Goal: Task Accomplishment & Management: Manage account settings

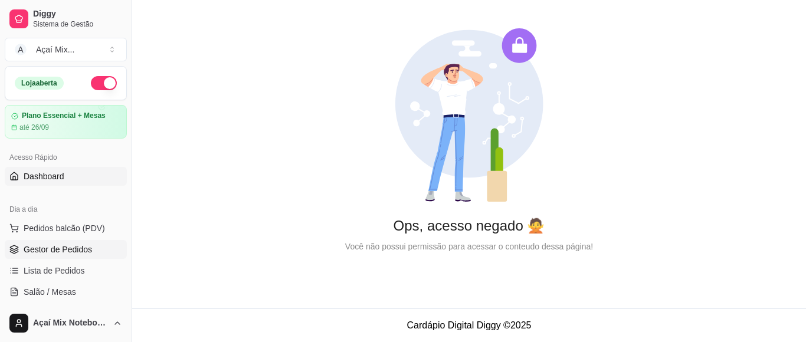
click at [90, 249] on span "Gestor de Pedidos" at bounding box center [58, 250] width 68 height 12
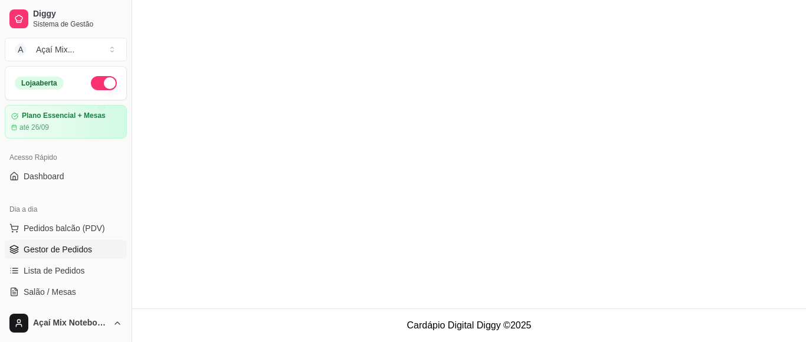
click at [83, 247] on span "Gestor de Pedidos" at bounding box center [58, 250] width 68 height 12
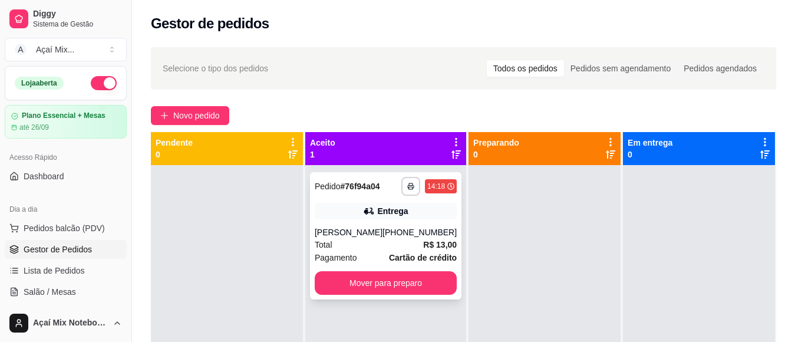
click at [341, 227] on div "**********" at bounding box center [386, 235] width 152 height 127
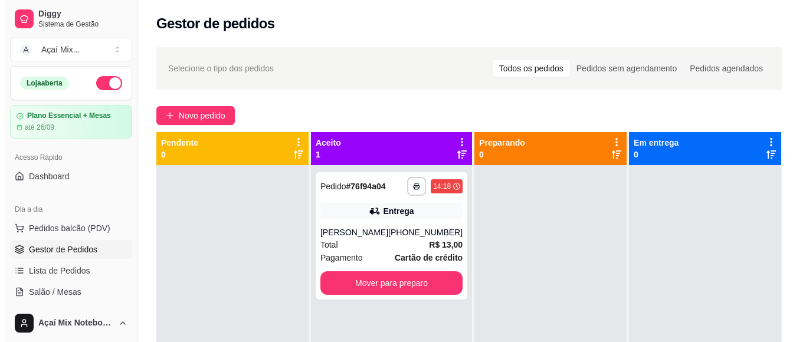
scroll to position [33, 0]
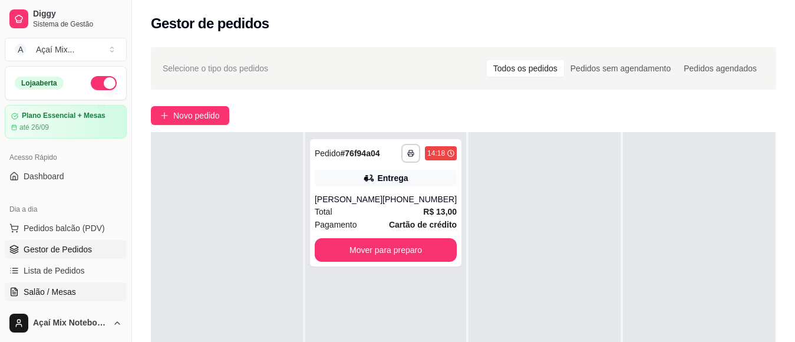
click at [65, 294] on span "Salão / Mesas" at bounding box center [50, 292] width 52 height 12
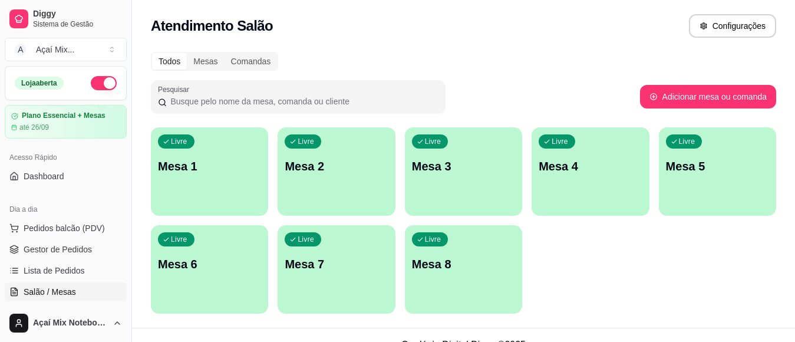
click at [199, 187] on div "Livre Mesa 1" at bounding box center [209, 164] width 117 height 74
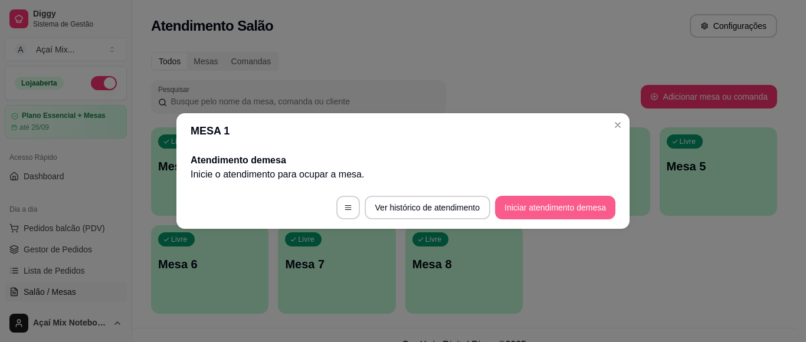
click at [556, 205] on button "Iniciar atendimento de mesa" at bounding box center [555, 208] width 120 height 24
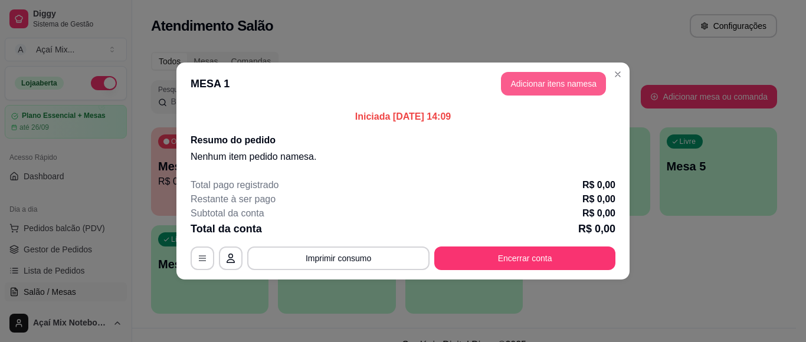
click at [545, 90] on button "Adicionar itens na mesa" at bounding box center [553, 84] width 105 height 24
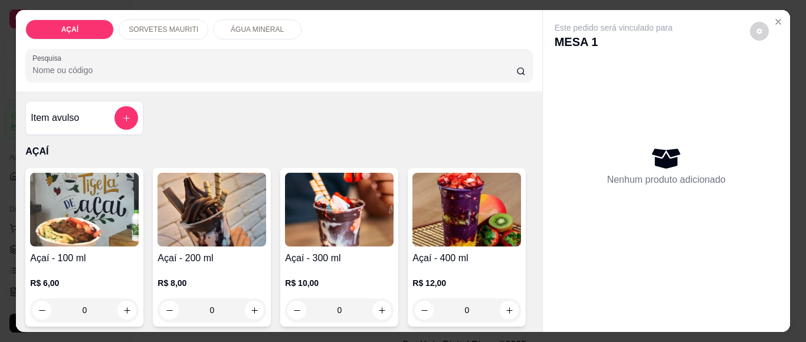
click at [167, 28] on p "SORVETES MAURITI" at bounding box center [164, 29] width 70 height 9
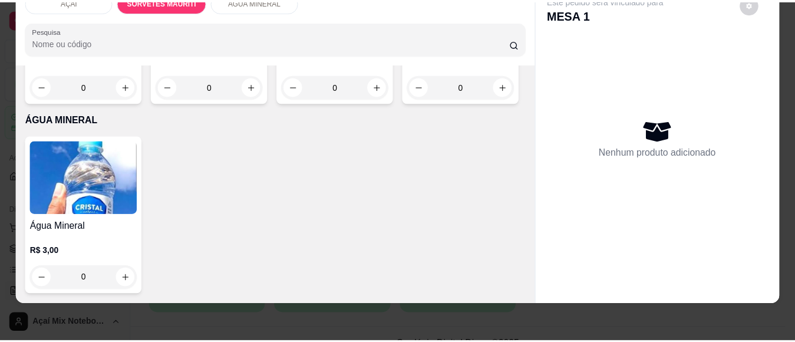
scroll to position [1288, 0]
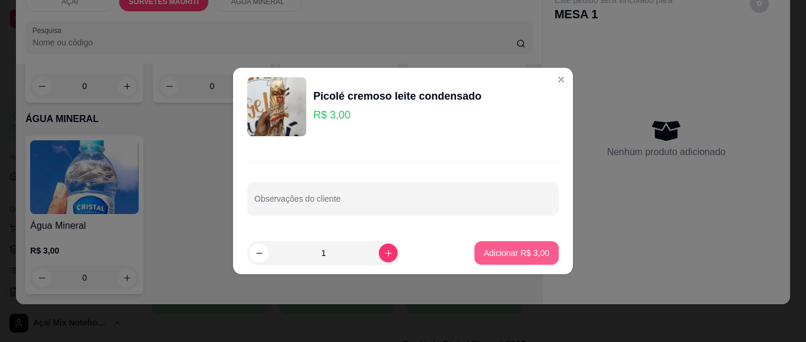
click at [522, 253] on p "Adicionar R$ 3,00" at bounding box center [516, 253] width 65 height 12
type input "1"
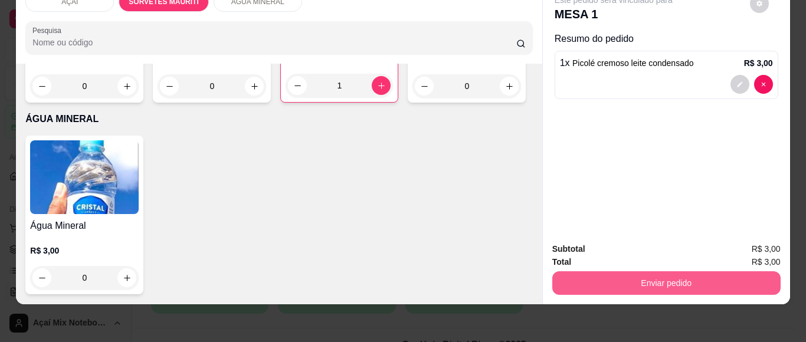
click at [653, 271] on button "Enviar pedido" at bounding box center [666, 283] width 228 height 24
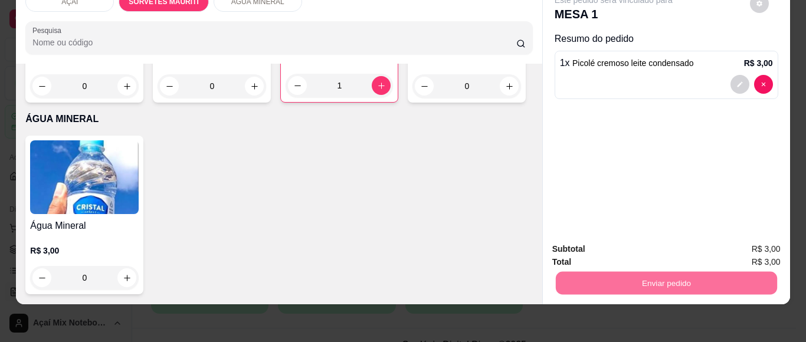
click at [635, 237] on button "Não registrar e enviar pedido" at bounding box center [626, 244] width 123 height 22
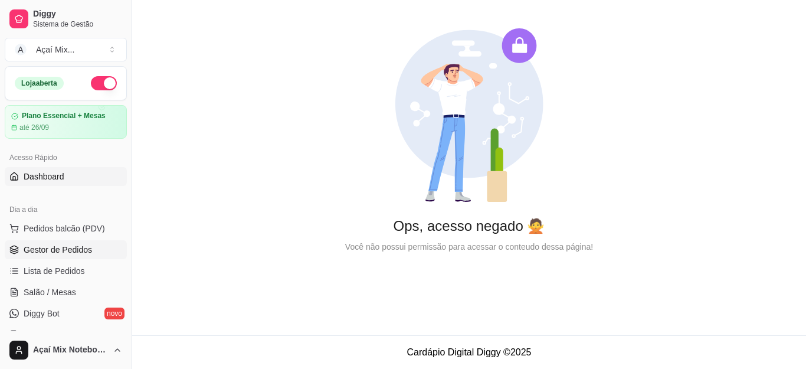
click at [60, 249] on span "Gestor de Pedidos" at bounding box center [58, 250] width 68 height 12
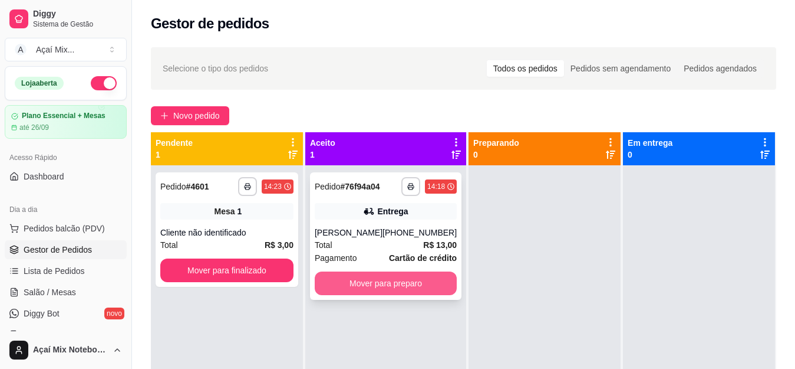
click at [376, 280] on button "Mover para preparo" at bounding box center [386, 283] width 142 height 24
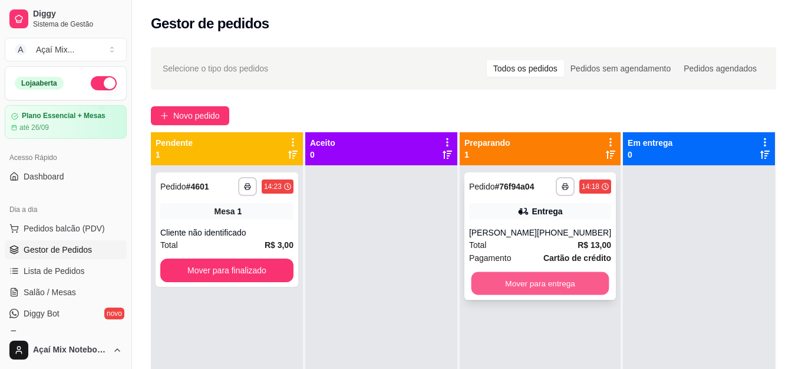
click at [517, 288] on button "Mover para entrega" at bounding box center [540, 283] width 138 height 23
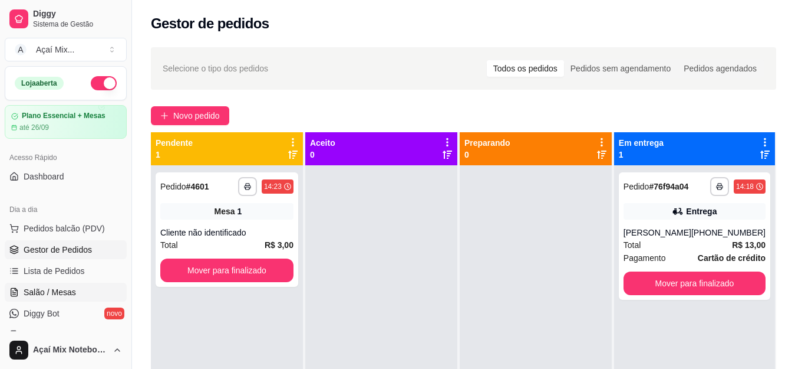
click at [51, 292] on span "Salão / Mesas" at bounding box center [50, 292] width 52 height 12
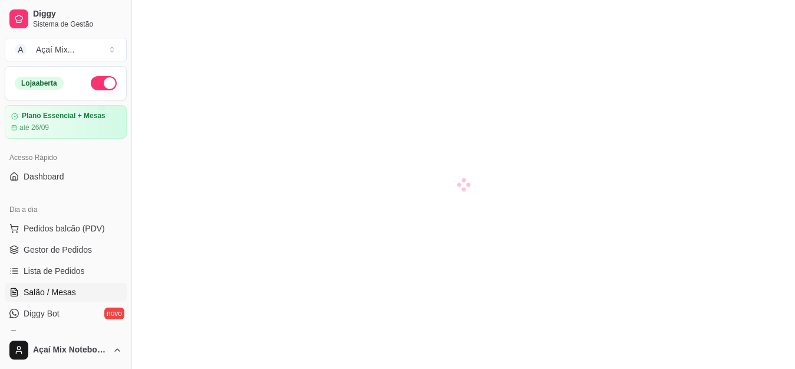
click at [60, 291] on span "Salão / Mesas" at bounding box center [50, 292] width 52 height 12
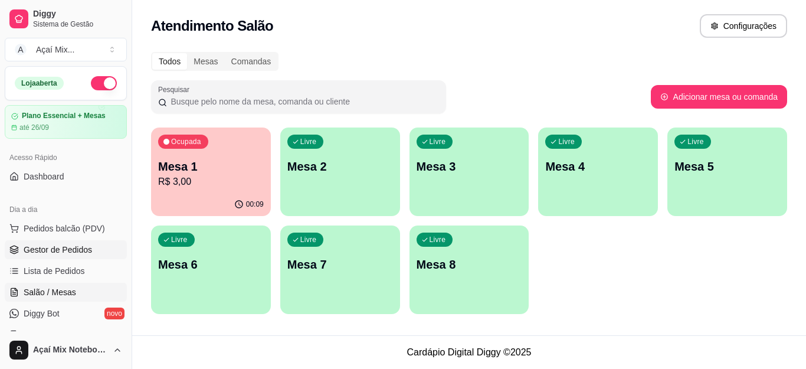
click at [48, 245] on span "Gestor de Pedidos" at bounding box center [58, 250] width 68 height 12
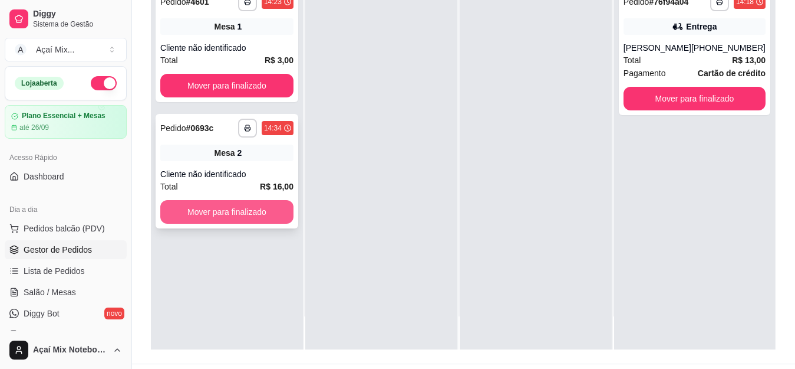
scroll to position [177, 0]
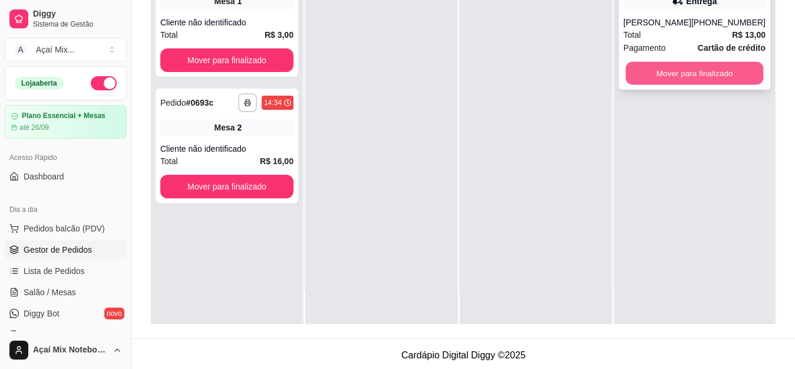
click at [718, 74] on button "Mover para finalizado" at bounding box center [695, 73] width 138 height 23
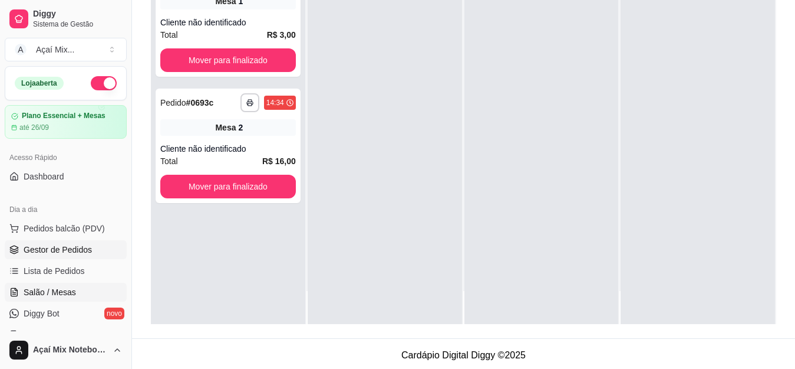
click at [23, 298] on link "Salão / Mesas" at bounding box center [66, 291] width 122 height 19
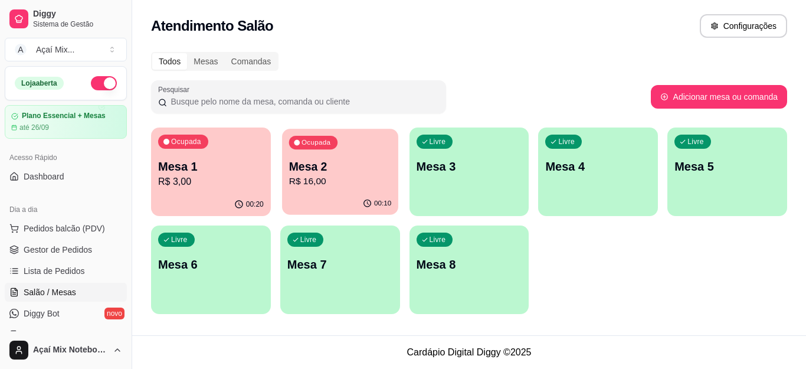
click at [300, 184] on p "R$ 16,00" at bounding box center [339, 182] width 102 height 14
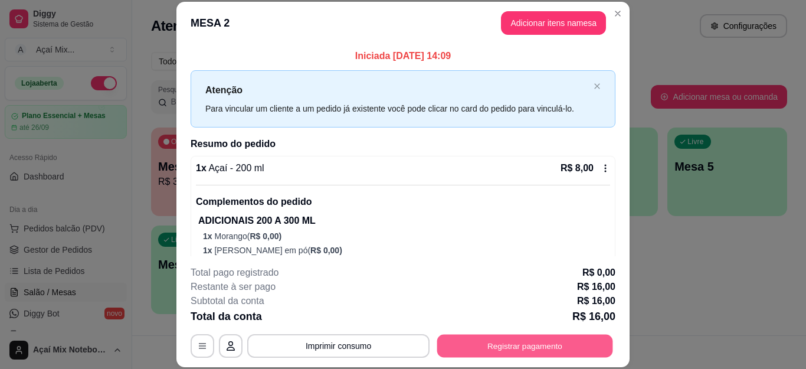
click at [566, 341] on button "Registrar pagamento" at bounding box center [525, 345] width 176 height 23
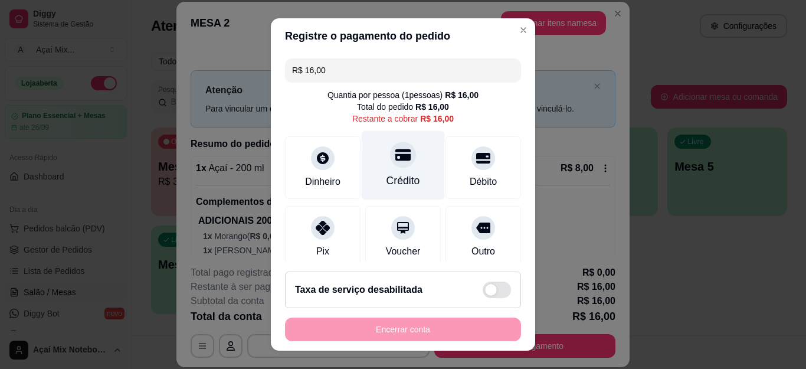
click at [395, 175] on div "Crédito" at bounding box center [403, 180] width 34 height 15
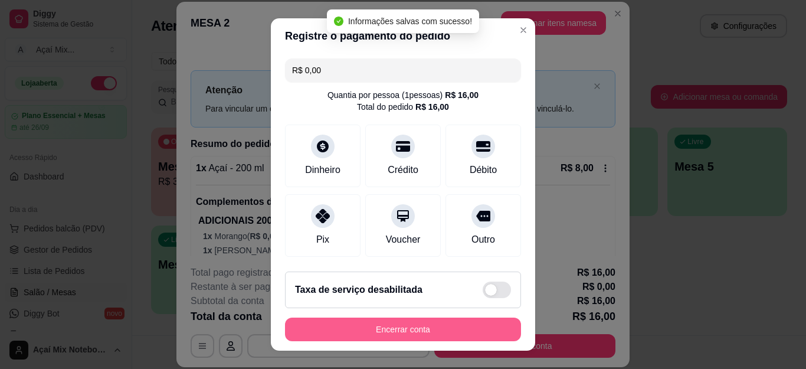
type input "R$ 0,00"
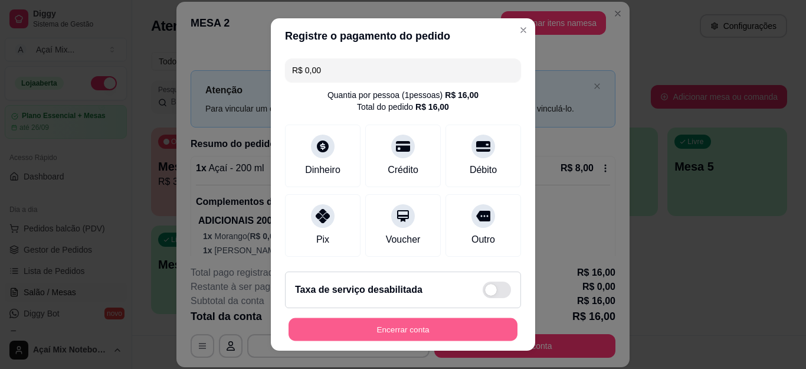
click at [437, 326] on button "Encerrar conta" at bounding box center [402, 328] width 229 height 23
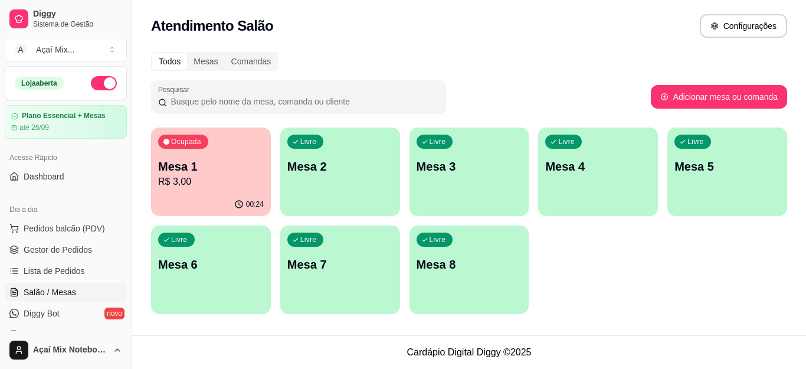
click at [331, 189] on div "Livre Mesa 2" at bounding box center [340, 164] width 120 height 74
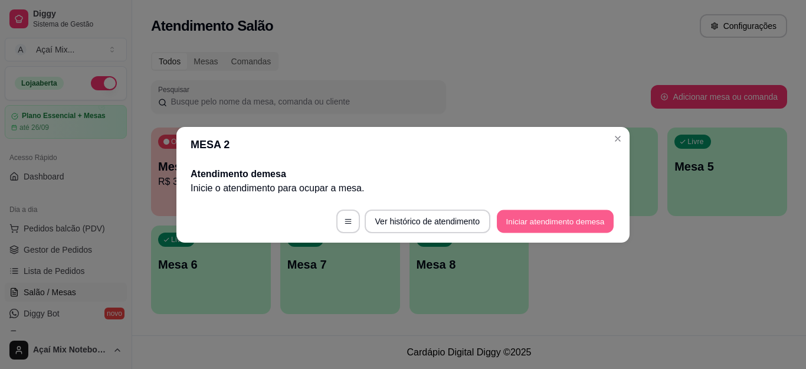
click at [505, 227] on button "Iniciar atendimento de mesa" at bounding box center [555, 220] width 117 height 23
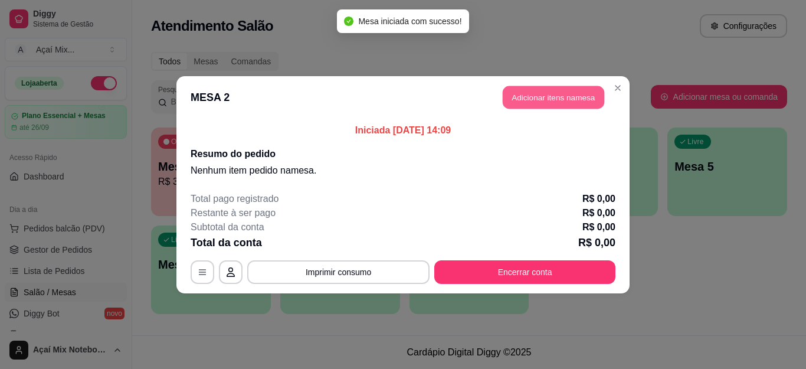
click at [529, 97] on button "Adicionar itens na mesa" at bounding box center [552, 97] width 101 height 23
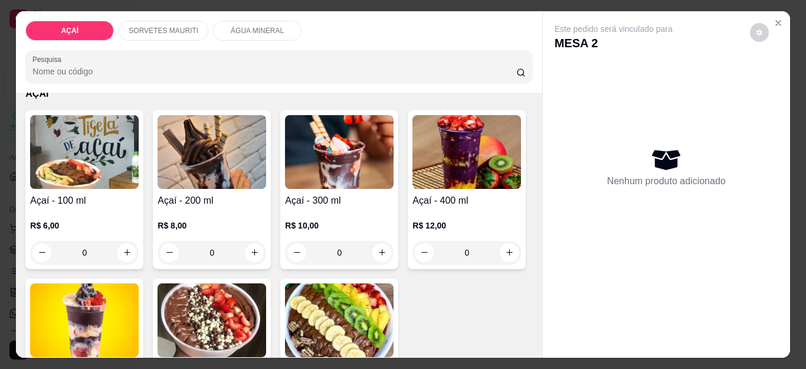
scroll to position [177, 0]
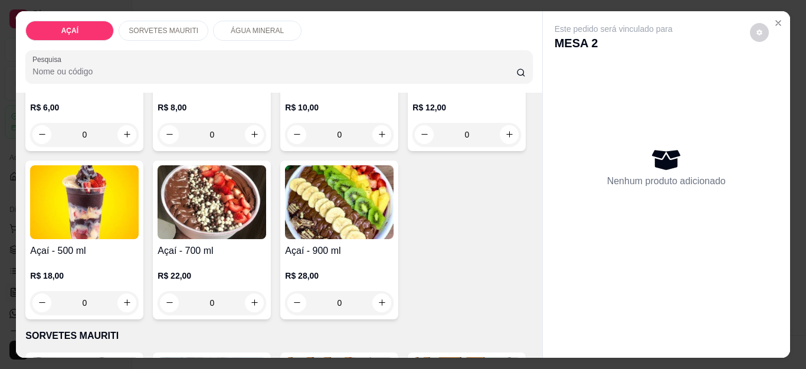
click at [412, 71] on img at bounding box center [466, 34] width 109 height 74
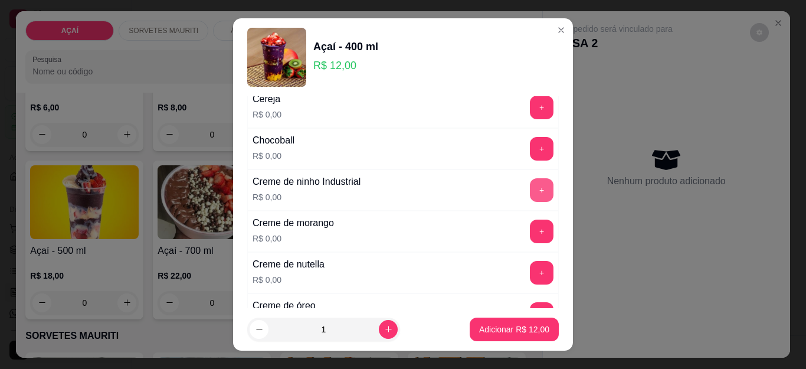
click at [530, 189] on button "+" at bounding box center [542, 190] width 24 height 24
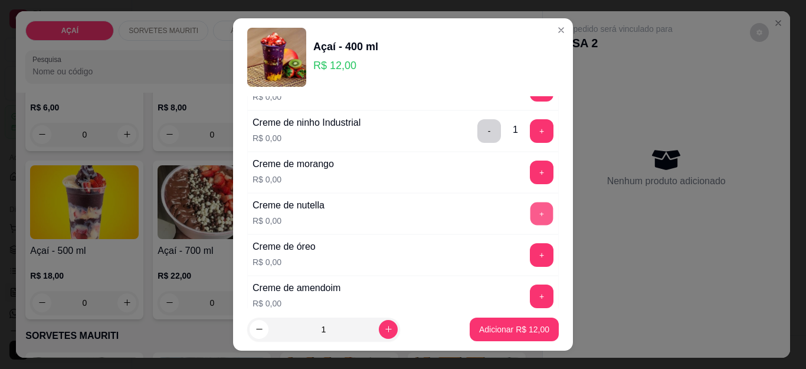
click at [530, 215] on button "+" at bounding box center [541, 213] width 23 height 23
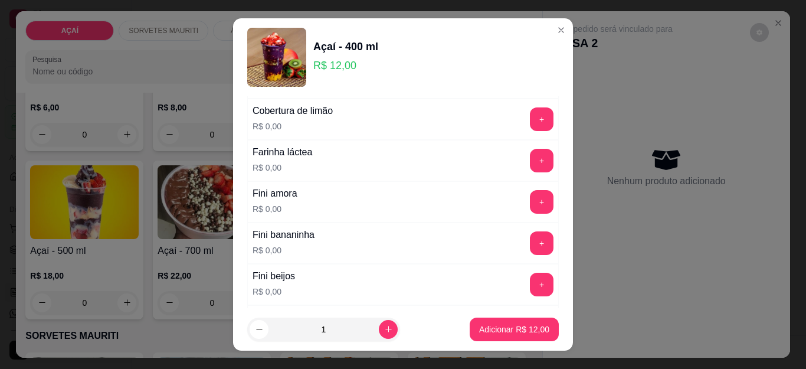
scroll to position [708, 0]
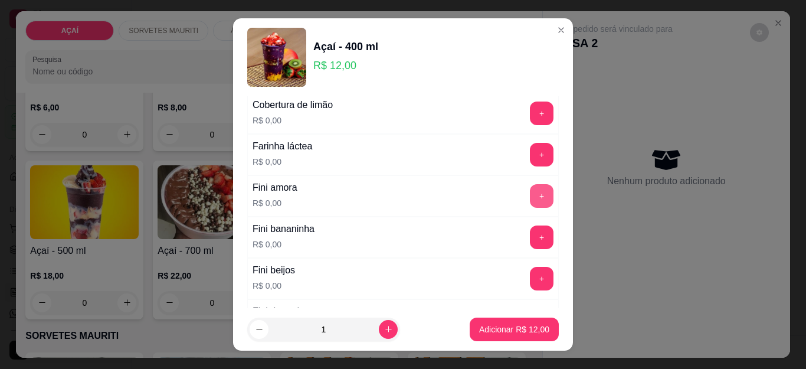
click at [530, 199] on button "+" at bounding box center [542, 196] width 24 height 24
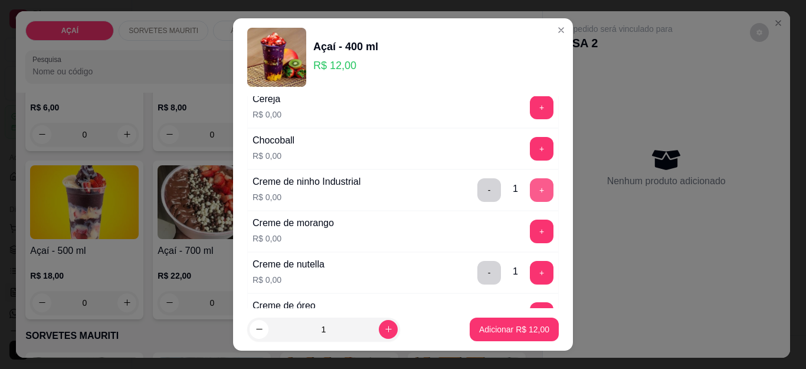
scroll to position [118, 0]
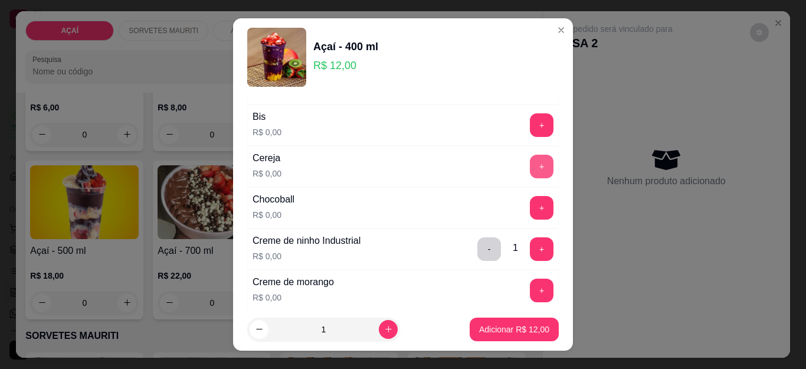
click at [530, 167] on button "+" at bounding box center [542, 166] width 24 height 24
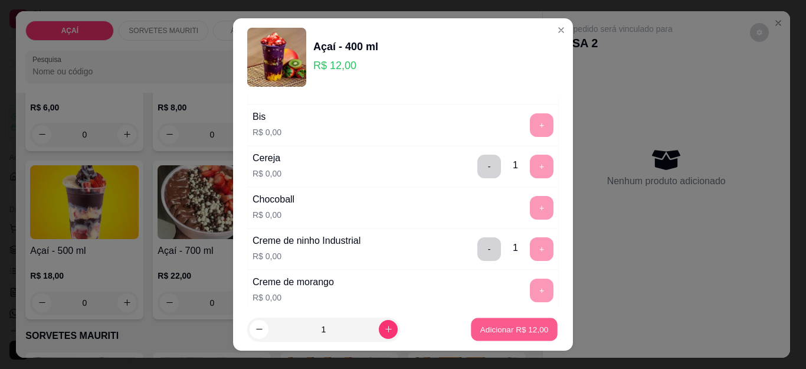
click at [495, 325] on p "Adicionar R$ 12,00" at bounding box center [514, 328] width 68 height 11
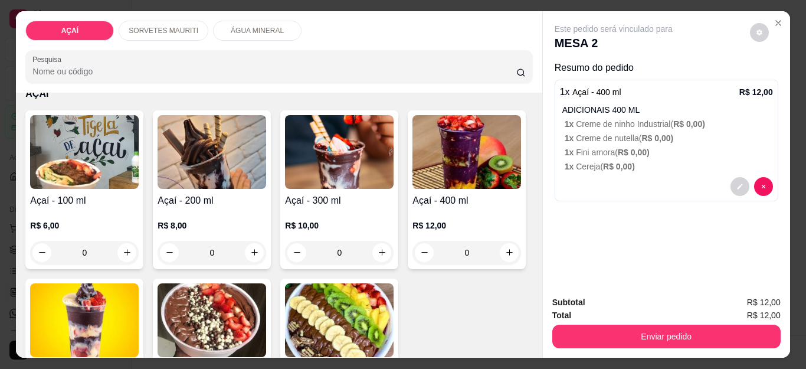
scroll to position [0, 0]
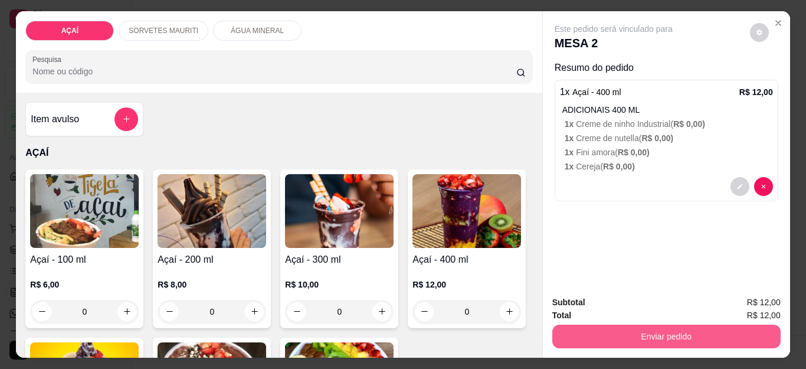
click at [627, 326] on button "Enviar pedido" at bounding box center [666, 336] width 228 height 24
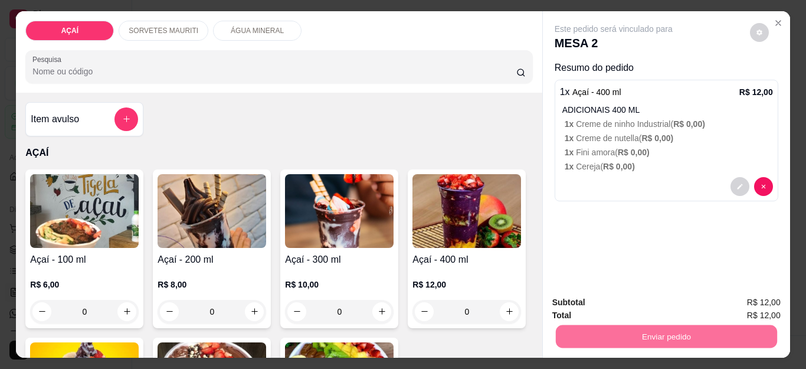
click at [612, 297] on button "Não registrar e enviar pedido" at bounding box center [626, 302] width 119 height 22
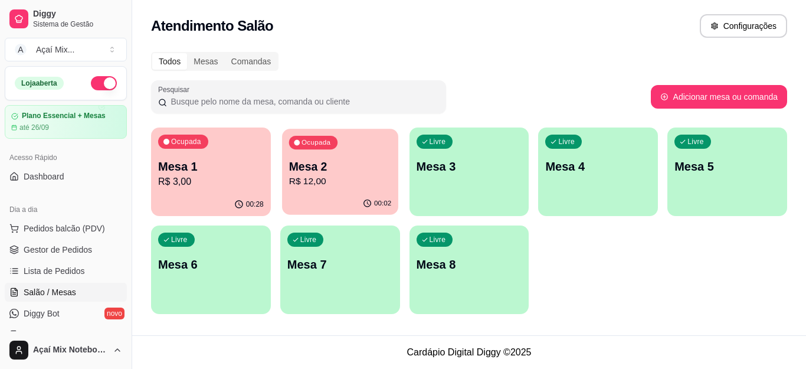
click at [335, 172] on p "Mesa 2" at bounding box center [339, 167] width 102 height 16
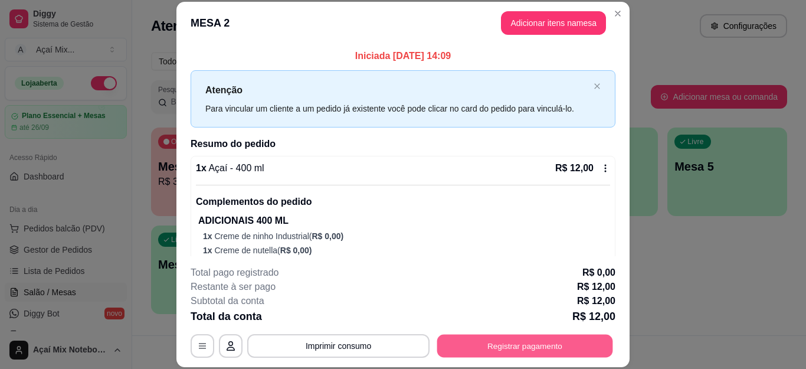
click at [499, 341] on button "Registrar pagamento" at bounding box center [525, 345] width 176 height 23
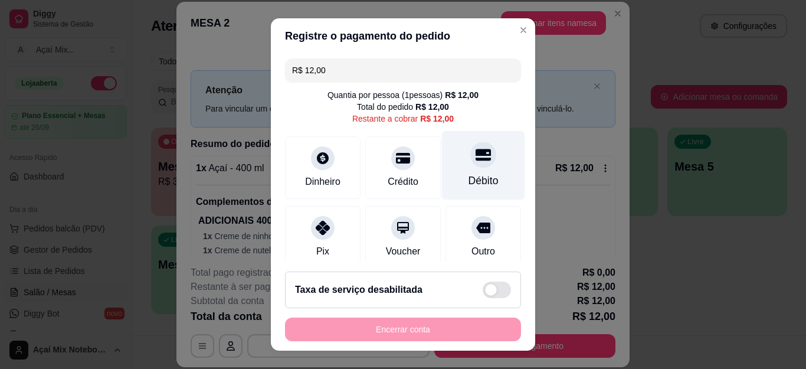
click at [463, 168] on div "Débito" at bounding box center [483, 165] width 83 height 69
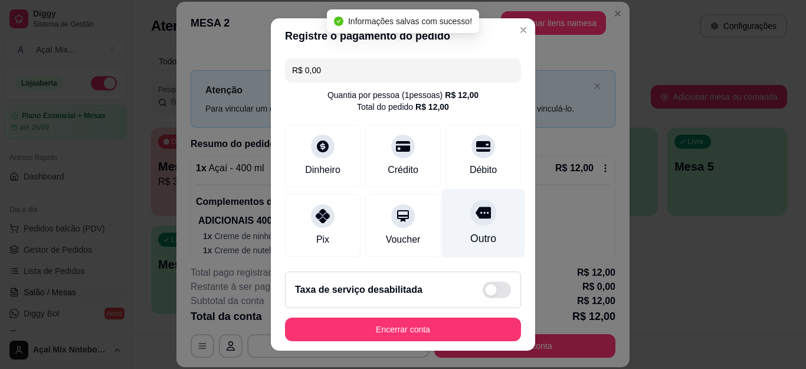
type input "R$ 0,00"
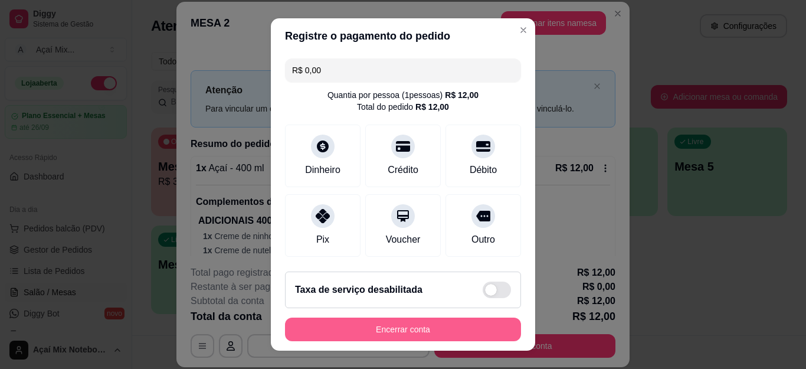
click at [438, 326] on button "Encerrar conta" at bounding box center [403, 329] width 236 height 24
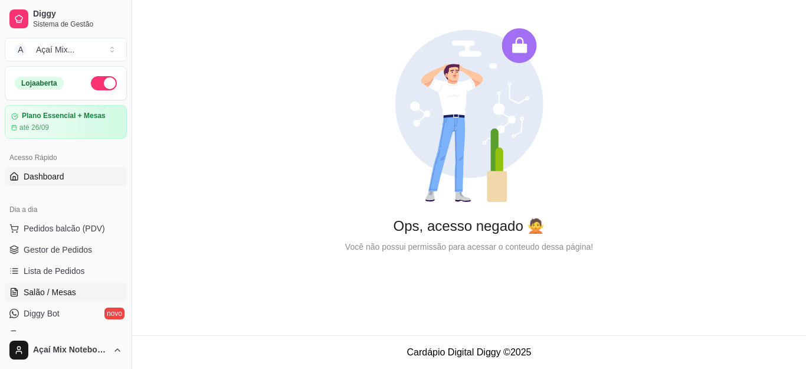
click at [57, 289] on span "Salão / Mesas" at bounding box center [50, 292] width 52 height 12
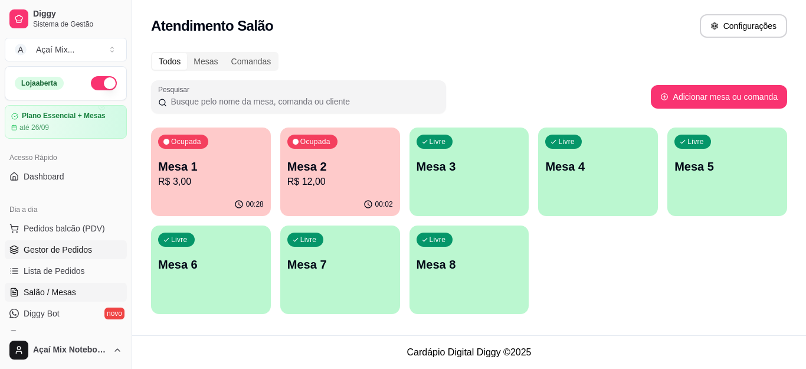
drag, startPoint x: 63, startPoint y: 251, endPoint x: 70, endPoint y: 249, distance: 6.9
click at [64, 251] on span "Gestor de Pedidos" at bounding box center [58, 250] width 68 height 12
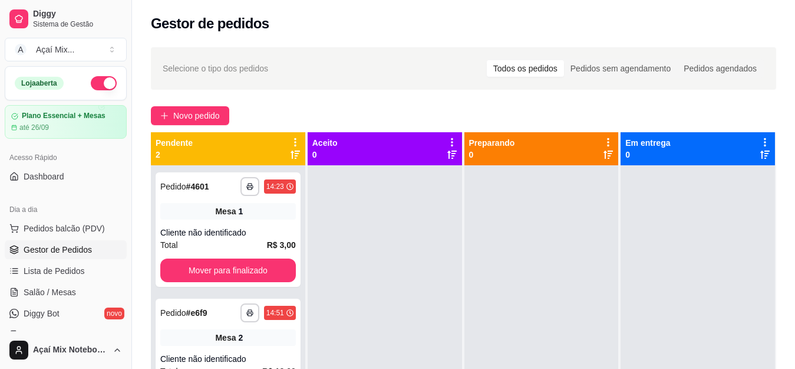
click at [78, 252] on span "Gestor de Pedidos" at bounding box center [58, 250] width 68 height 12
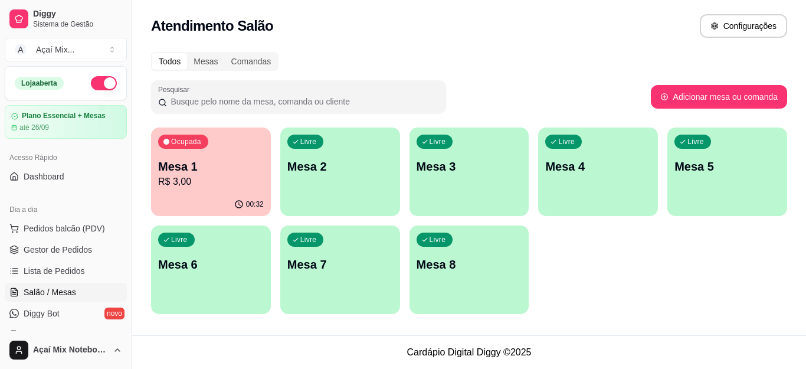
click at [329, 170] on p "Mesa 2" at bounding box center [340, 166] width 106 height 17
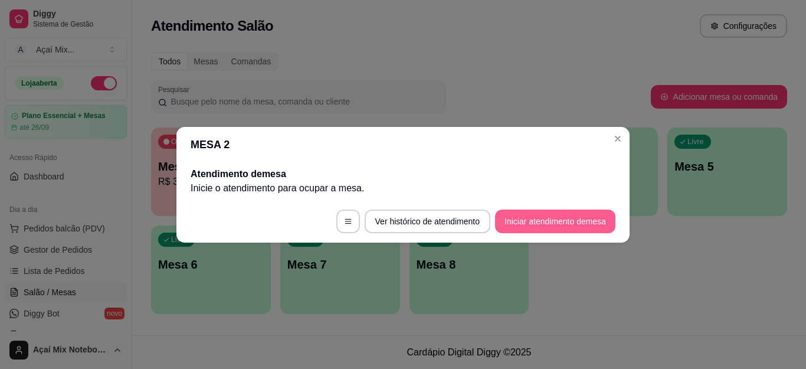
click at [591, 226] on button "Iniciar atendimento de mesa" at bounding box center [555, 221] width 120 height 24
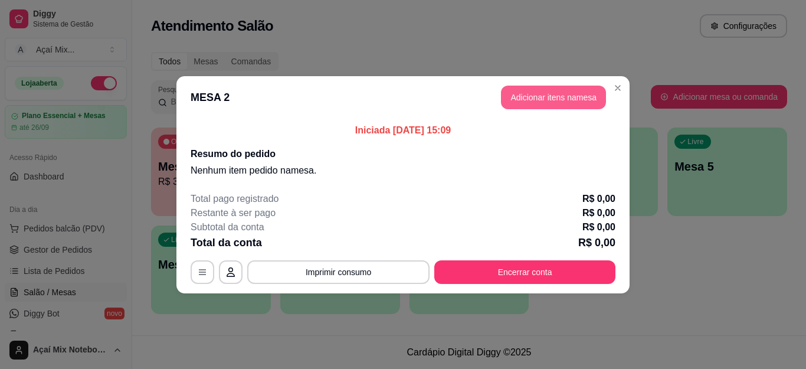
click at [533, 91] on button "Adicionar itens na mesa" at bounding box center [553, 98] width 105 height 24
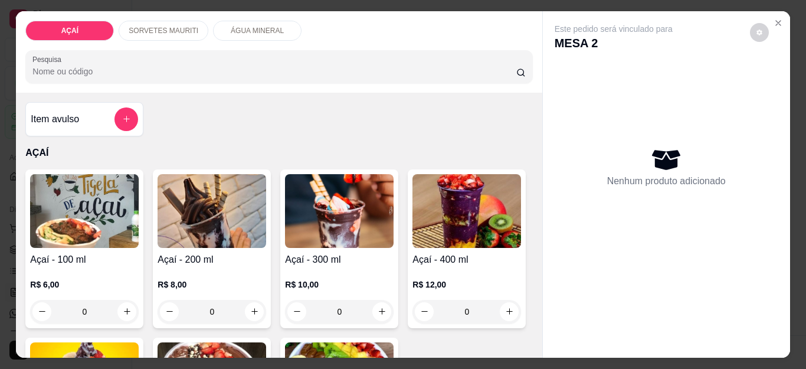
click at [160, 26] on p "SORVETES MAURITI" at bounding box center [164, 30] width 70 height 9
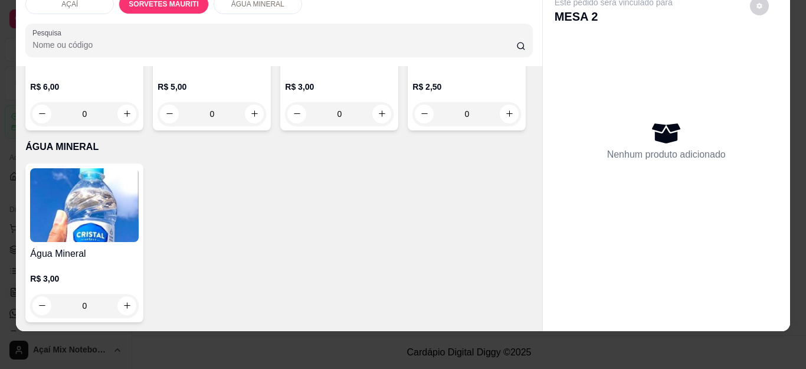
scroll to position [1288, 0]
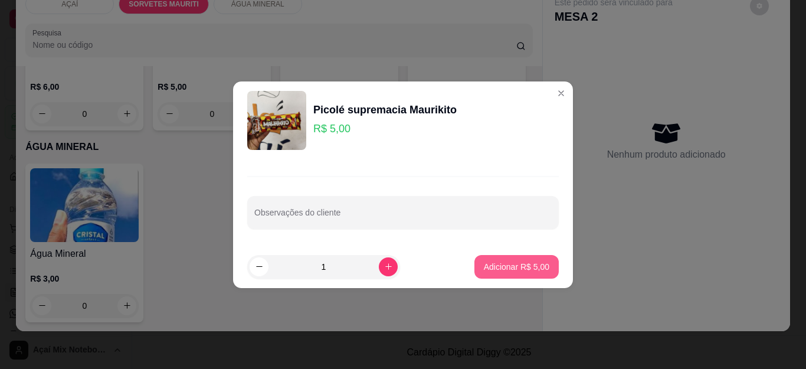
click at [524, 264] on p "Adicionar R$ 5,00" at bounding box center [516, 267] width 65 height 12
type input "1"
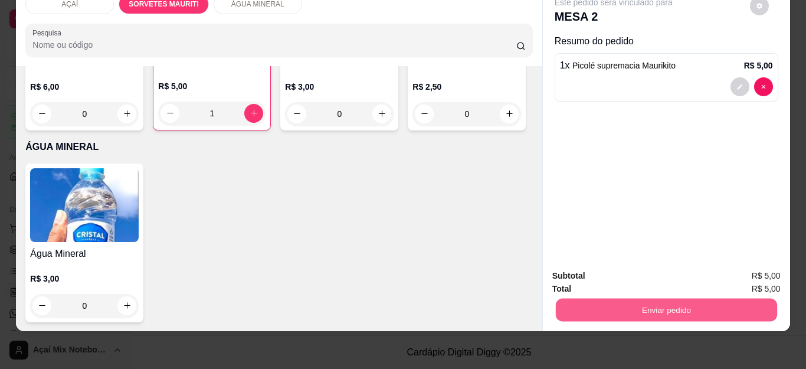
click at [659, 303] on button "Enviar pedido" at bounding box center [665, 309] width 221 height 23
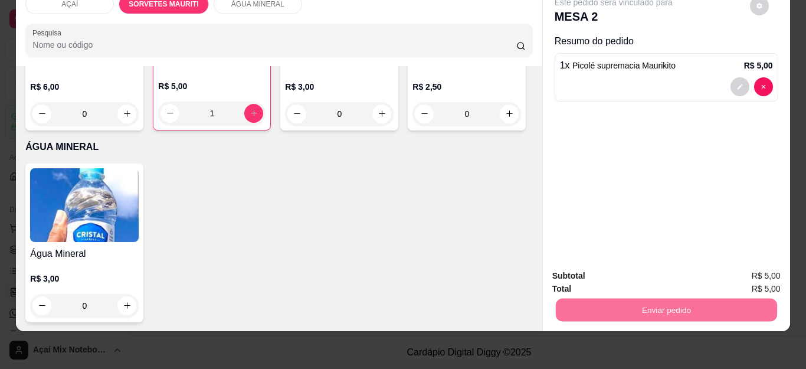
click at [645, 271] on button "Não registrar e enviar pedido" at bounding box center [626, 270] width 123 height 22
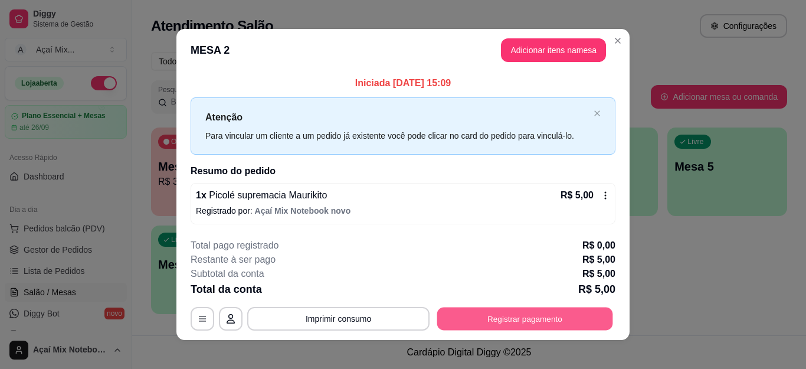
click at [545, 312] on button "Registrar pagamento" at bounding box center [525, 318] width 176 height 23
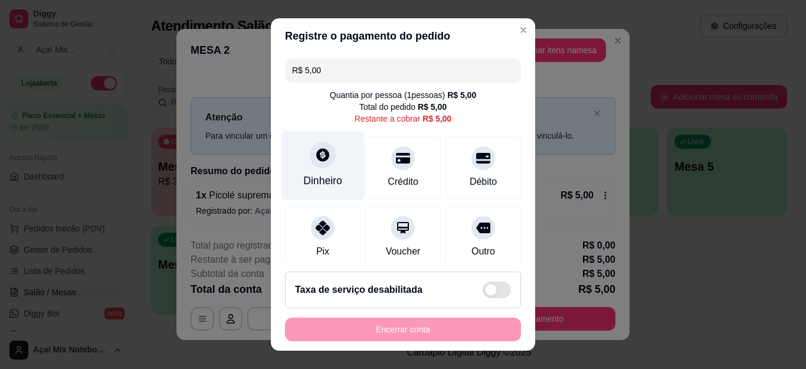
click at [318, 170] on div "Dinheiro" at bounding box center [322, 165] width 83 height 69
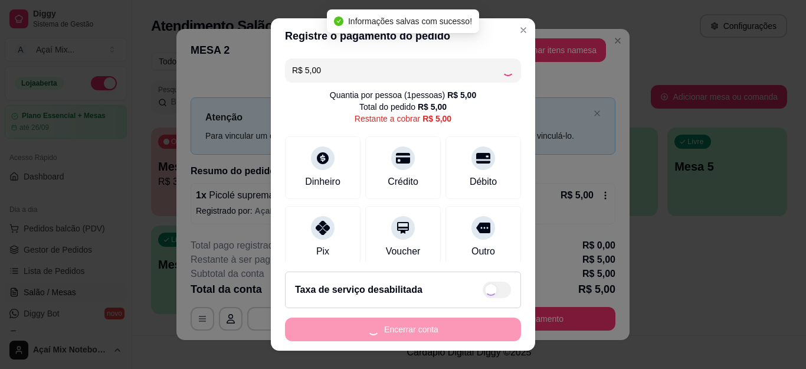
type input "R$ 0,00"
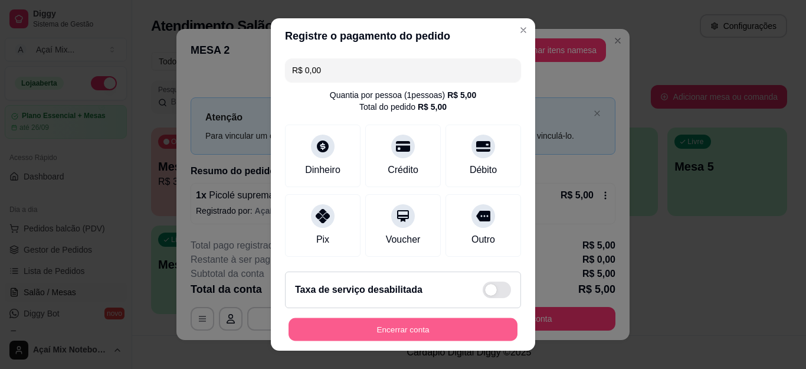
click at [432, 331] on button "Encerrar conta" at bounding box center [402, 328] width 229 height 23
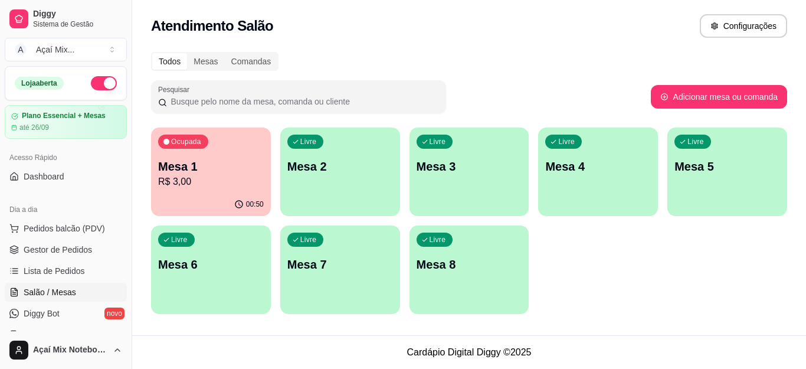
click at [369, 167] on p "Mesa 2" at bounding box center [340, 166] width 106 height 17
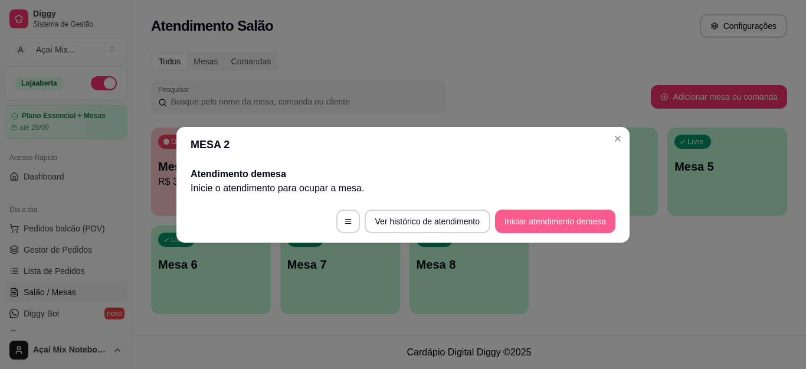
click at [527, 222] on button "Iniciar atendimento de mesa" at bounding box center [555, 221] width 120 height 24
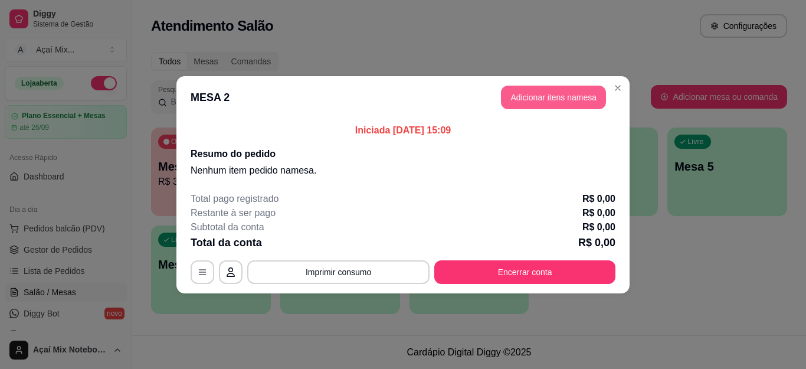
click at [518, 104] on button "Adicionar itens na mesa" at bounding box center [553, 98] width 105 height 24
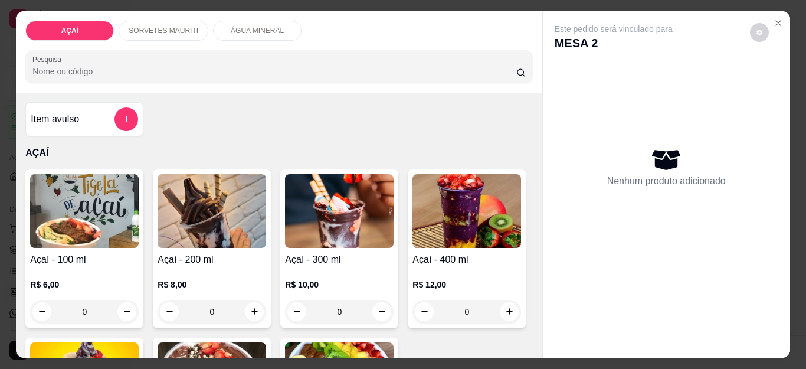
click at [219, 214] on img at bounding box center [211, 211] width 109 height 74
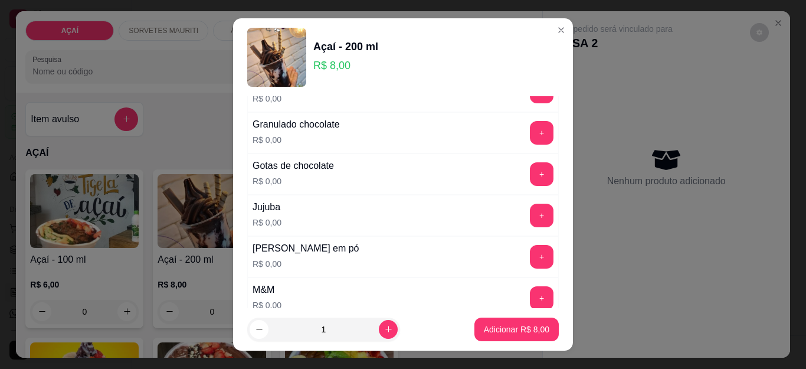
scroll to position [1061, 0]
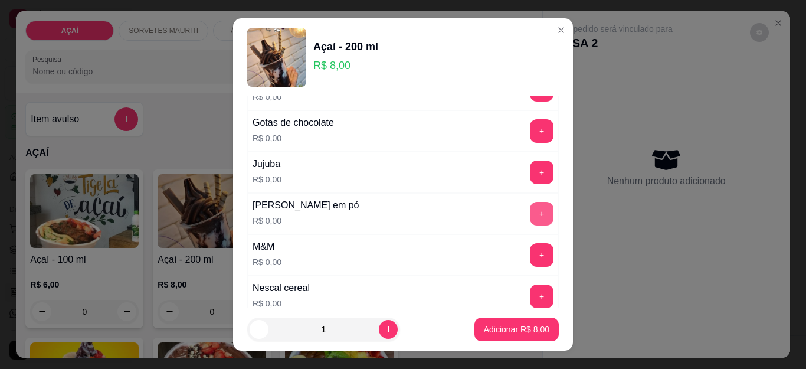
click at [530, 216] on button "+" at bounding box center [542, 214] width 24 height 24
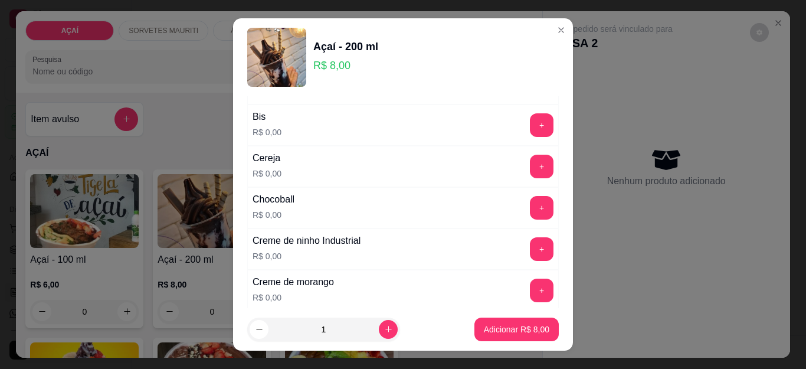
scroll to position [177, 0]
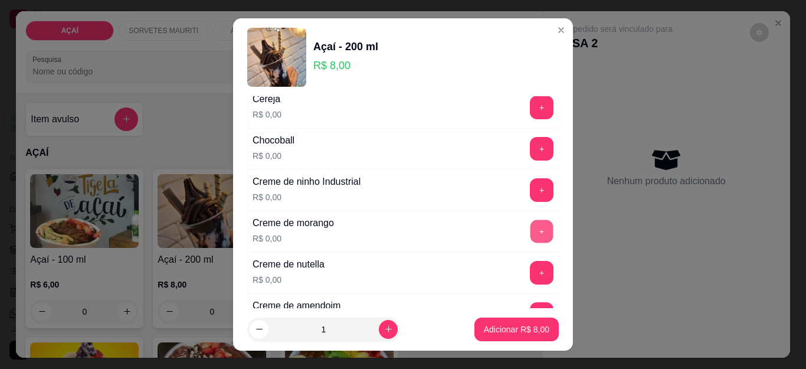
click at [530, 231] on button "+" at bounding box center [541, 231] width 23 height 23
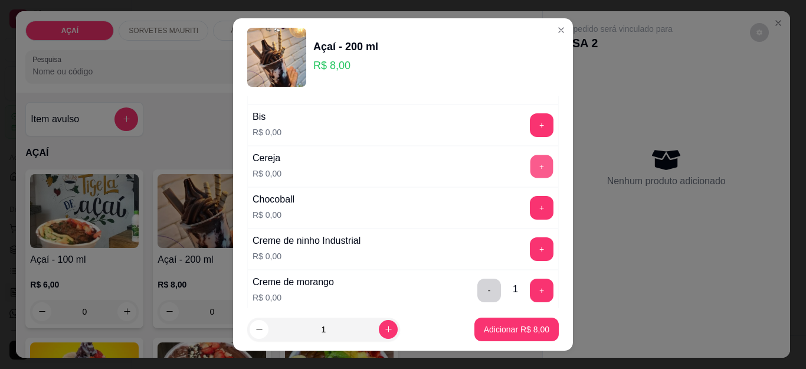
click at [530, 176] on button "+" at bounding box center [541, 166] width 23 height 23
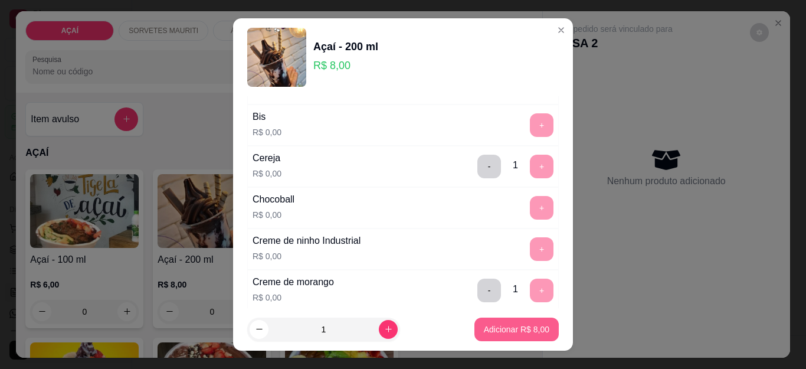
click at [492, 327] on p "Adicionar R$ 8,00" at bounding box center [516, 329] width 65 height 12
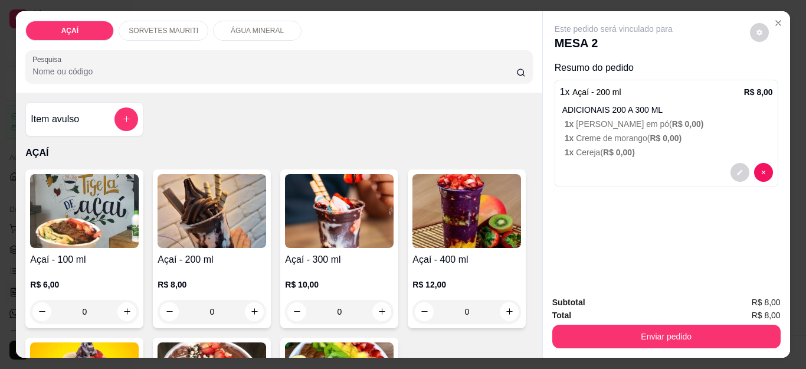
click at [161, 26] on p "SORVETES MAURITI" at bounding box center [164, 30] width 70 height 9
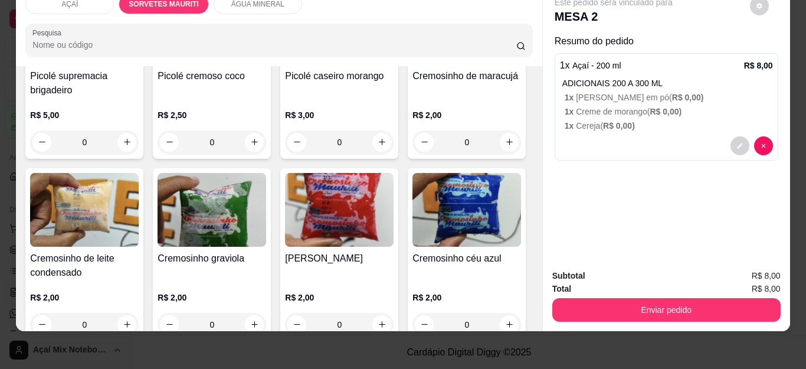
scroll to position [758, 0]
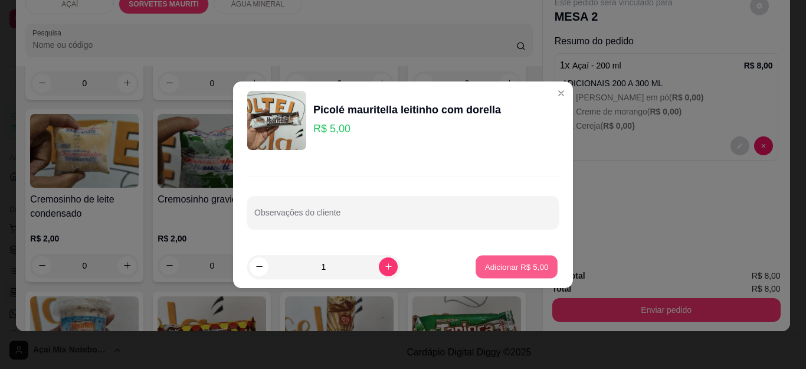
click at [501, 263] on p "Adicionar R$ 5,00" at bounding box center [516, 266] width 64 height 11
type input "1"
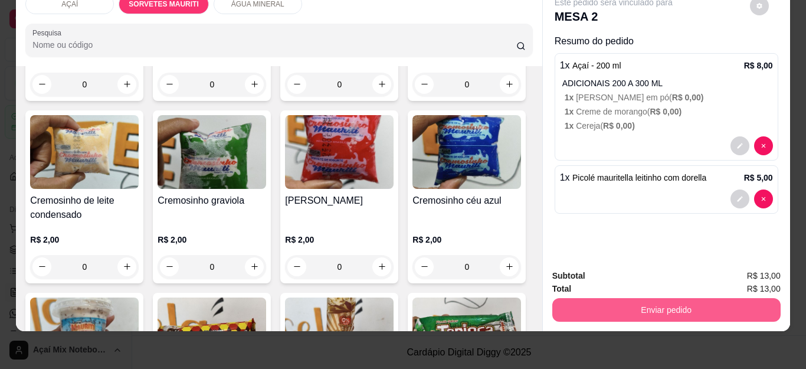
click at [660, 303] on button "Enviar pedido" at bounding box center [666, 310] width 228 height 24
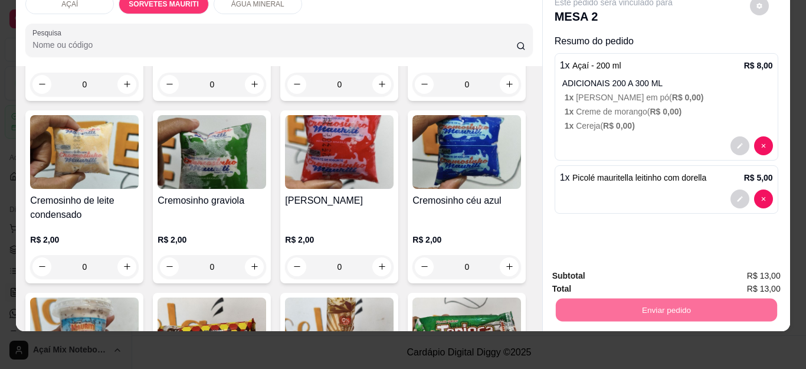
click at [613, 274] on button "Não registrar e enviar pedido" at bounding box center [626, 270] width 123 height 22
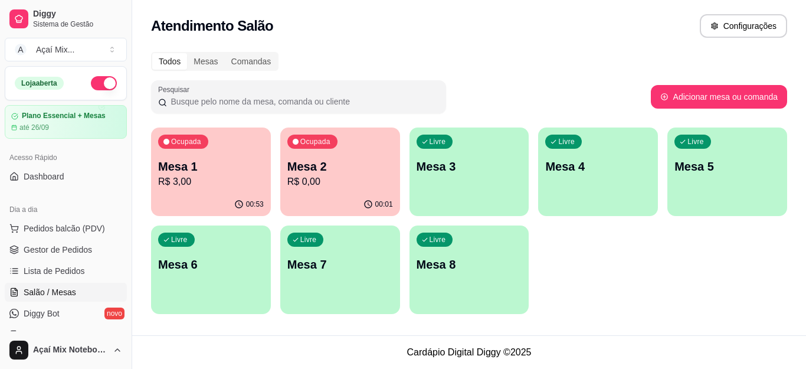
click at [446, 190] on div "Livre Mesa 3" at bounding box center [469, 164] width 120 height 74
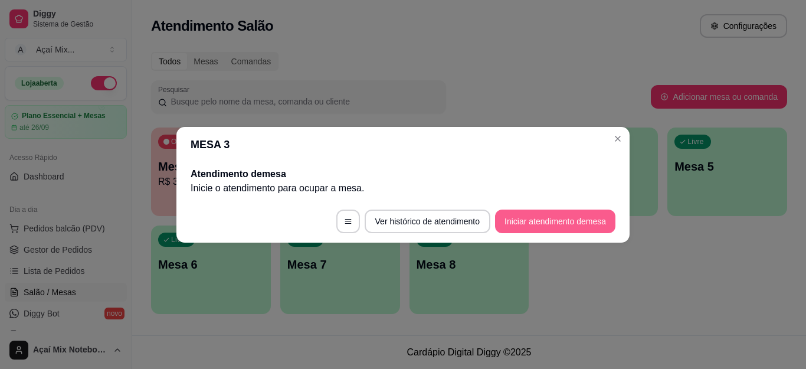
click at [561, 227] on button "Iniciar atendimento de mesa" at bounding box center [555, 221] width 120 height 24
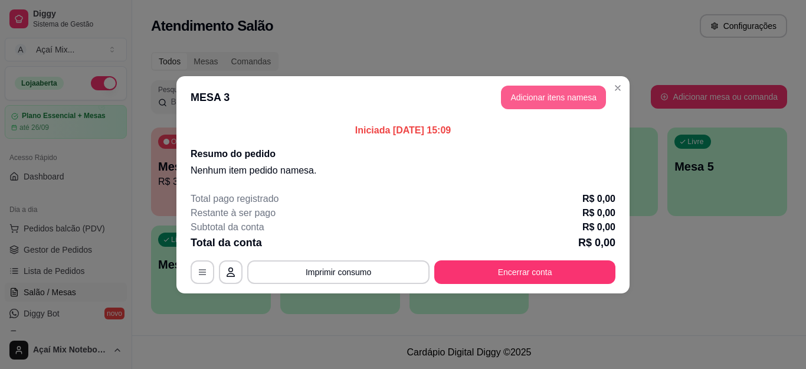
click at [541, 96] on button "Adicionar itens na mesa" at bounding box center [553, 98] width 105 height 24
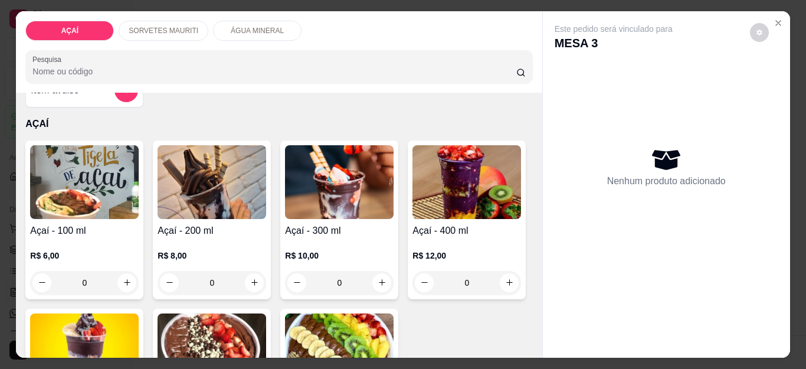
scroll to position [0, 0]
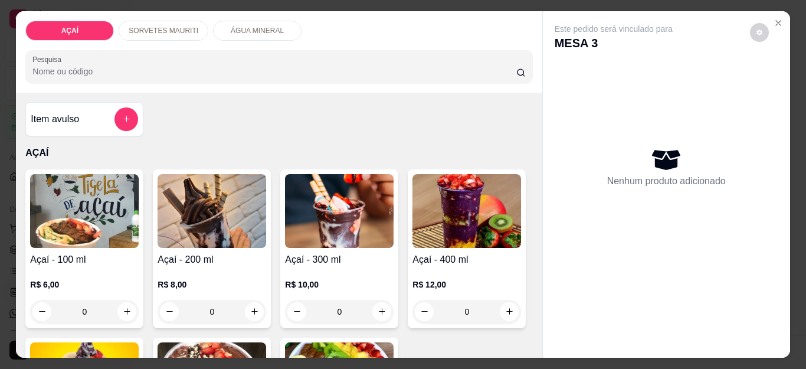
click at [146, 27] on p "SORVETES MAURITI" at bounding box center [164, 30] width 70 height 9
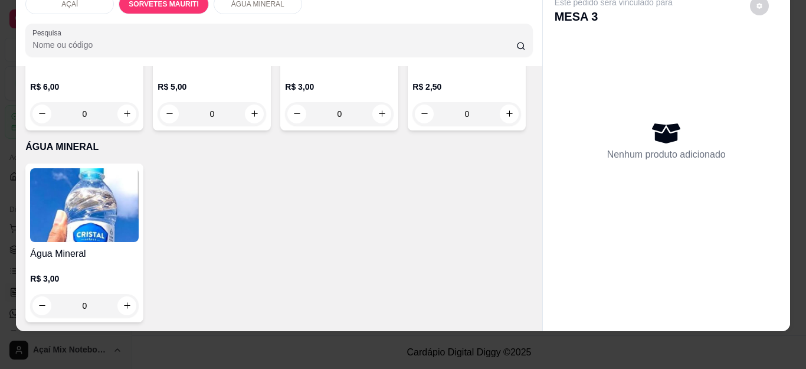
scroll to position [1301, 0]
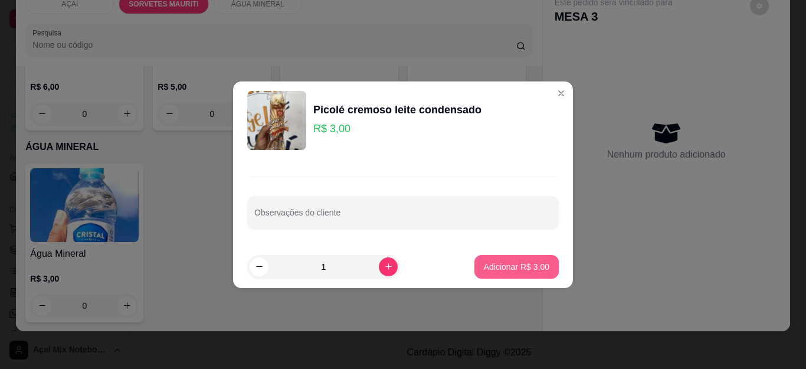
click at [501, 265] on p "Adicionar R$ 3,00" at bounding box center [516, 267] width 65 height 12
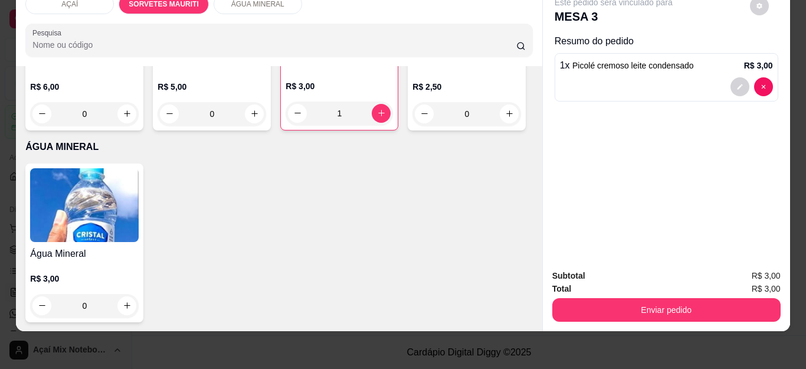
type input "1"
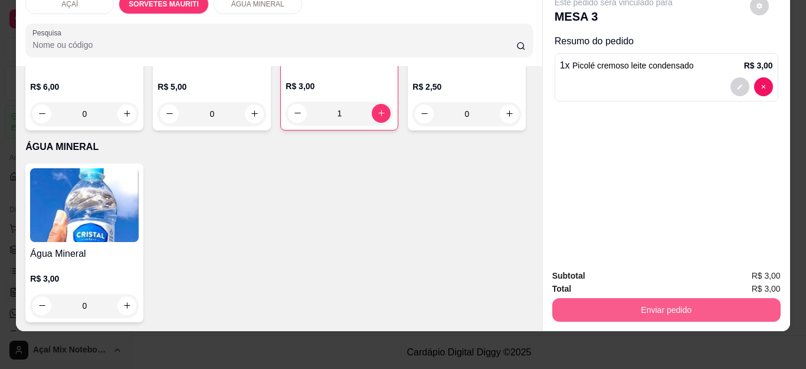
click at [664, 305] on button "Enviar pedido" at bounding box center [666, 310] width 228 height 24
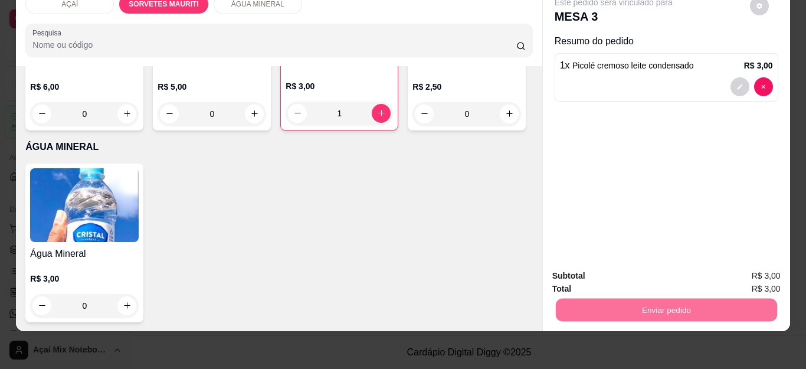
click at [721, 267] on button "Sim, quero registrar" at bounding box center [738, 270] width 88 height 22
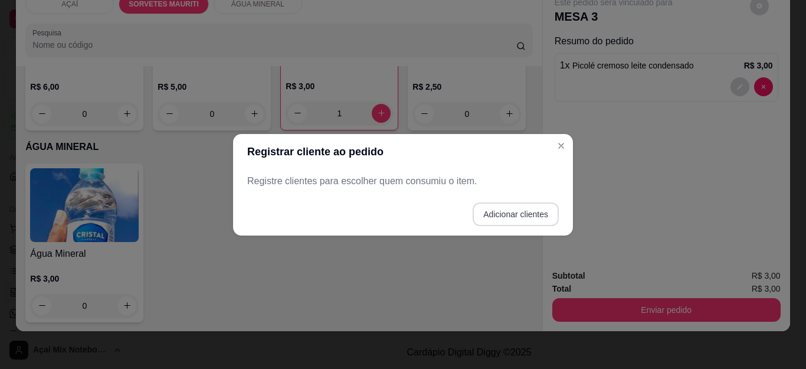
click at [519, 219] on button "Adicionar clientes" at bounding box center [515, 214] width 86 height 24
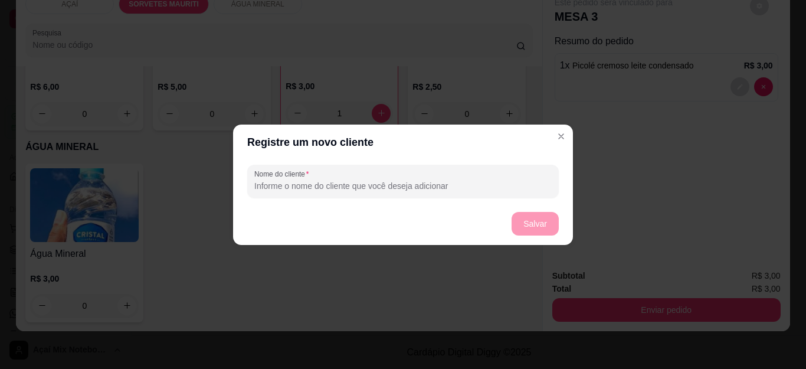
click at [346, 183] on input "Nome do cliente" at bounding box center [402, 186] width 297 height 12
type input "CASSIA"
click at [547, 221] on button "Salvar" at bounding box center [534, 224] width 47 height 24
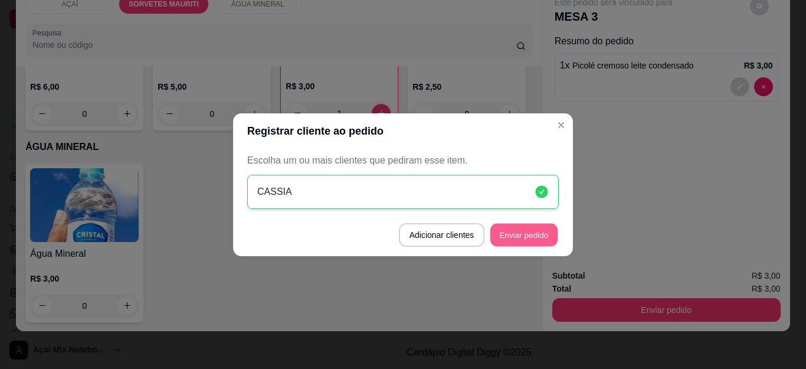
click at [540, 235] on button "Enviar pedido" at bounding box center [523, 234] width 67 height 23
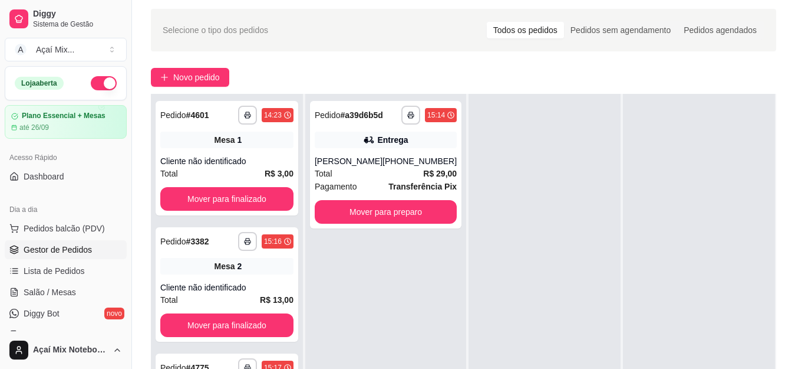
scroll to position [59, 0]
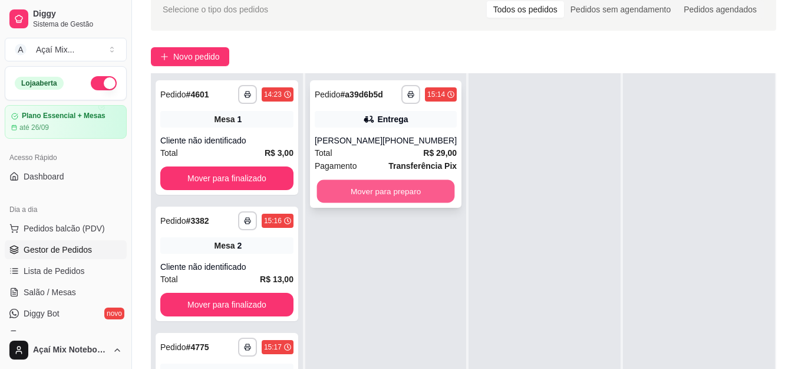
click at [381, 195] on button "Mover para preparo" at bounding box center [386, 191] width 138 height 23
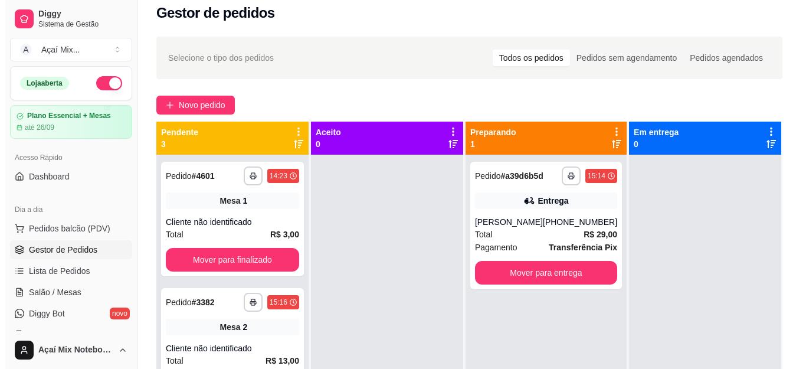
scroll to position [0, 0]
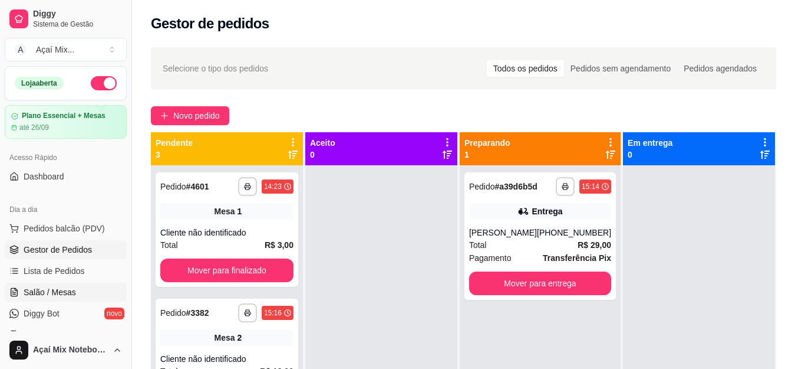
click at [52, 291] on span "Salão / Mesas" at bounding box center [50, 292] width 52 height 12
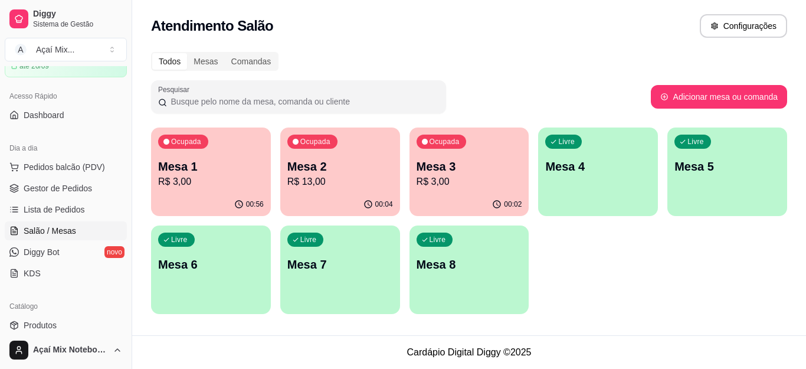
scroll to position [59, 0]
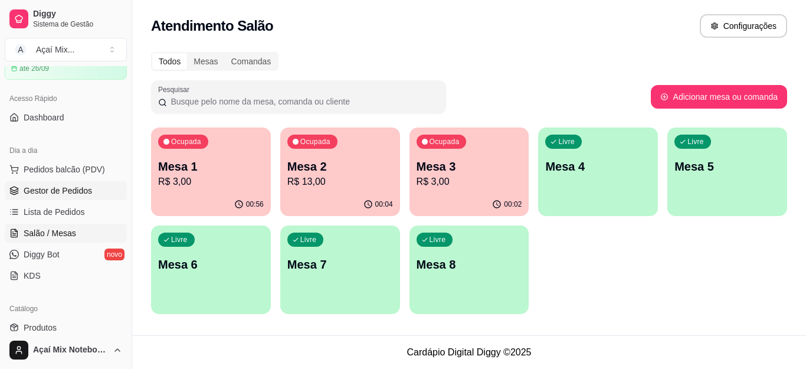
click at [80, 192] on span "Gestor de Pedidos" at bounding box center [58, 191] width 68 height 12
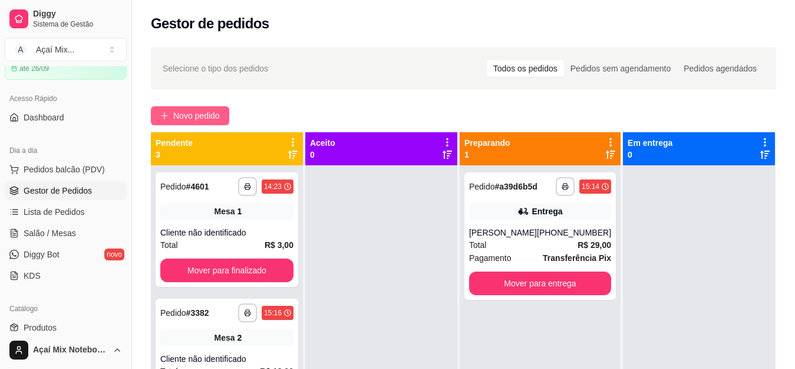
click at [202, 117] on span "Novo pedido" at bounding box center [196, 115] width 47 height 13
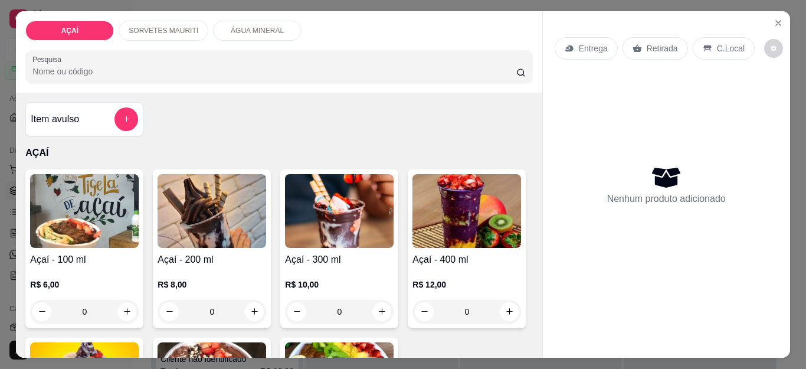
click at [163, 29] on p "SORVETES MAURITI" at bounding box center [164, 30] width 70 height 9
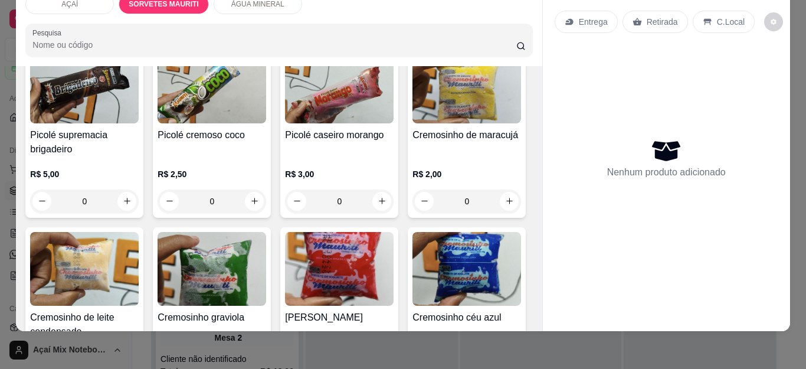
scroll to position [699, 0]
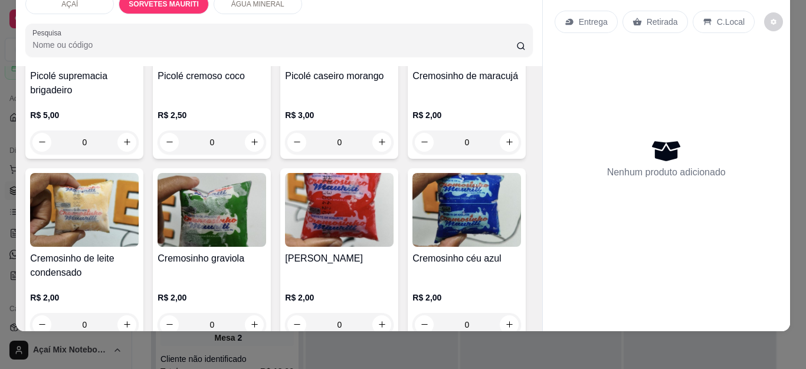
click at [139, 64] on img at bounding box center [84, 28] width 109 height 74
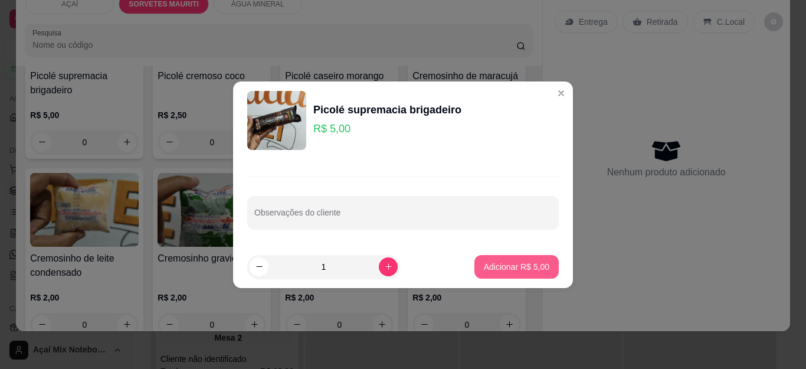
click at [509, 261] on p "Adicionar R$ 5,00" at bounding box center [516, 267] width 65 height 12
type input "1"
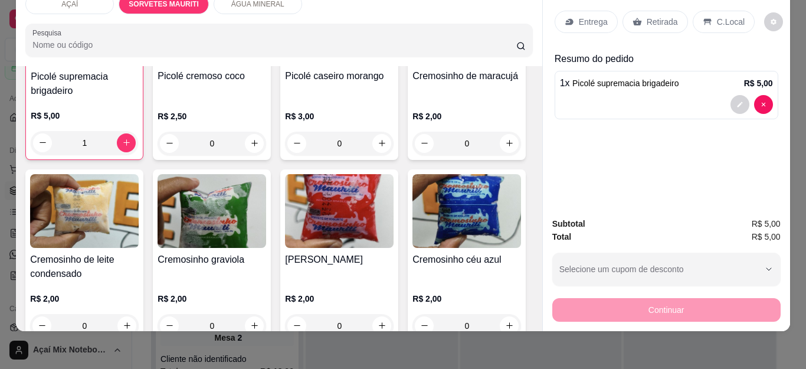
click at [578, 16] on p "Entrega" at bounding box center [592, 22] width 29 height 12
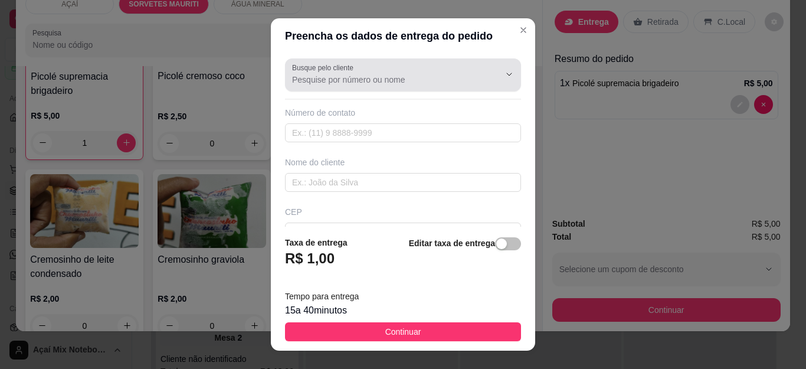
click at [407, 85] on input "Busque pelo cliente" at bounding box center [386, 80] width 189 height 12
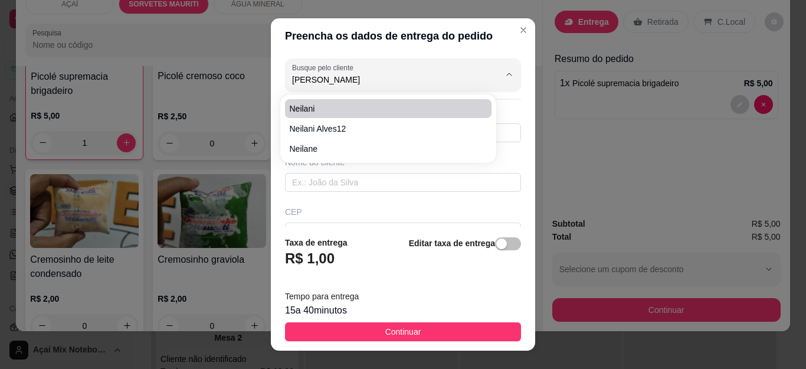
click at [339, 109] on span "neilani" at bounding box center [382, 109] width 185 height 12
type input "neilani"
type input "81669982"
type input "neilani"
type input "5752000000"
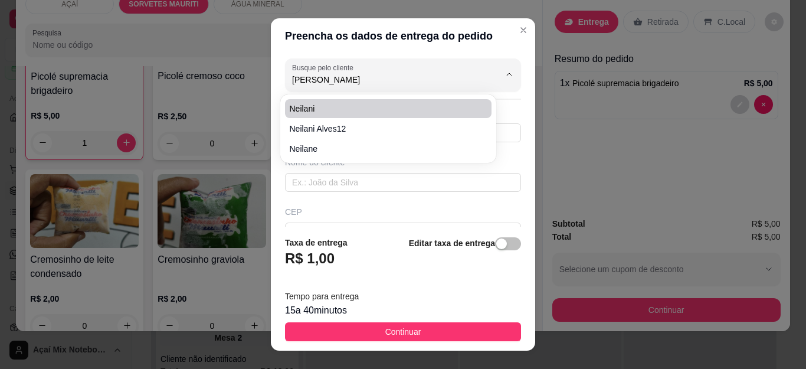
type input "Maravilha"
type input "Casa de neillani rua o açude"
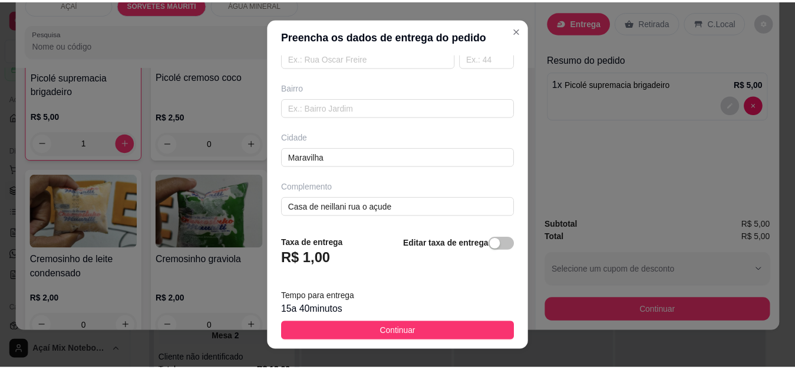
scroll to position [225, 0]
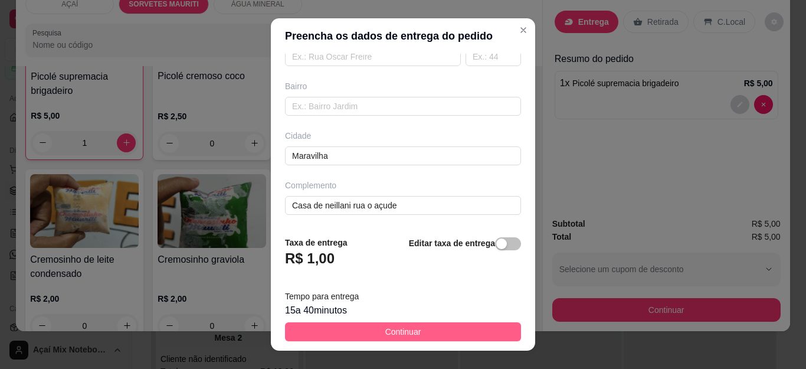
click at [407, 331] on span "Continuar" at bounding box center [403, 331] width 36 height 13
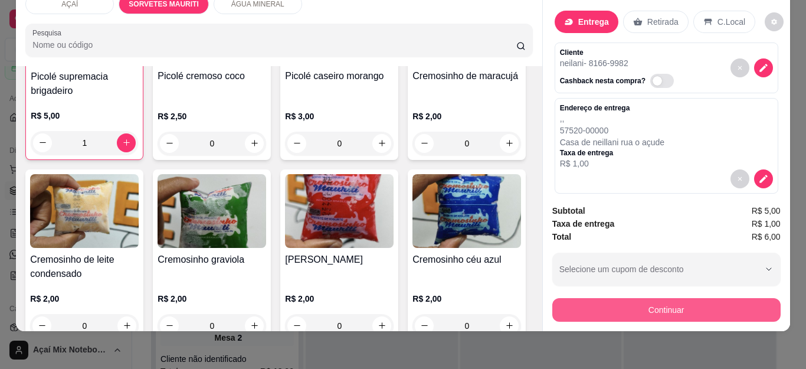
click at [610, 303] on button "Continuar" at bounding box center [666, 310] width 228 height 24
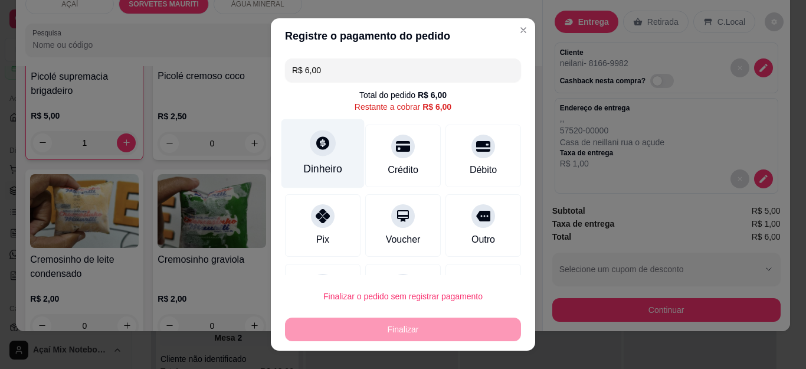
click at [305, 165] on div "Dinheiro" at bounding box center [322, 168] width 39 height 15
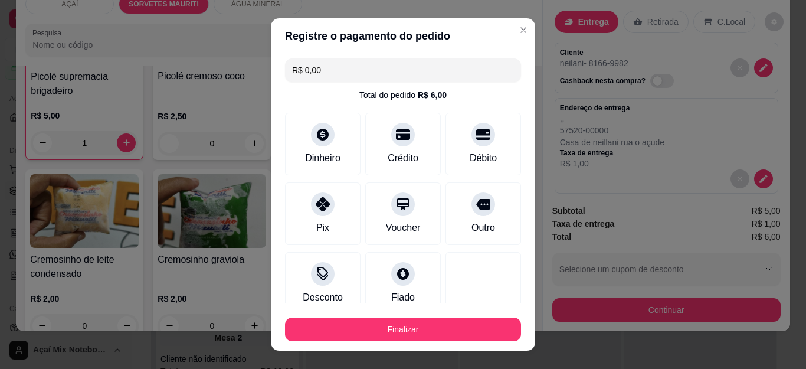
type input "R$ 0,00"
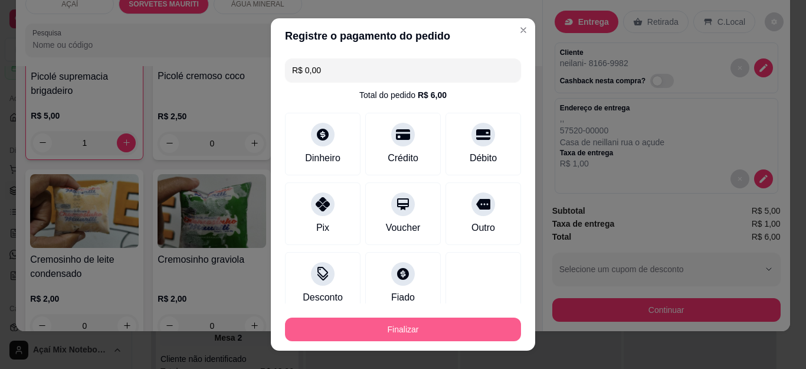
click at [405, 328] on button "Finalizar" at bounding box center [403, 329] width 236 height 24
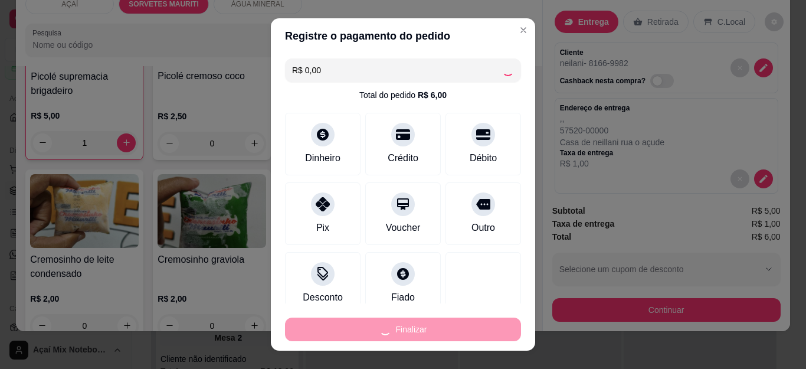
type input "0"
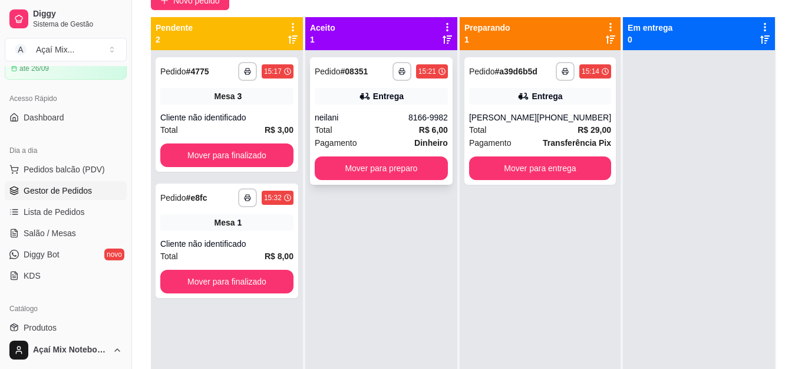
scroll to position [118, 0]
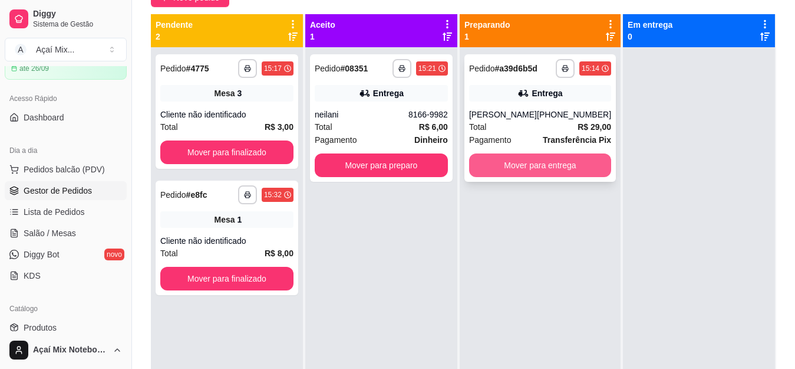
click at [521, 167] on button "Mover para entrega" at bounding box center [540, 165] width 142 height 24
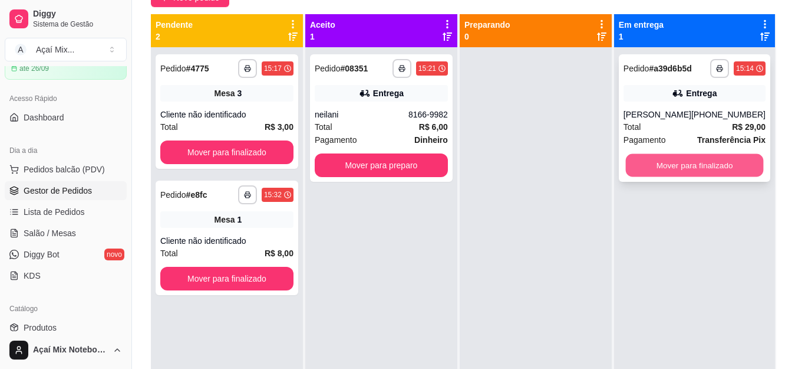
click at [688, 167] on button "Mover para finalizado" at bounding box center [695, 165] width 138 height 23
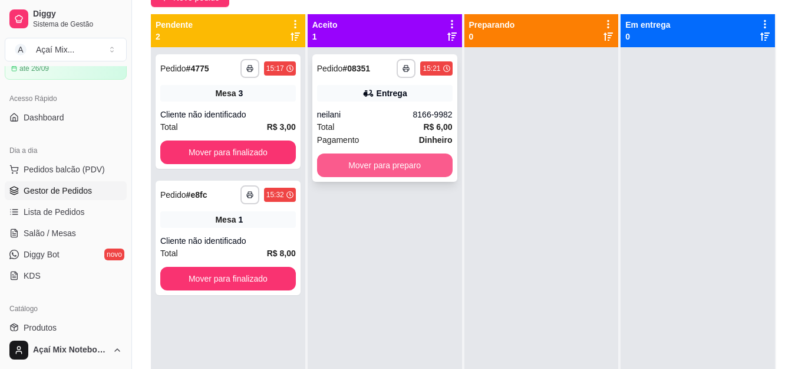
click at [394, 167] on button "Mover para preparo" at bounding box center [385, 165] width 136 height 24
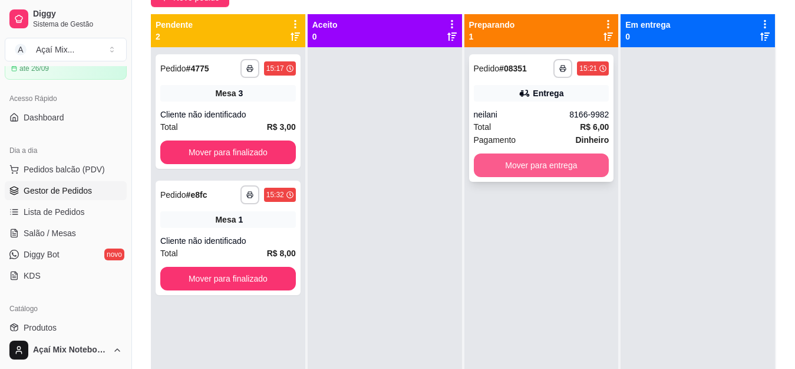
click at [535, 169] on button "Mover para entrega" at bounding box center [542, 165] width 136 height 24
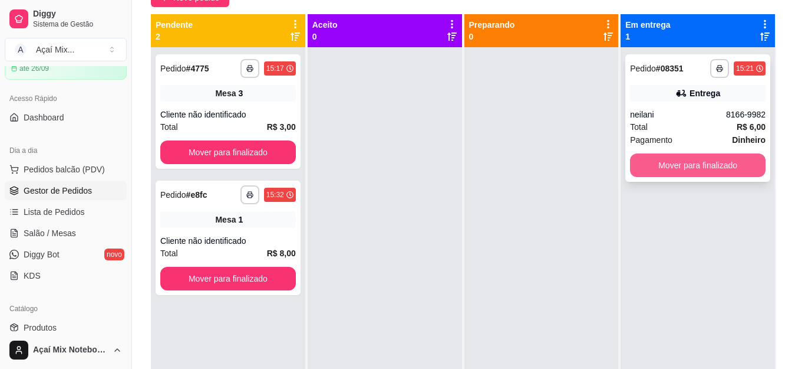
click at [686, 165] on button "Mover para finalizado" at bounding box center [698, 165] width 136 height 24
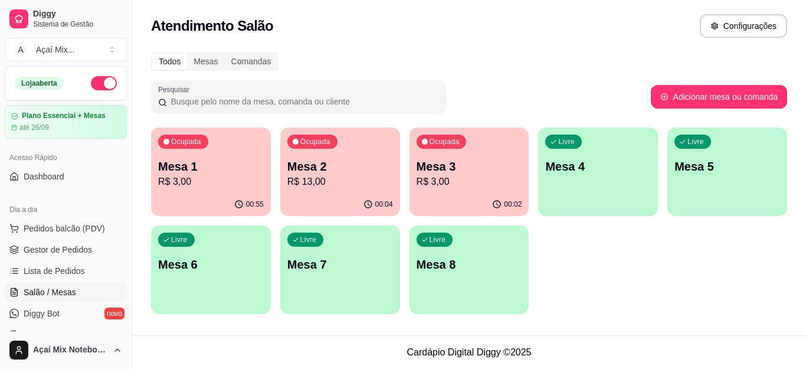
click at [193, 185] on p "R$ 3,00" at bounding box center [211, 182] width 106 height 14
click at [629, 183] on div "Livre Mesa 4" at bounding box center [598, 165] width 116 height 72
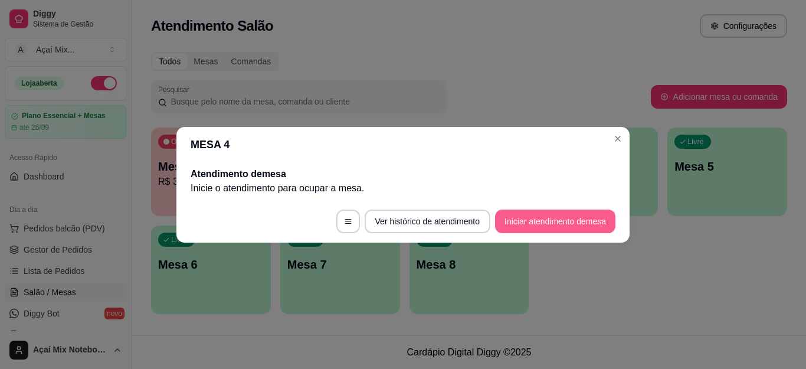
click at [548, 221] on button "Iniciar atendimento de mesa" at bounding box center [555, 221] width 120 height 24
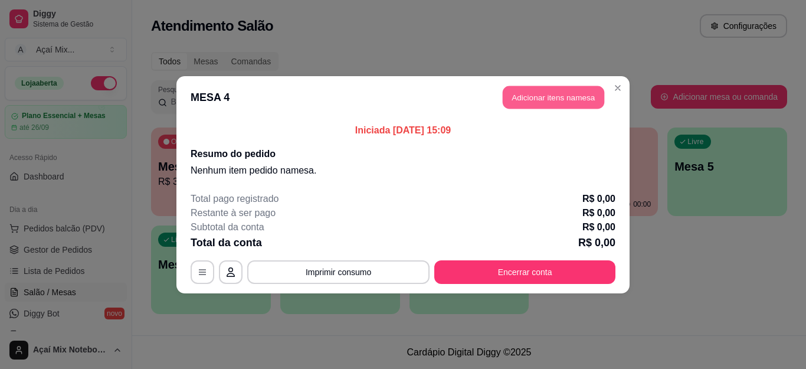
click at [567, 96] on button "Adicionar itens na mesa" at bounding box center [552, 97] width 101 height 23
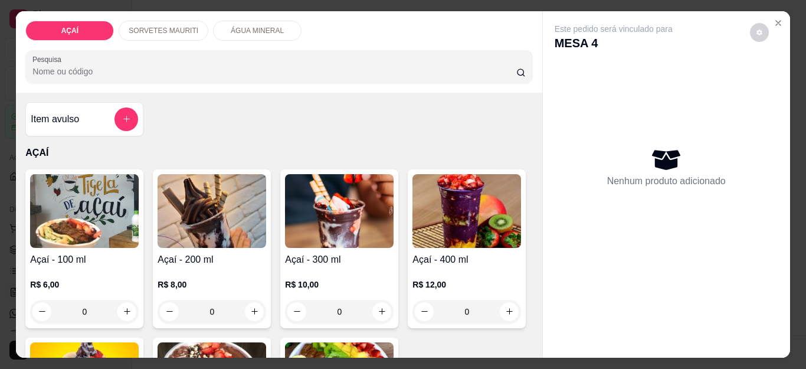
click at [169, 26] on p "SORVETES MAURITI" at bounding box center [164, 30] width 70 height 9
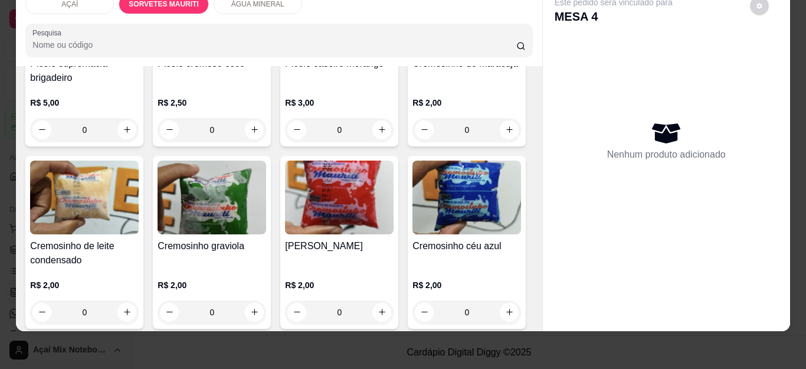
scroll to position [534, 0]
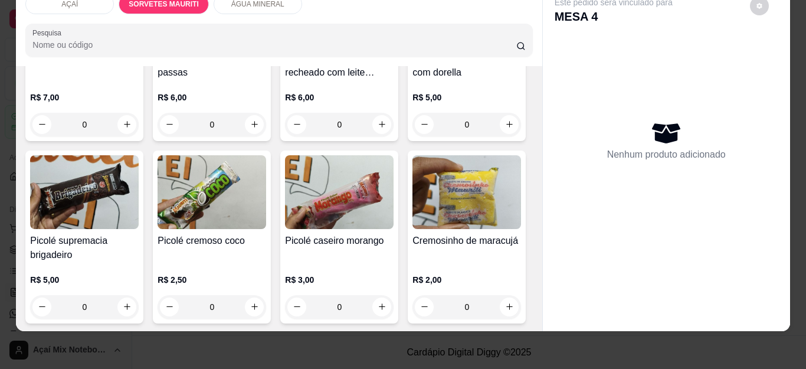
click at [88, 47] on img at bounding box center [84, 10] width 109 height 74
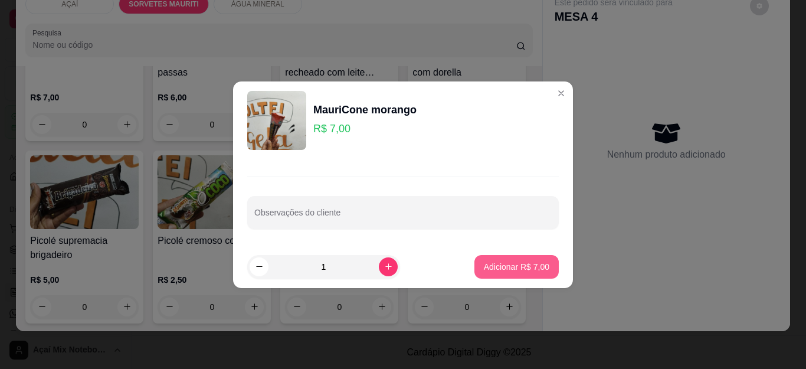
click at [491, 271] on p "Adicionar R$ 7,00" at bounding box center [516, 267] width 65 height 12
type input "1"
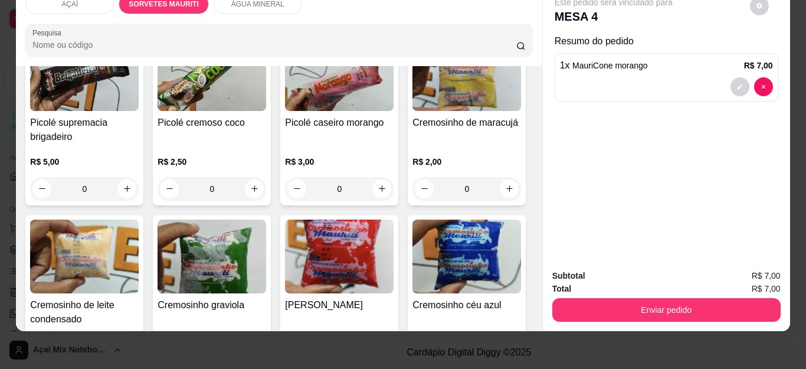
scroll to position [711, 0]
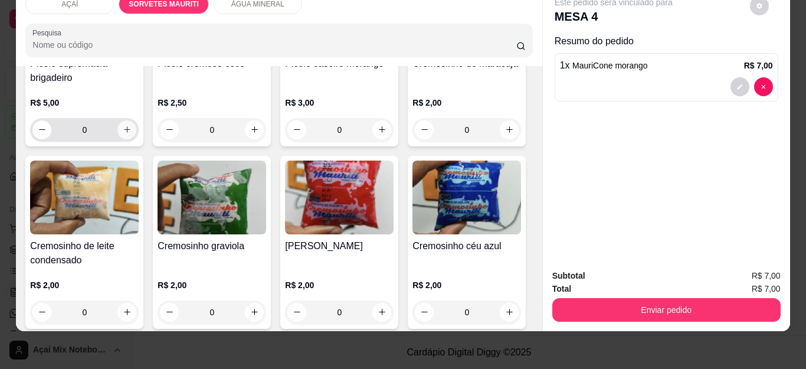
click at [131, 134] on icon "increase-product-quantity" at bounding box center [127, 129] width 9 height 9
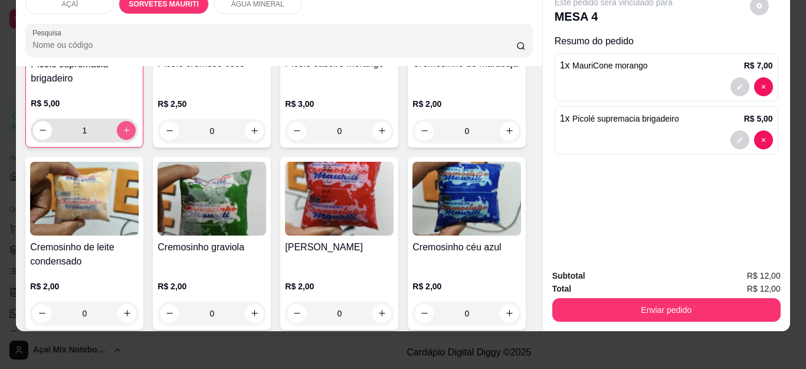
click at [131, 134] on icon "increase-product-quantity" at bounding box center [126, 130] width 9 height 9
type input "2"
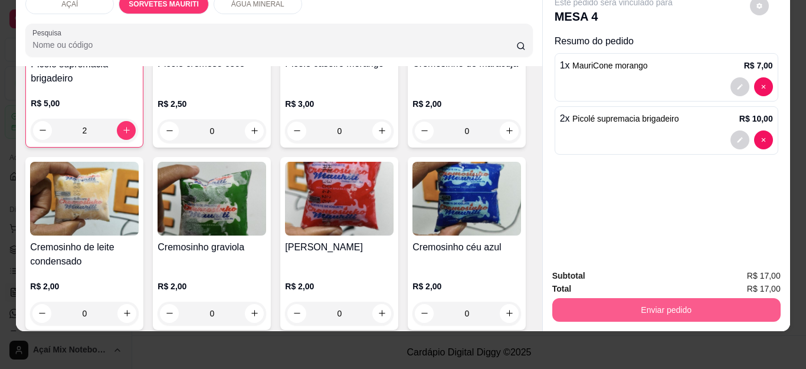
click at [606, 298] on button "Enviar pedido" at bounding box center [666, 310] width 228 height 24
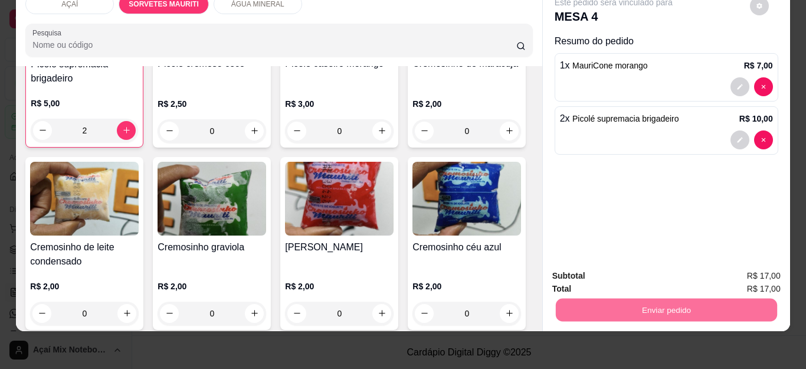
click at [607, 279] on button "Não registrar e enviar pedido" at bounding box center [626, 270] width 119 height 22
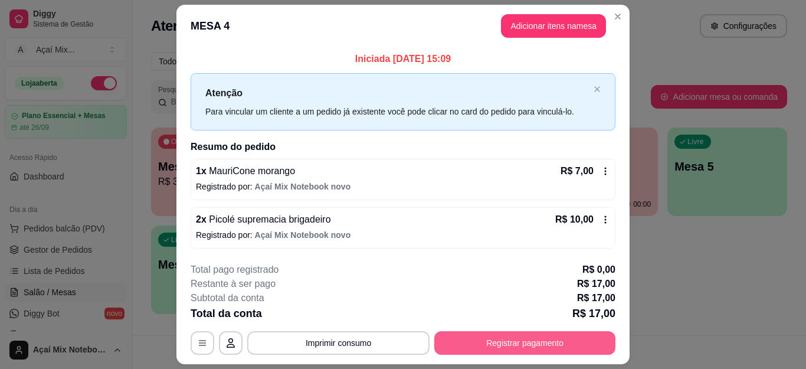
click at [515, 341] on button "Registrar pagamento" at bounding box center [524, 343] width 181 height 24
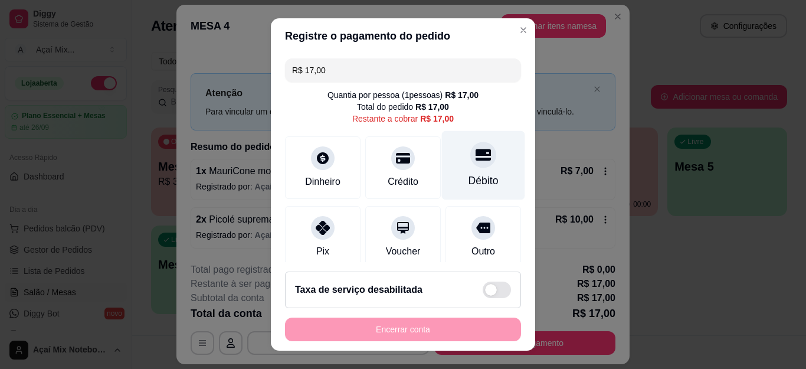
click at [468, 177] on div "Débito" at bounding box center [483, 180] width 30 height 15
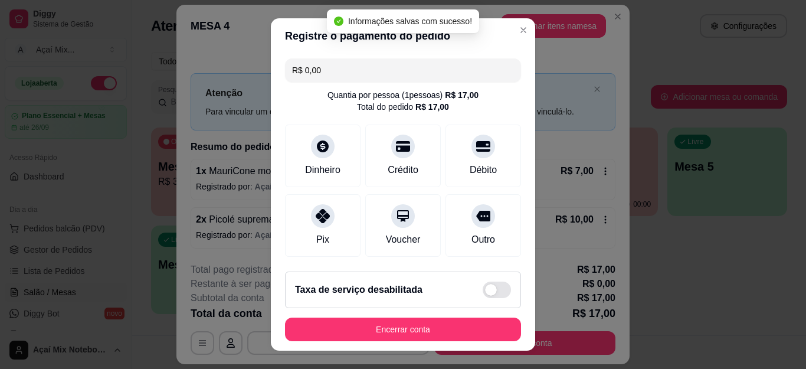
type input "R$ 0,00"
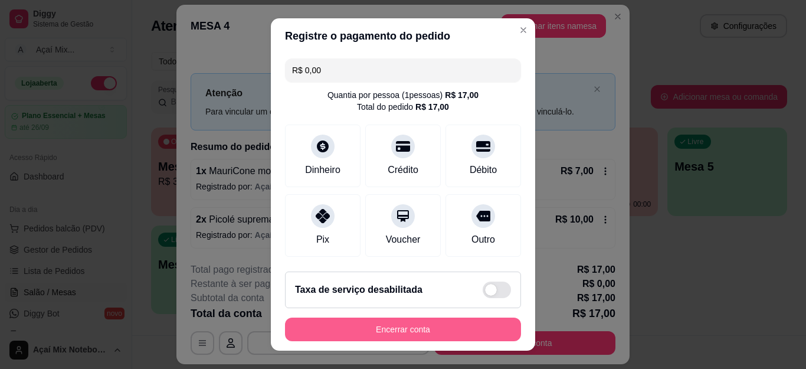
click at [398, 327] on button "Encerrar conta" at bounding box center [403, 329] width 236 height 24
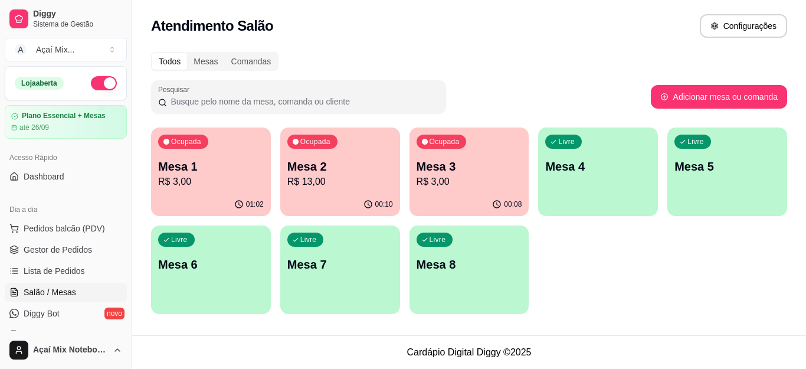
click at [352, 183] on p "R$ 13,00" at bounding box center [340, 182] width 106 height 14
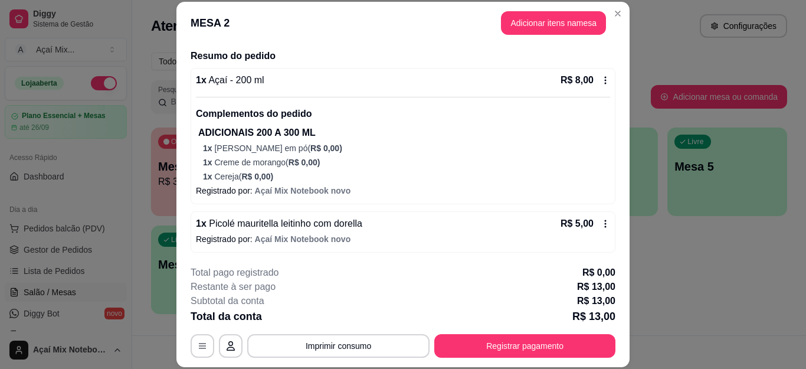
scroll to position [89, 0]
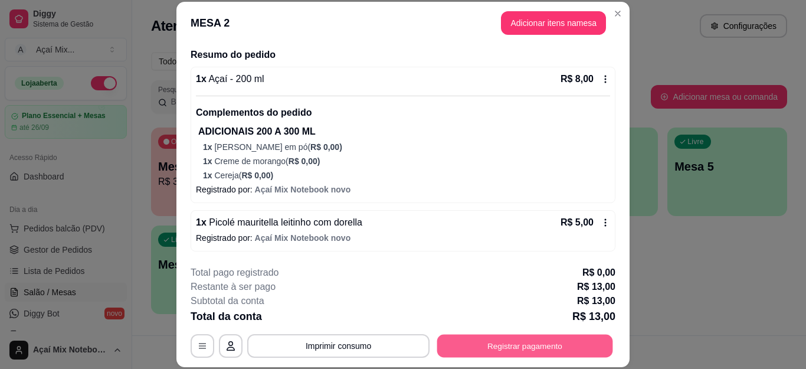
click at [521, 348] on button "Registrar pagamento" at bounding box center [525, 345] width 176 height 23
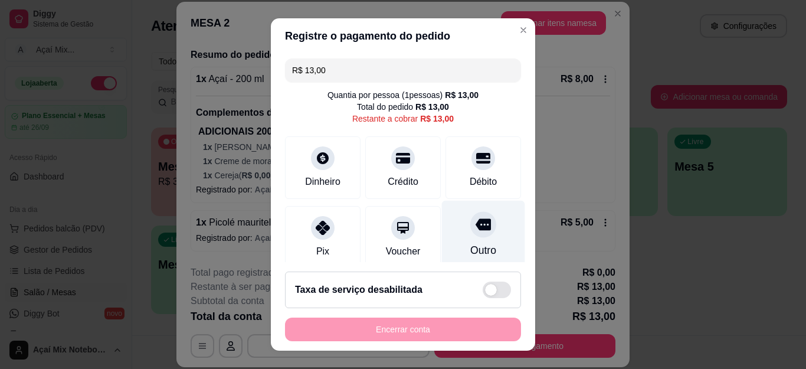
click at [470, 244] on div "Outro" at bounding box center [483, 249] width 26 height 15
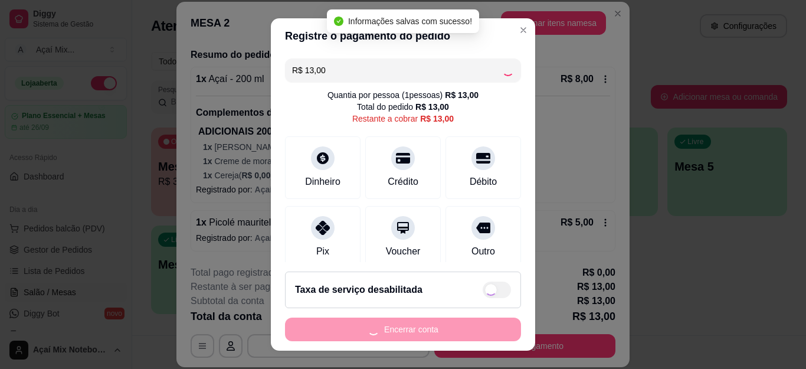
type input "R$ 0,00"
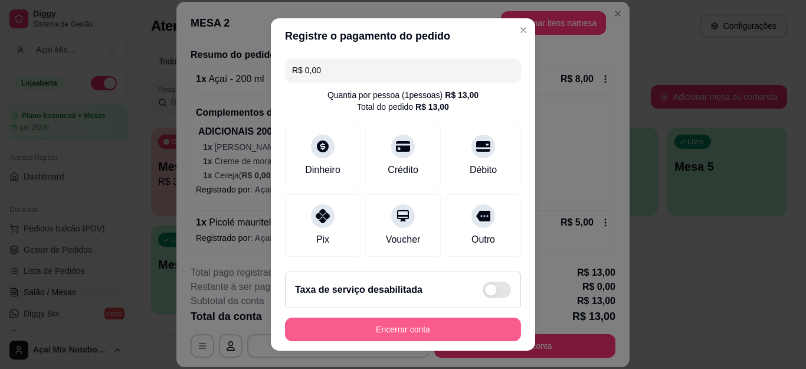
click at [389, 324] on button "Encerrar conta" at bounding box center [403, 329] width 236 height 24
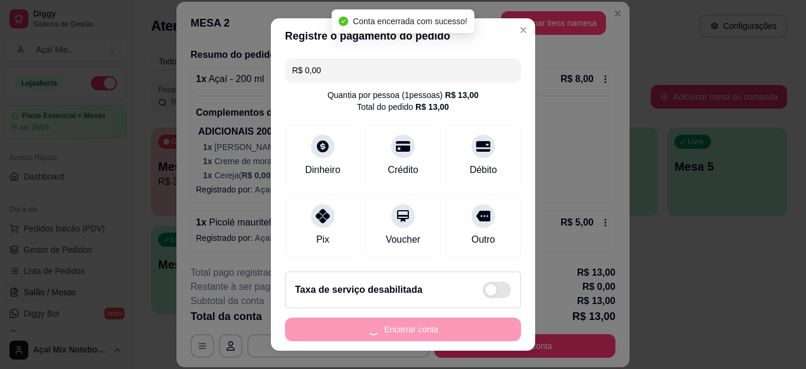
scroll to position [0, 0]
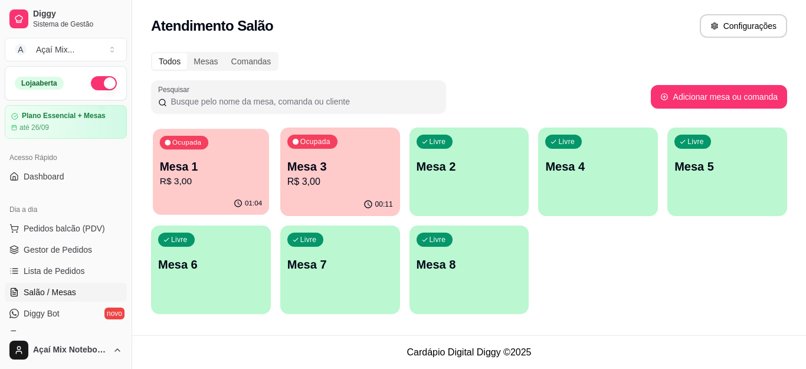
click at [220, 181] on p "R$ 3,00" at bounding box center [211, 182] width 102 height 14
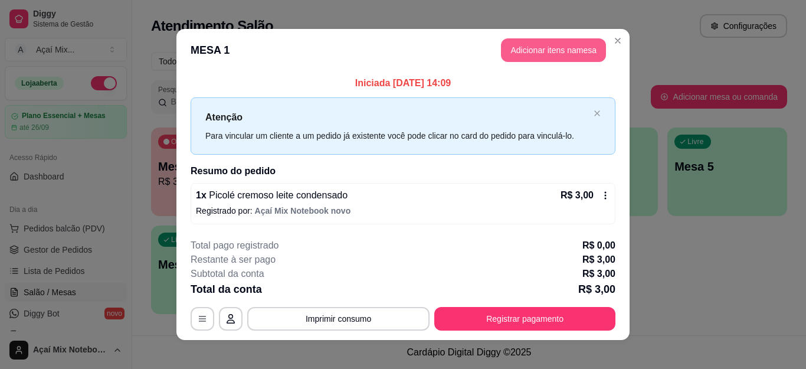
click at [521, 57] on button "Adicionar itens na mesa" at bounding box center [553, 50] width 105 height 24
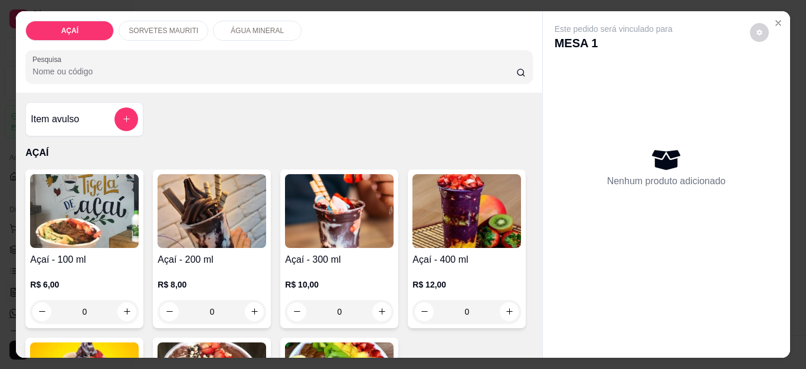
click at [168, 26] on p "SORVETES MAURITI" at bounding box center [164, 30] width 70 height 9
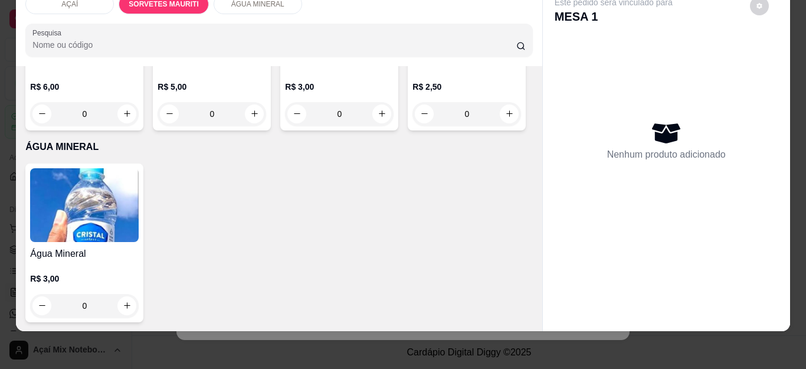
scroll to position [1406, 0]
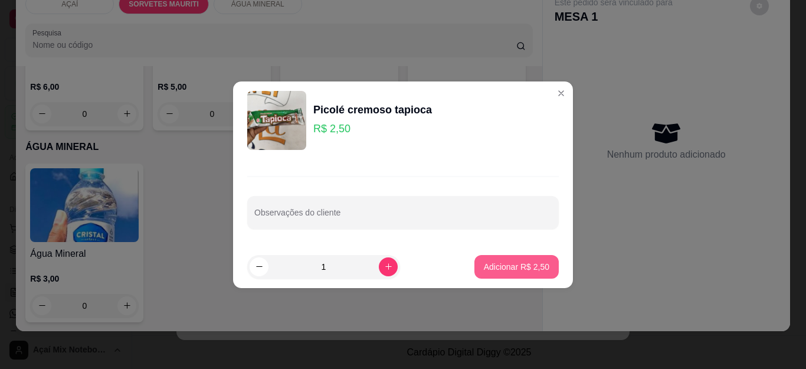
click at [507, 278] on button "Adicionar R$ 2,50" at bounding box center [516, 267] width 84 height 24
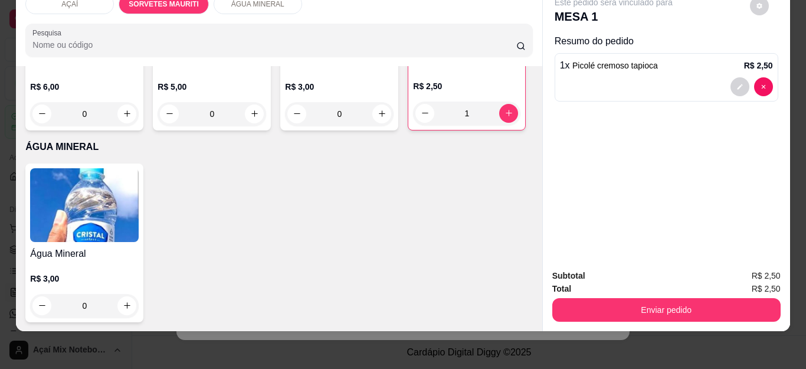
type input "1"
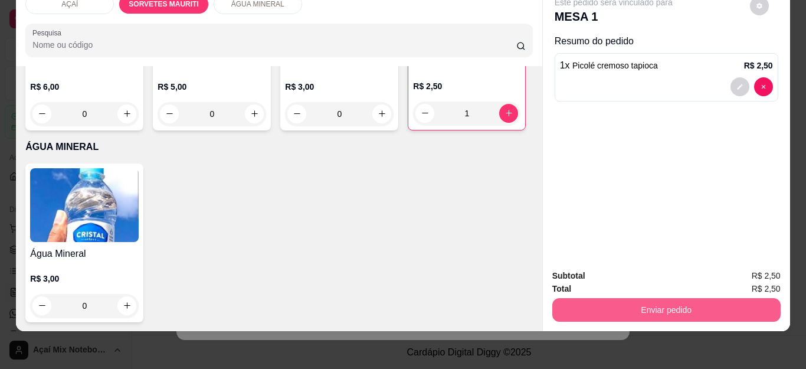
click at [620, 300] on button "Enviar pedido" at bounding box center [666, 310] width 228 height 24
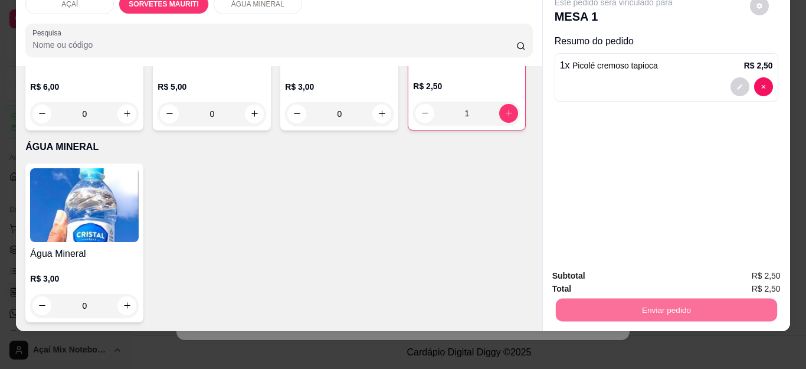
click at [634, 271] on button "Não registrar e enviar pedido" at bounding box center [626, 270] width 123 height 22
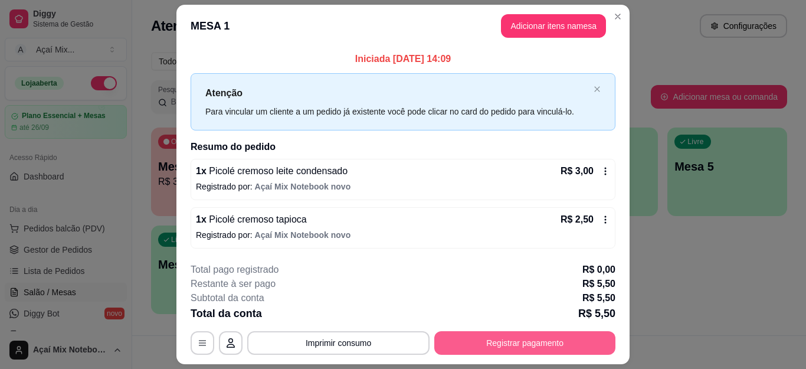
click at [521, 347] on button "Registrar pagamento" at bounding box center [524, 343] width 181 height 24
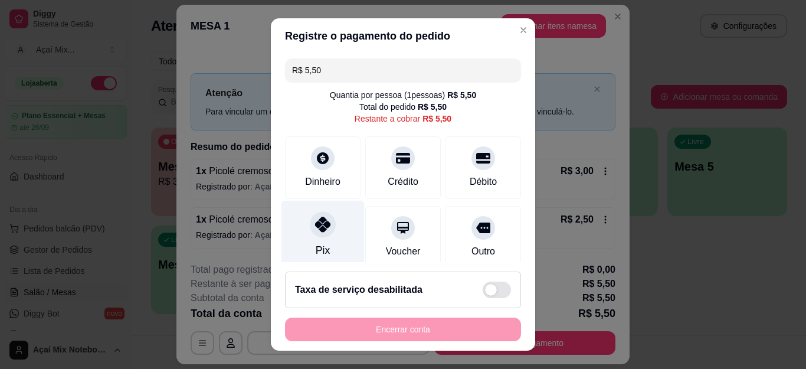
click at [315, 222] on icon at bounding box center [322, 223] width 15 height 15
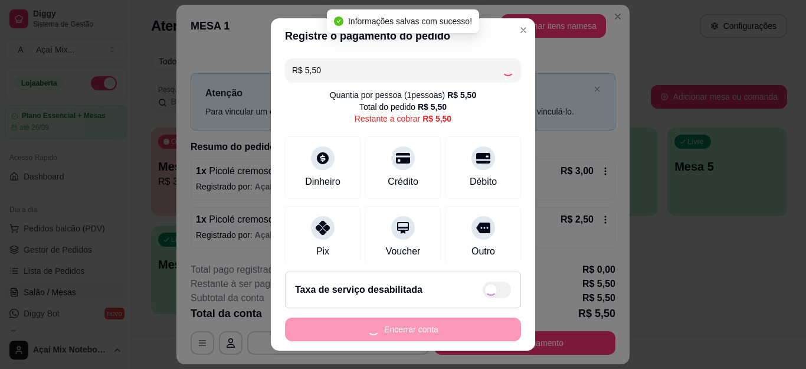
type input "R$ 0,00"
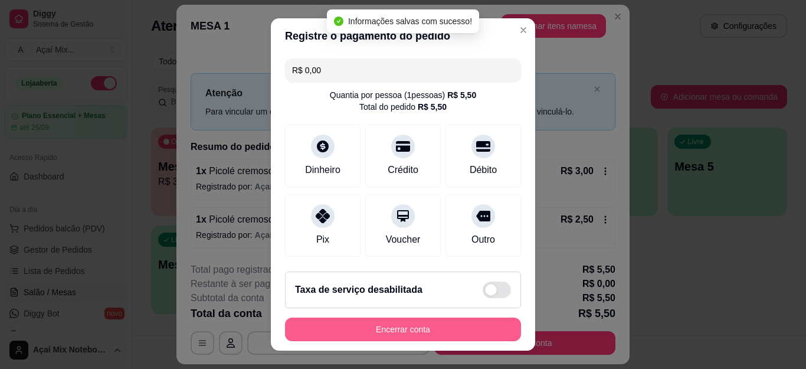
click at [428, 330] on button "Encerrar conta" at bounding box center [403, 329] width 236 height 24
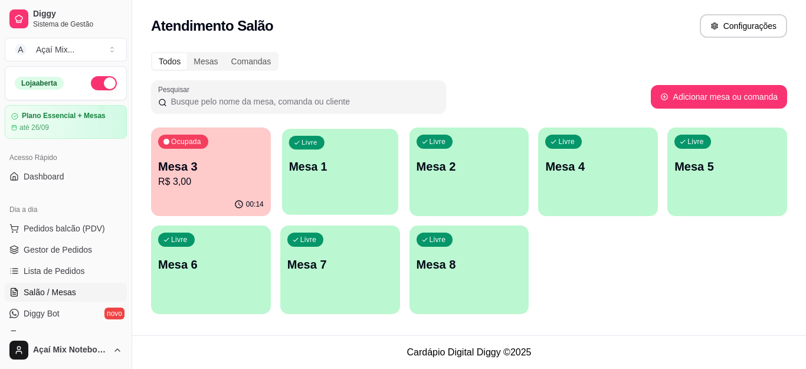
click at [317, 189] on div "Livre Mesa 1" at bounding box center [340, 165] width 116 height 72
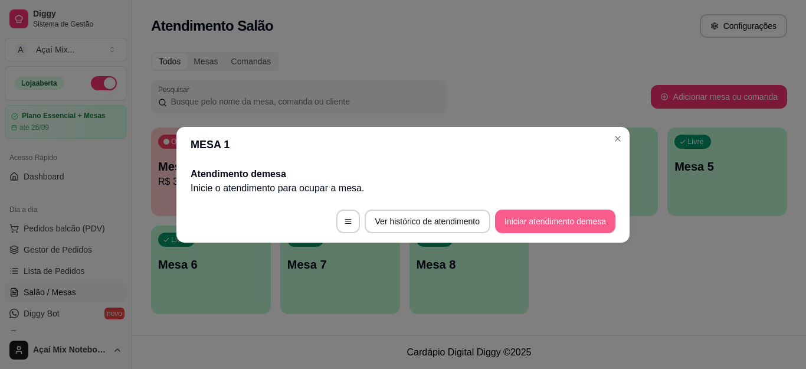
click at [517, 218] on button "Iniciar atendimento de mesa" at bounding box center [555, 221] width 120 height 24
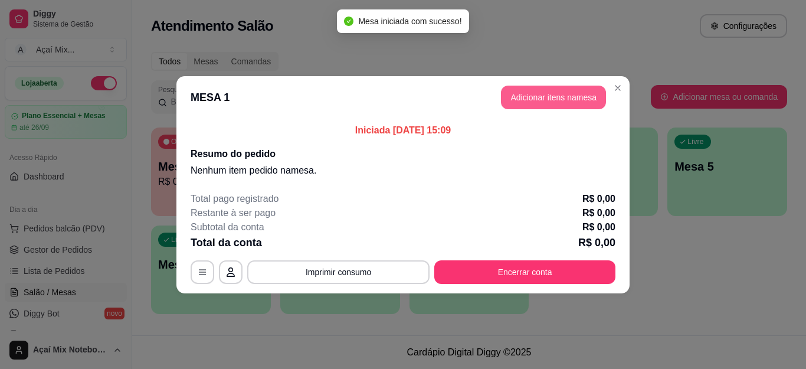
click at [527, 100] on button "Adicionar itens na mesa" at bounding box center [553, 98] width 105 height 24
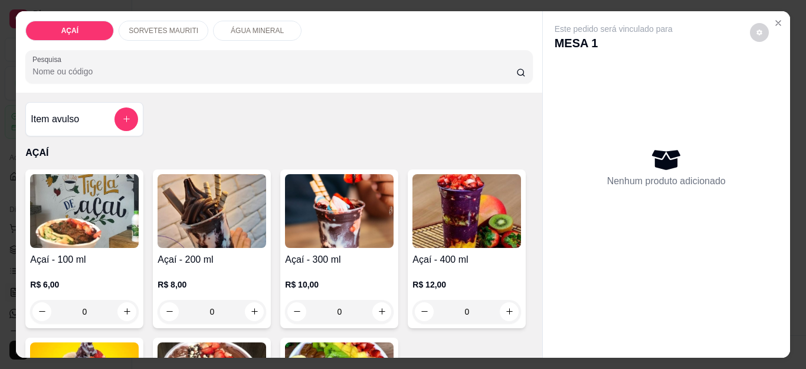
click at [221, 215] on img at bounding box center [211, 211] width 109 height 74
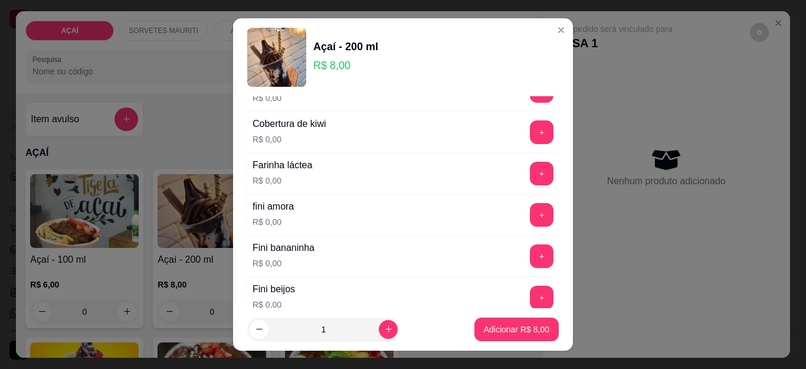
scroll to position [708, 0]
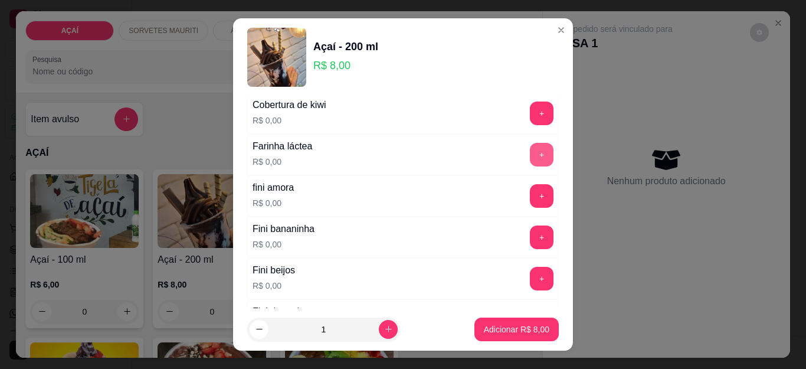
click at [530, 156] on button "+" at bounding box center [542, 155] width 24 height 24
click at [530, 156] on button "+" at bounding box center [541, 154] width 23 height 23
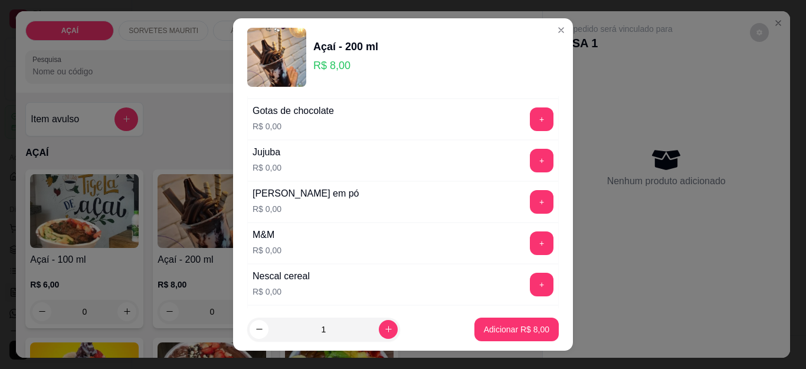
scroll to position [1120, 0]
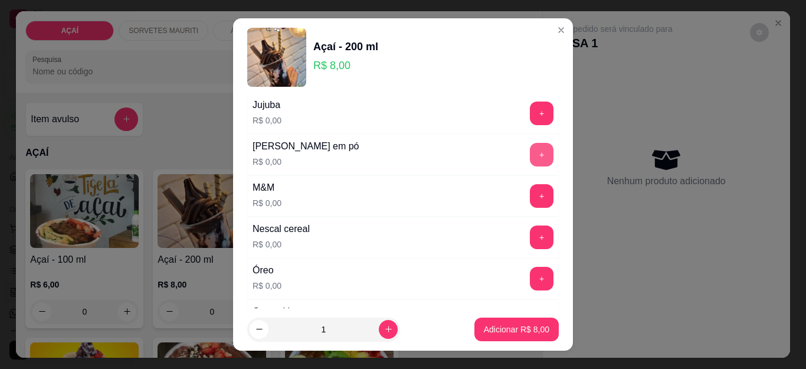
click at [530, 152] on button "+" at bounding box center [542, 155] width 24 height 24
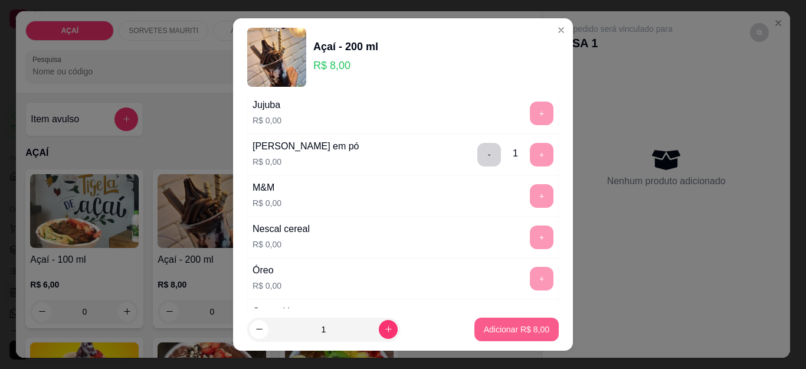
click at [496, 326] on p "Adicionar R$ 8,00" at bounding box center [516, 329] width 65 height 12
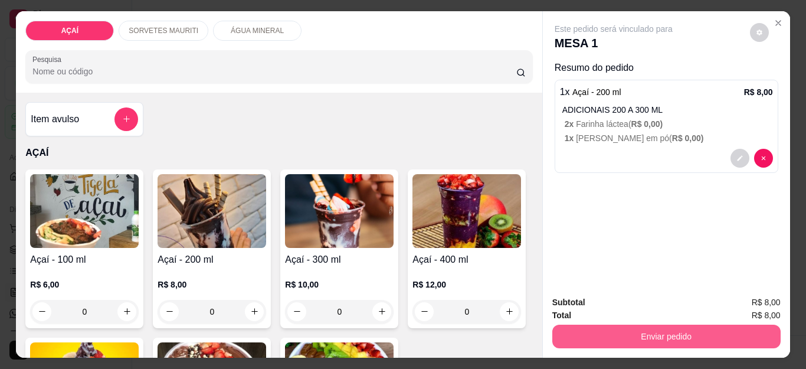
click at [618, 325] on button "Enviar pedido" at bounding box center [666, 336] width 228 height 24
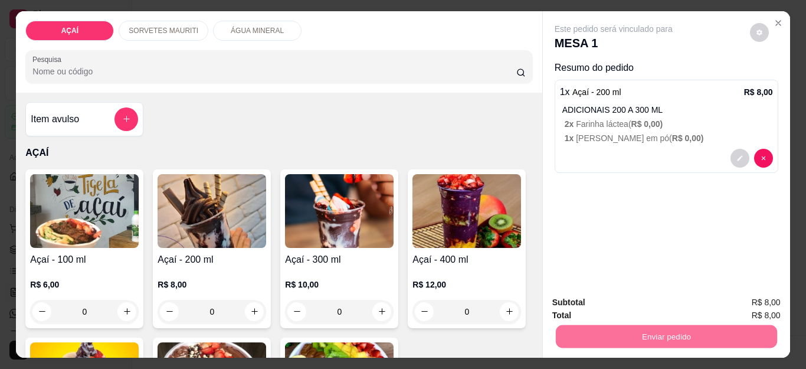
click at [592, 296] on button "Não registrar e enviar pedido" at bounding box center [626, 302] width 123 height 22
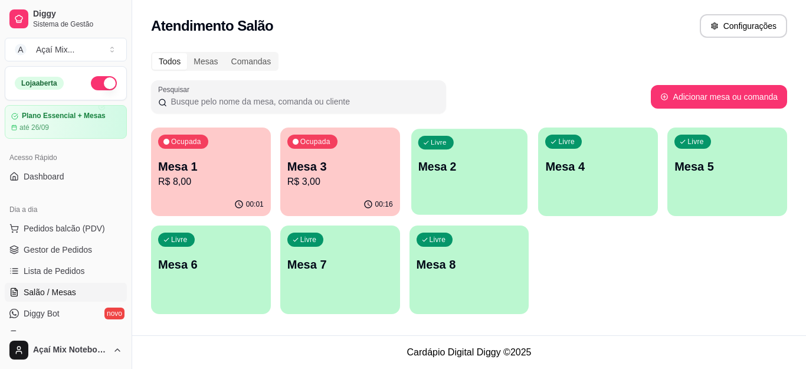
click at [497, 178] on div "Livre Mesa 2" at bounding box center [469, 165] width 116 height 72
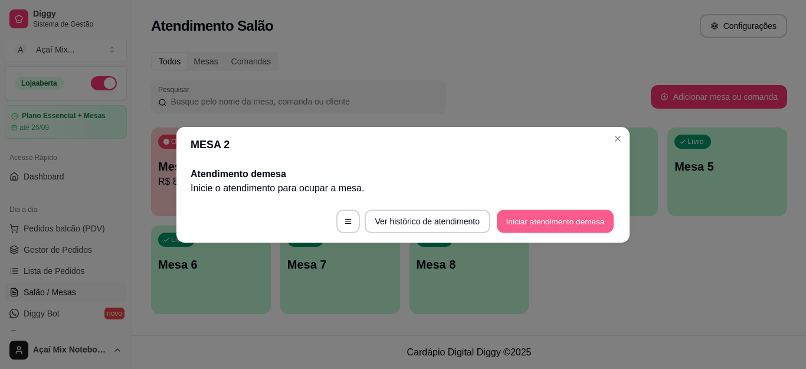
click at [567, 222] on button "Iniciar atendimento de mesa" at bounding box center [555, 220] width 117 height 23
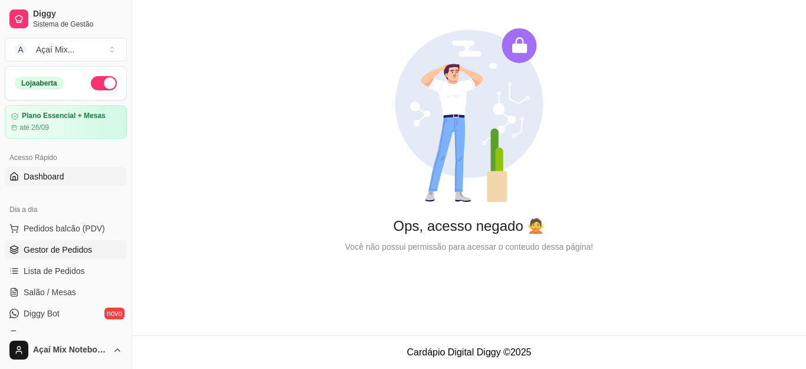
click at [63, 245] on span "Gestor de Pedidos" at bounding box center [58, 250] width 68 height 12
click at [79, 254] on span "Gestor de Pedidos" at bounding box center [58, 250] width 68 height 12
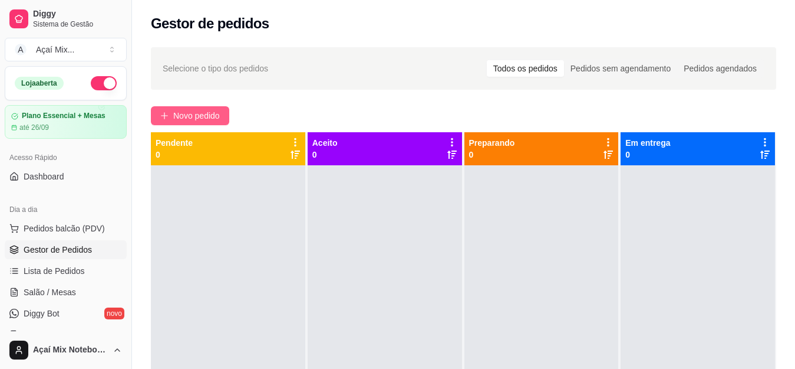
click at [199, 114] on span "Novo pedido" at bounding box center [196, 115] width 47 height 13
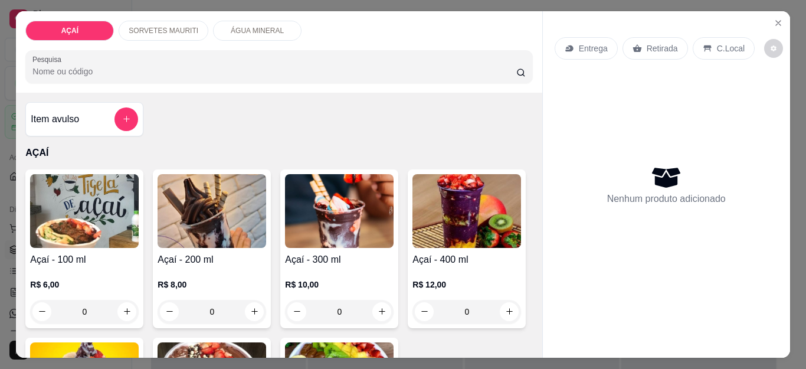
click at [242, 195] on img at bounding box center [211, 211] width 109 height 74
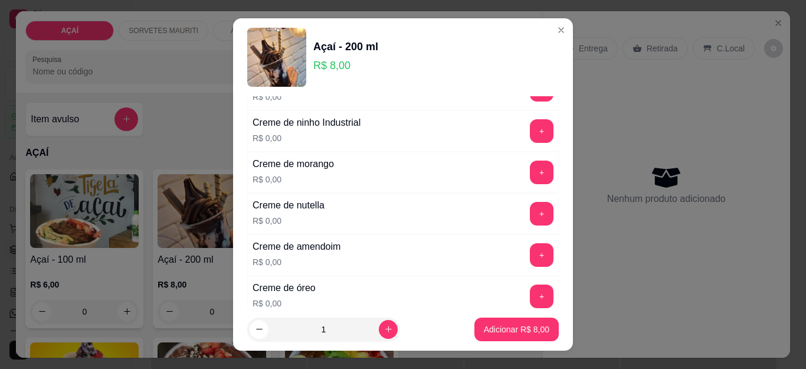
scroll to position [295, 0]
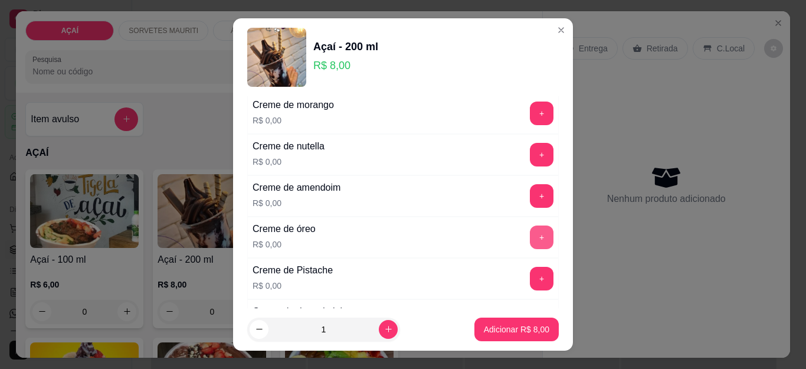
click at [530, 230] on button "+" at bounding box center [542, 237] width 24 height 24
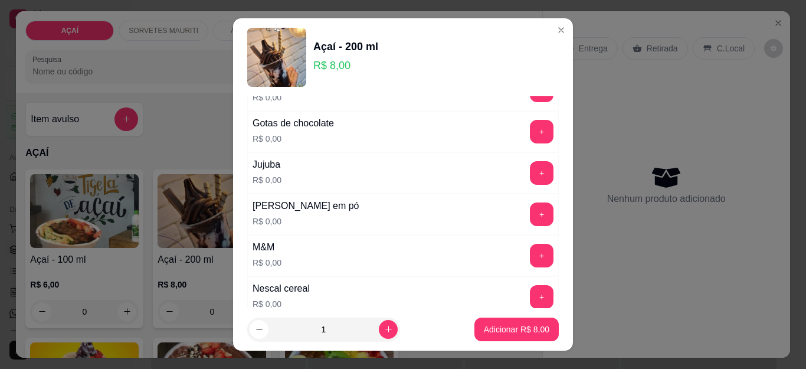
scroll to position [1061, 0]
click at [530, 253] on button "+" at bounding box center [541, 255] width 23 height 23
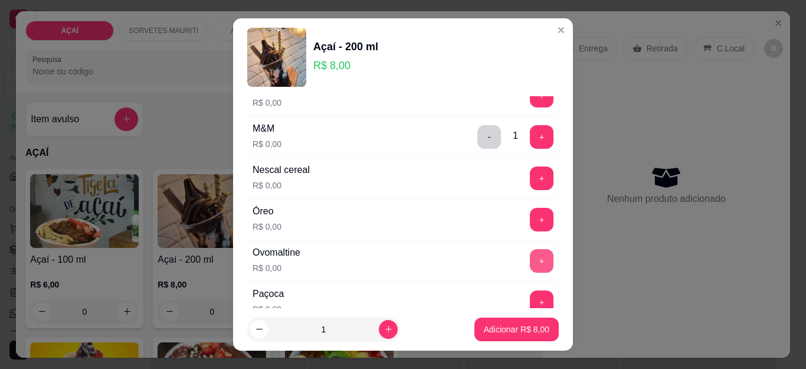
scroll to position [1297, 0]
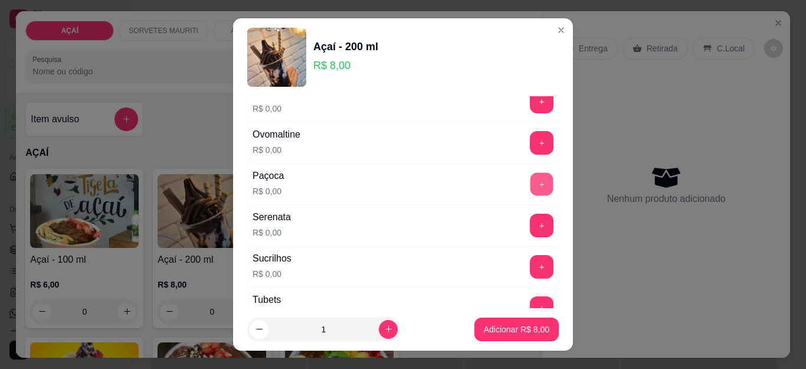
click at [530, 183] on button "+" at bounding box center [541, 184] width 23 height 23
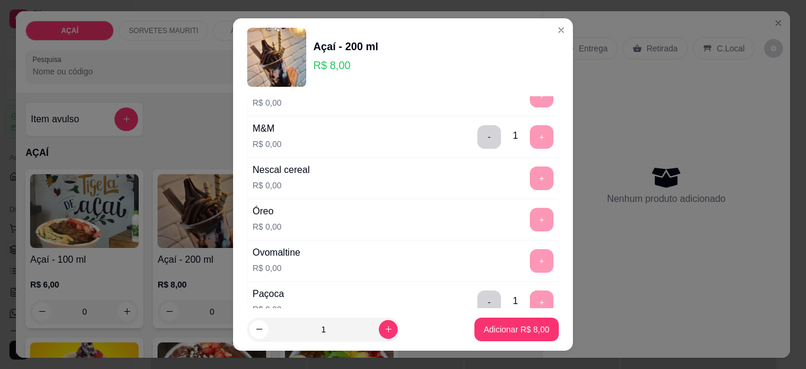
scroll to position [1120, 0]
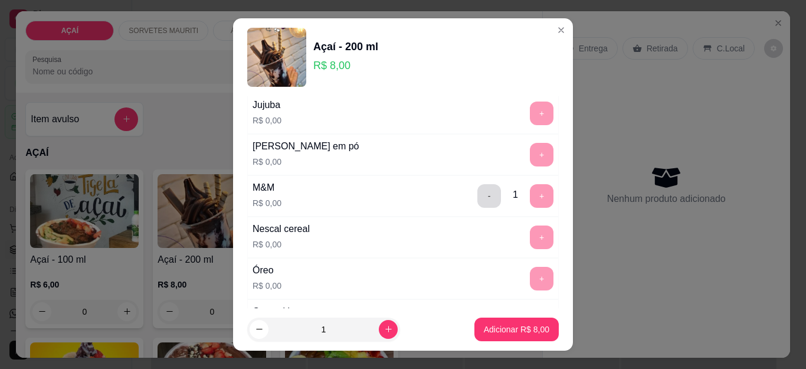
click at [477, 199] on button "-" at bounding box center [489, 196] width 24 height 24
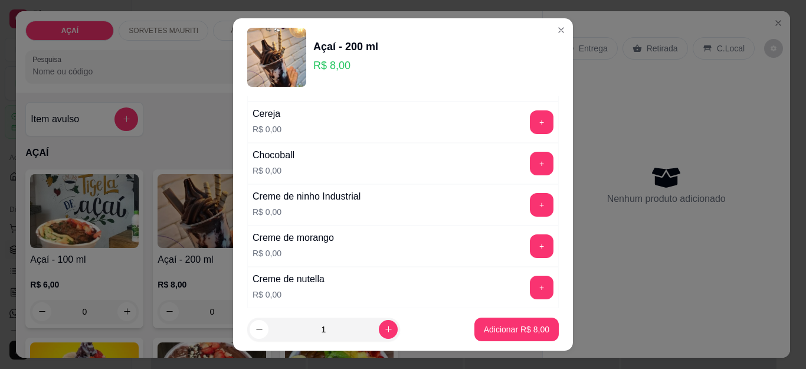
scroll to position [0, 0]
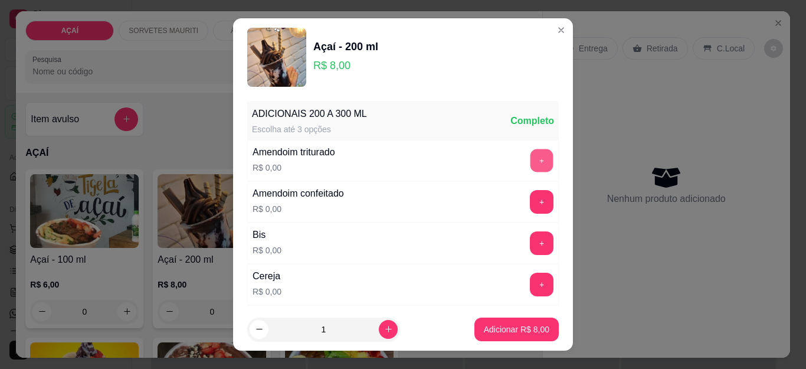
click at [530, 163] on button "+" at bounding box center [541, 160] width 23 height 23
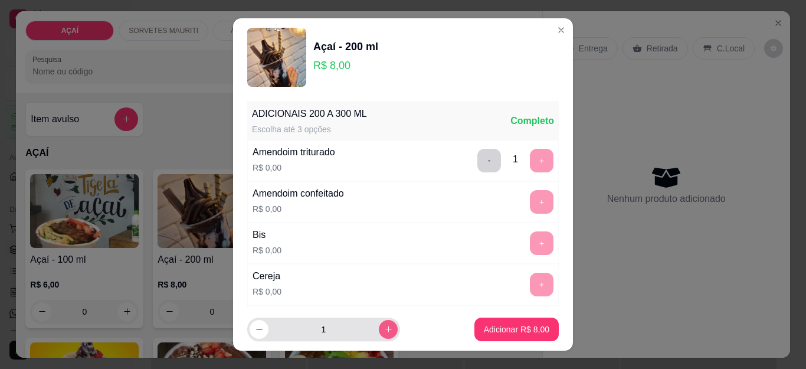
click at [384, 330] on icon "increase-product-quantity" at bounding box center [388, 328] width 9 height 9
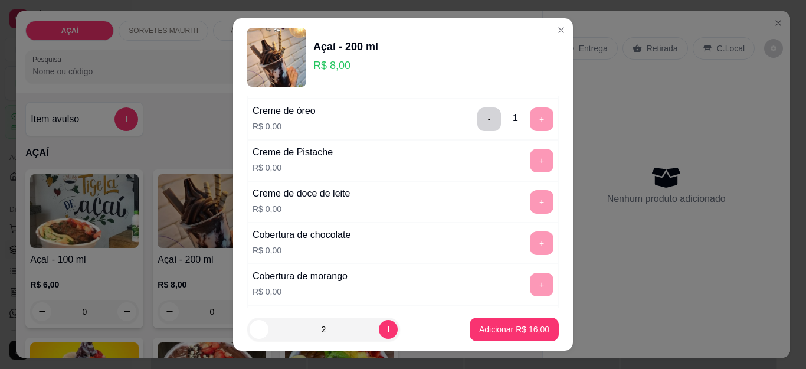
scroll to position [354, 0]
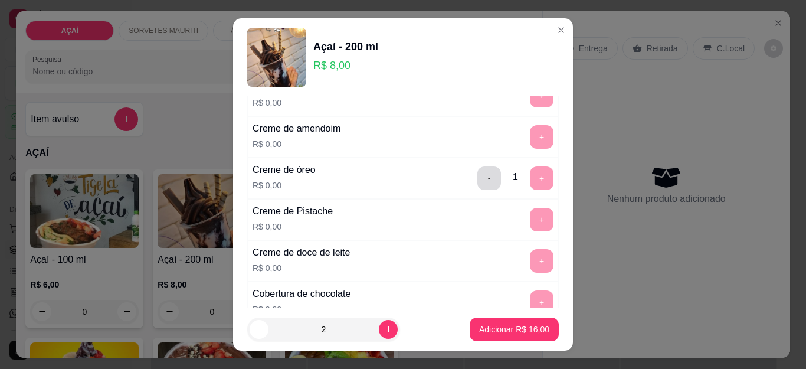
click at [477, 176] on button "-" at bounding box center [489, 178] width 24 height 24
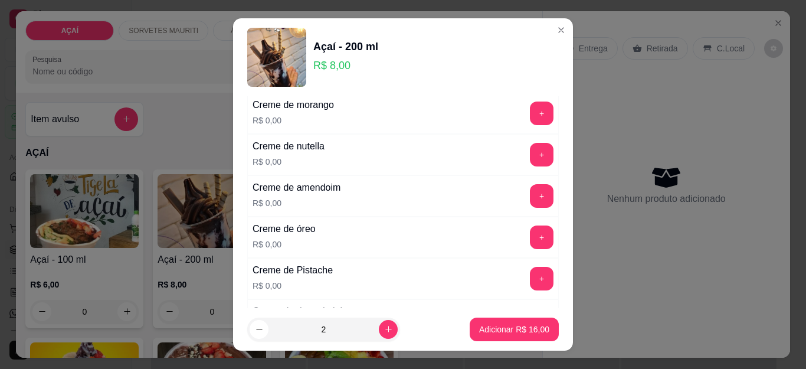
scroll to position [236, 0]
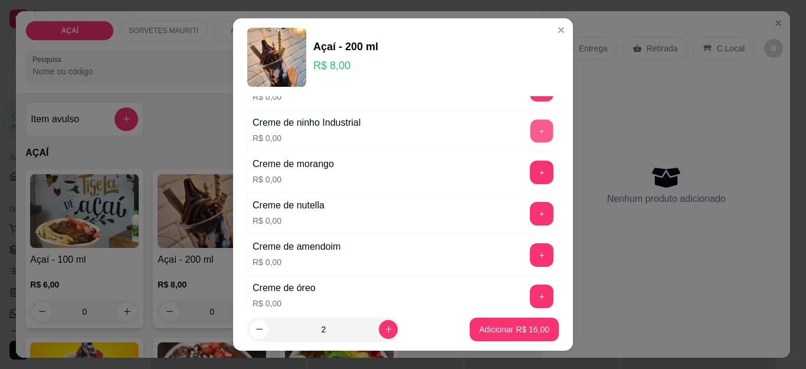
click at [530, 133] on button "+" at bounding box center [541, 131] width 23 height 23
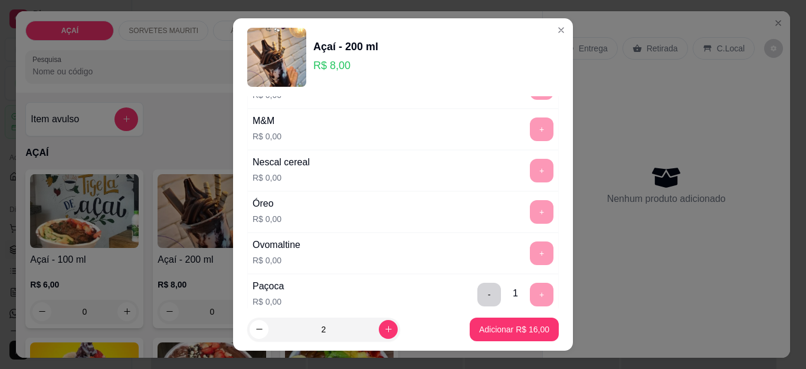
scroll to position [1238, 0]
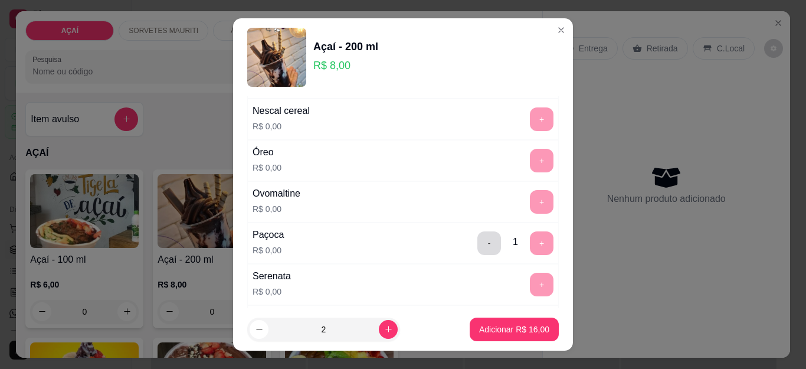
click at [477, 241] on button "-" at bounding box center [489, 243] width 24 height 24
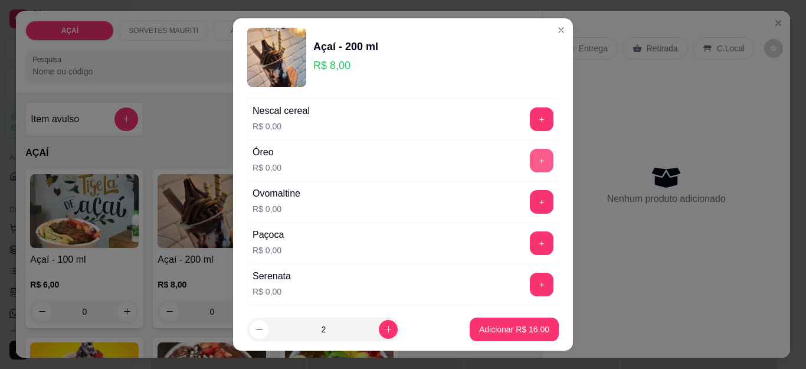
click at [530, 160] on button "+" at bounding box center [542, 161] width 24 height 24
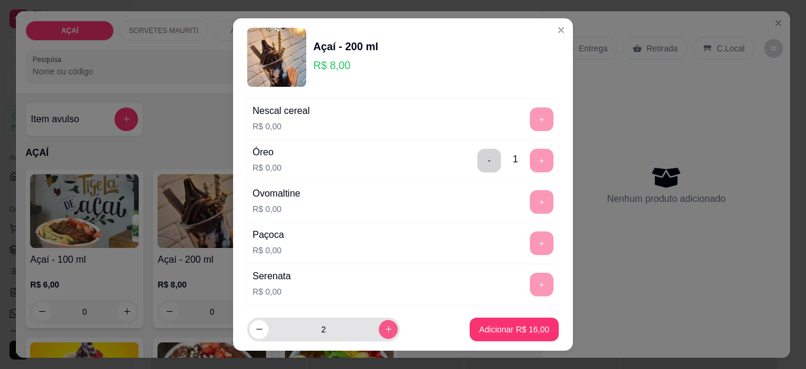
click at [379, 328] on button "increase-product-quantity" at bounding box center [388, 329] width 19 height 19
type input "3"
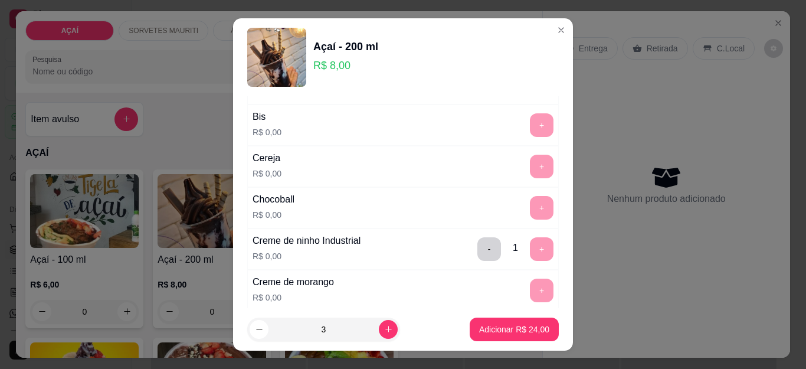
scroll to position [0, 0]
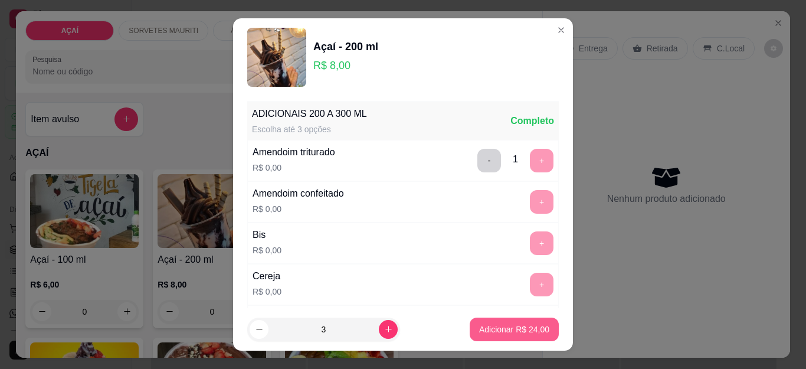
click at [488, 324] on p "Adicionar R$ 24,00" at bounding box center [514, 329] width 70 height 12
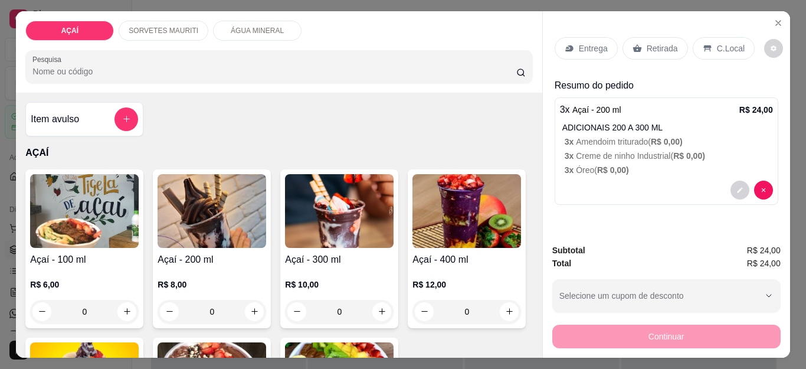
click at [218, 204] on img at bounding box center [211, 211] width 109 height 74
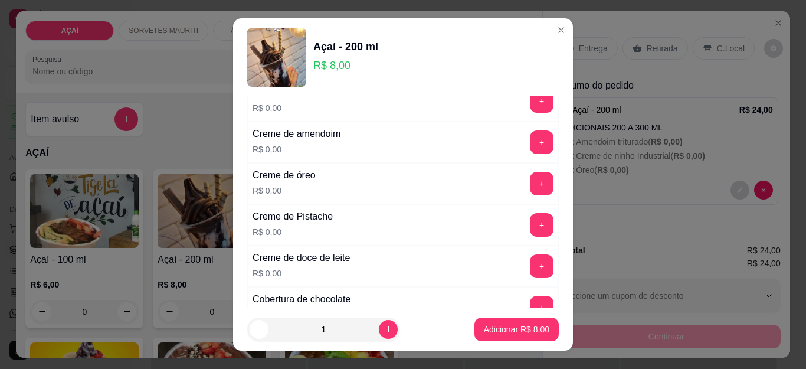
scroll to position [295, 0]
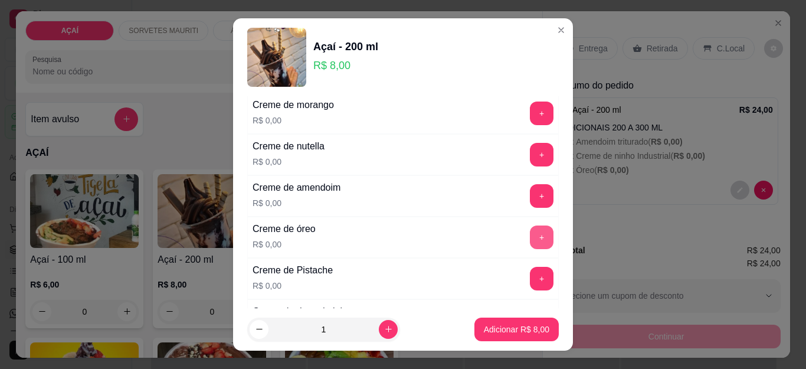
click at [530, 238] on button "+" at bounding box center [542, 237] width 24 height 24
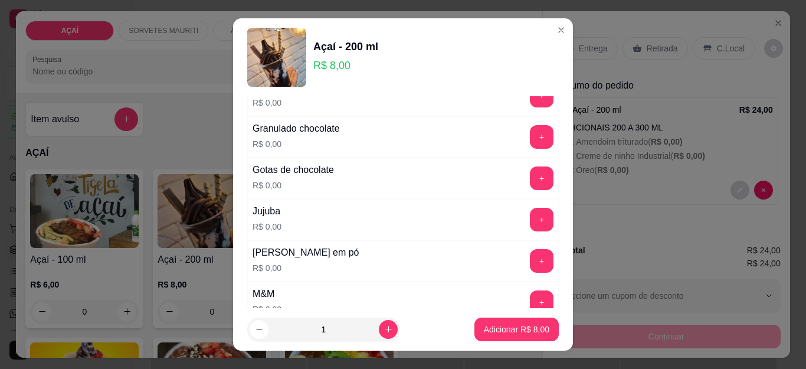
scroll to position [1061, 0]
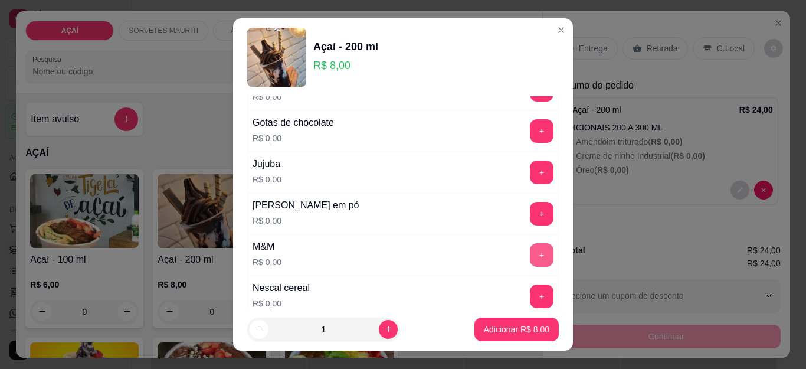
click at [530, 249] on button "+" at bounding box center [542, 255] width 24 height 24
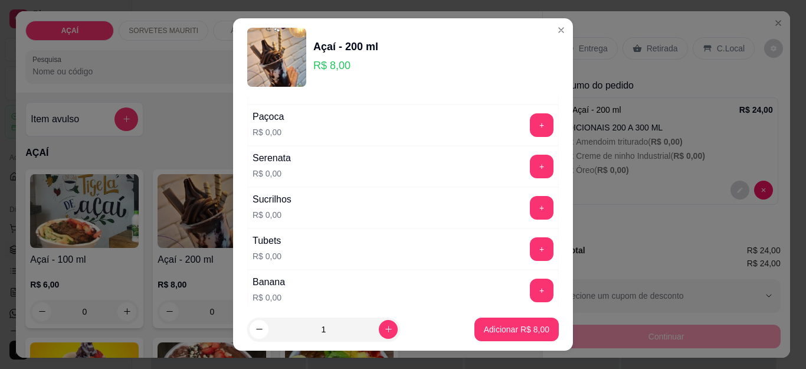
scroll to position [1297, 0]
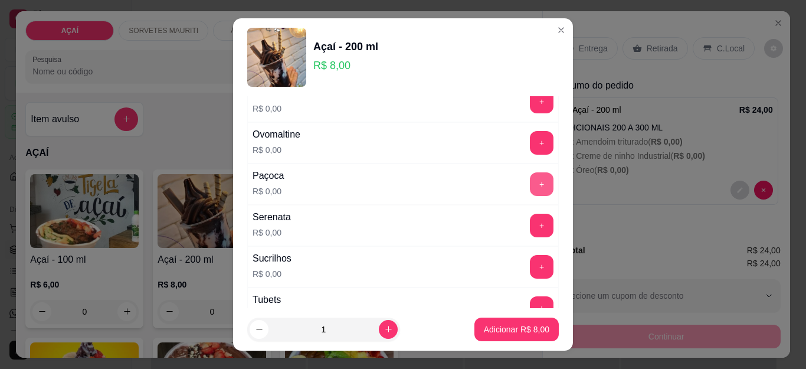
click at [530, 180] on button "+" at bounding box center [542, 184] width 24 height 24
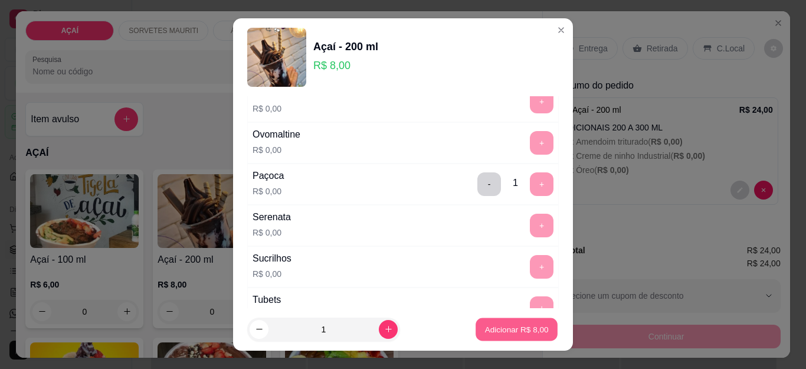
click at [495, 330] on p "Adicionar R$ 8,00" at bounding box center [516, 328] width 64 height 11
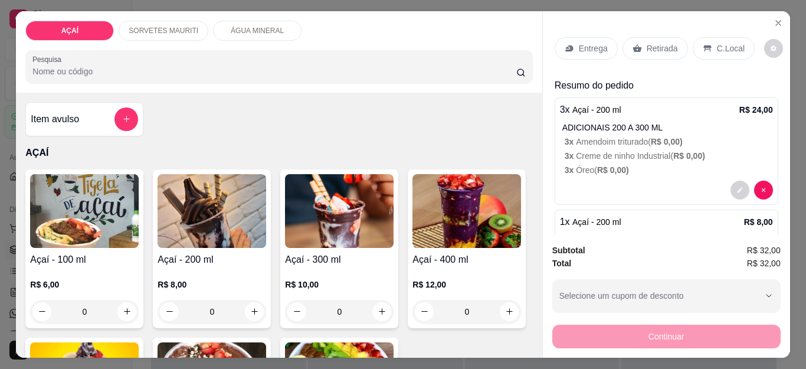
click at [229, 213] on img at bounding box center [211, 211] width 109 height 74
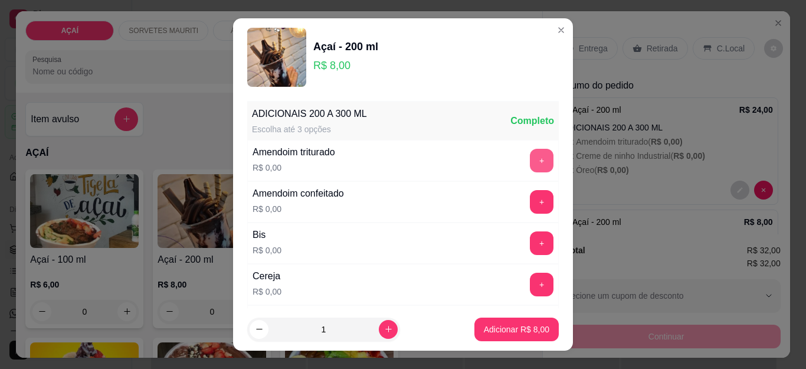
click at [530, 159] on button "+" at bounding box center [542, 161] width 24 height 24
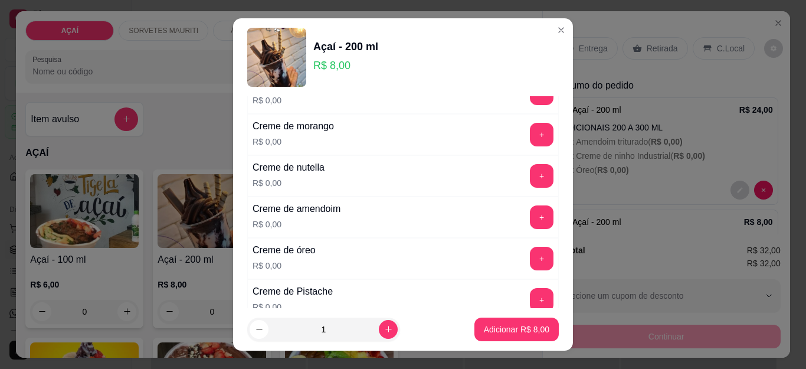
scroll to position [354, 0]
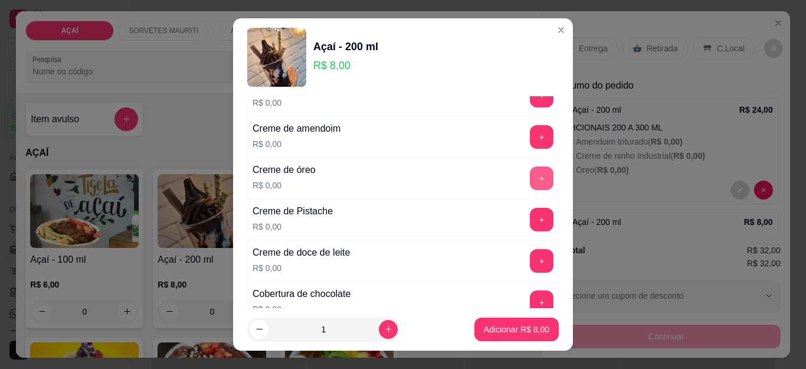
click at [530, 173] on button "+" at bounding box center [542, 178] width 24 height 24
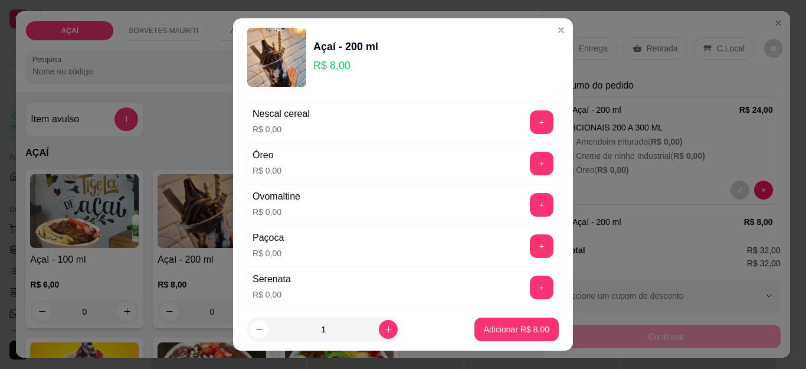
scroll to position [1238, 0]
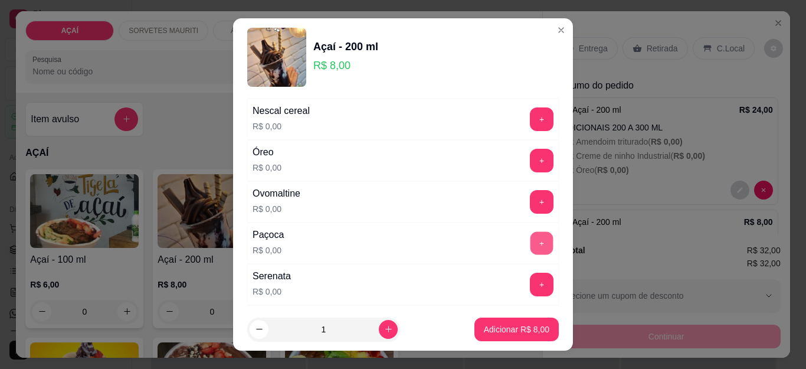
click at [530, 253] on button "+" at bounding box center [541, 243] width 23 height 23
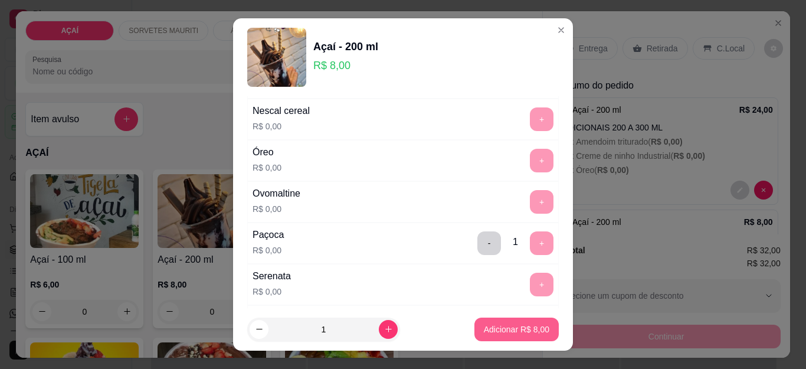
click at [488, 328] on p "Adicionar R$ 8,00" at bounding box center [516, 329] width 65 height 12
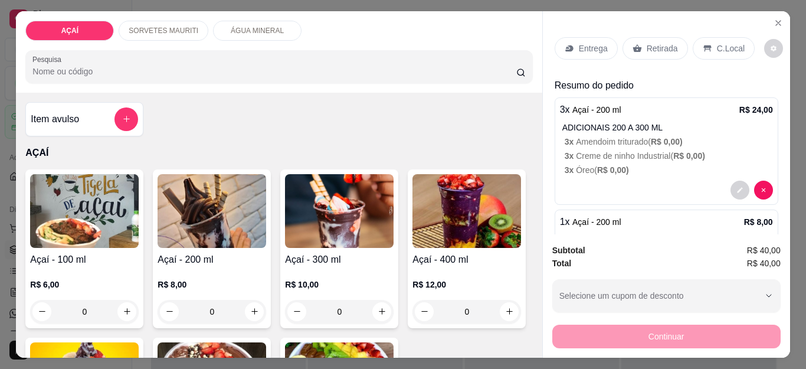
click at [584, 47] on p "Entrega" at bounding box center [592, 48] width 29 height 12
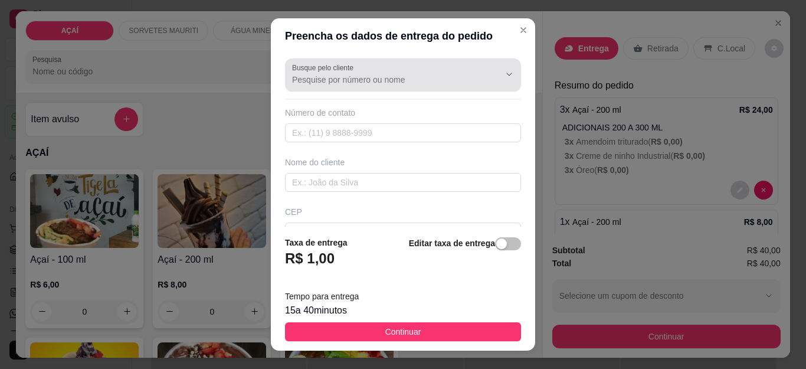
click at [374, 82] on input "Busque pelo cliente" at bounding box center [386, 80] width 189 height 12
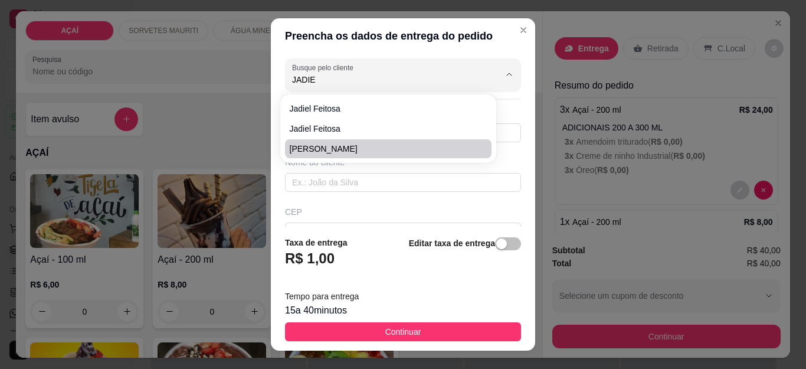
click at [359, 149] on span "Jadiel feitosa chaveiro" at bounding box center [382, 149] width 185 height 12
type input "Jadiel feitosa chaveiro"
type input "8281642891"
type input "Jadiel feitosa chaveiro"
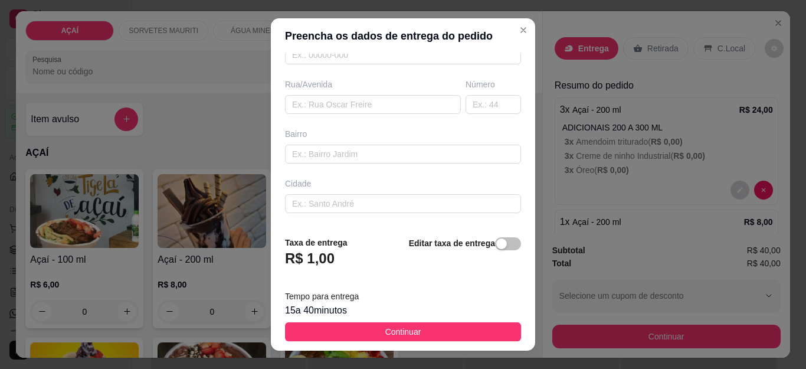
scroll to position [225, 0]
type input "Jadiel feitosa chaveiro"
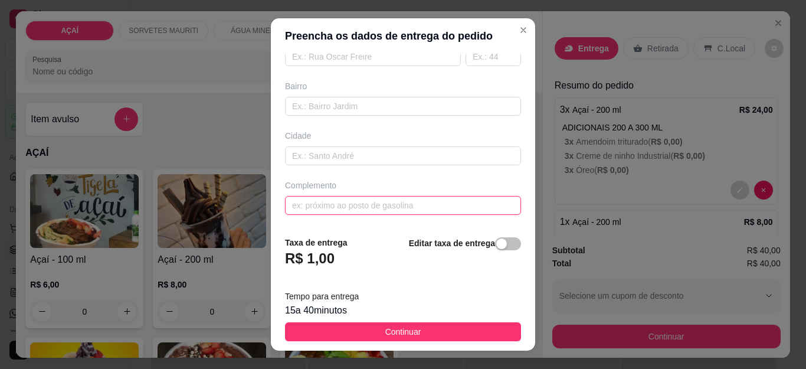
click at [357, 204] on input "text" at bounding box center [403, 205] width 236 height 19
type input "NA CASA DE JADIEL CHAVEIRO"
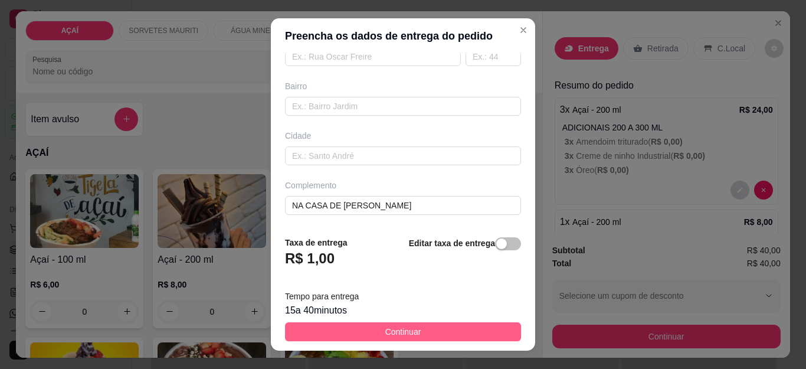
click at [403, 331] on span "Continuar" at bounding box center [403, 331] width 36 height 13
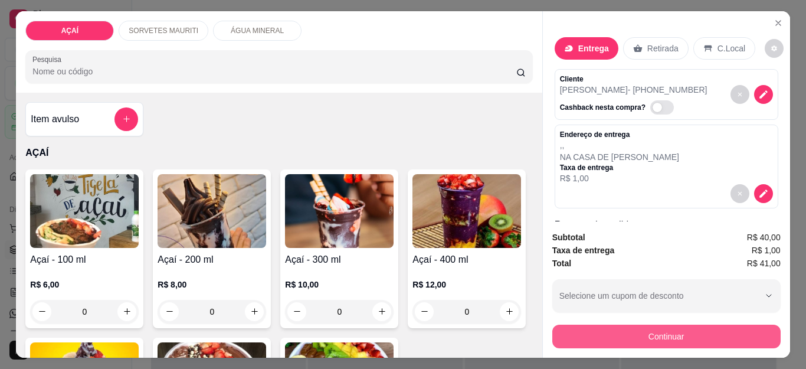
click at [603, 330] on button "Continuar" at bounding box center [666, 336] width 228 height 24
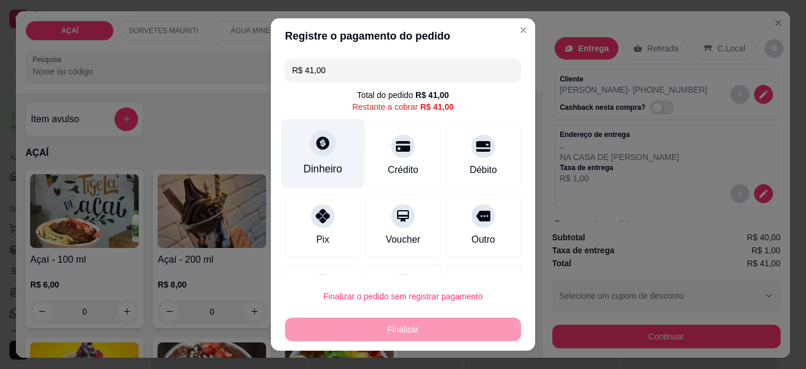
click at [319, 157] on div "Dinheiro" at bounding box center [322, 153] width 83 height 69
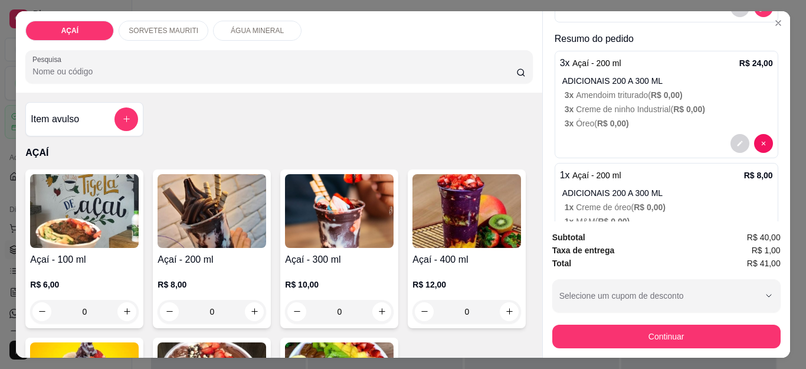
scroll to position [127, 0]
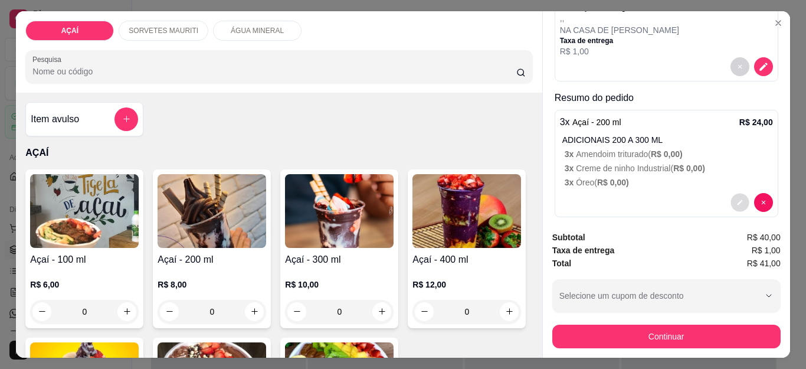
click at [736, 199] on icon "decrease-product-quantity" at bounding box center [739, 202] width 7 height 7
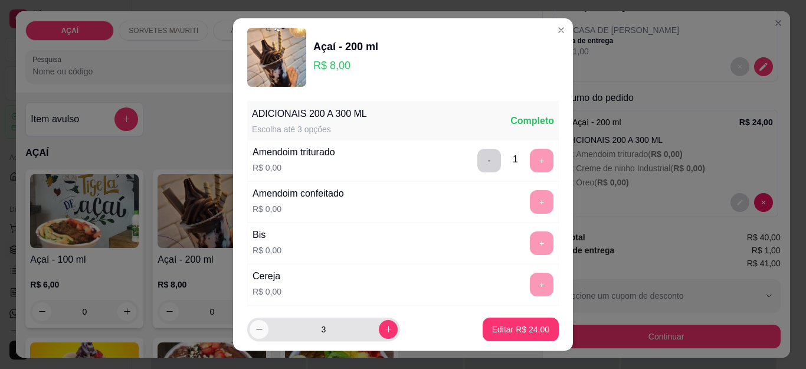
click at [249, 328] on button "decrease-product-quantity" at bounding box center [258, 329] width 19 height 19
type input "2"
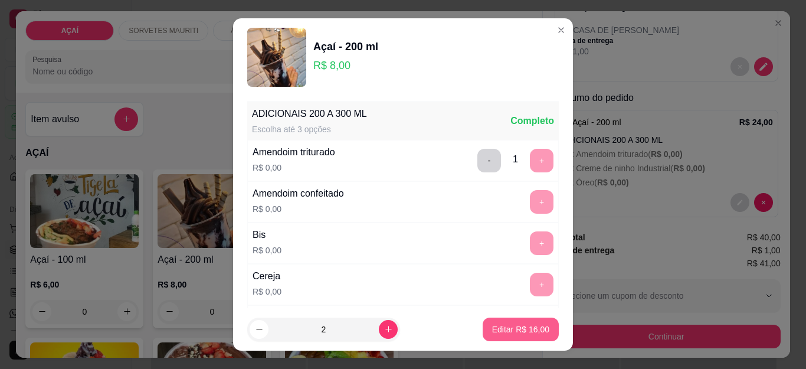
click at [505, 328] on p "Editar R$ 16,00" at bounding box center [520, 329] width 57 height 12
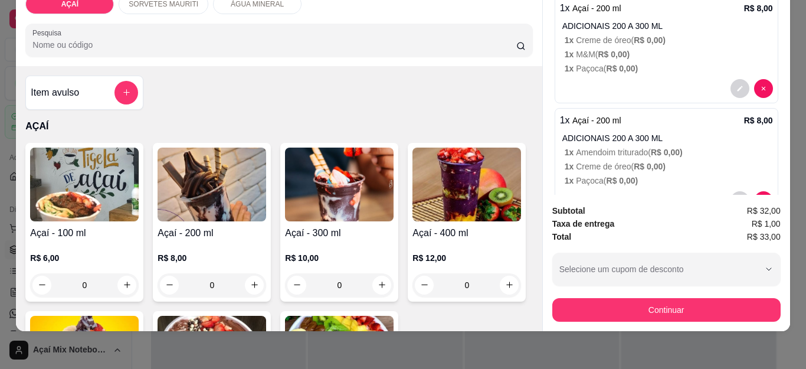
scroll to position [363, 0]
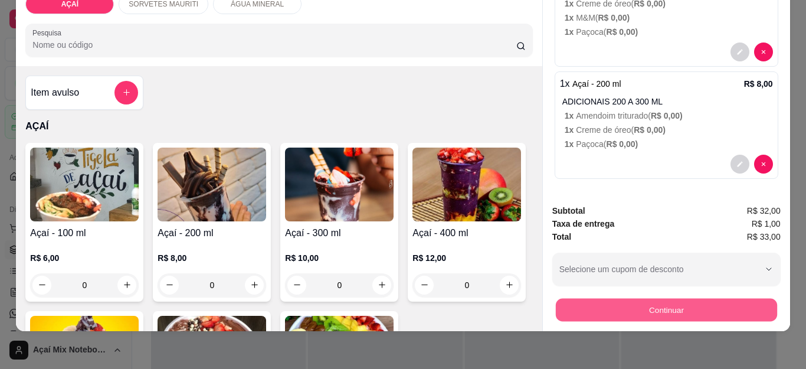
click at [664, 299] on button "Continuar" at bounding box center [665, 309] width 221 height 23
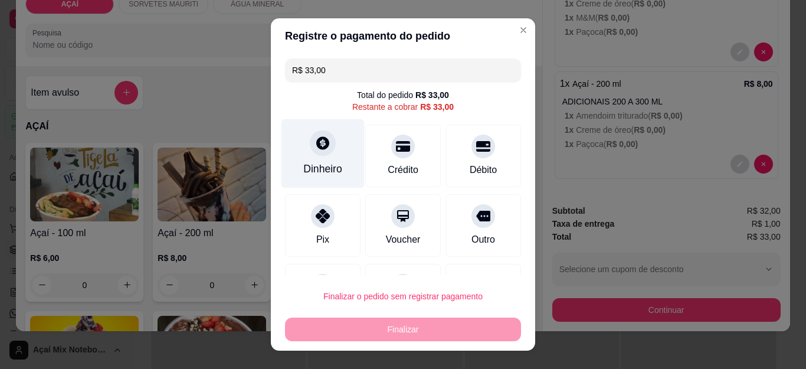
click at [316, 156] on div "Dinheiro" at bounding box center [322, 153] width 83 height 69
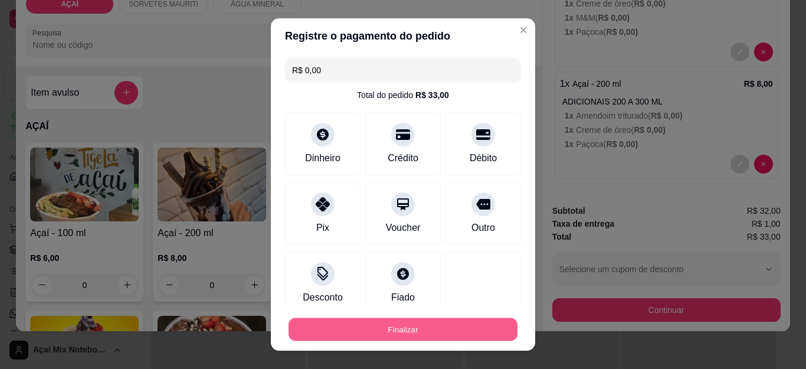
click at [472, 323] on button "Finalizar" at bounding box center [402, 328] width 229 height 23
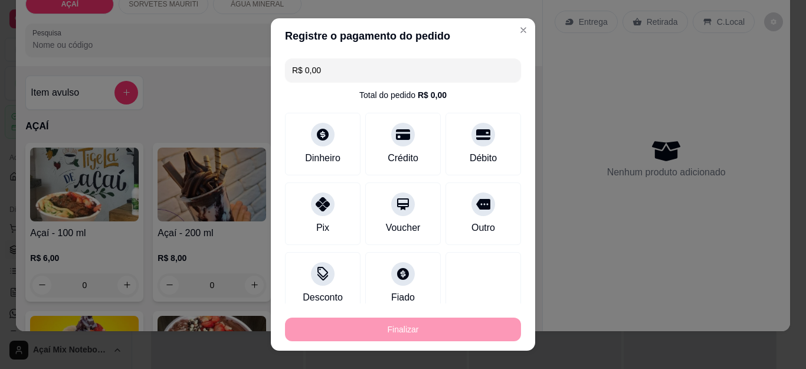
type input "-R$ 33,00"
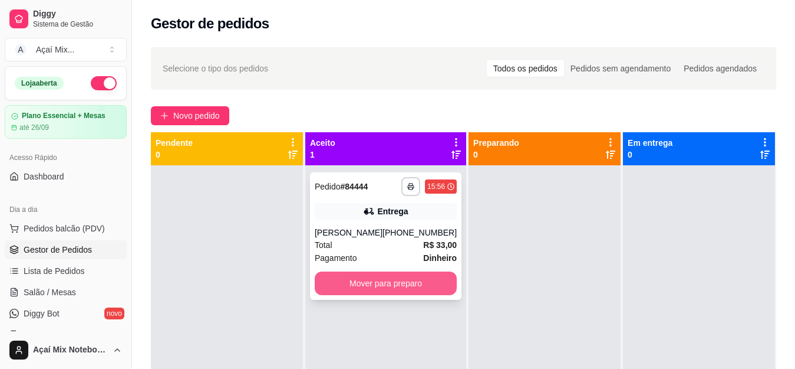
click at [407, 294] on button "Mover para preparo" at bounding box center [386, 283] width 142 height 24
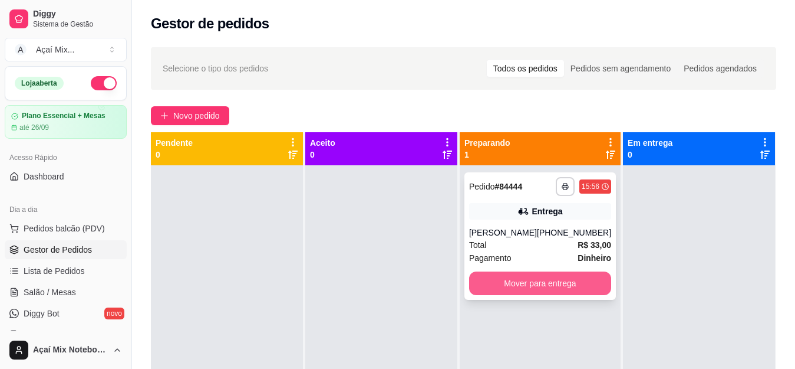
click at [533, 295] on button "Mover para entrega" at bounding box center [540, 283] width 142 height 24
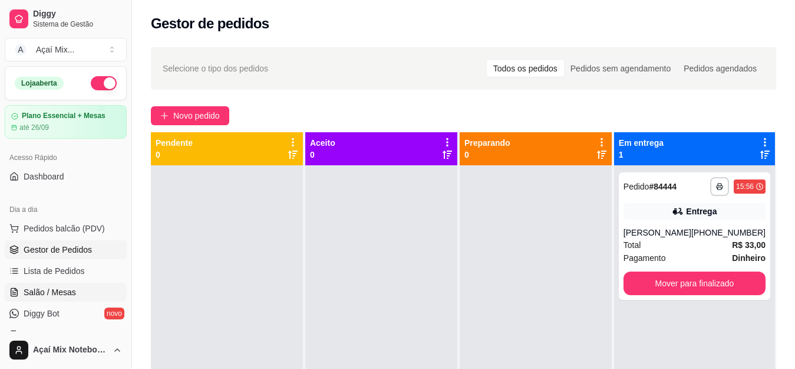
click at [51, 287] on span "Salão / Mesas" at bounding box center [50, 292] width 52 height 12
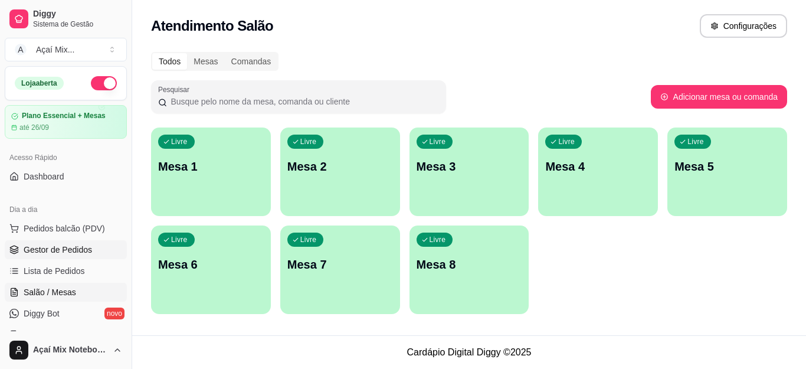
click at [50, 256] on link "Gestor de Pedidos" at bounding box center [66, 249] width 122 height 19
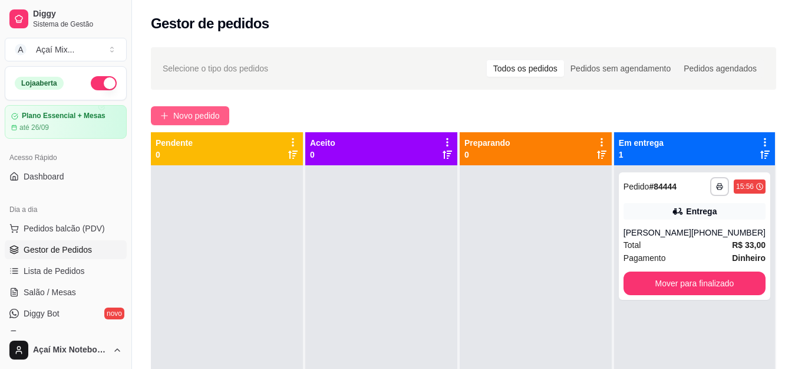
click at [202, 113] on span "Novo pedido" at bounding box center [196, 115] width 47 height 13
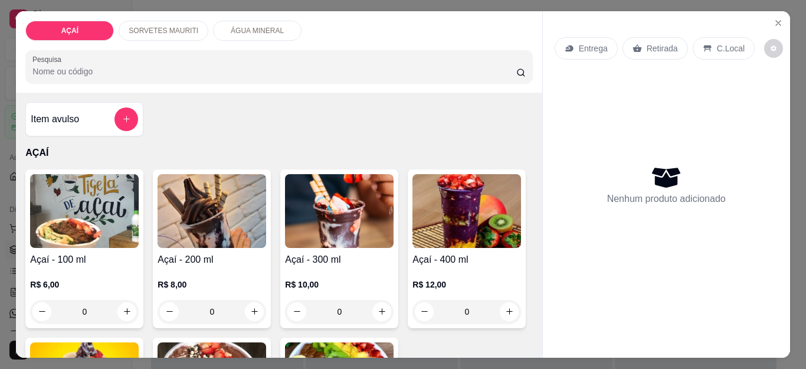
click at [248, 310] on div "0" at bounding box center [211, 312] width 109 height 24
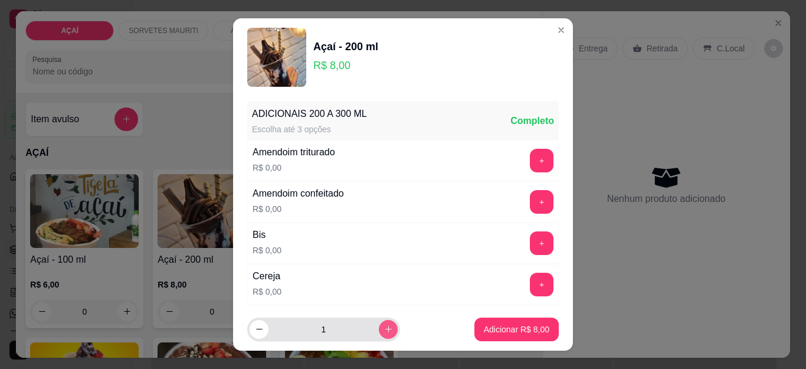
click at [384, 330] on icon "increase-product-quantity" at bounding box center [388, 328] width 9 height 9
type input "5"
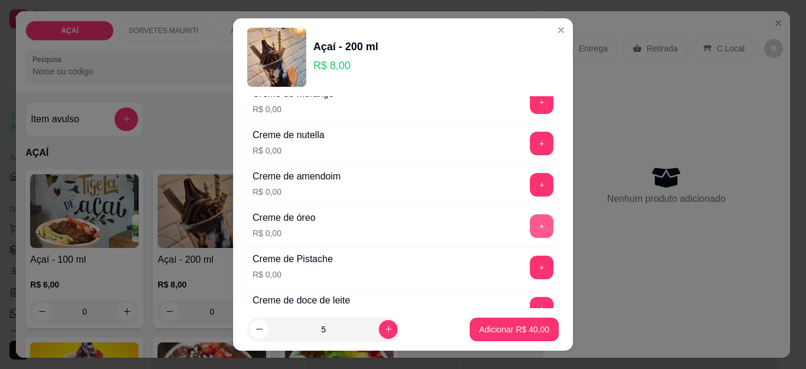
scroll to position [354, 0]
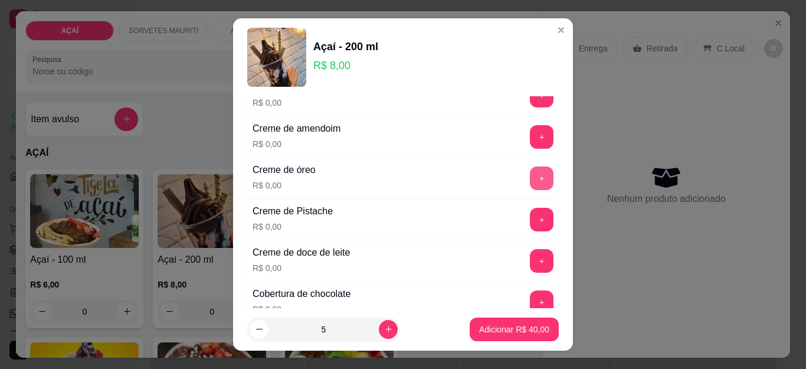
click at [530, 181] on button "+" at bounding box center [542, 178] width 24 height 24
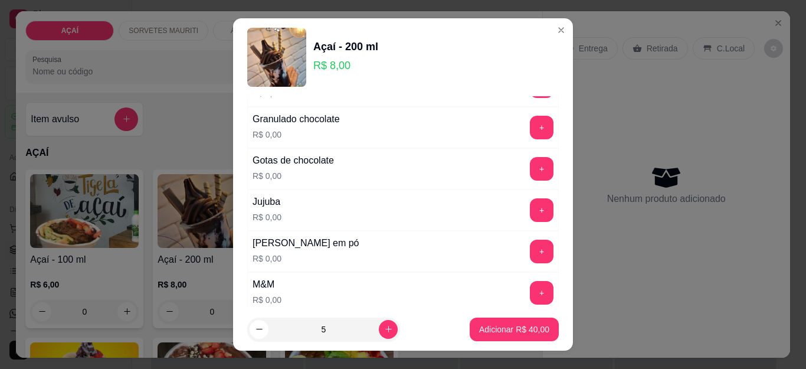
scroll to position [1061, 0]
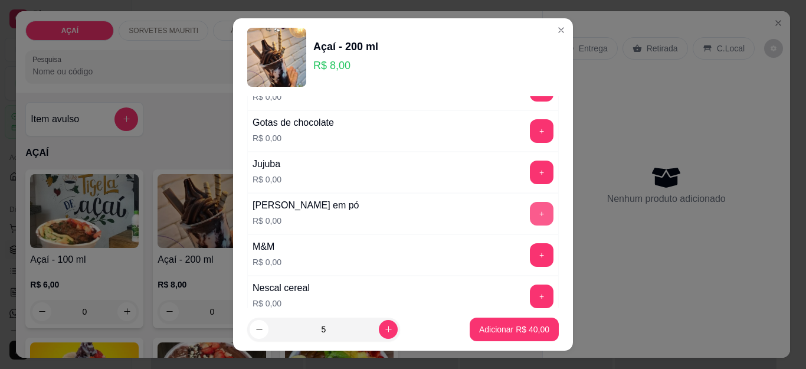
click at [530, 211] on button "+" at bounding box center [542, 214] width 24 height 24
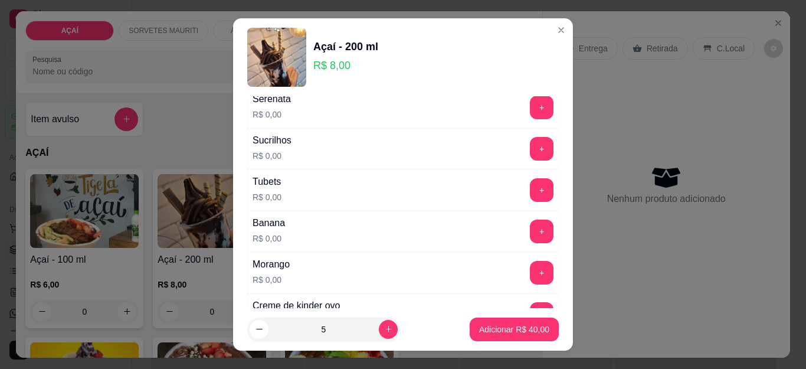
scroll to position [1530, 0]
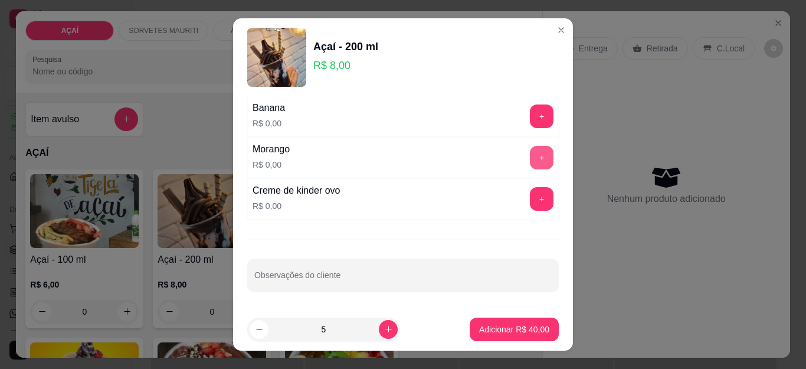
click at [530, 154] on button "+" at bounding box center [542, 158] width 24 height 24
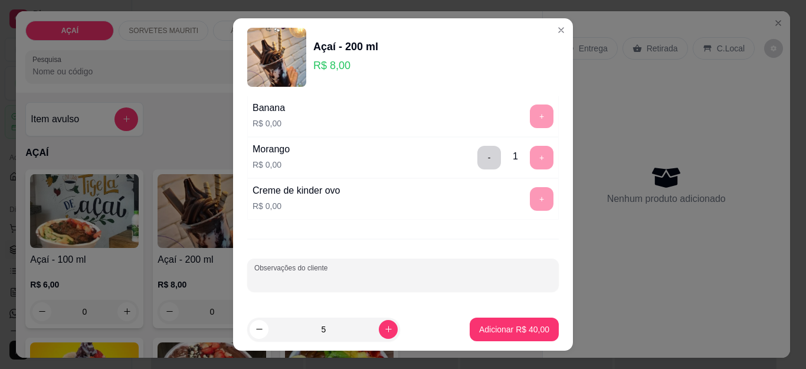
click at [314, 285] on input "Observações do cliente" at bounding box center [402, 280] width 297 height 12
type input "ADICIONA MM EM 4 ACAI"
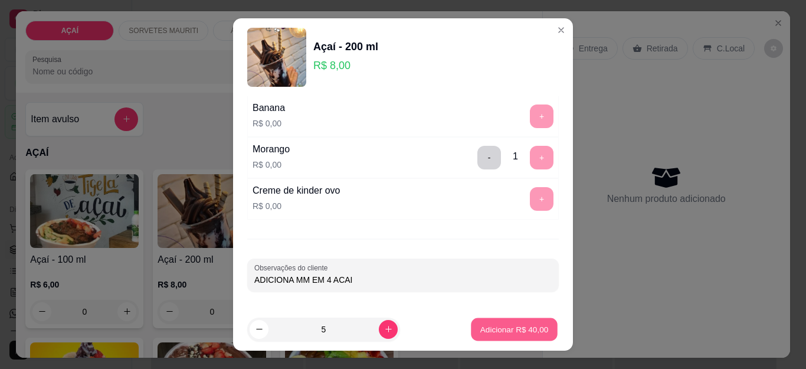
click at [512, 324] on p "Adicionar R$ 40,00" at bounding box center [514, 328] width 68 height 11
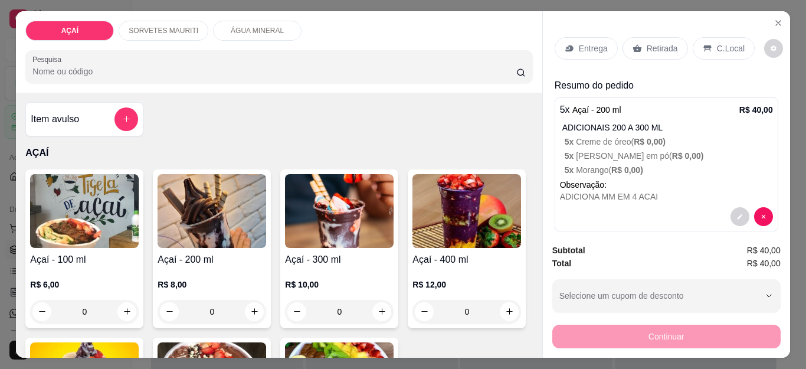
click at [578, 45] on p "Entrega" at bounding box center [592, 48] width 29 height 12
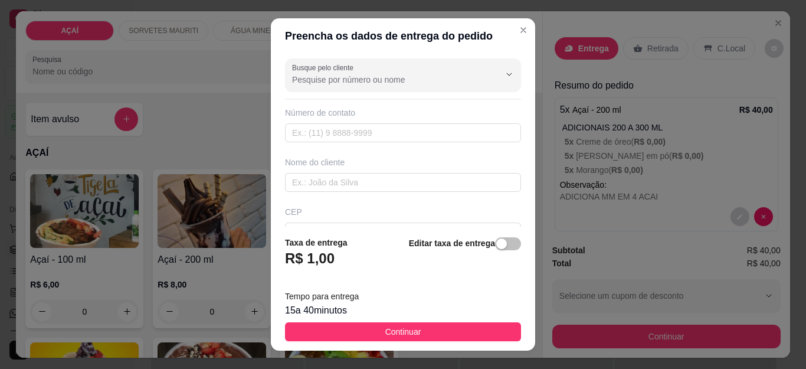
click at [446, 95] on div "Busque pelo cliente Número de contato Nome do cliente CEP Rua/Avenida Número Ba…" at bounding box center [403, 140] width 264 height 173
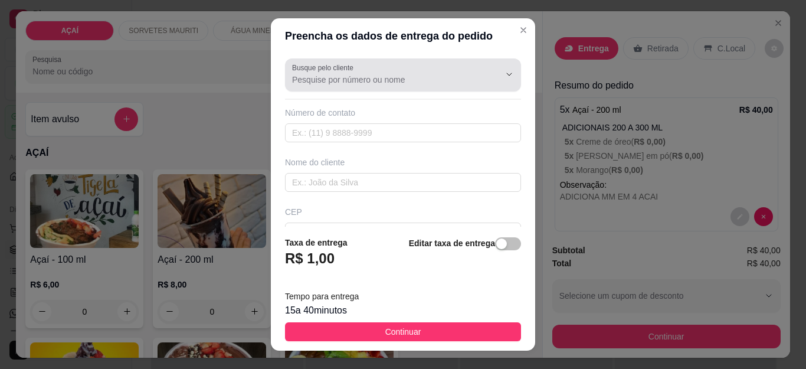
click at [435, 83] on input "Busque pelo cliente" at bounding box center [386, 80] width 189 height 12
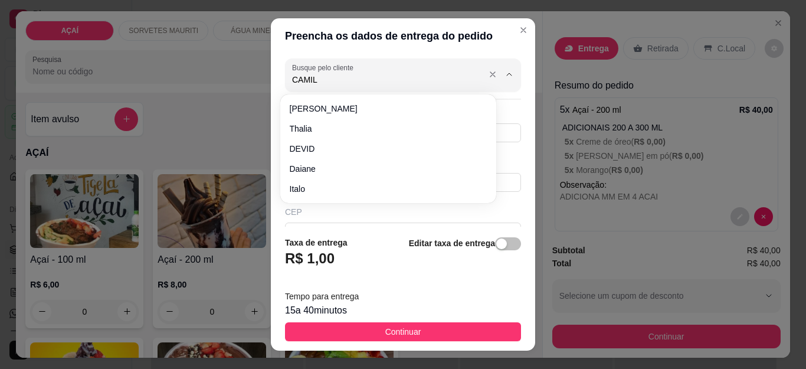
type input "CAMILA"
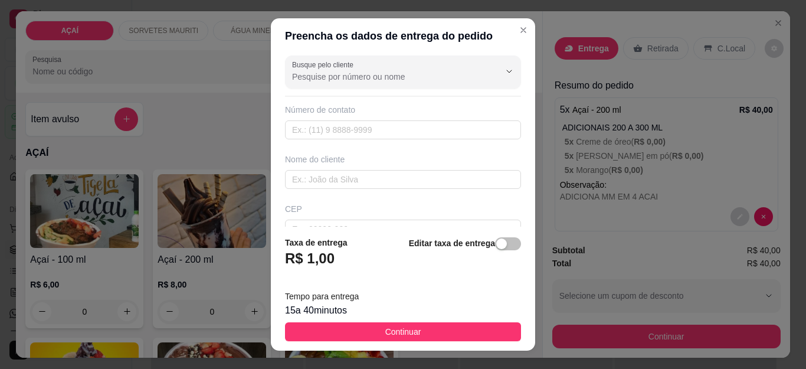
scroll to position [0, 0]
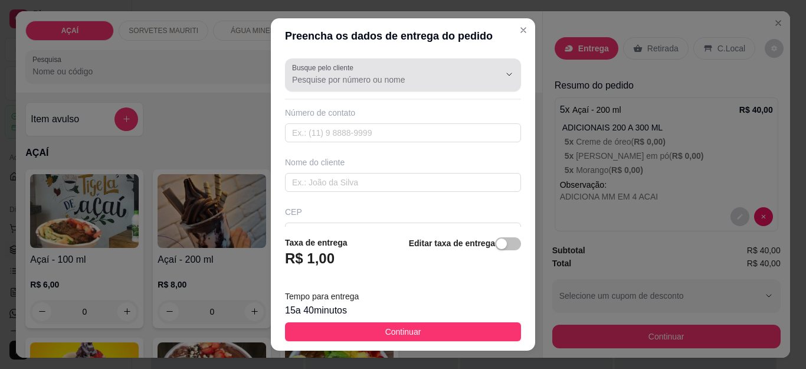
click at [451, 72] on div at bounding box center [403, 75] width 222 height 24
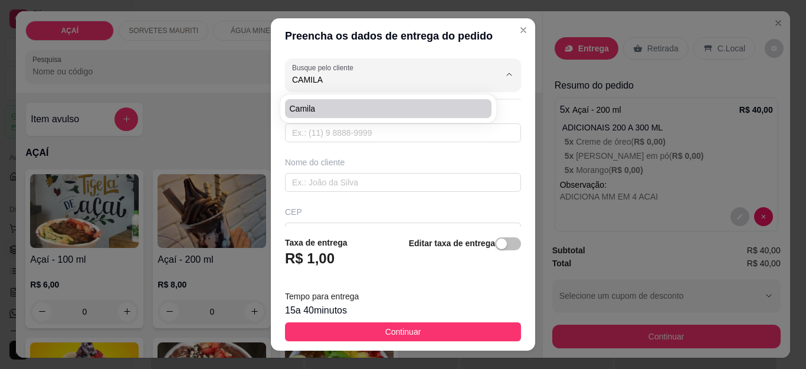
click at [384, 107] on span "Camila" at bounding box center [382, 109] width 185 height 12
type input "Camila"
type input "82981019979"
type input "Camila"
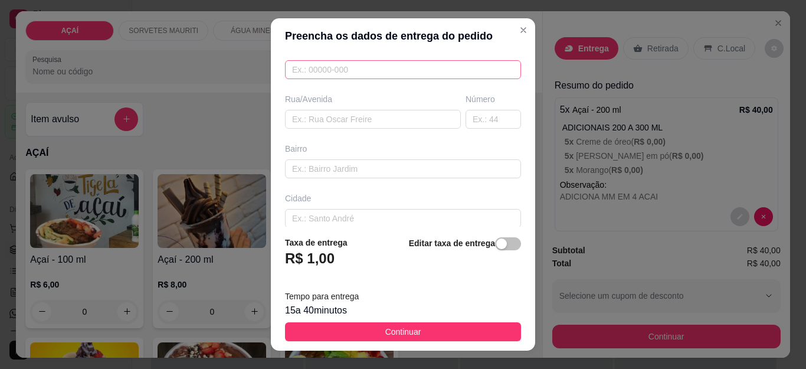
scroll to position [177, 0]
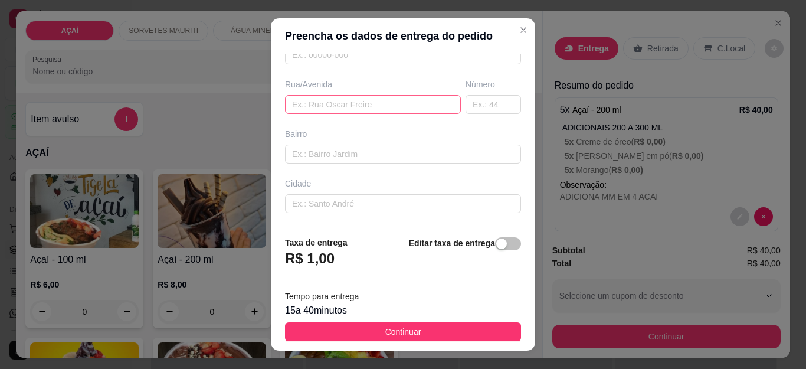
type input "Camila"
click at [349, 111] on input "text" at bounding box center [373, 104] width 176 height 19
type input "RUA SÃO FRANCISCO"
type input "333"
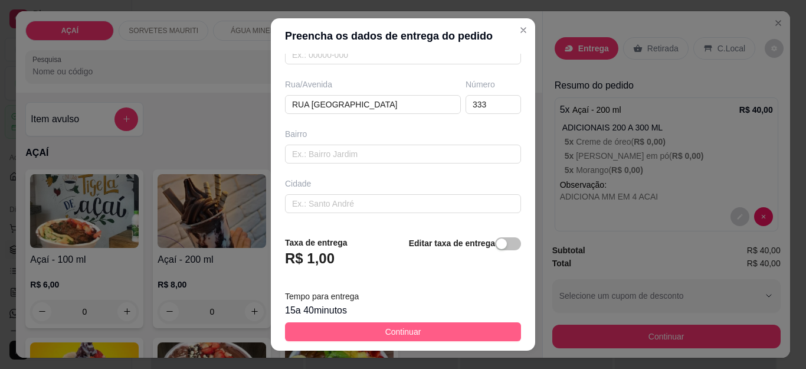
click at [400, 331] on span "Continuar" at bounding box center [403, 331] width 36 height 13
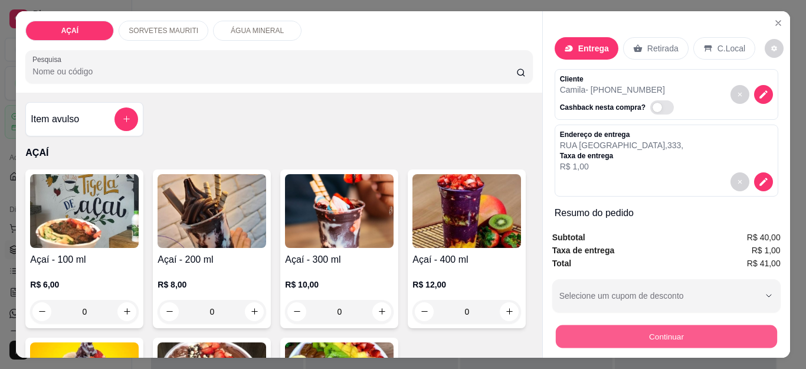
click at [620, 336] on button "Continuar" at bounding box center [665, 336] width 221 height 23
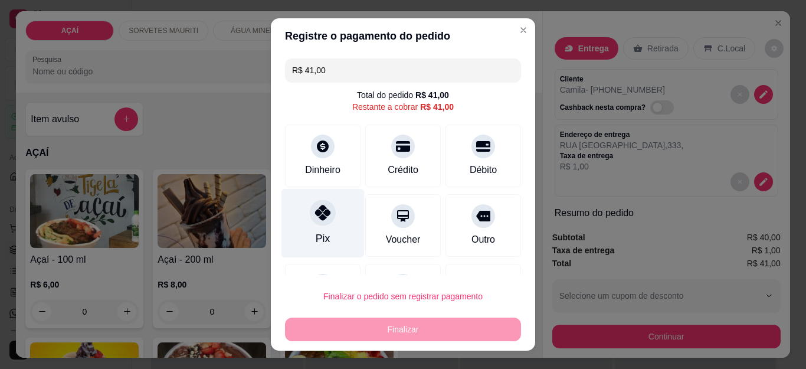
click at [317, 224] on div at bounding box center [323, 213] width 26 height 26
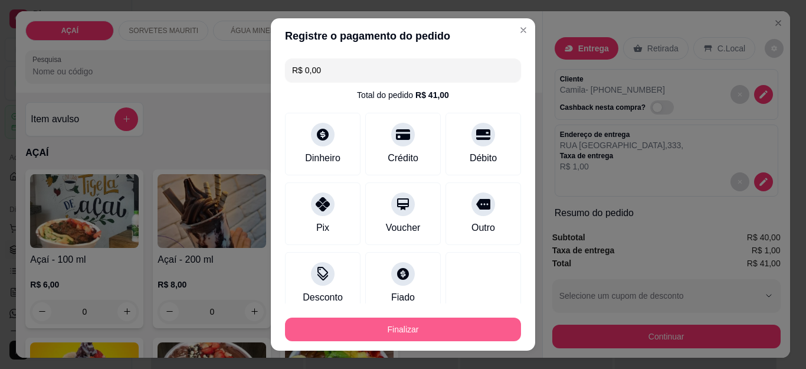
click at [379, 331] on button "Finalizar" at bounding box center [403, 329] width 236 height 24
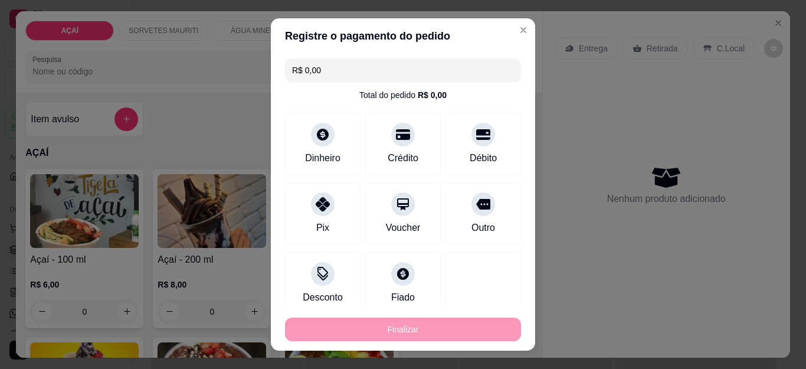
type input "-R$ 41,00"
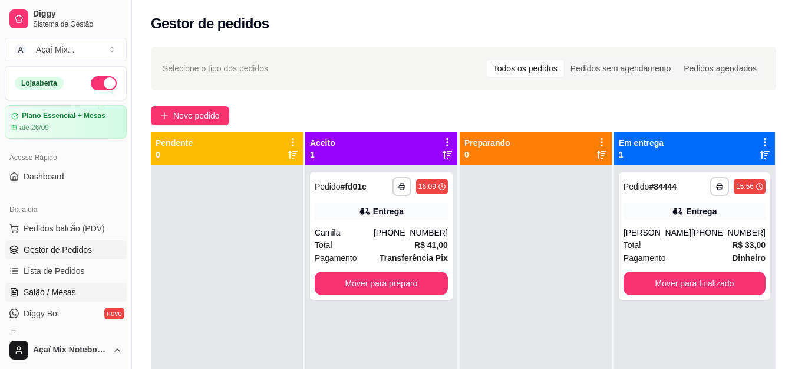
click at [54, 295] on span "Salão / Mesas" at bounding box center [50, 292] width 52 height 12
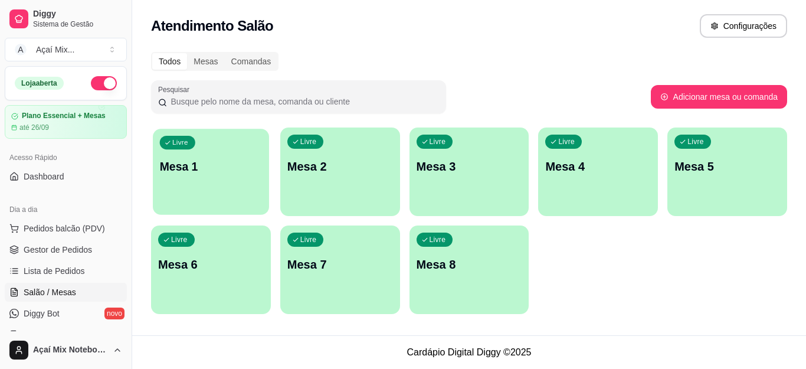
click at [185, 189] on div "Livre Mesa 1" at bounding box center [211, 165] width 116 height 72
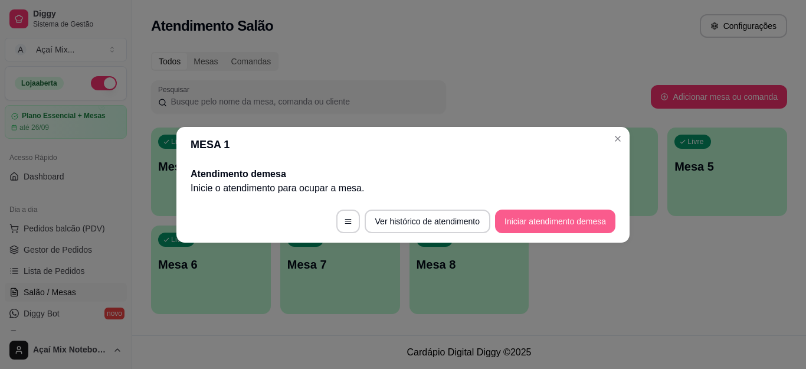
click at [535, 219] on button "Iniciar atendimento de mesa" at bounding box center [555, 221] width 120 height 24
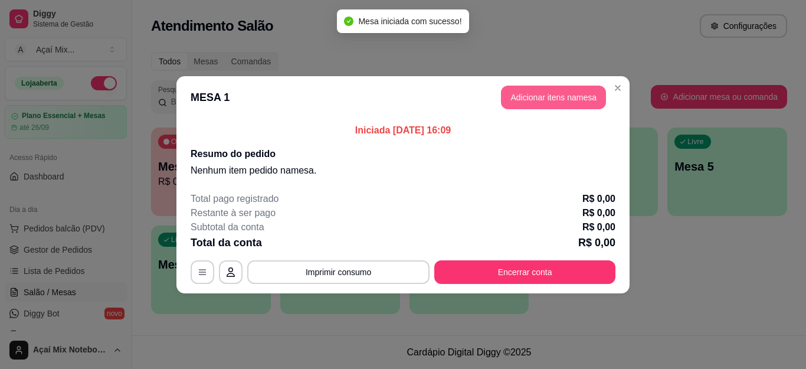
click at [538, 102] on button "Adicionar itens na mesa" at bounding box center [553, 98] width 105 height 24
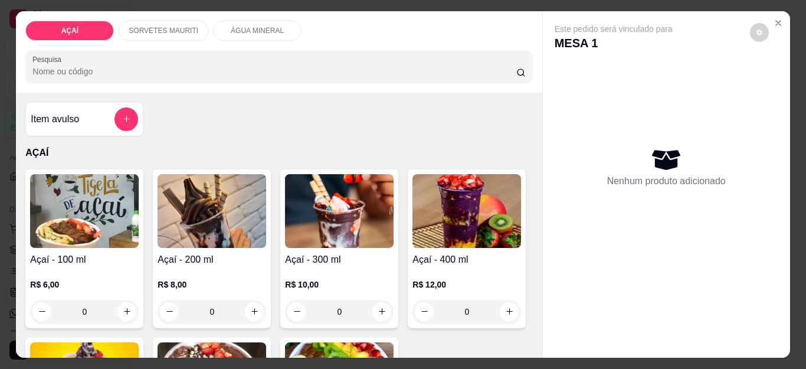
click at [346, 207] on img at bounding box center [339, 211] width 109 height 74
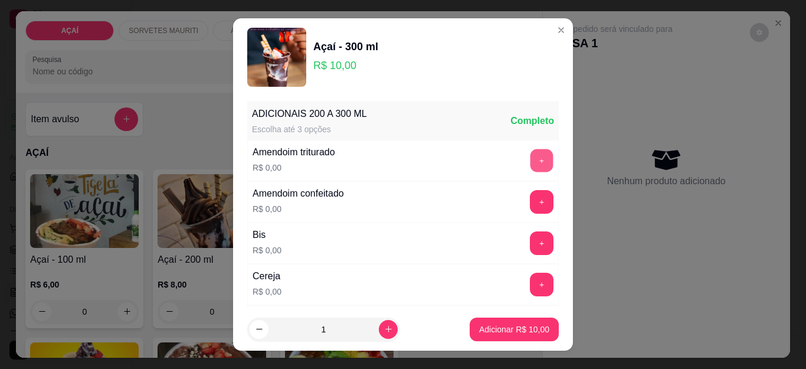
click at [530, 167] on button "+" at bounding box center [541, 160] width 23 height 23
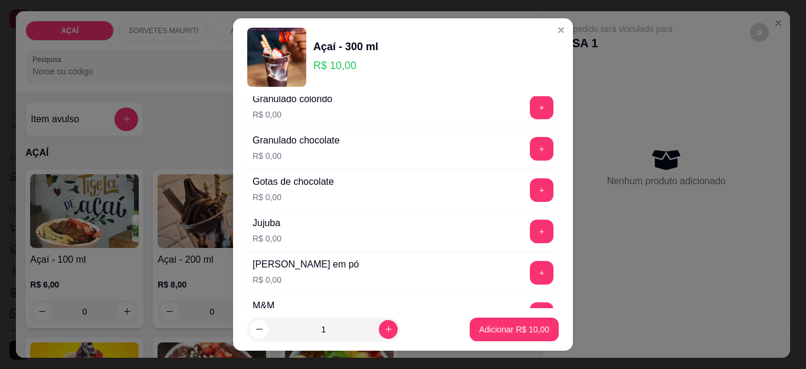
scroll to position [1061, 0]
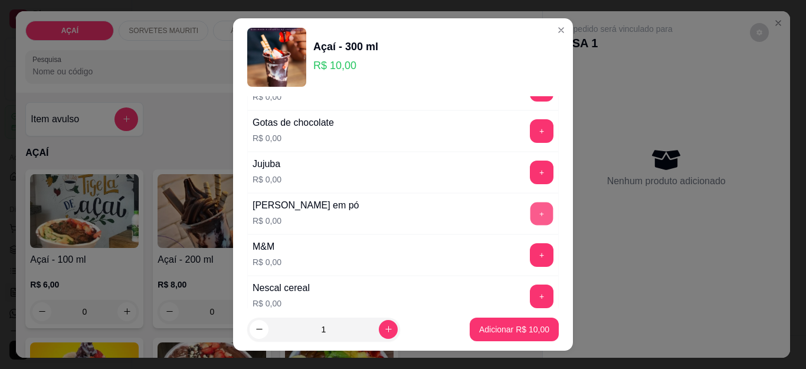
click at [530, 209] on button "+" at bounding box center [541, 213] width 23 height 23
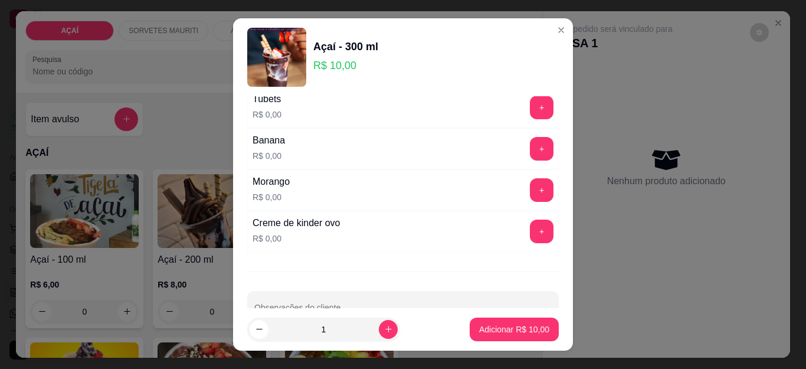
scroll to position [1530, 0]
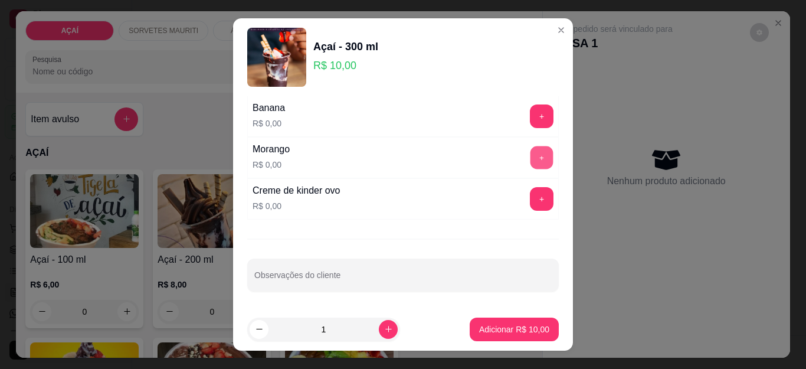
click at [530, 163] on button "+" at bounding box center [541, 157] width 23 height 23
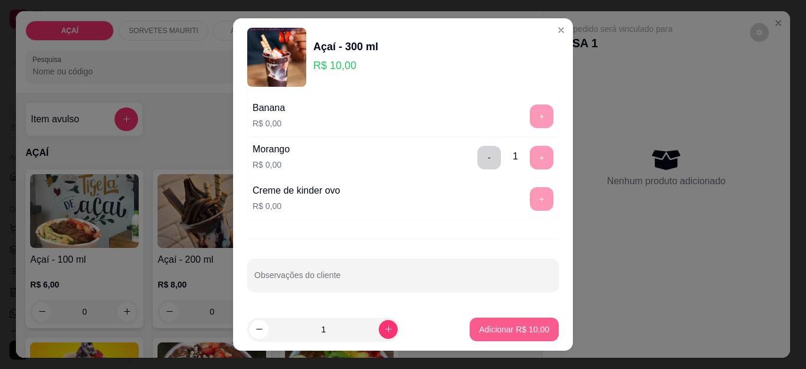
click at [503, 332] on p "Adicionar R$ 10,00" at bounding box center [514, 329] width 70 height 12
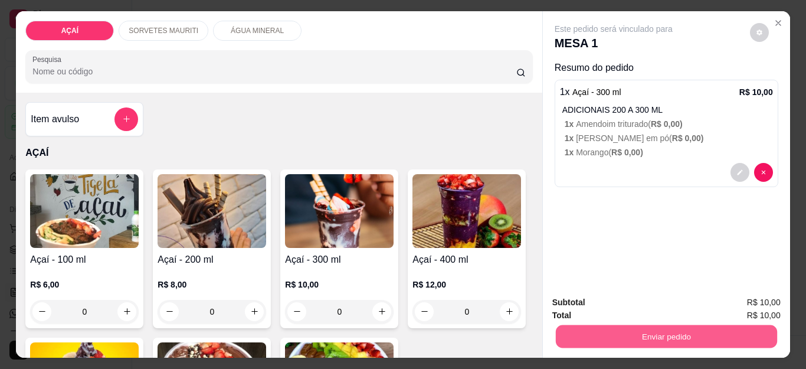
click at [609, 337] on button "Enviar pedido" at bounding box center [665, 336] width 221 height 23
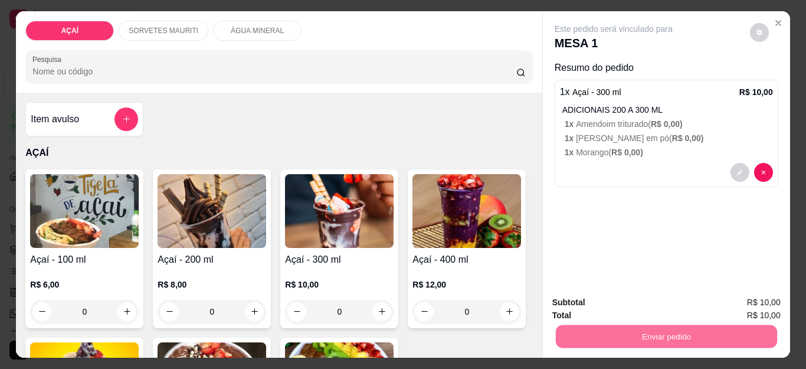
click at [593, 304] on button "Não registrar e enviar pedido" at bounding box center [626, 302] width 123 height 22
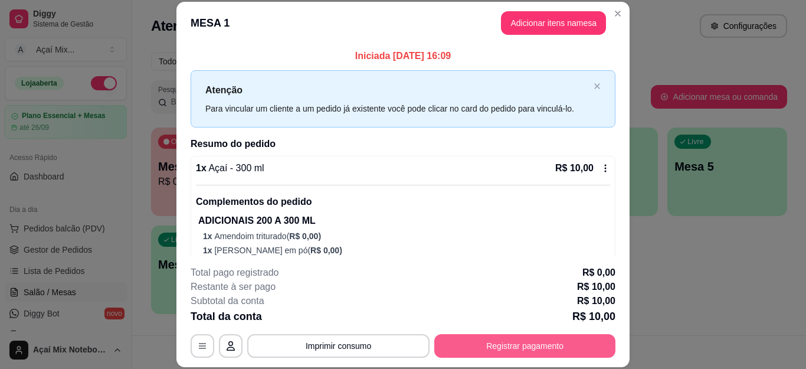
click at [531, 337] on button "Registrar pagamento" at bounding box center [524, 346] width 181 height 24
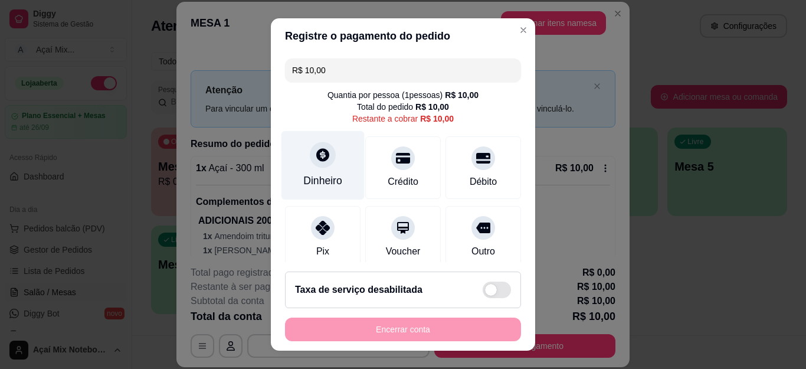
click at [310, 150] on div at bounding box center [323, 155] width 26 height 26
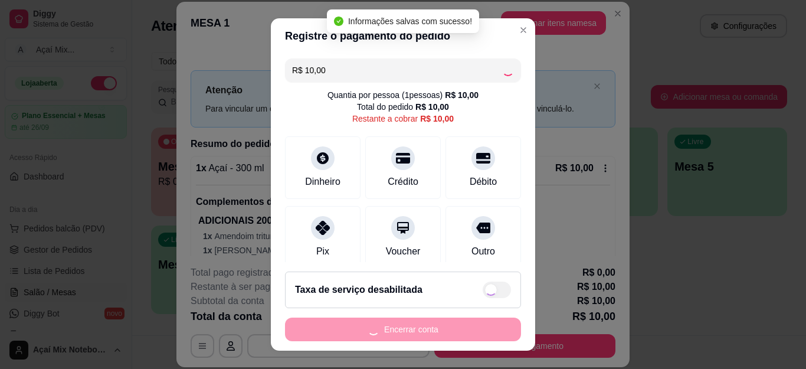
type input "R$ 0,00"
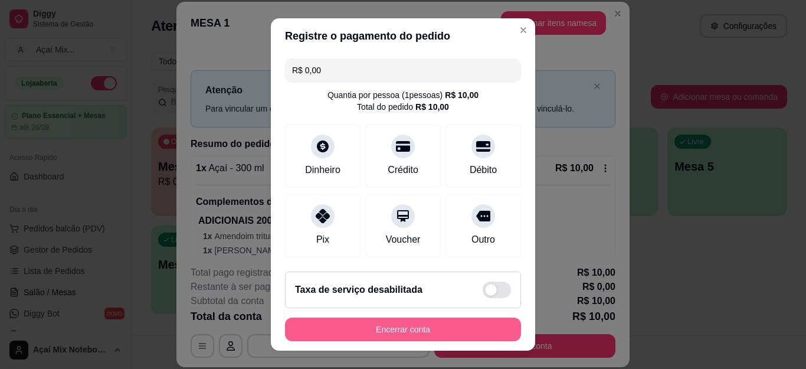
click at [406, 331] on button "Encerrar conta" at bounding box center [403, 329] width 236 height 24
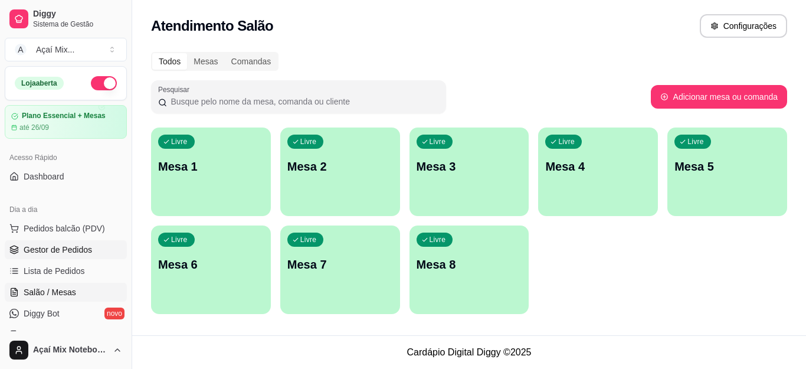
click at [68, 255] on span "Gestor de Pedidos" at bounding box center [58, 250] width 68 height 12
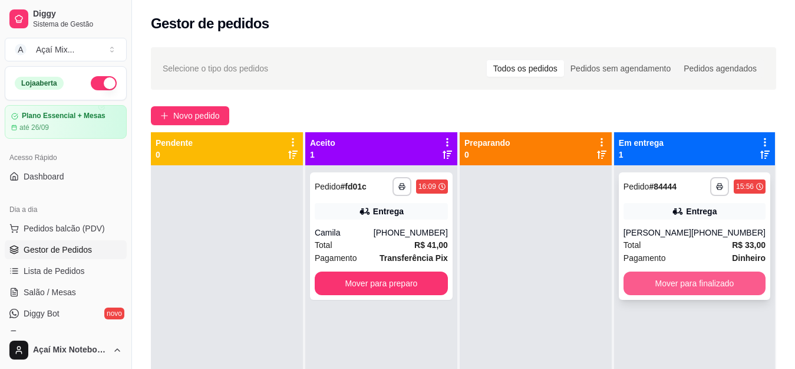
click at [688, 295] on button "Mover para finalizado" at bounding box center [695, 283] width 142 height 24
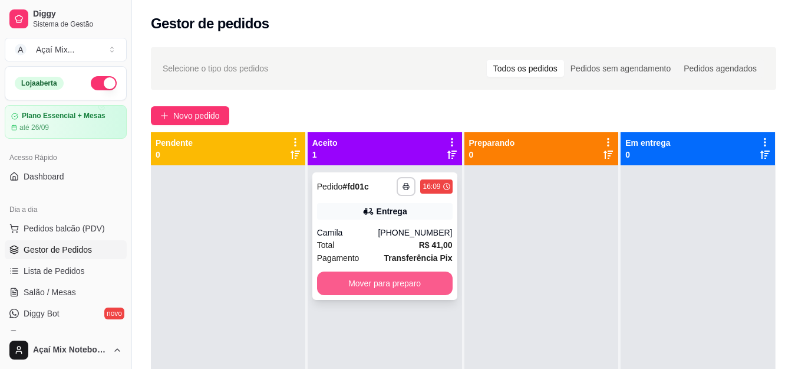
click at [369, 288] on button "Mover para preparo" at bounding box center [385, 283] width 136 height 24
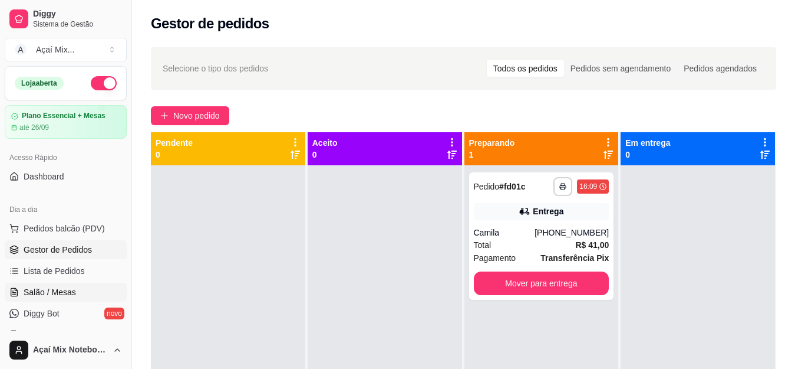
click at [68, 290] on span "Salão / Mesas" at bounding box center [50, 292] width 52 height 12
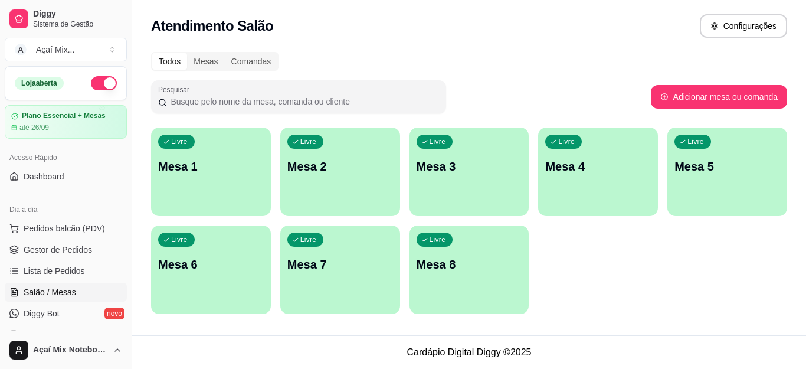
click at [173, 195] on div "Livre Mesa 1" at bounding box center [211, 164] width 120 height 74
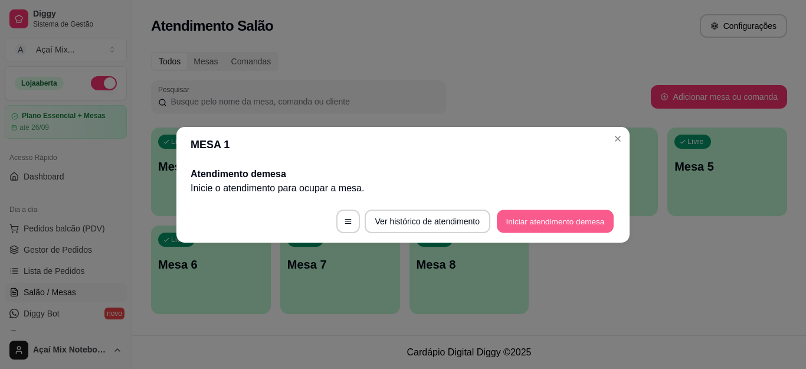
click at [536, 218] on button "Iniciar atendimento de mesa" at bounding box center [555, 220] width 117 height 23
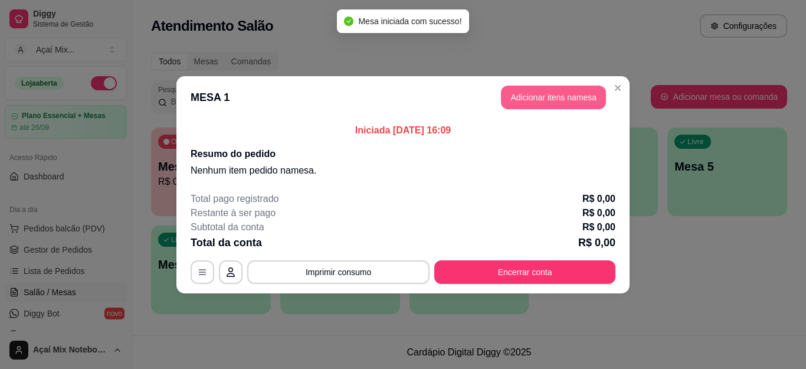
click at [550, 104] on button "Adicionar itens na mesa" at bounding box center [553, 98] width 105 height 24
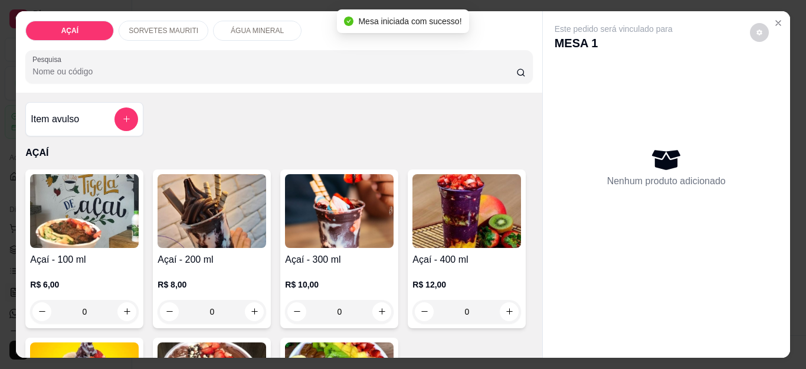
click at [89, 228] on img at bounding box center [84, 211] width 109 height 74
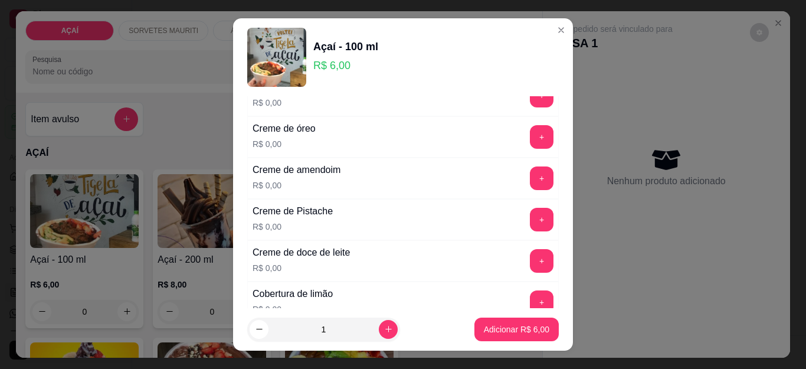
scroll to position [295, 0]
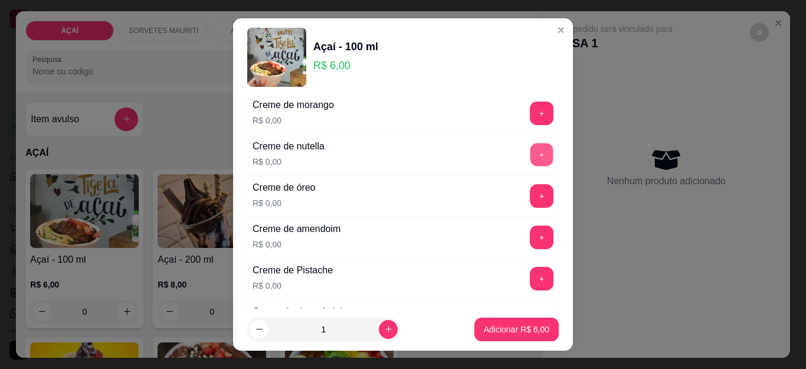
click at [530, 148] on button "+" at bounding box center [541, 154] width 23 height 23
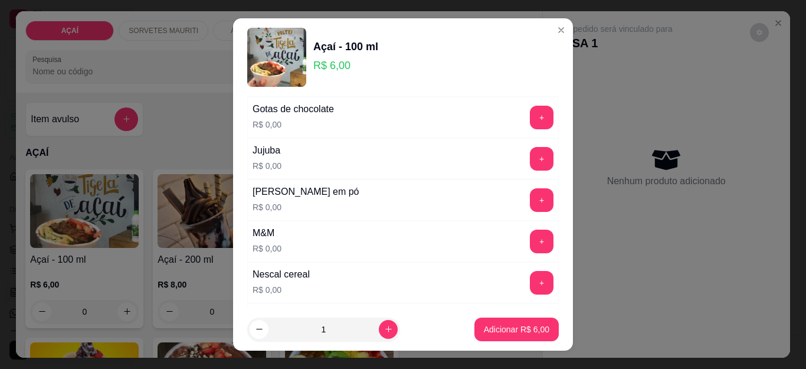
scroll to position [1061, 0]
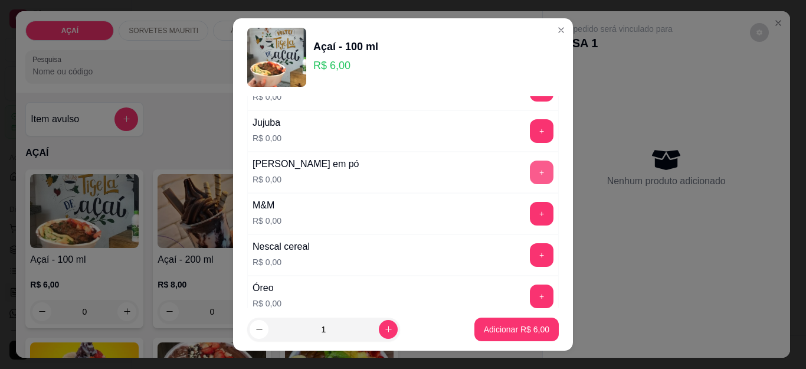
click at [530, 172] on button "+" at bounding box center [542, 172] width 24 height 24
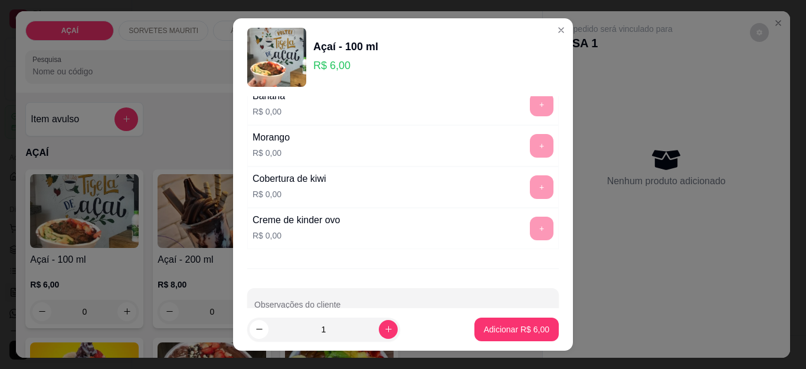
scroll to position [1530, 0]
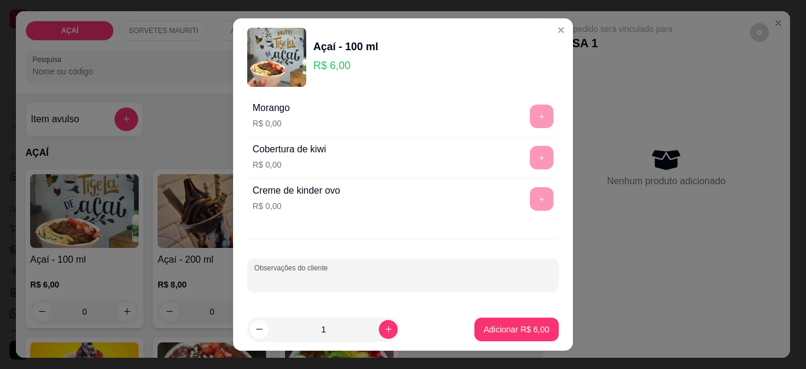
click at [355, 275] on input "Observações do cliente" at bounding box center [402, 280] width 297 height 12
type input "ADICIONA OVO MALTINE"
click at [484, 327] on p "Adicionar R$ 6,00" at bounding box center [516, 329] width 65 height 12
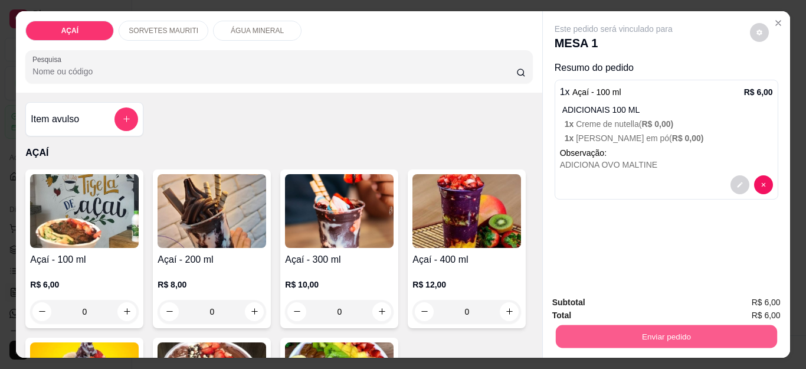
click at [578, 327] on button "Enviar pedido" at bounding box center [665, 336] width 221 height 23
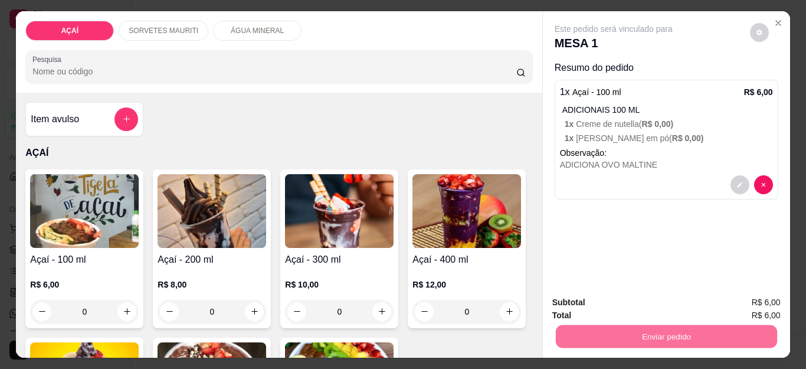
click at [590, 301] on button "Não registrar e enviar pedido" at bounding box center [626, 302] width 123 height 22
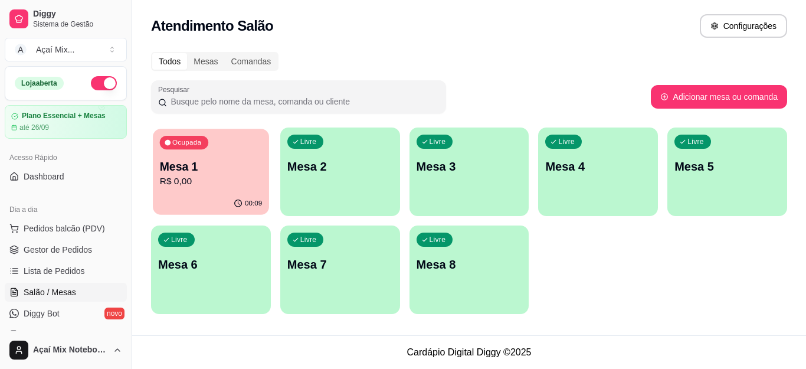
click at [213, 202] on div "00:09" at bounding box center [211, 203] width 116 height 22
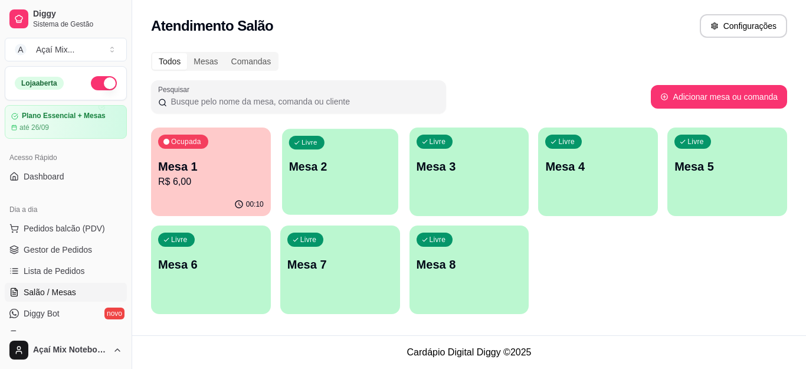
click at [356, 208] on div "button" at bounding box center [340, 207] width 116 height 14
click at [349, 177] on div "Livre Mesa 2" at bounding box center [340, 164] width 120 height 74
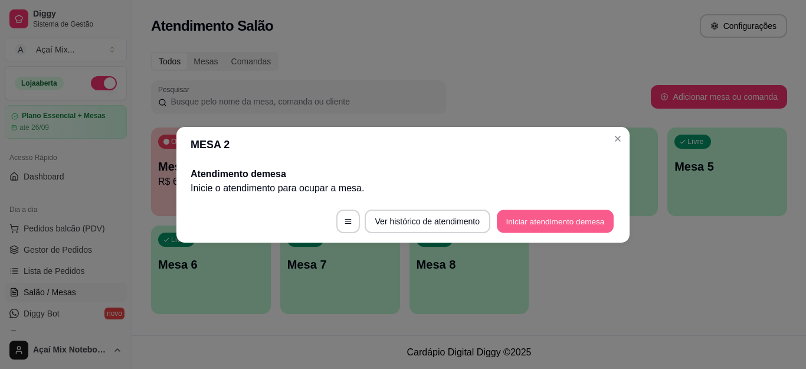
click at [564, 218] on button "Iniciar atendimento de mesa" at bounding box center [555, 220] width 117 height 23
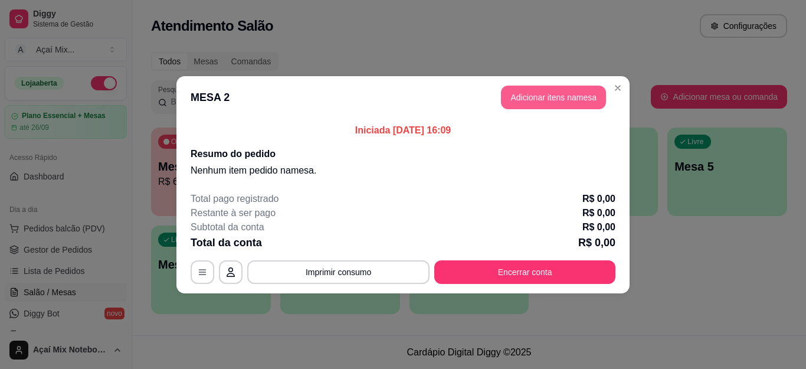
click at [558, 94] on button "Adicionar itens na mesa" at bounding box center [553, 98] width 105 height 24
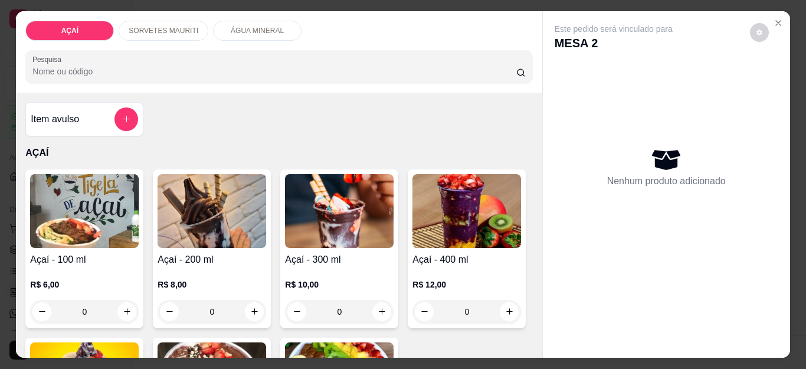
click at [119, 311] on div "0" at bounding box center [84, 312] width 109 height 24
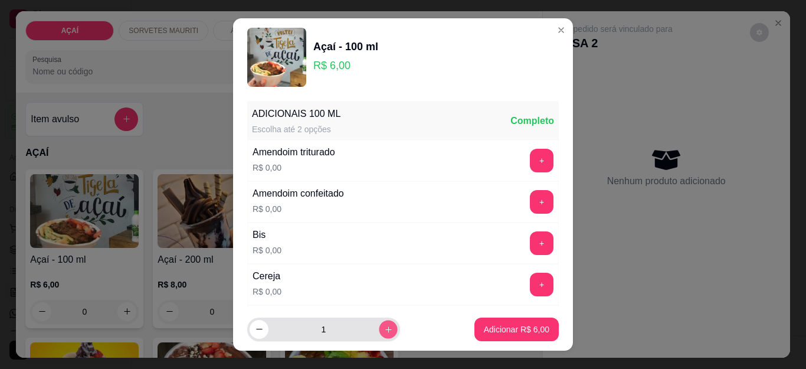
click at [384, 329] on icon "increase-product-quantity" at bounding box center [388, 328] width 9 height 9
type input "2"
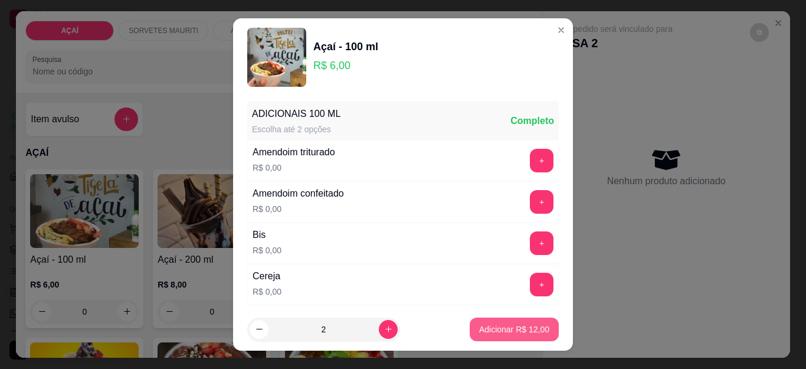
click at [479, 331] on p "Adicionar R$ 12,00" at bounding box center [514, 329] width 70 height 12
type input "2"
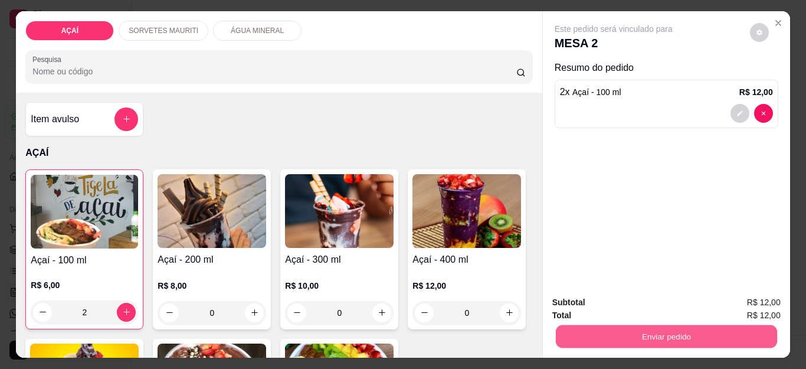
click at [589, 321] on div "Enviar pedido" at bounding box center [666, 334] width 228 height 27
click at [597, 337] on button "Enviar pedido" at bounding box center [666, 336] width 228 height 24
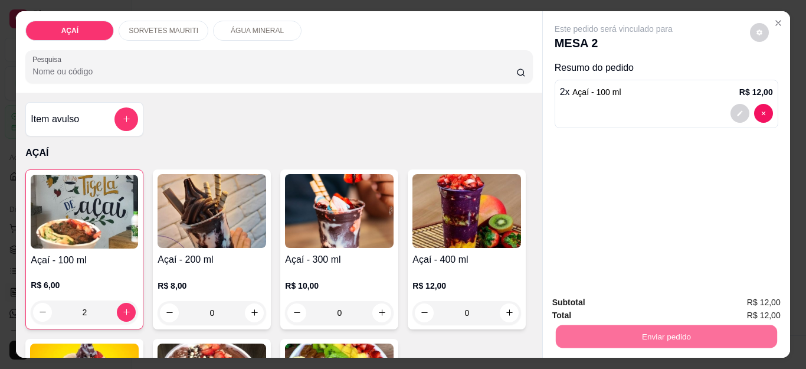
click at [613, 303] on button "Não registrar e enviar pedido" at bounding box center [626, 302] width 119 height 22
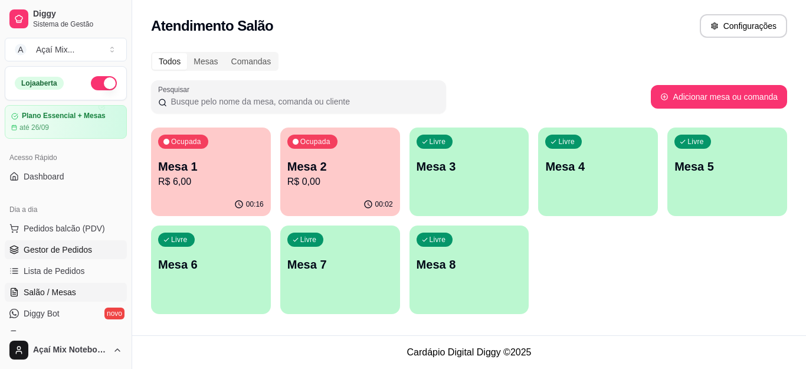
click at [47, 256] on link "Gestor de Pedidos" at bounding box center [66, 249] width 122 height 19
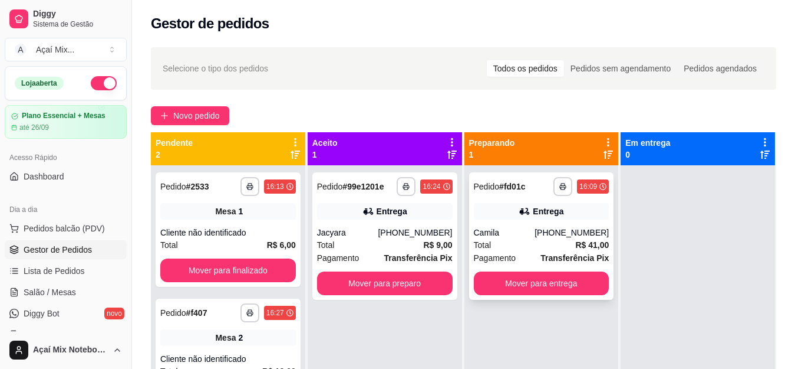
click at [504, 246] on div "Total R$ 41,00" at bounding box center [542, 244] width 136 height 13
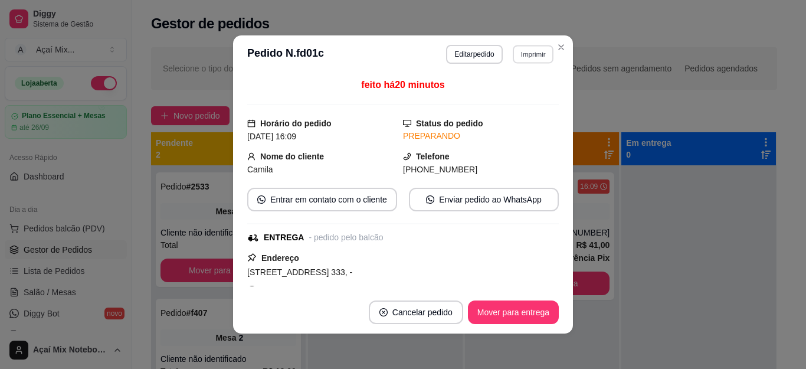
click at [528, 57] on button "Imprimir" at bounding box center [532, 54] width 41 height 18
click at [530, 90] on button "Impressora" at bounding box center [508, 95] width 86 height 19
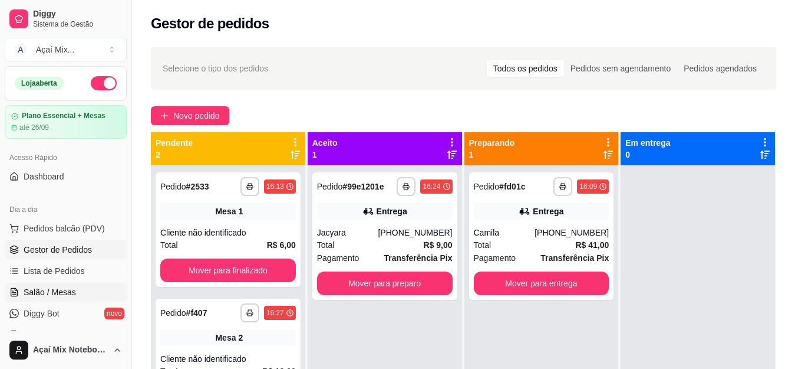
click at [49, 290] on span "Salão / Mesas" at bounding box center [50, 292] width 52 height 12
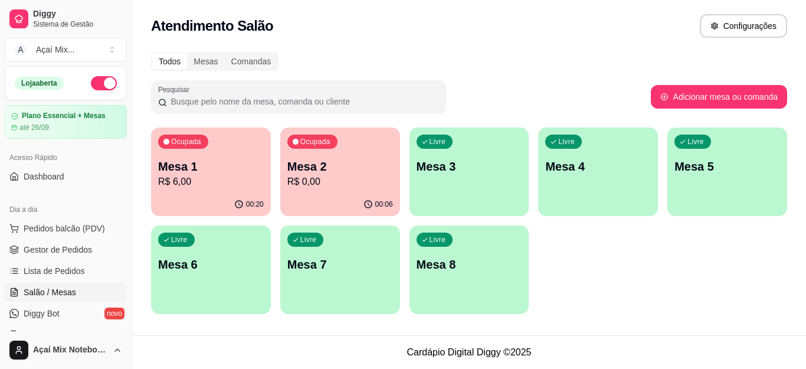
click at [328, 175] on p "R$ 0,00" at bounding box center [340, 182] width 106 height 14
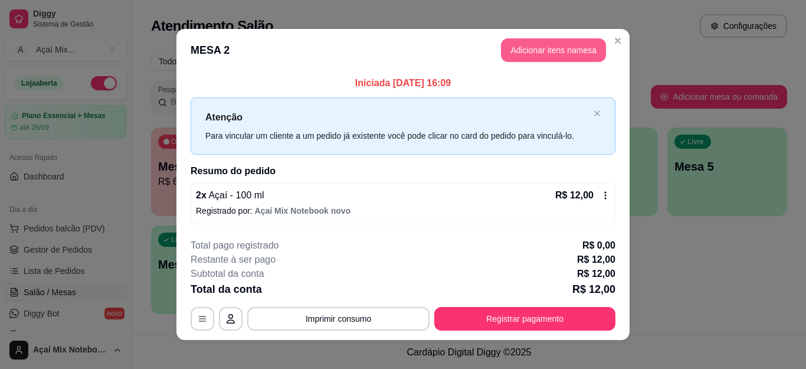
click at [521, 42] on button "Adicionar itens na mesa" at bounding box center [553, 50] width 105 height 24
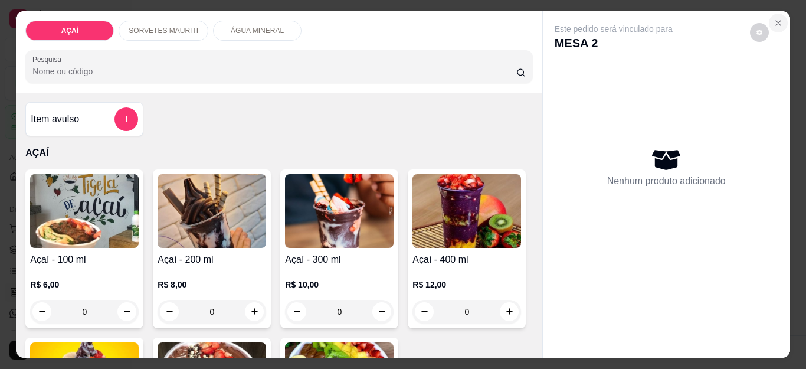
click at [775, 21] on icon "Close" at bounding box center [777, 23] width 5 height 5
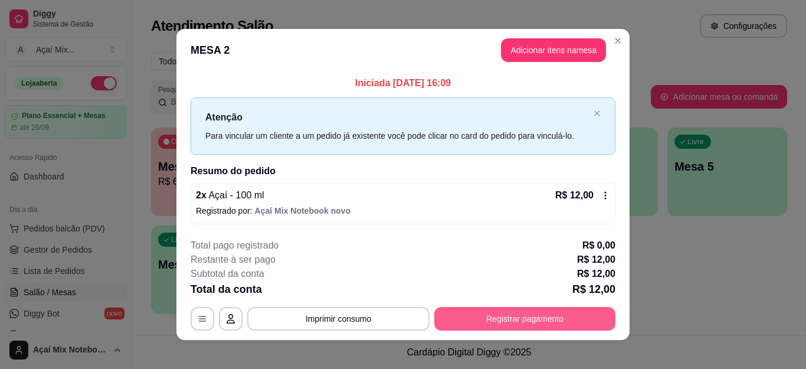
click at [511, 313] on button "Registrar pagamento" at bounding box center [524, 319] width 181 height 24
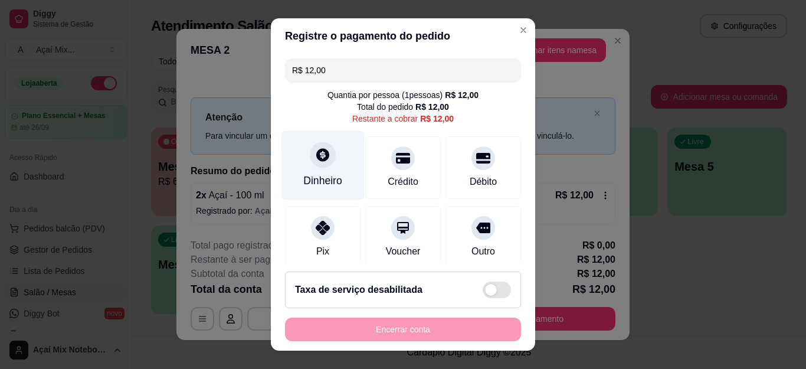
click at [316, 174] on div "Dinheiro" at bounding box center [322, 165] width 83 height 69
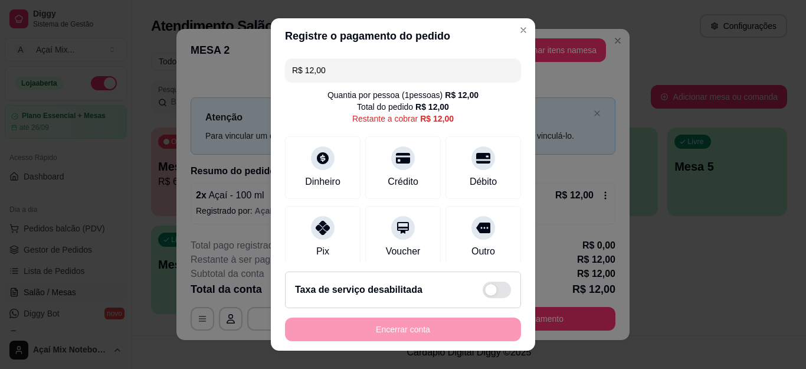
click at [334, 173] on input "0,00" at bounding box center [403, 174] width 236 height 24
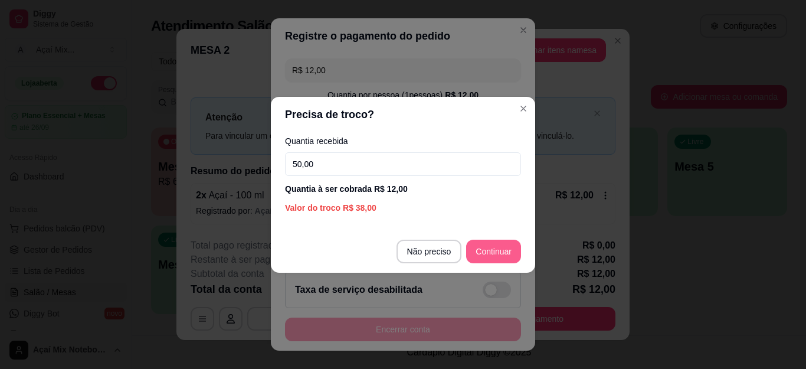
type input "50,00"
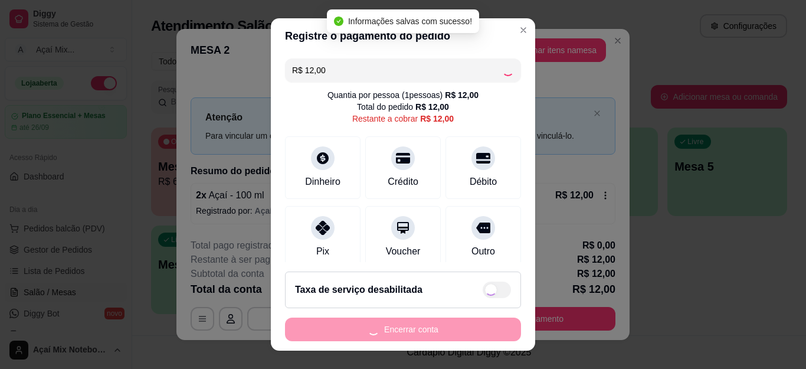
type input "R$ 0,00"
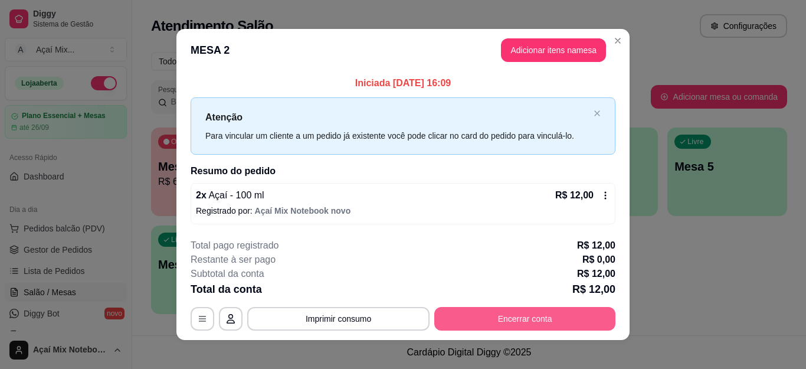
click at [577, 315] on button "Encerrar conta" at bounding box center [524, 319] width 181 height 24
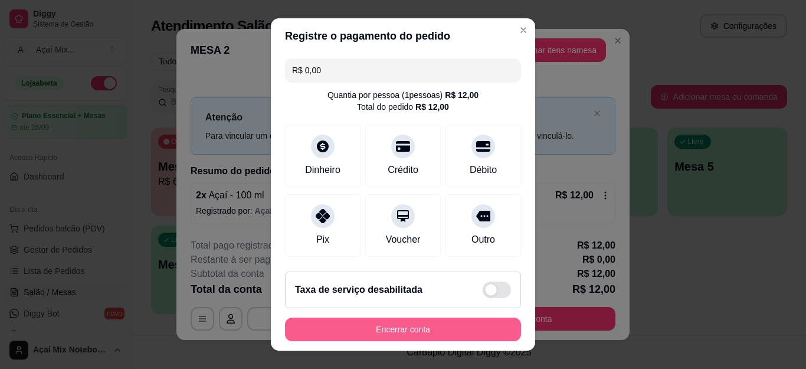
click at [416, 331] on button "Encerrar conta" at bounding box center [403, 329] width 236 height 24
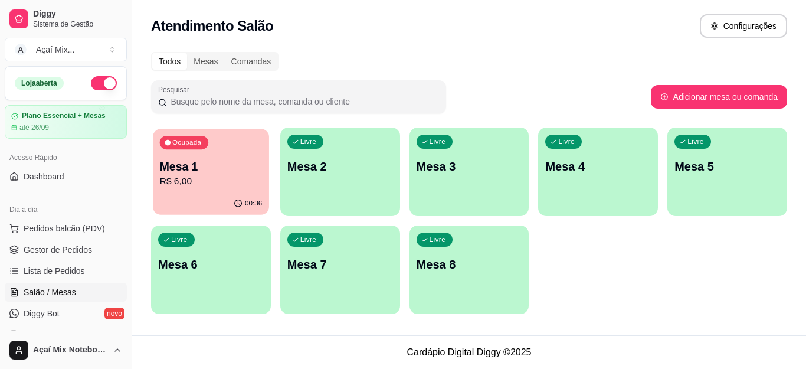
click at [202, 186] on p "R$ 6,00" at bounding box center [211, 182] width 102 height 14
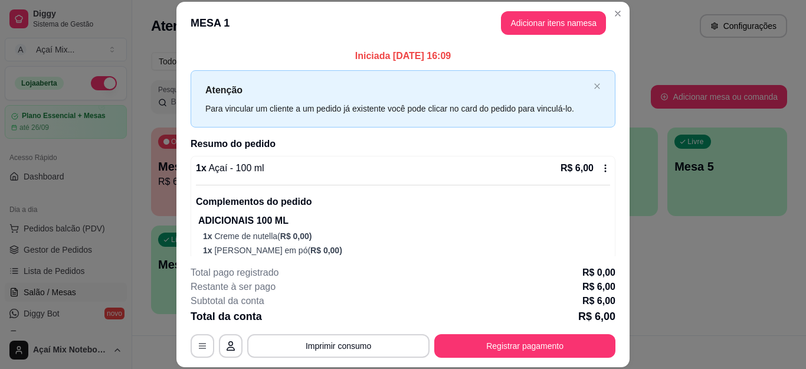
scroll to position [36, 0]
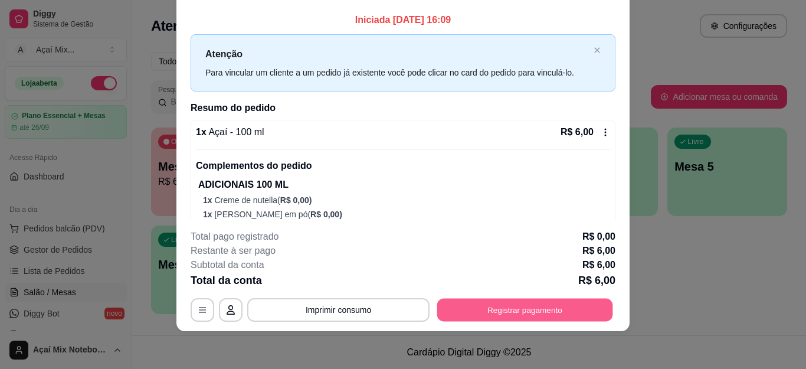
click at [512, 301] on button "Registrar pagamento" at bounding box center [525, 309] width 176 height 23
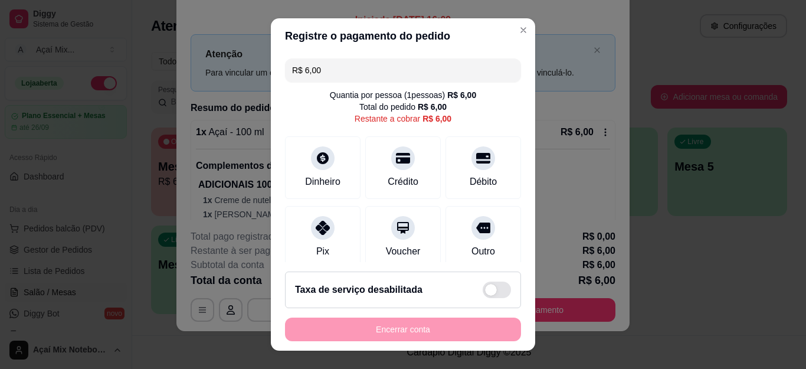
scroll to position [19, 0]
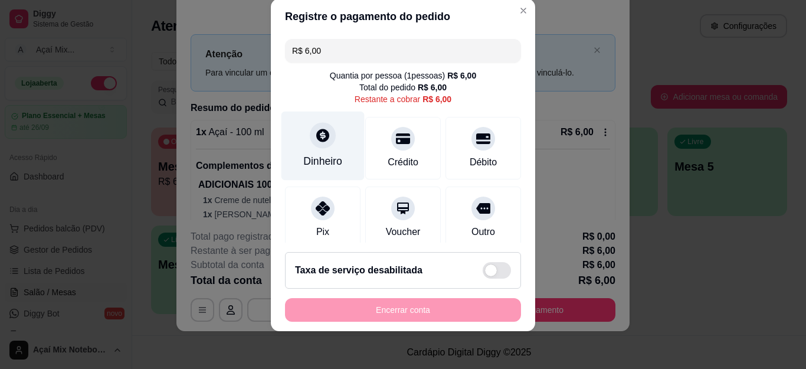
click at [322, 172] on div "Dinheiro" at bounding box center [322, 145] width 83 height 69
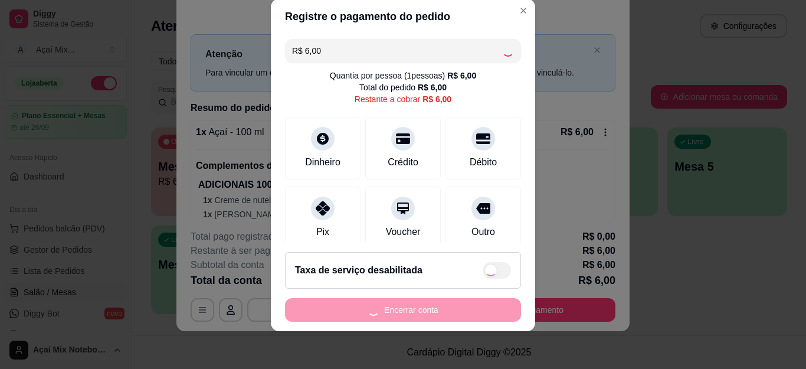
click at [436, 309] on div "Encerrar conta" at bounding box center [403, 310] width 236 height 24
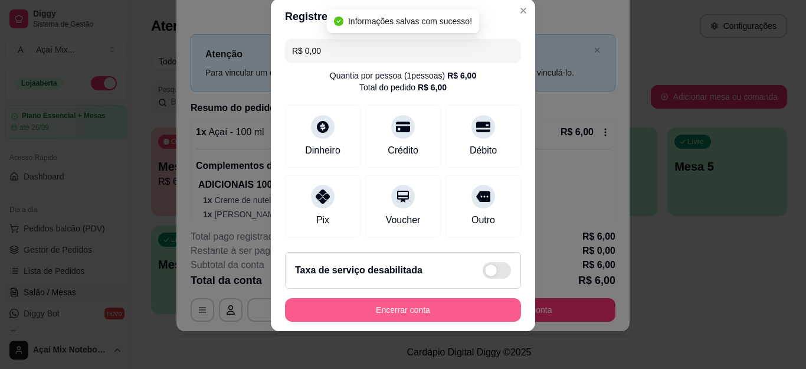
type input "R$ 0,00"
click at [436, 309] on button "Encerrar conta" at bounding box center [403, 310] width 236 height 24
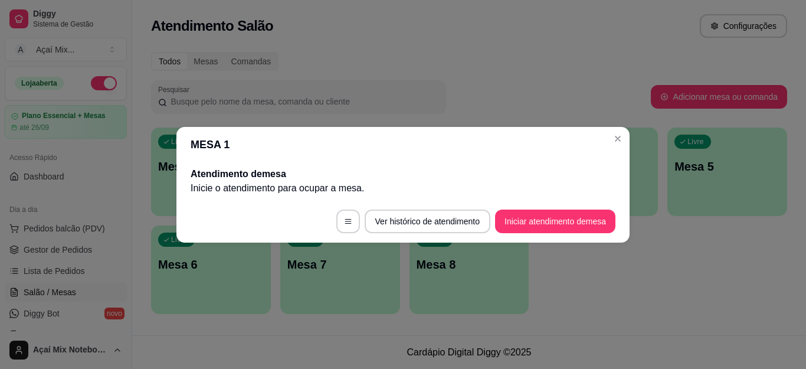
scroll to position [0, 0]
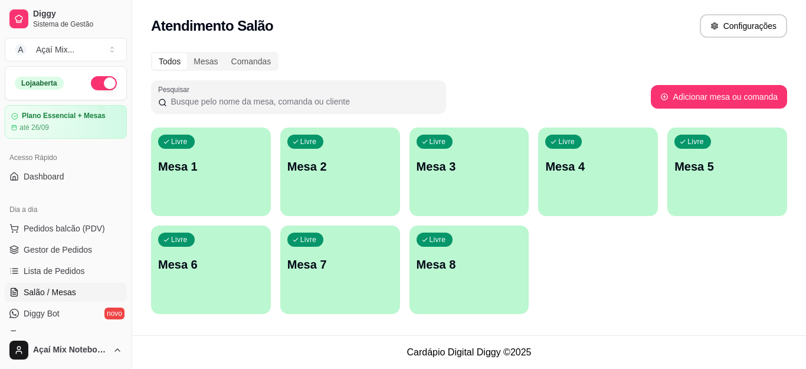
click at [201, 166] on p "Mesa 1" at bounding box center [211, 166] width 106 height 17
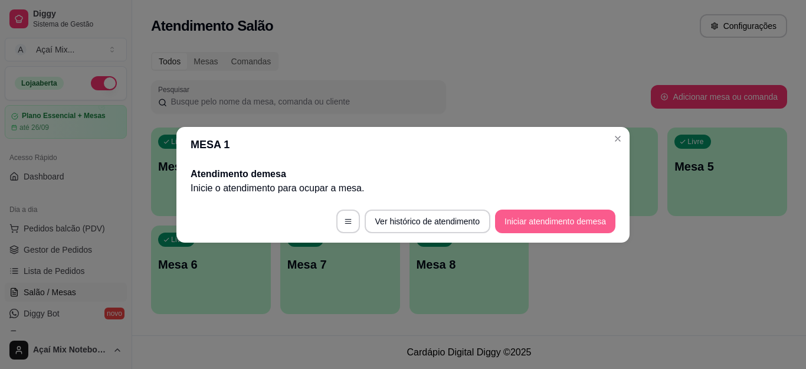
click at [530, 212] on button "Iniciar atendimento de mesa" at bounding box center [555, 221] width 120 height 24
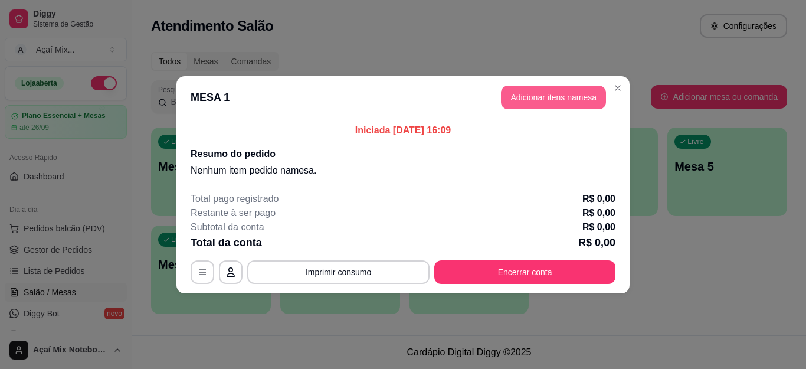
click at [525, 103] on button "Adicionar itens na mesa" at bounding box center [553, 98] width 105 height 24
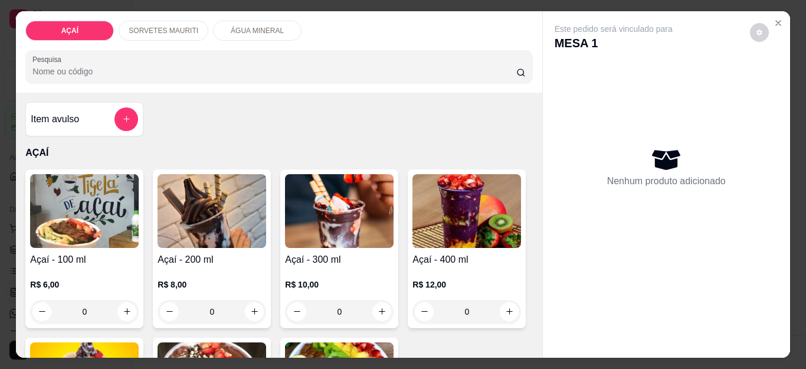
click at [90, 278] on p "R$ 6,00" at bounding box center [84, 284] width 109 height 12
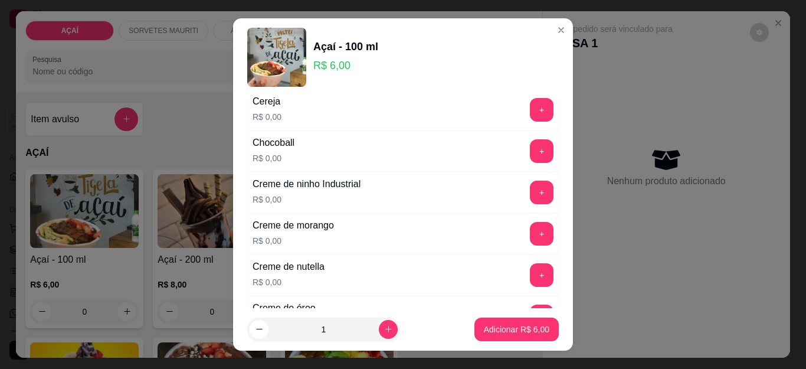
scroll to position [177, 0]
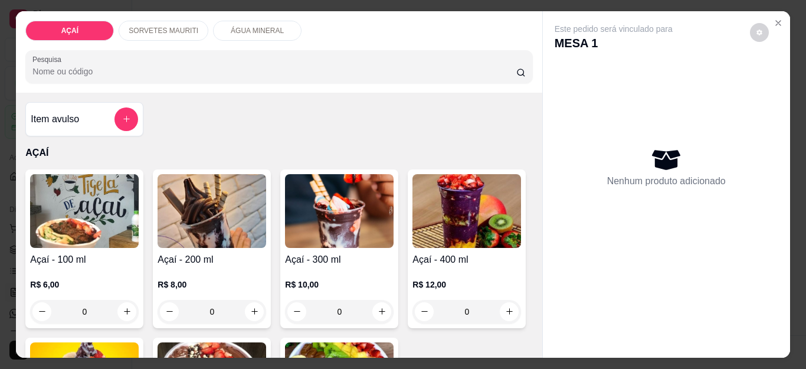
click at [199, 270] on div "R$ 8,00 0" at bounding box center [211, 295] width 109 height 57
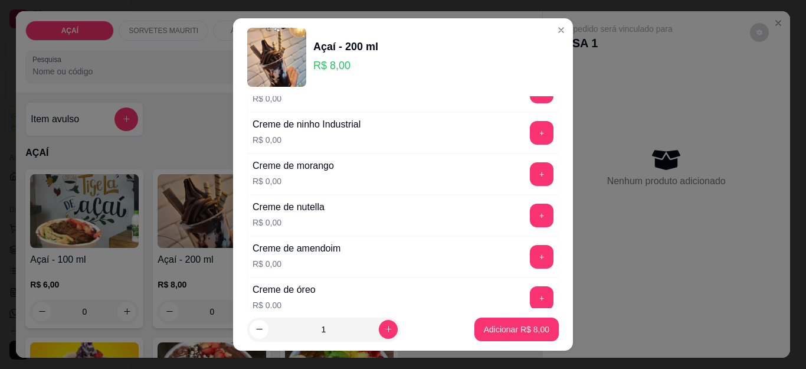
scroll to position [236, 0]
click at [530, 128] on button "+" at bounding box center [541, 131] width 23 height 23
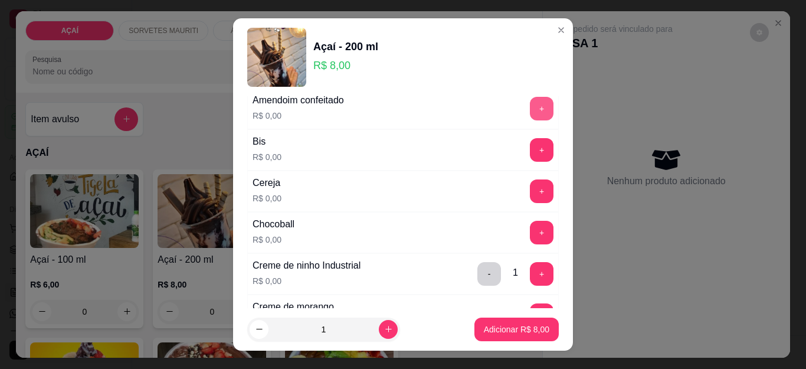
scroll to position [59, 0]
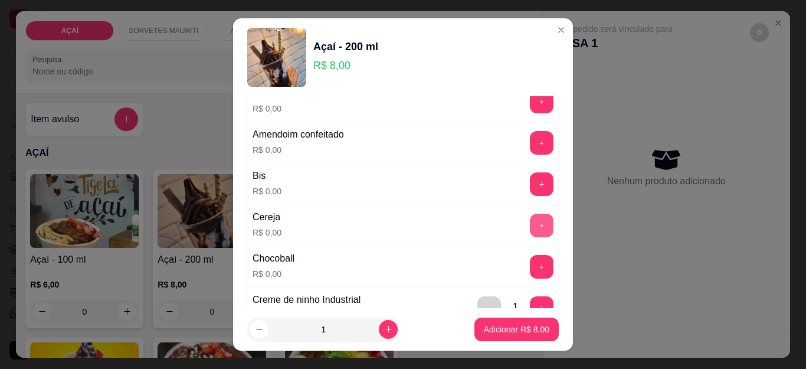
click at [530, 228] on button "+" at bounding box center [542, 225] width 24 height 24
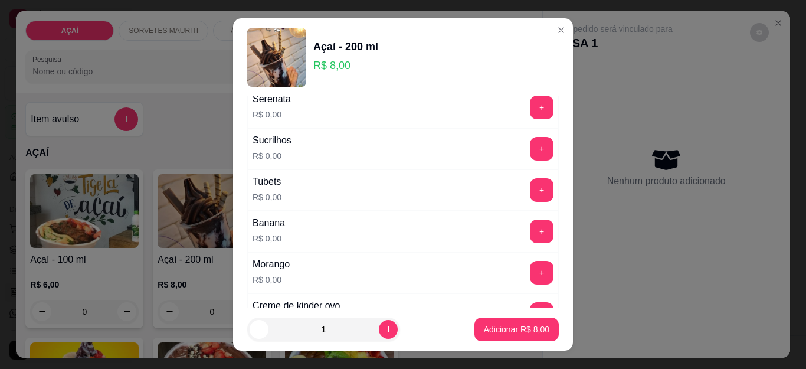
scroll to position [1530, 0]
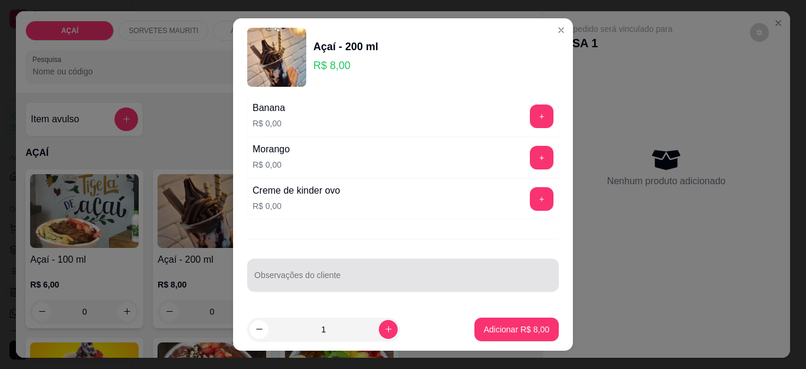
click at [453, 271] on div at bounding box center [402, 275] width 297 height 24
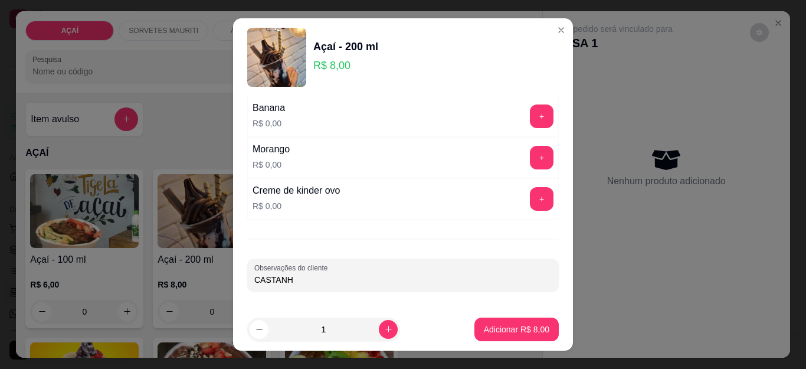
type input "CASTANHA"
click at [484, 323] on p "Adicionar R$ 8,00" at bounding box center [516, 329] width 65 height 12
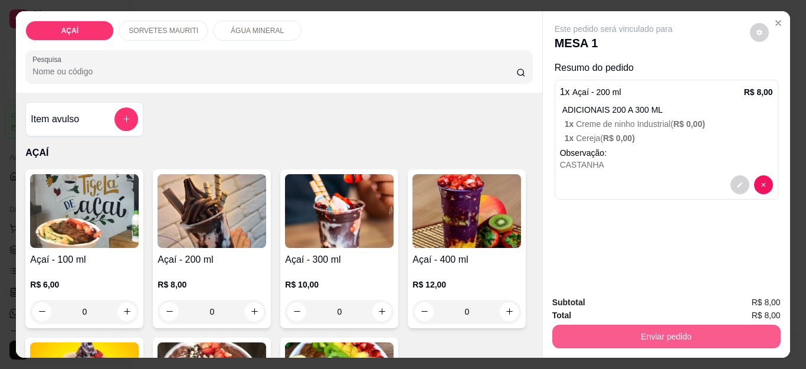
click at [660, 337] on button "Enviar pedido" at bounding box center [666, 336] width 228 height 24
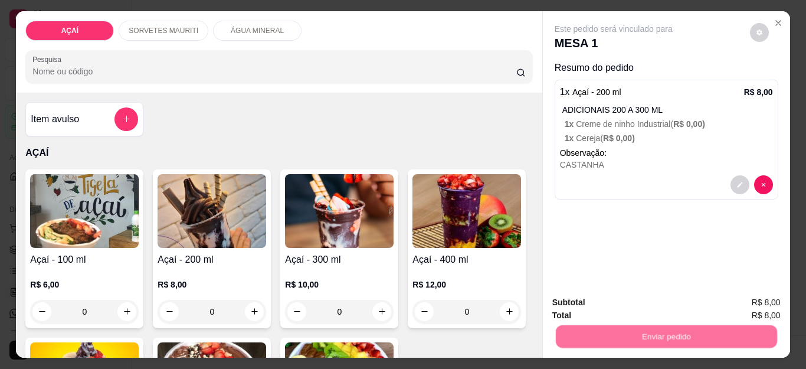
click at [626, 303] on button "Não registrar e enviar pedido" at bounding box center [626, 302] width 123 height 22
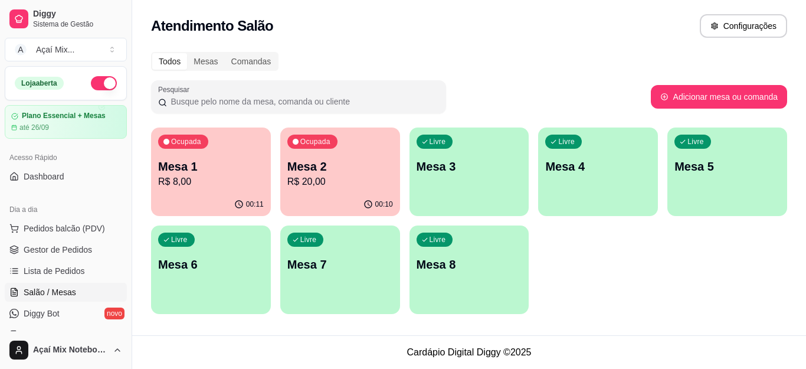
click at [480, 175] on div "Livre Mesa 3" at bounding box center [469, 164] width 120 height 74
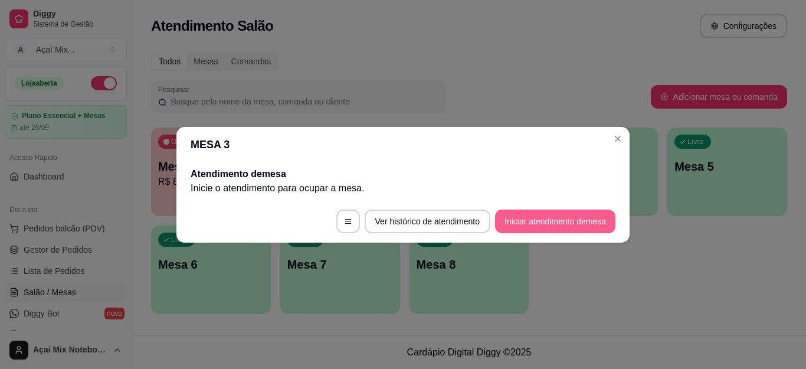
click at [523, 222] on button "Iniciar atendimento de mesa" at bounding box center [555, 221] width 120 height 24
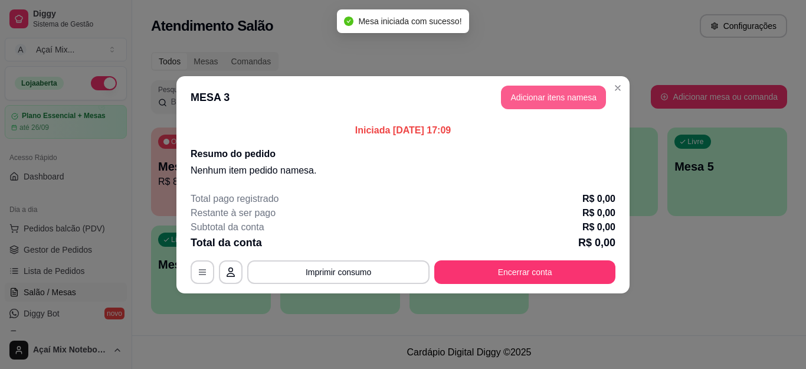
click at [536, 101] on button "Adicionar itens na mesa" at bounding box center [553, 98] width 105 height 24
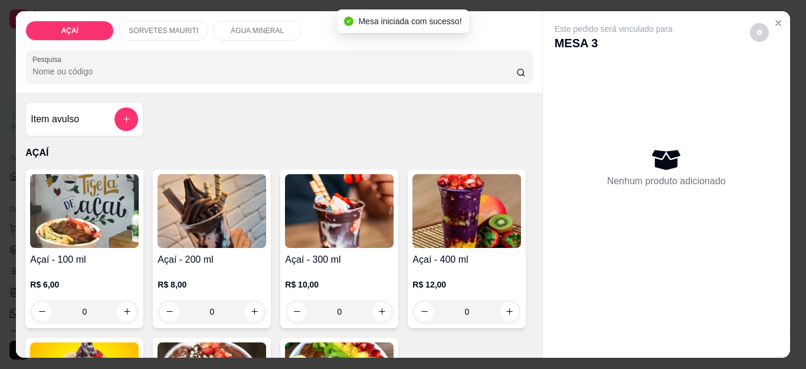
click at [195, 216] on img at bounding box center [211, 211] width 109 height 74
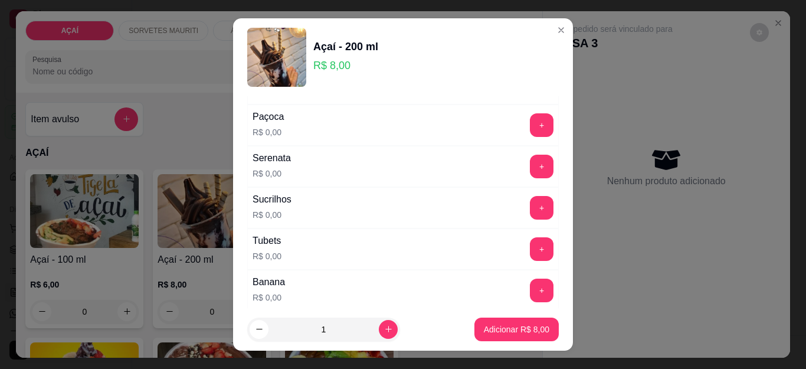
scroll to position [1530, 0]
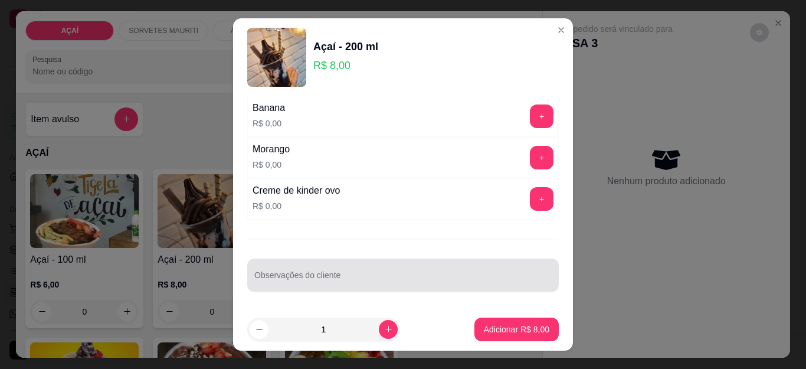
click at [340, 275] on input "Observações do cliente" at bounding box center [402, 280] width 297 height 12
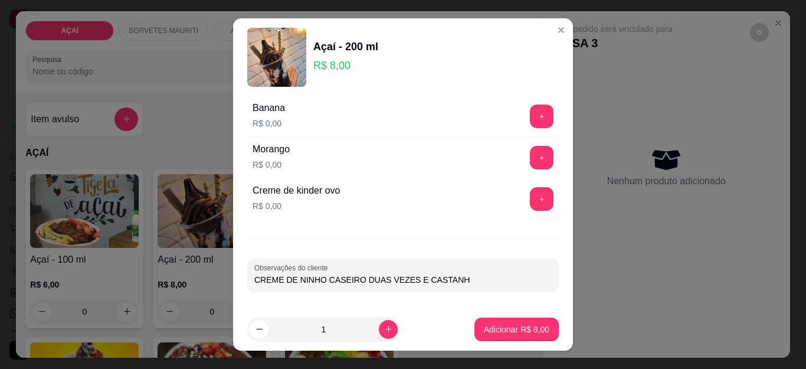
type input "CREME DE NINHO CASEIRO DUAS VEZES E CASTANHA"
click at [492, 331] on p "Adicionar R$ 8,00" at bounding box center [516, 329] width 65 height 12
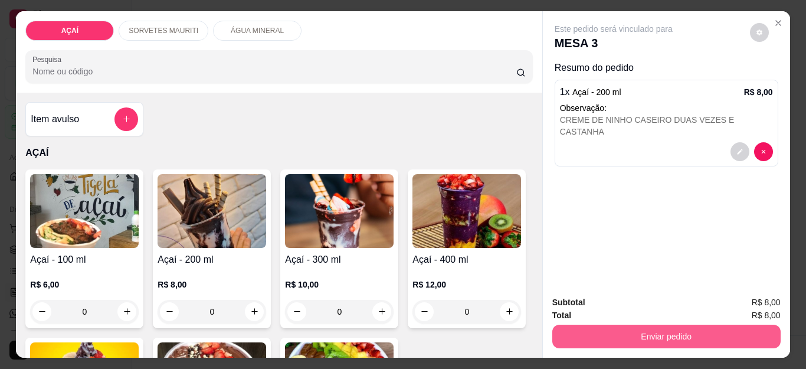
click at [656, 334] on button "Enviar pedido" at bounding box center [666, 336] width 228 height 24
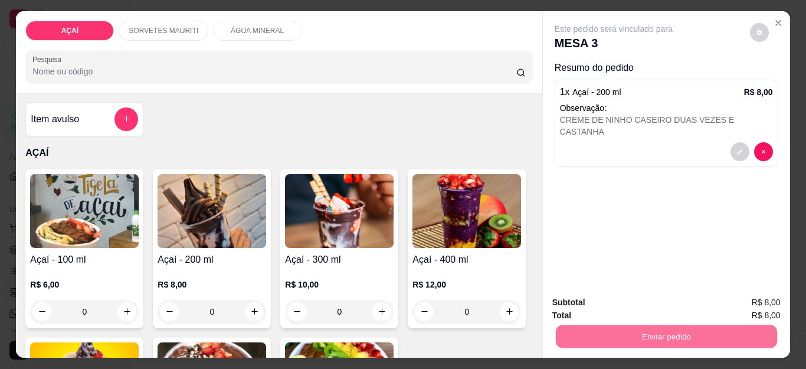
click at [611, 297] on button "Não registrar e enviar pedido" at bounding box center [626, 302] width 123 height 22
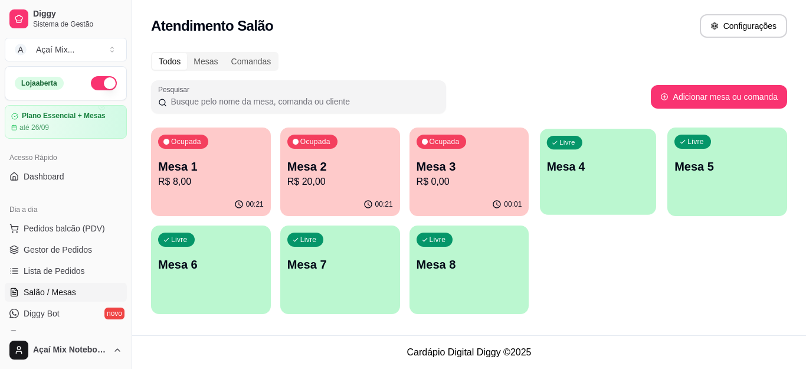
click at [609, 173] on p "Mesa 4" at bounding box center [598, 167] width 102 height 16
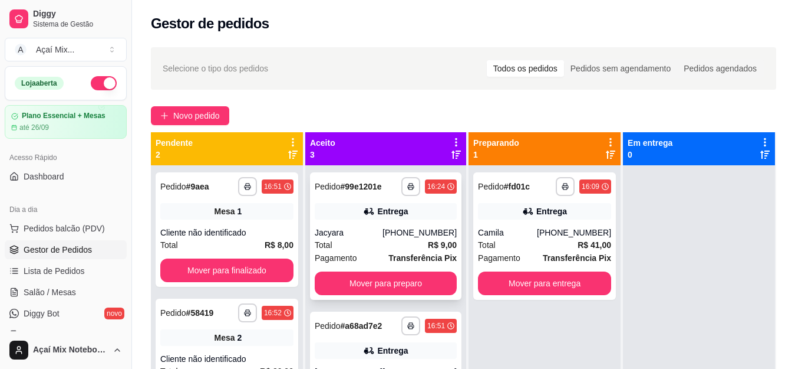
scroll to position [33, 0]
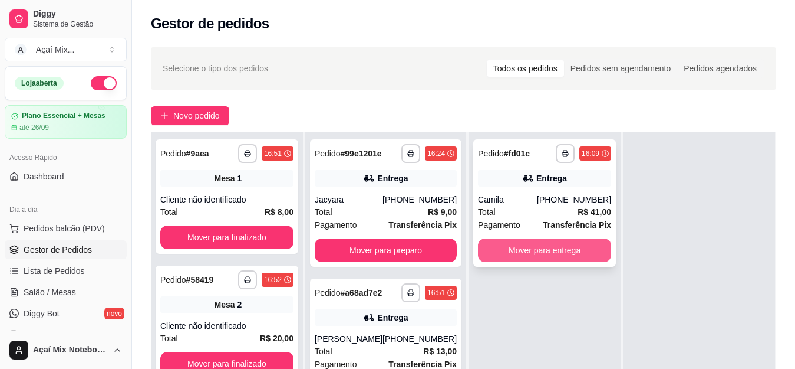
click at [534, 252] on button "Mover para entrega" at bounding box center [544, 250] width 133 height 24
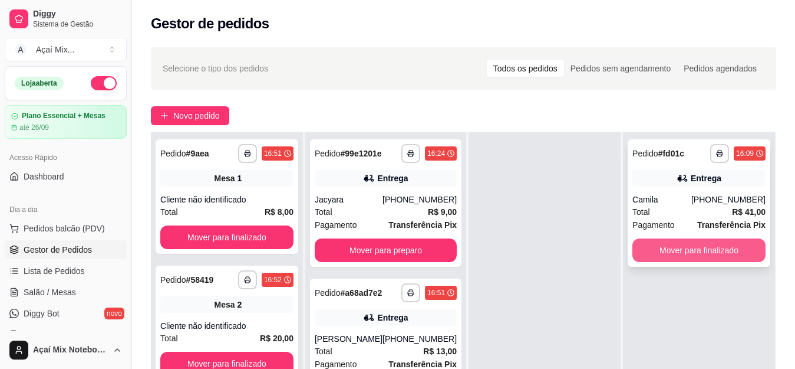
click at [671, 250] on button "Mover para finalizado" at bounding box center [699, 250] width 133 height 24
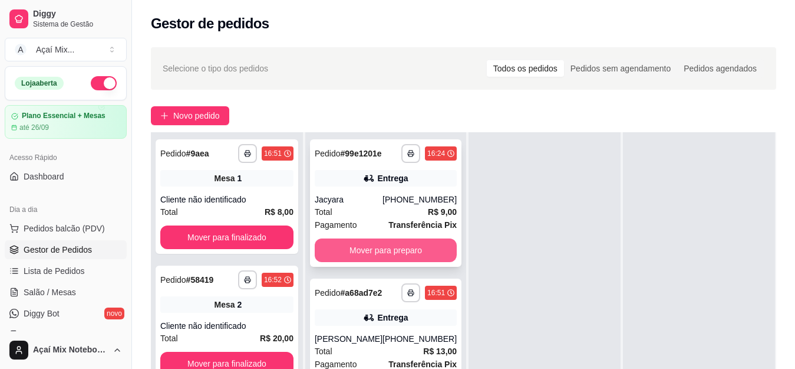
click at [407, 252] on button "Mover para preparo" at bounding box center [386, 250] width 142 height 24
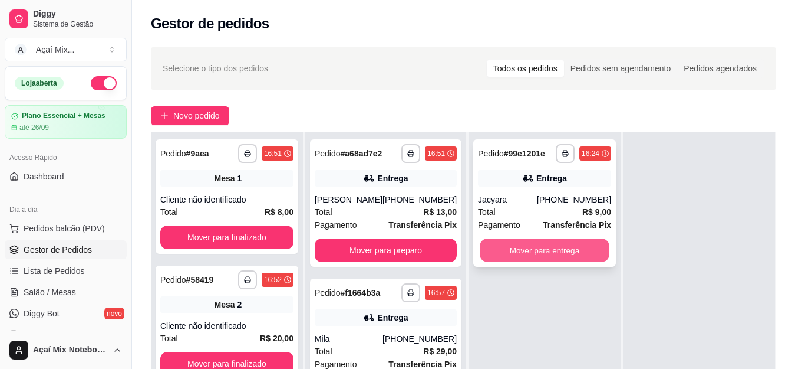
click at [545, 254] on button "Mover para entrega" at bounding box center [544, 250] width 129 height 23
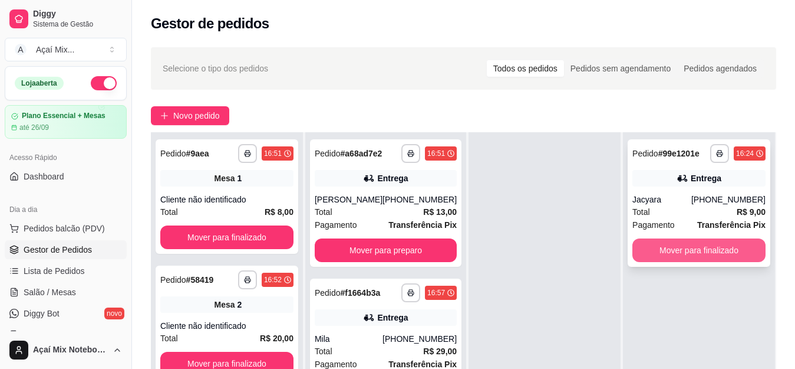
click at [675, 250] on button "Mover para finalizado" at bounding box center [699, 250] width 133 height 24
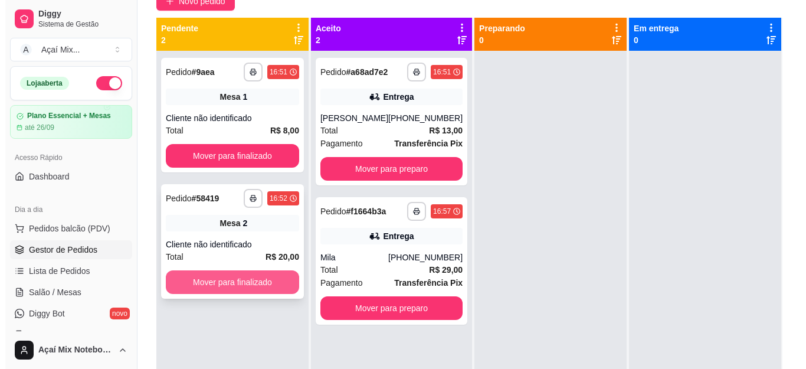
scroll to position [0, 0]
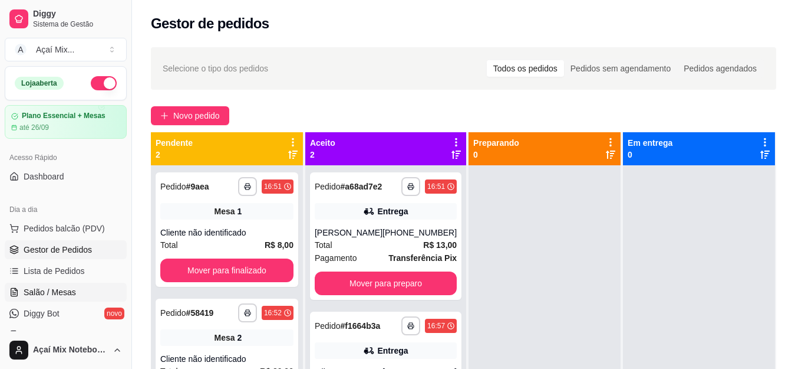
click at [58, 292] on span "Salão / Mesas" at bounding box center [50, 292] width 52 height 12
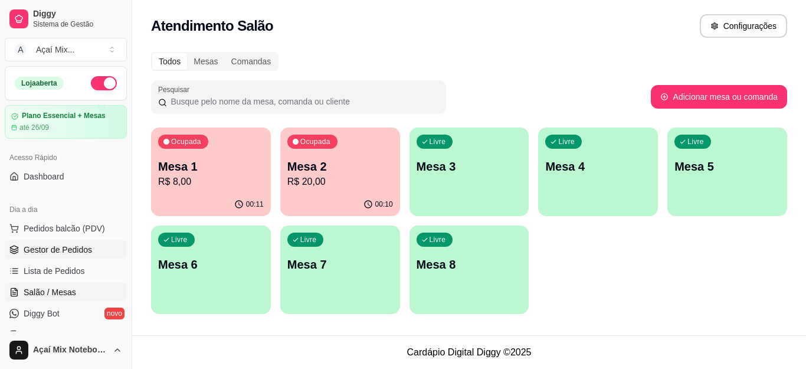
click at [69, 254] on span "Gestor de Pedidos" at bounding box center [58, 250] width 68 height 12
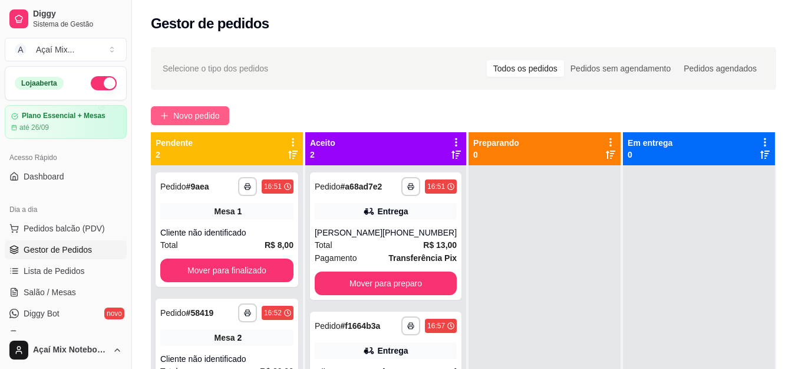
click at [169, 123] on button "Novo pedido" at bounding box center [190, 115] width 78 height 19
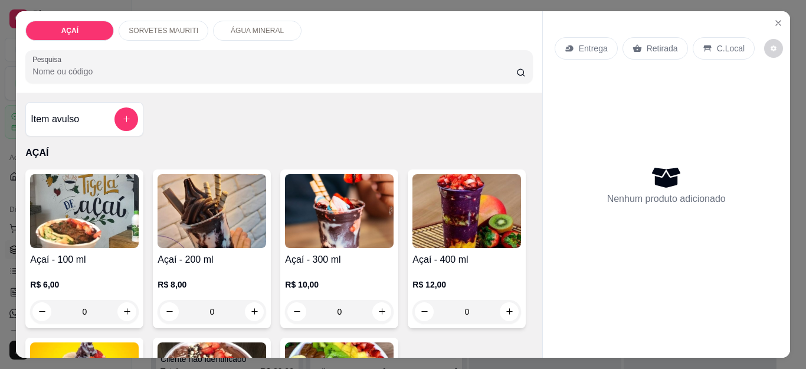
click at [219, 192] on img at bounding box center [211, 211] width 109 height 74
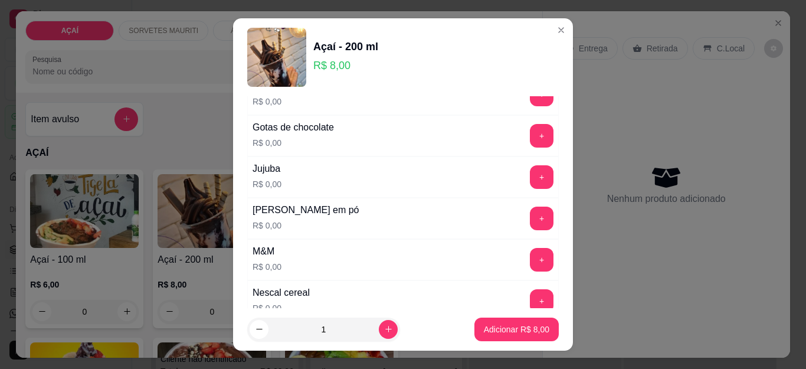
scroll to position [1120, 0]
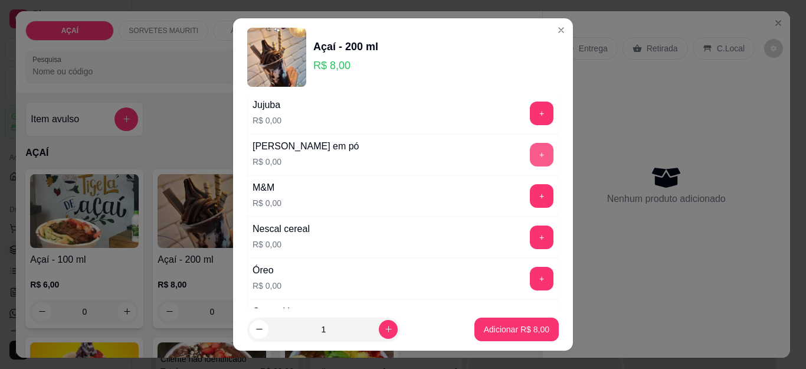
click at [530, 153] on button "+" at bounding box center [542, 155] width 24 height 24
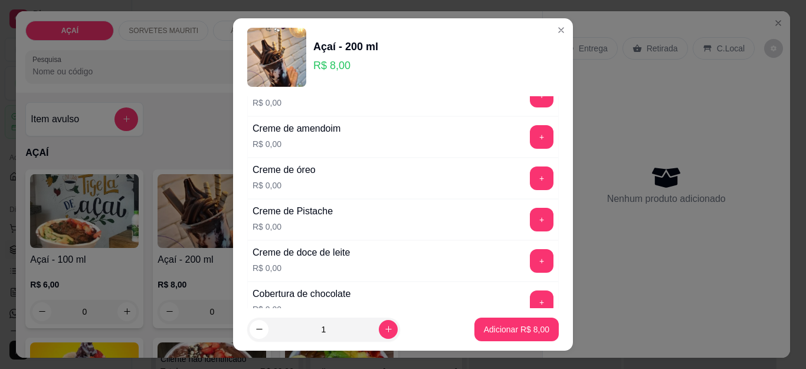
scroll to position [295, 0]
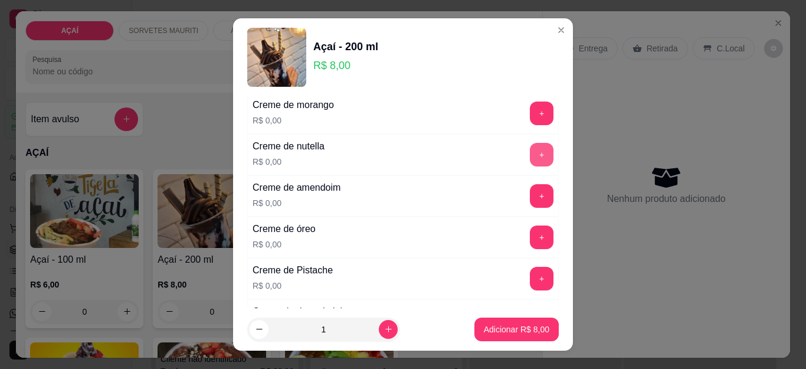
click at [530, 150] on button "+" at bounding box center [542, 155] width 24 height 24
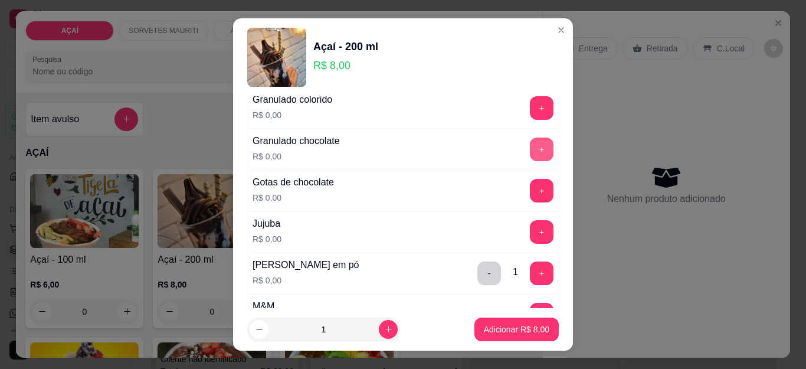
scroll to position [1002, 0]
click at [530, 190] on button "+" at bounding box center [541, 190] width 23 height 23
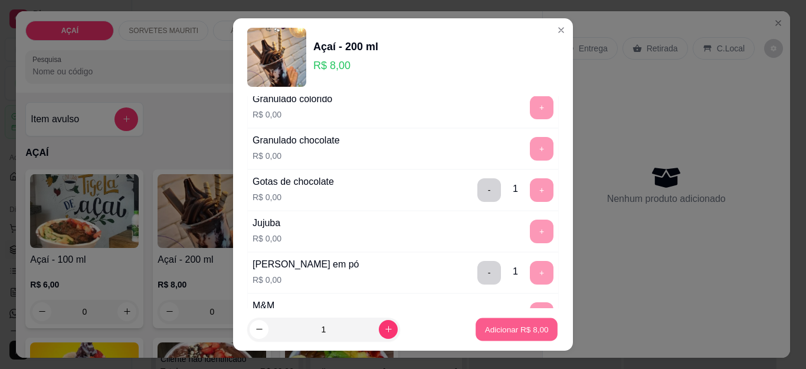
click at [512, 326] on p "Adicionar R$ 8,00" at bounding box center [516, 328] width 64 height 11
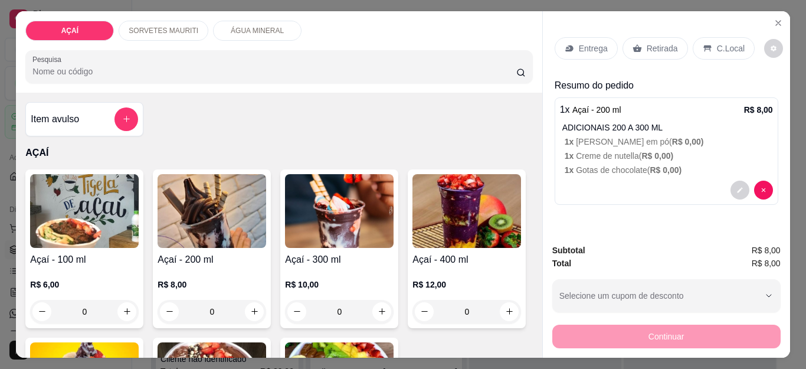
click at [589, 50] on div "Entrega" at bounding box center [585, 48] width 63 height 22
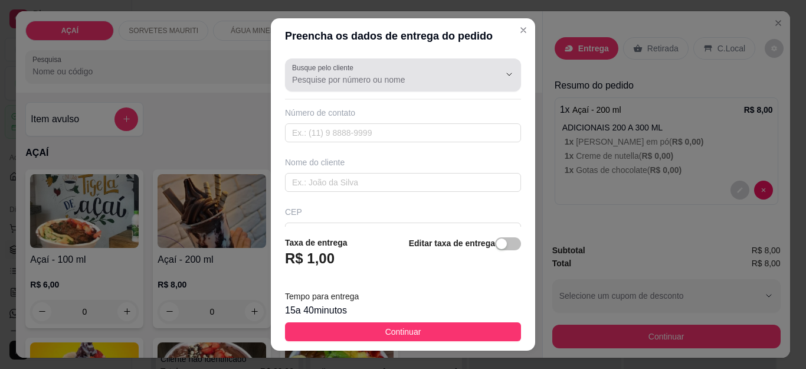
click at [412, 70] on div at bounding box center [403, 75] width 222 height 24
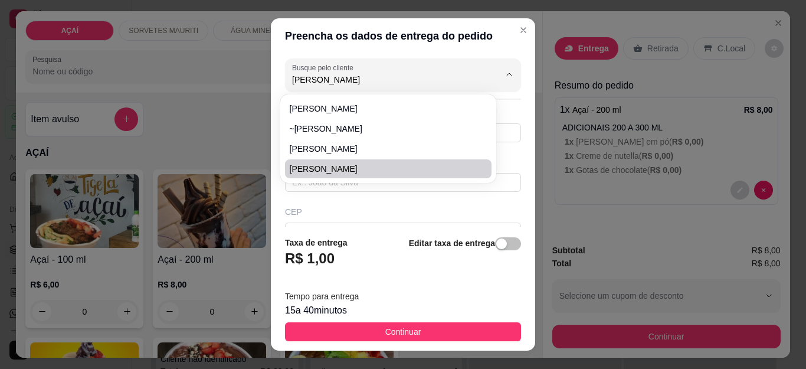
click at [349, 170] on span "mauricio silva" at bounding box center [382, 169] width 185 height 12
type input "mauricio silva"
type input "8281266953"
type input "mauricio silva"
type input "57520000"
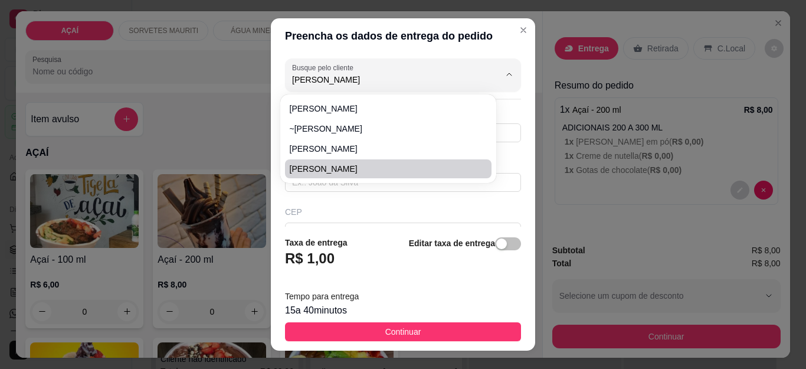
type input "padre cicero"
type input "527"
type input "Maravilha"
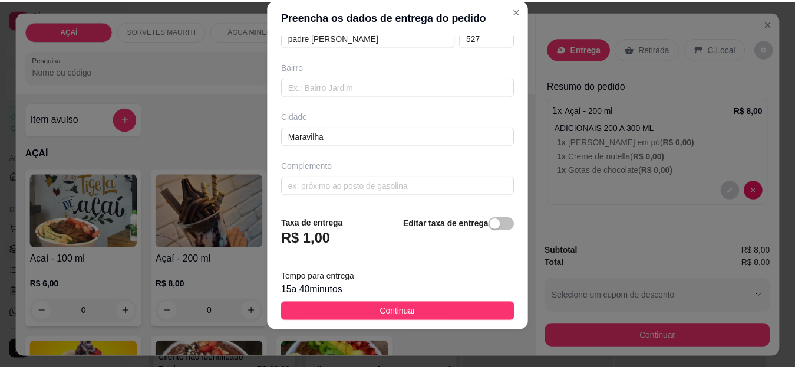
scroll to position [0, 0]
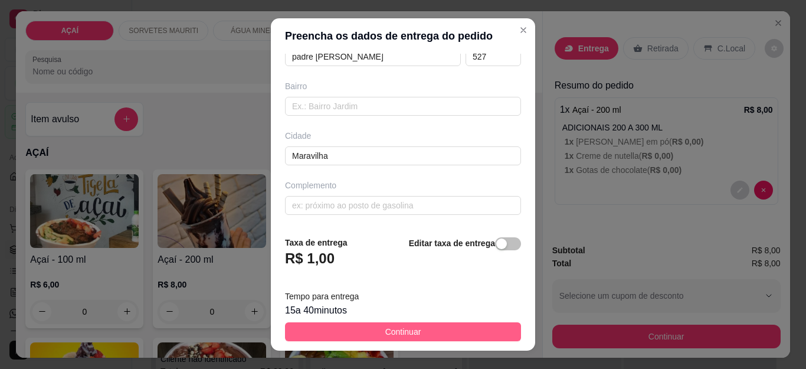
click at [400, 330] on span "Continuar" at bounding box center [403, 331] width 36 height 13
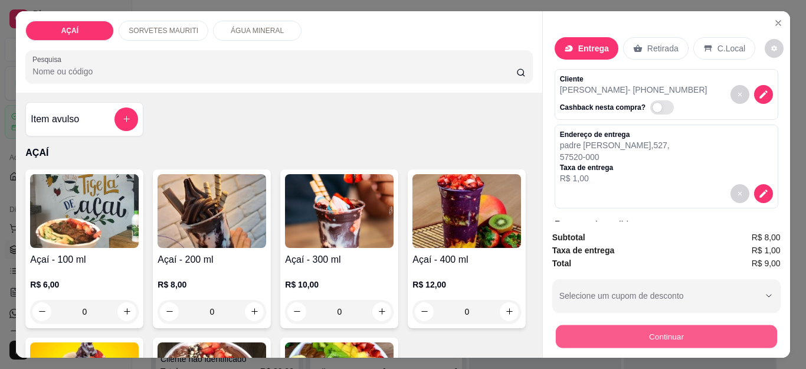
click at [612, 333] on button "Continuar" at bounding box center [665, 336] width 221 height 23
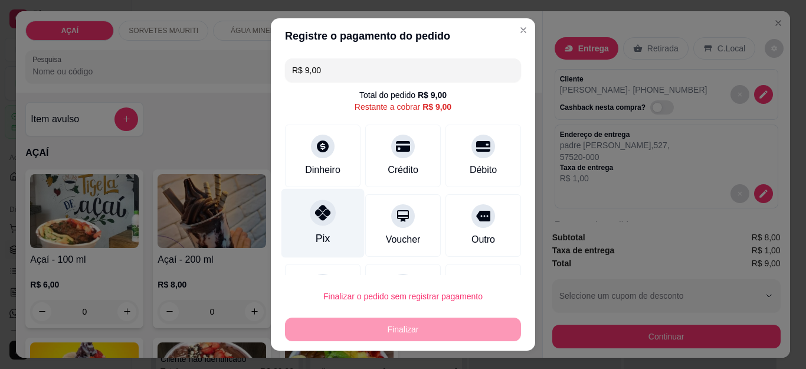
click at [301, 227] on div "Pix" at bounding box center [322, 223] width 83 height 69
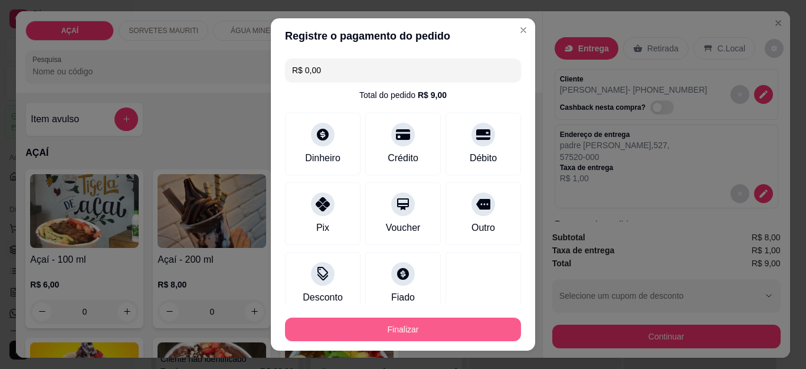
click at [375, 326] on button "Finalizar" at bounding box center [403, 329] width 236 height 24
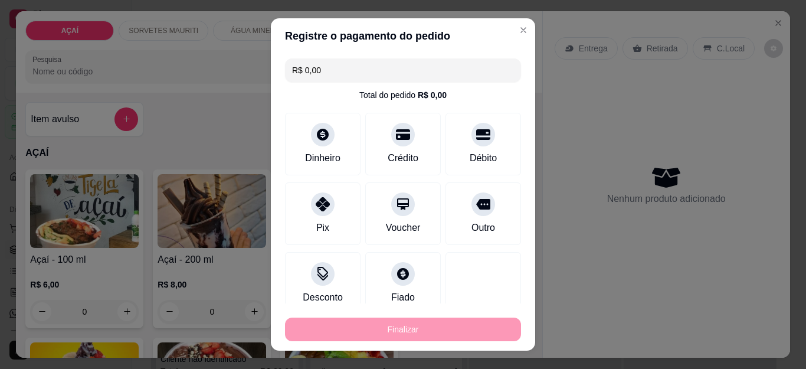
type input "-R$ 9,00"
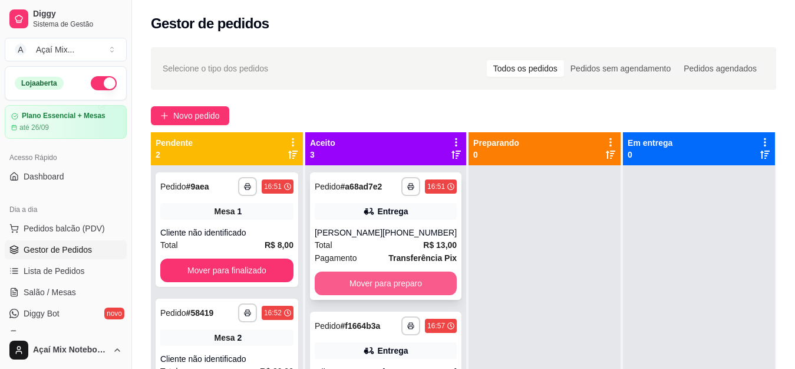
click at [397, 295] on button "Mover para preparo" at bounding box center [386, 283] width 142 height 24
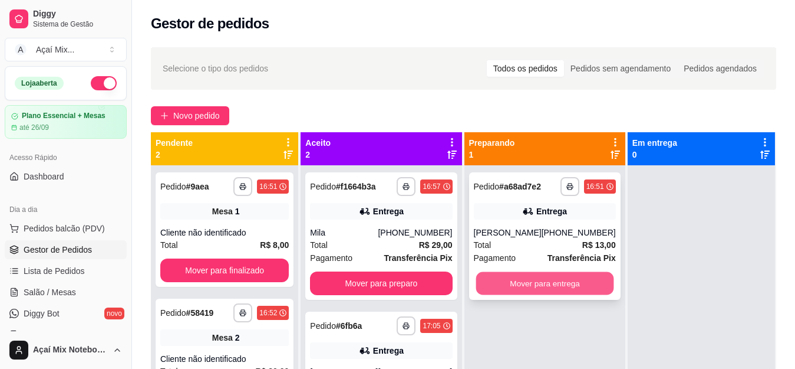
click at [534, 282] on button "Mover para entrega" at bounding box center [545, 283] width 138 height 23
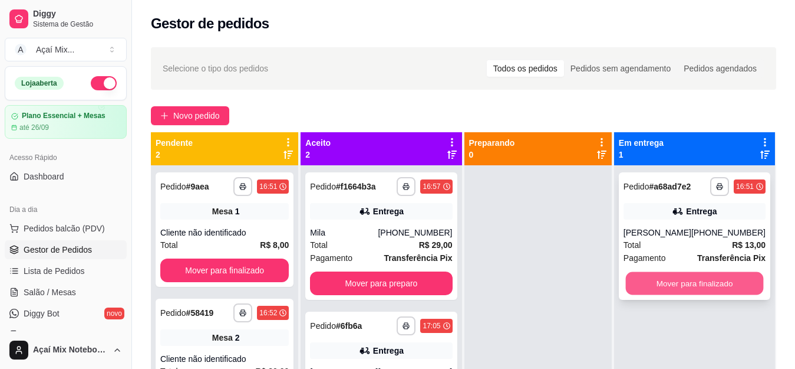
click at [649, 280] on button "Mover para finalizado" at bounding box center [695, 283] width 138 height 23
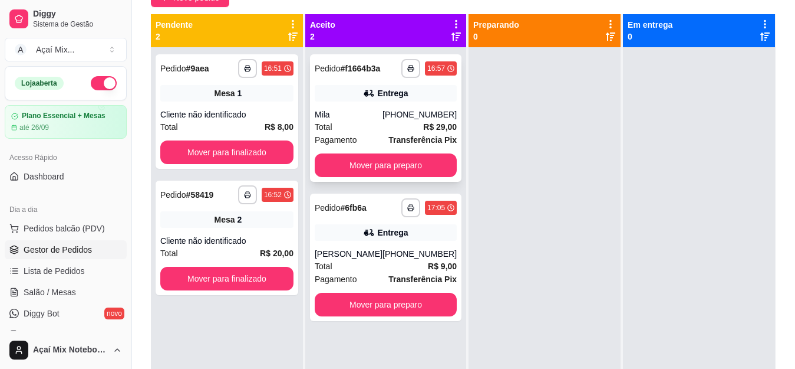
scroll to position [177, 0]
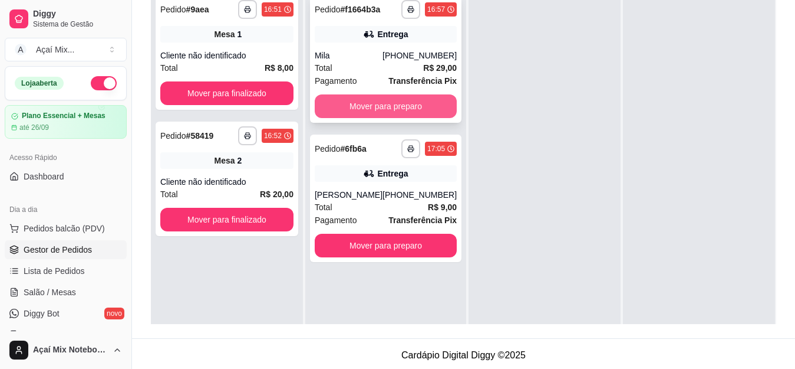
click at [389, 109] on button "Mover para preparo" at bounding box center [386, 106] width 142 height 24
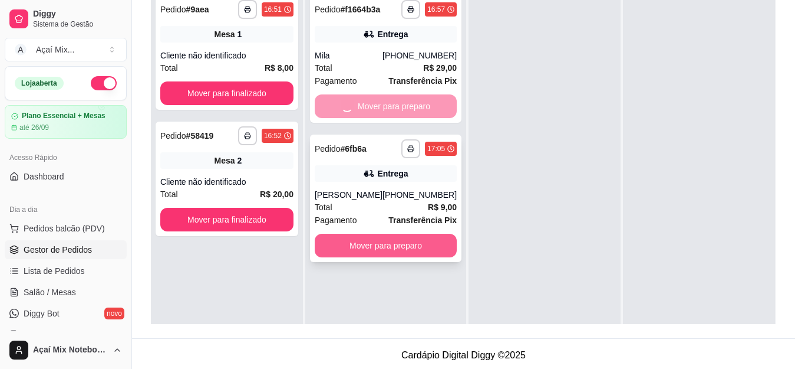
click at [382, 247] on button "Mover para preparo" at bounding box center [386, 246] width 142 height 24
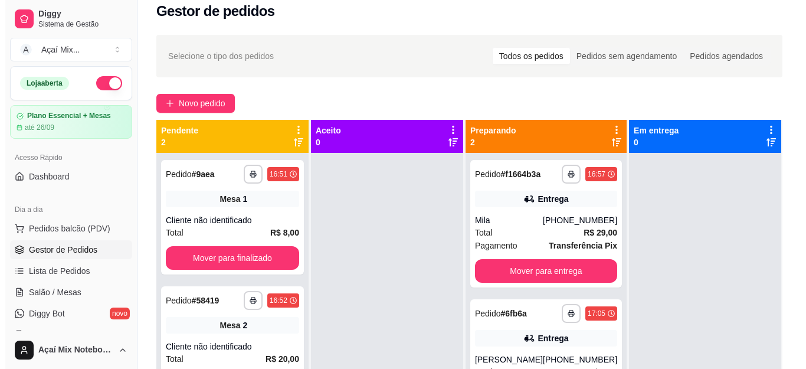
scroll to position [0, 0]
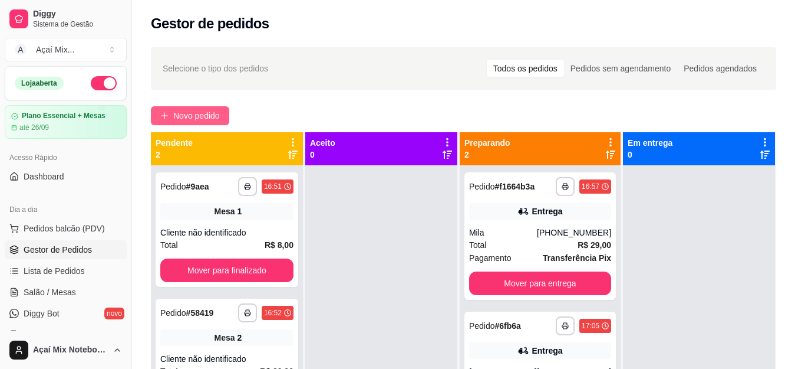
click at [163, 115] on icon "plus" at bounding box center [164, 115] width 8 height 8
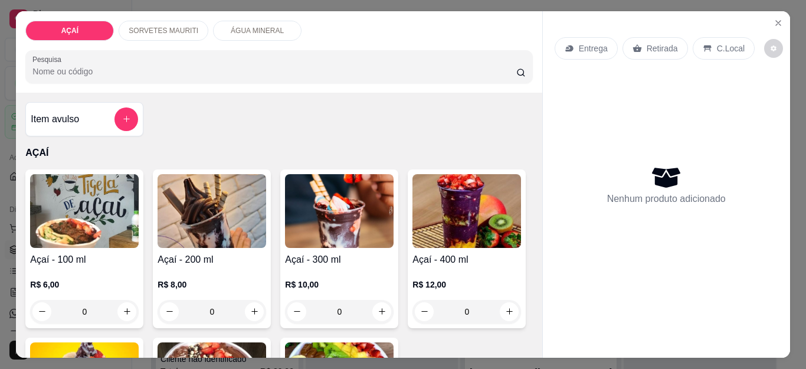
click at [216, 198] on img at bounding box center [211, 211] width 109 height 74
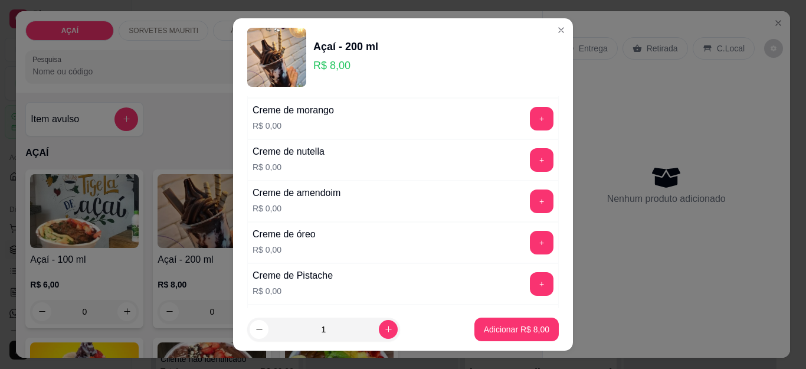
scroll to position [295, 0]
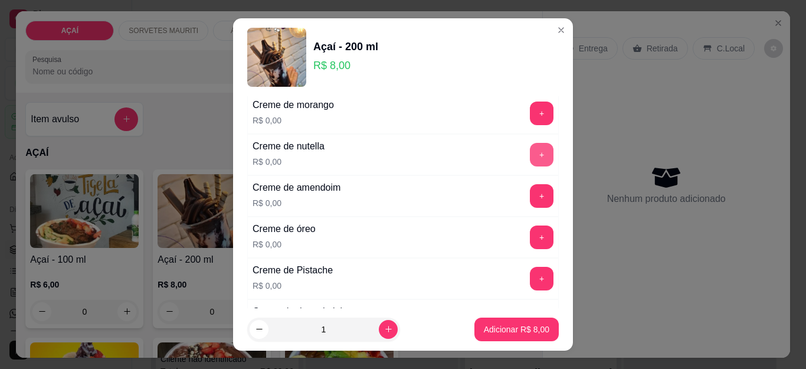
click at [530, 155] on button "+" at bounding box center [542, 155] width 24 height 24
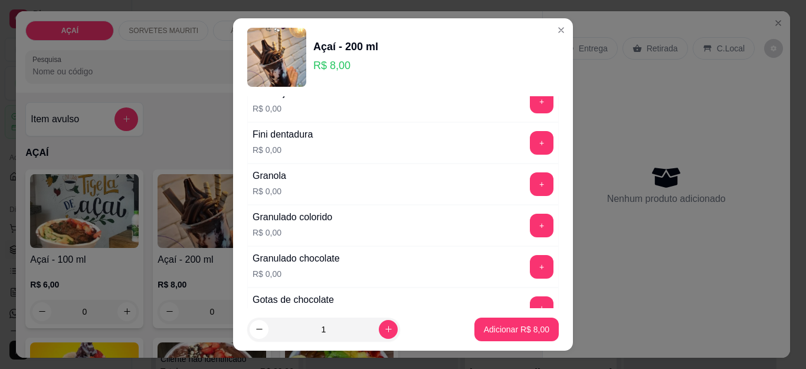
scroll to position [943, 0]
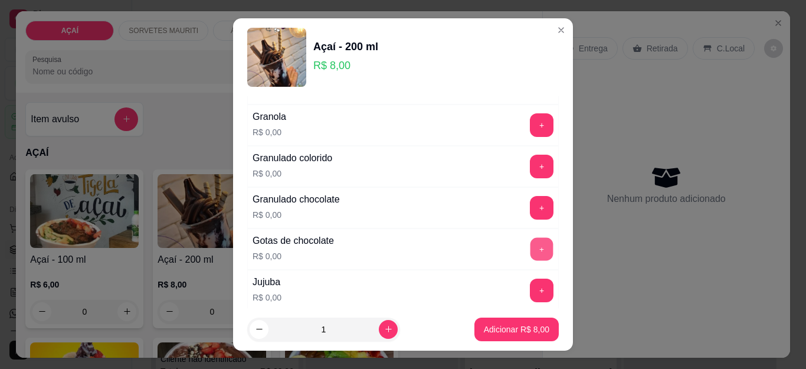
click at [530, 251] on button "+" at bounding box center [541, 249] width 23 height 23
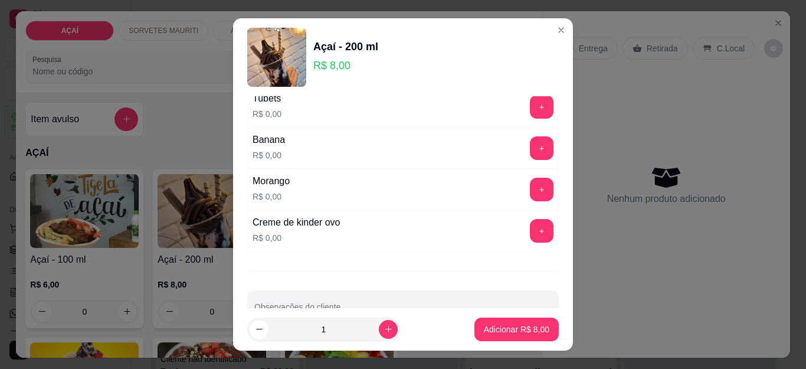
scroll to position [1530, 0]
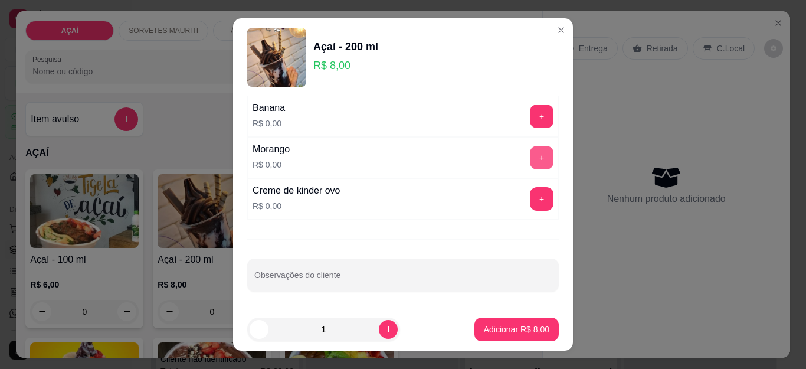
click at [530, 162] on button "+" at bounding box center [542, 158] width 24 height 24
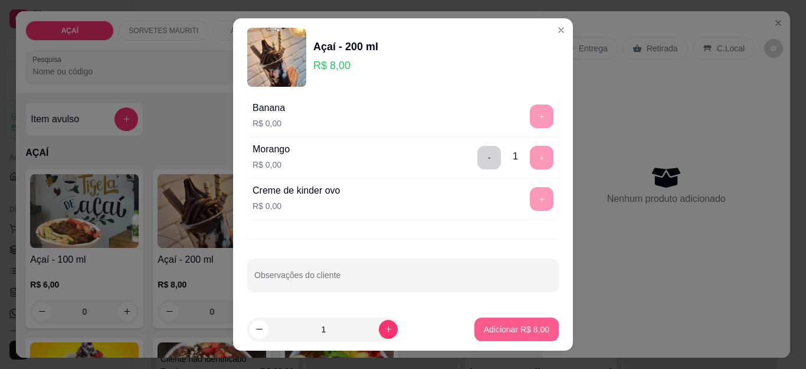
click at [490, 327] on p "Adicionar R$ 8,00" at bounding box center [516, 329] width 65 height 12
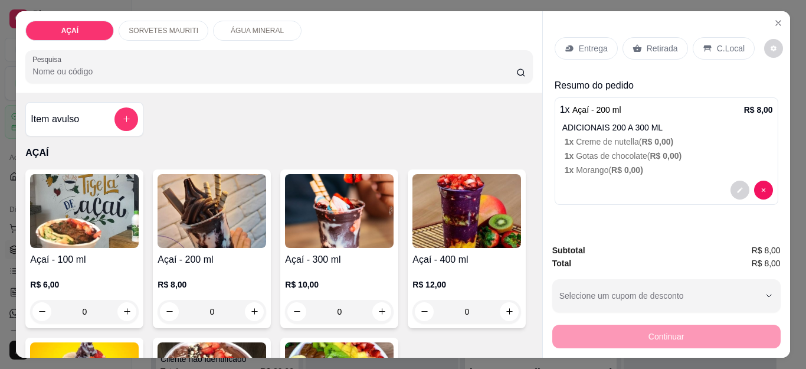
click at [578, 47] on p "Entrega" at bounding box center [592, 48] width 29 height 12
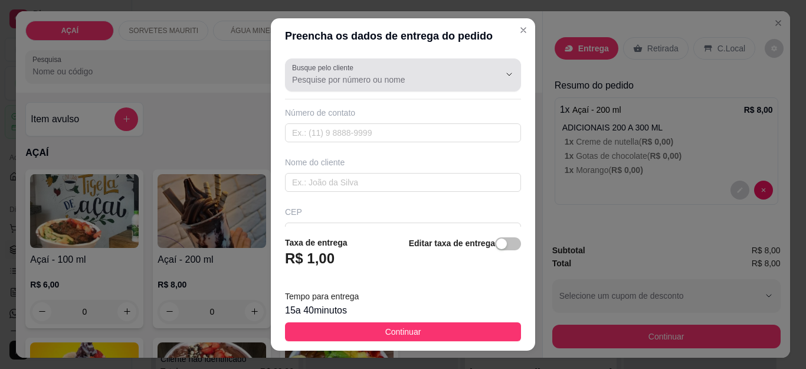
click at [390, 74] on input "Busque pelo cliente" at bounding box center [386, 80] width 189 height 12
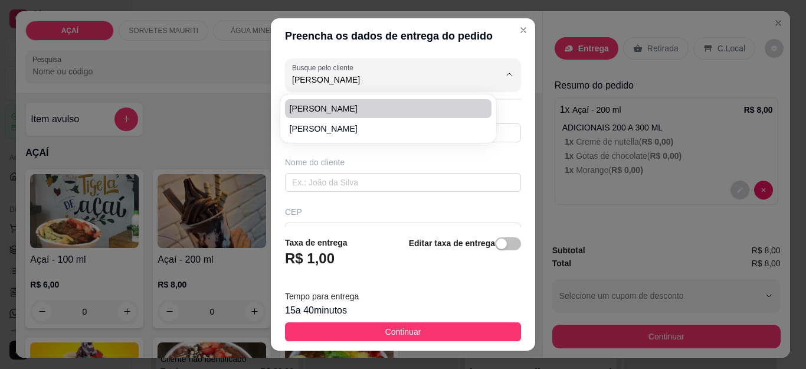
click at [354, 105] on span "diana" at bounding box center [382, 109] width 185 height 12
type input "diana"
type input "8282204389"
type input "diana"
type input "57520000"
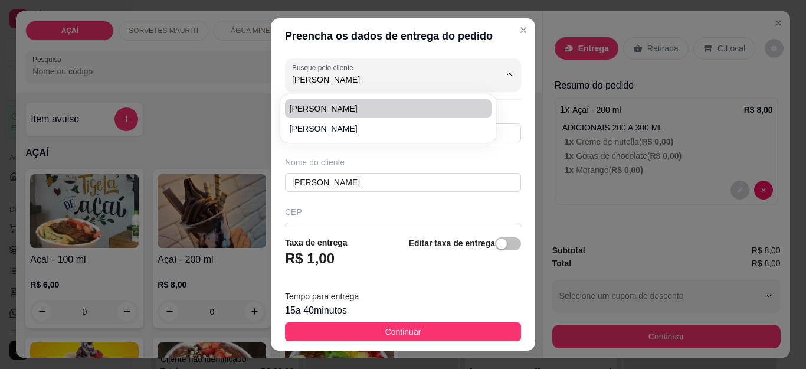
type input "entregar na casa de luanna ao lado do gpm"
type input "centro"
type input "Maravilha"
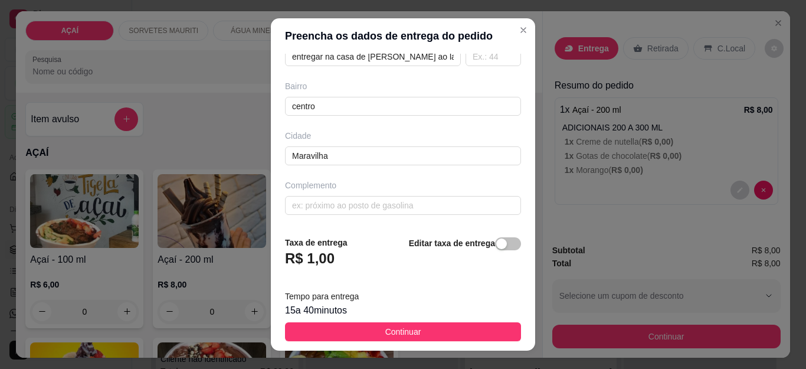
scroll to position [0, 0]
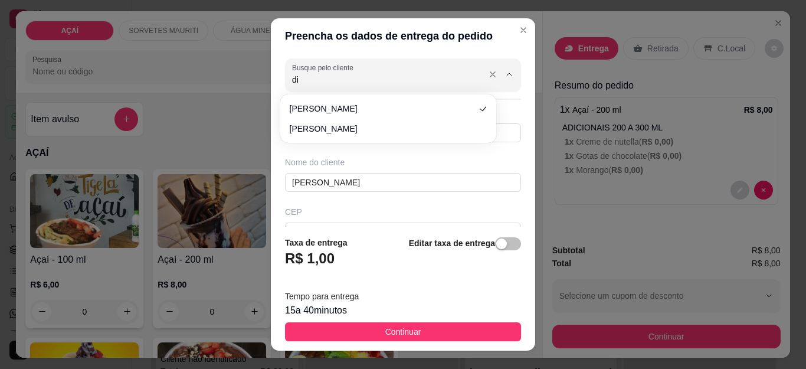
type input "d"
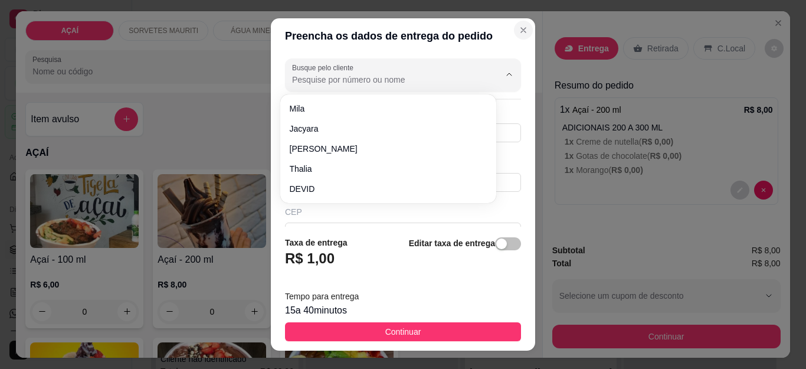
click at [518, 27] on icon "Close" at bounding box center [522, 29] width 9 height 9
click at [409, 84] on input "Busque pelo cliente" at bounding box center [386, 80] width 189 height 12
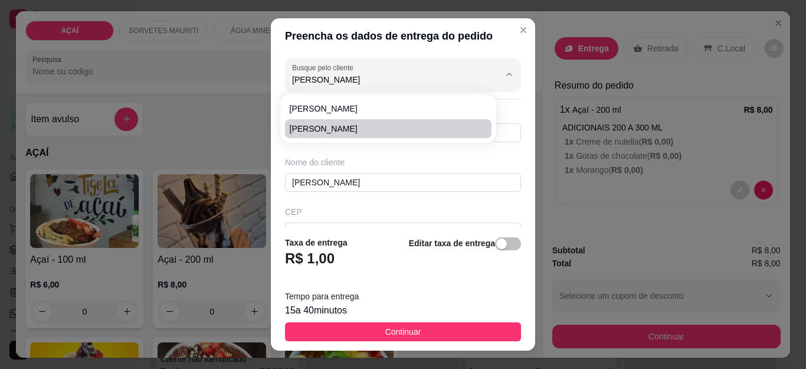
click at [328, 133] on span "[PERSON_NAME]" at bounding box center [382, 129] width 185 height 12
type input "[PERSON_NAME]"
type input "82982204389"
type input "[PERSON_NAME]"
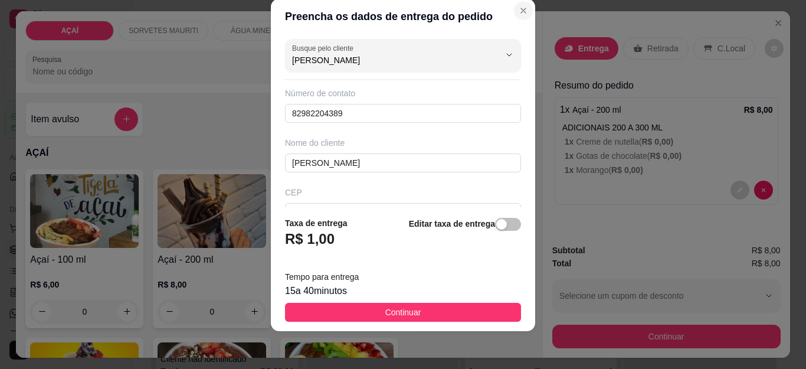
type input "[PERSON_NAME]"
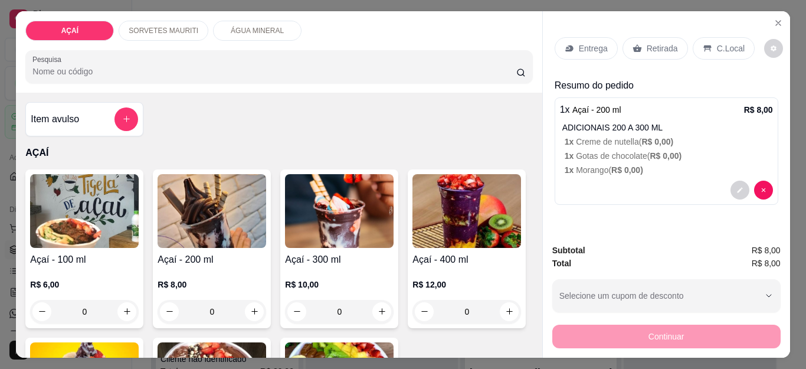
click at [571, 43] on div "Entrega" at bounding box center [585, 48] width 63 height 22
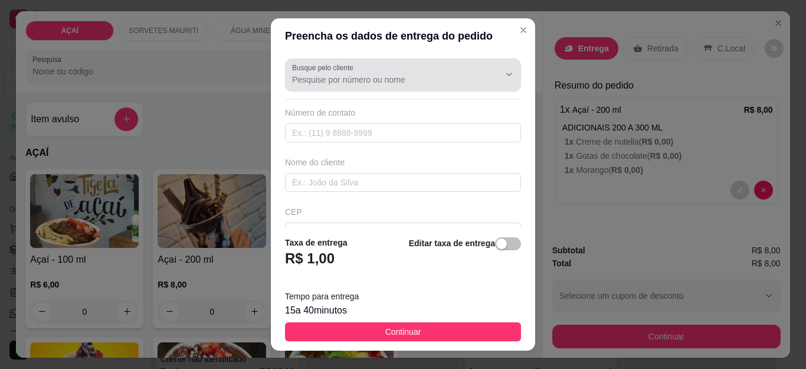
click at [406, 74] on input "Busque pelo cliente" at bounding box center [386, 80] width 189 height 12
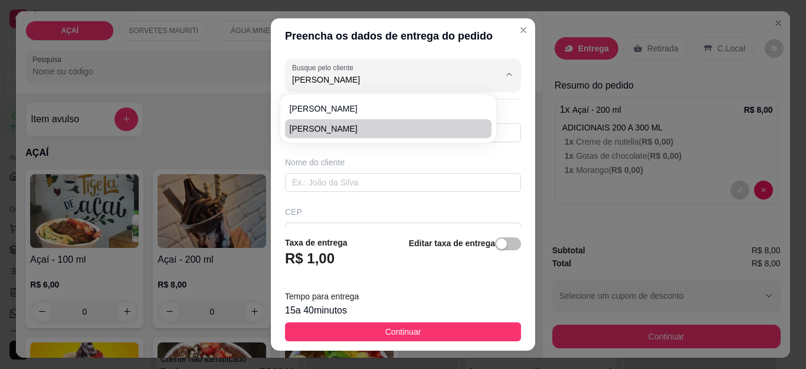
click at [323, 126] on span "[PERSON_NAME]" at bounding box center [382, 129] width 185 height 12
type input "[PERSON_NAME]"
type input "82982204389"
type input "[PERSON_NAME]"
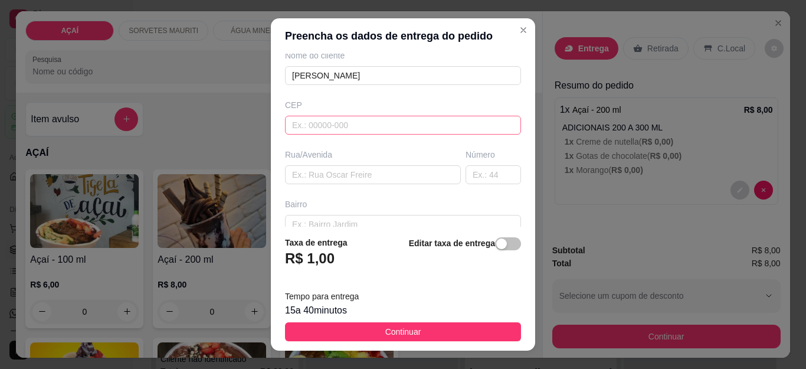
scroll to position [166, 0]
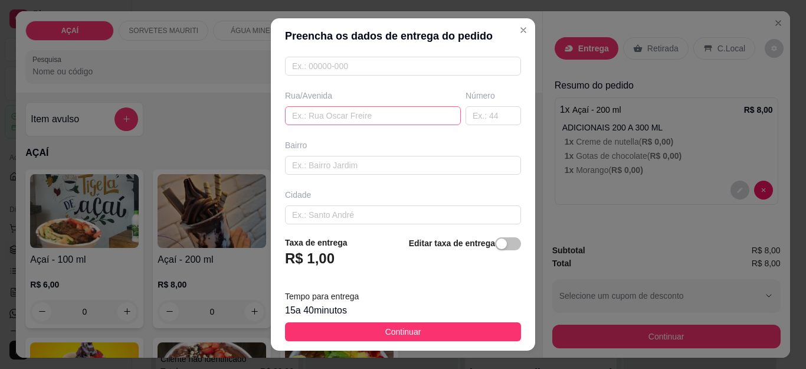
type input "[PERSON_NAME]"
click at [337, 123] on input "text" at bounding box center [373, 115] width 176 height 19
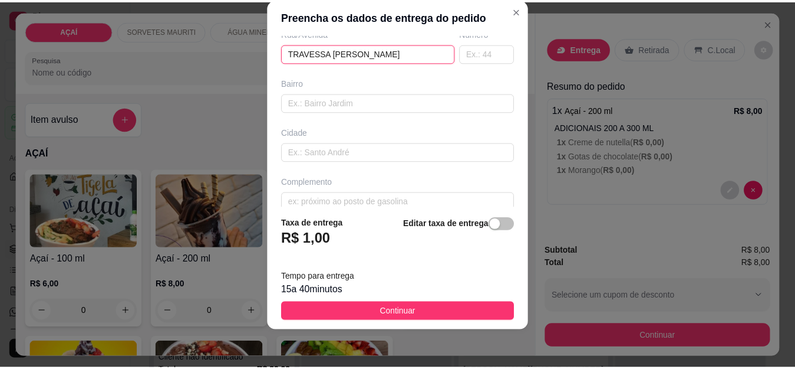
scroll to position [225, 0]
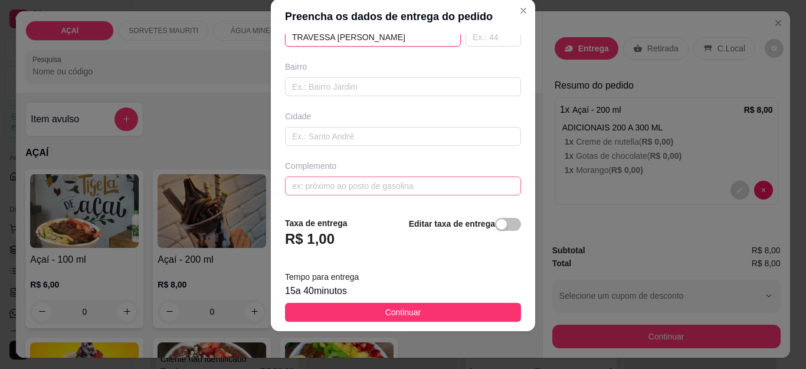
type input "TRAVESSA [PERSON_NAME]"
click at [335, 187] on input "text" at bounding box center [403, 185] width 236 height 19
type input "O"
type input "PROXIMO A CASA DE ZE DO PIRES"
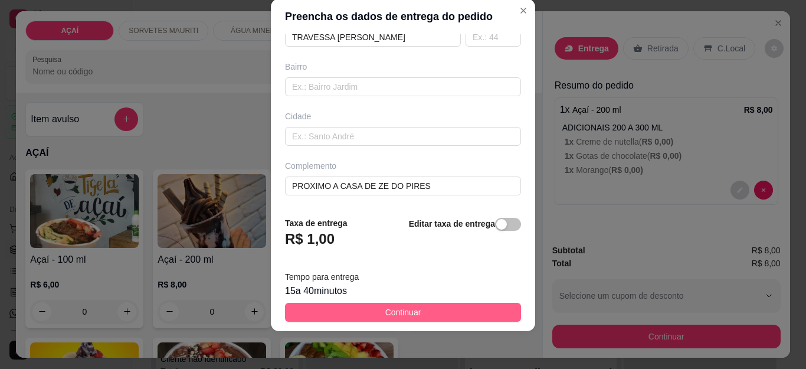
click at [386, 311] on span "Continuar" at bounding box center [403, 311] width 36 height 13
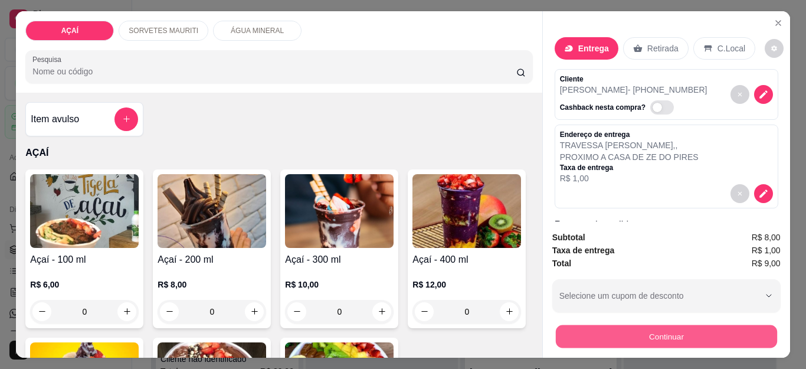
click at [645, 328] on button "Continuar" at bounding box center [665, 336] width 221 height 23
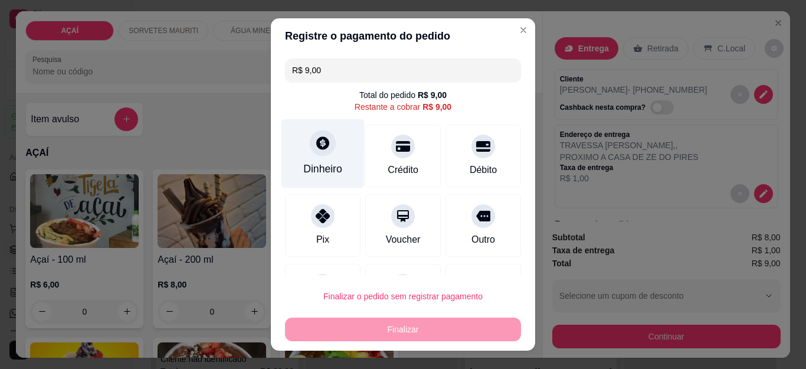
click at [315, 147] on icon at bounding box center [322, 142] width 15 height 15
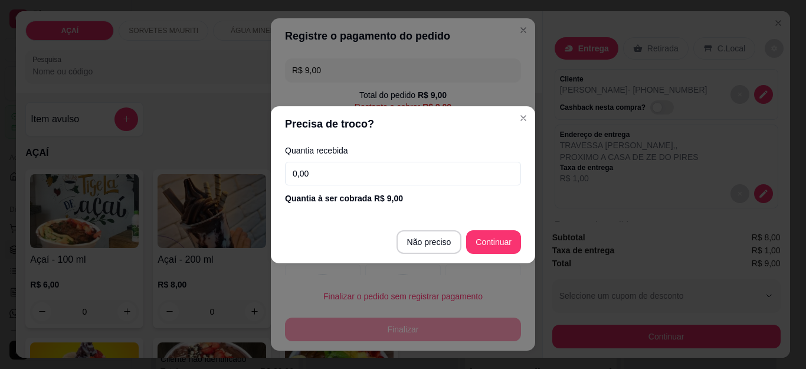
click at [343, 163] on input "0,00" at bounding box center [403, 174] width 236 height 24
type input "10,00"
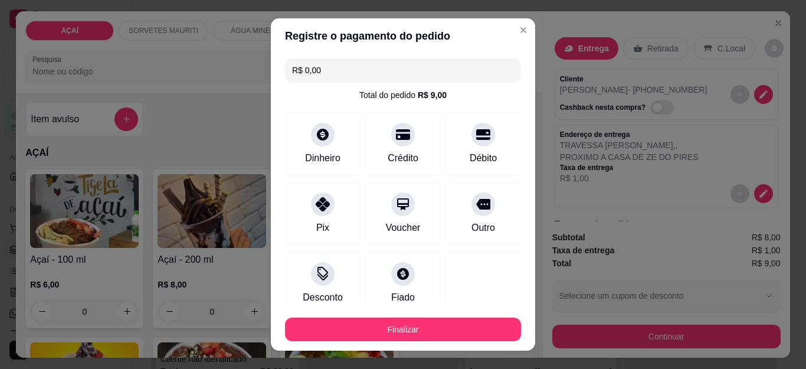
type input "R$ 0,00"
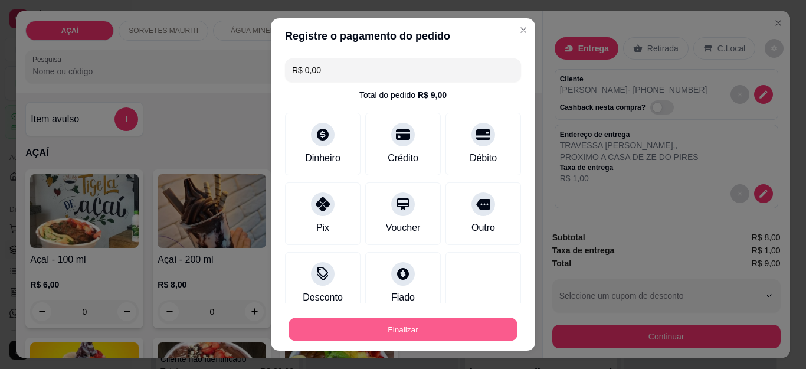
click at [403, 327] on button "Finalizar" at bounding box center [402, 328] width 229 height 23
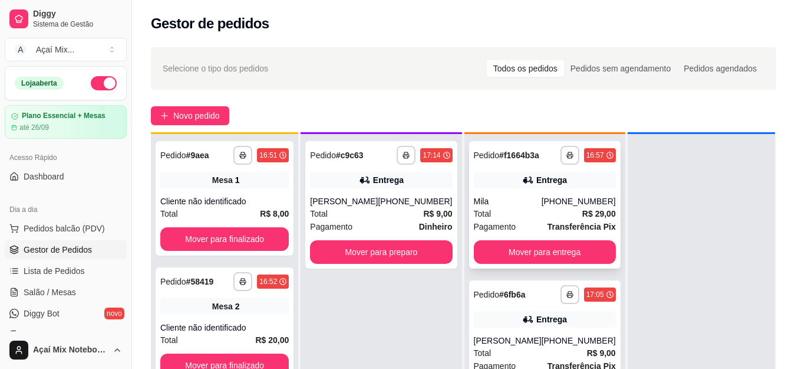
scroll to position [33, 0]
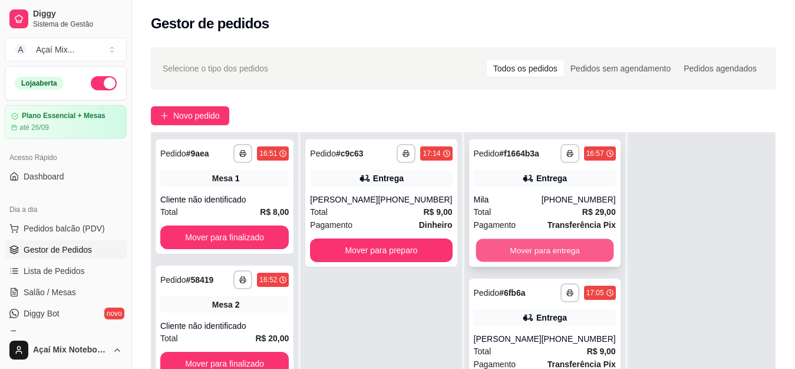
click at [548, 246] on button "Mover para entrega" at bounding box center [545, 250] width 138 height 23
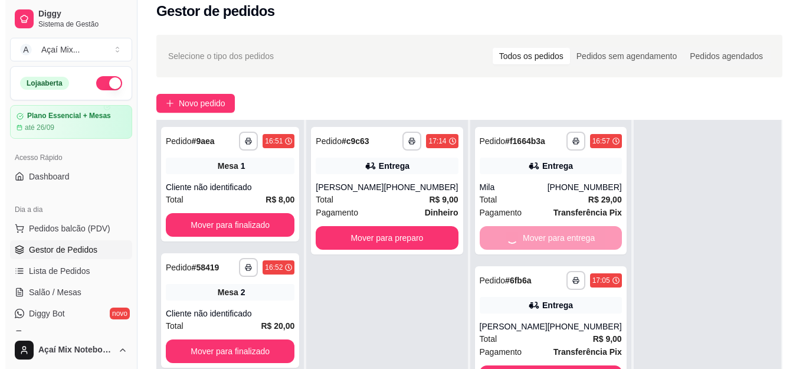
scroll to position [0, 0]
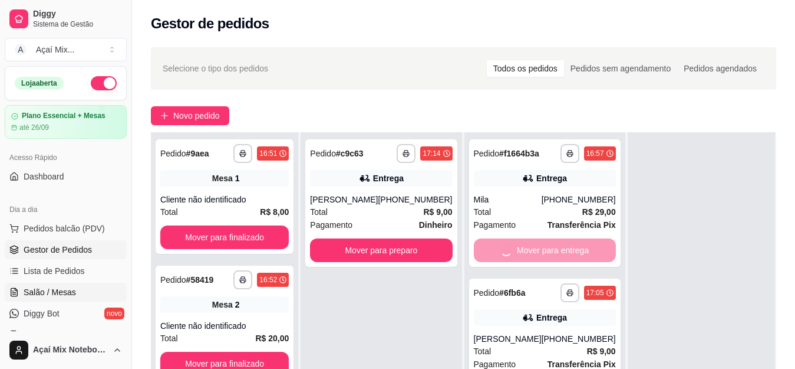
click at [68, 285] on link "Salão / Mesas" at bounding box center [66, 291] width 122 height 19
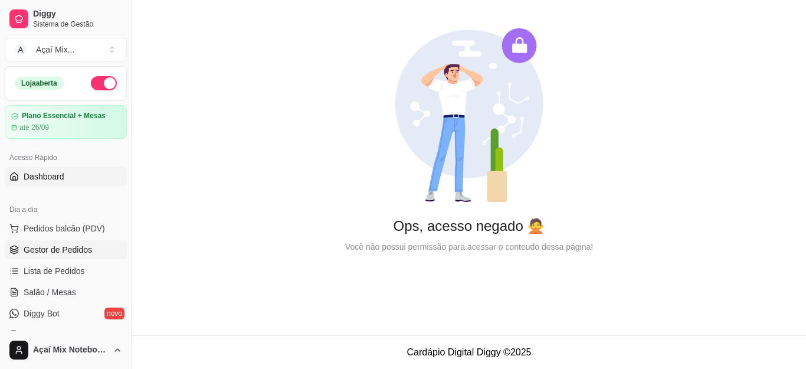
click at [62, 254] on span "Gestor de Pedidos" at bounding box center [58, 250] width 68 height 12
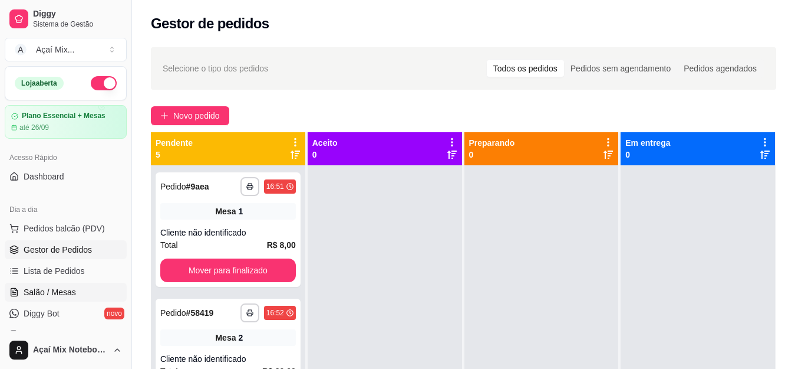
click at [55, 293] on span "Salão / Mesas" at bounding box center [50, 292] width 52 height 12
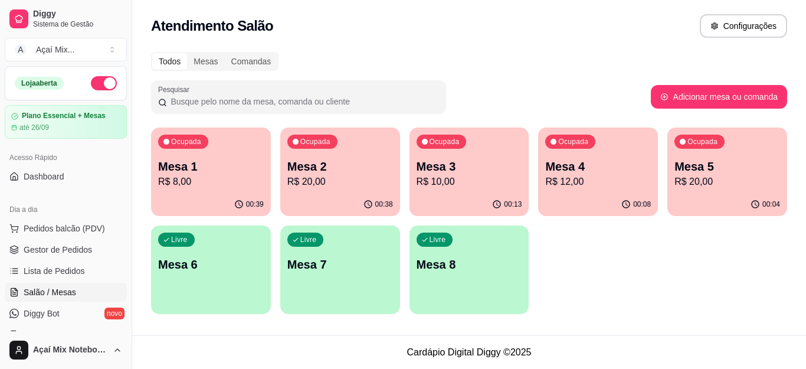
click at [474, 177] on p "R$ 10,00" at bounding box center [469, 182] width 106 height 14
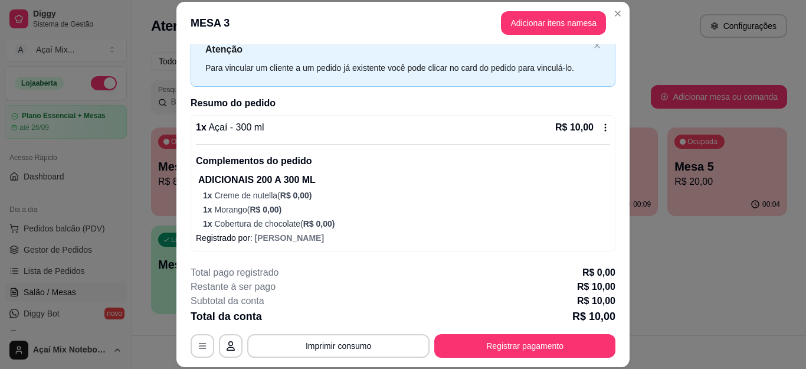
scroll to position [36, 0]
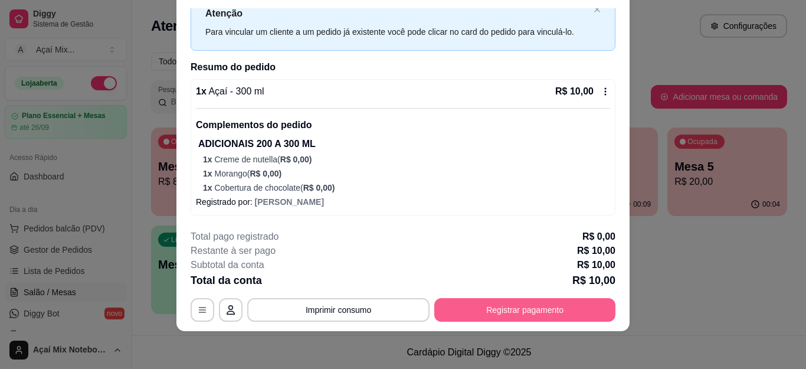
click at [478, 310] on button "Registrar pagamento" at bounding box center [524, 310] width 181 height 24
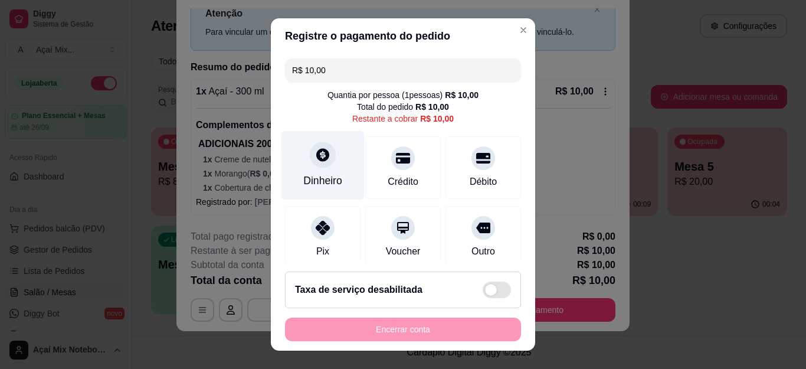
click at [310, 158] on div at bounding box center [323, 155] width 26 height 26
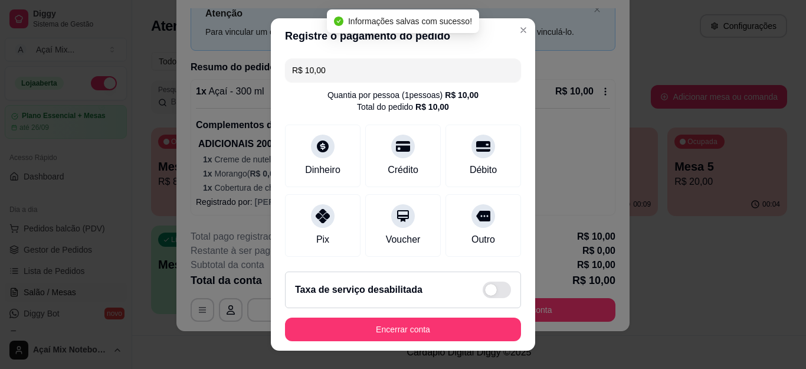
type input "R$ 0,00"
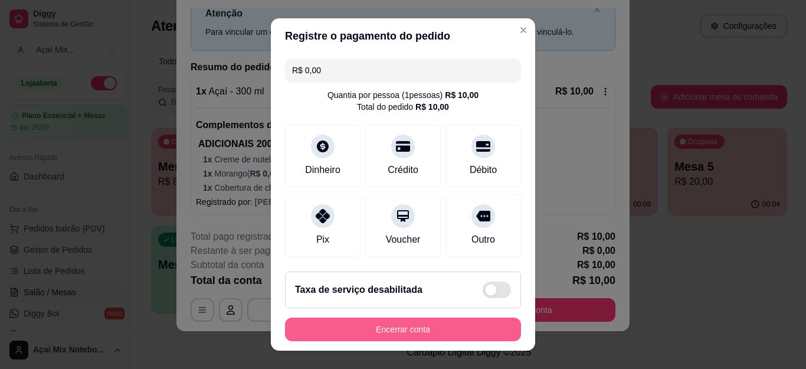
click at [400, 327] on button "Encerrar conta" at bounding box center [403, 329] width 236 height 24
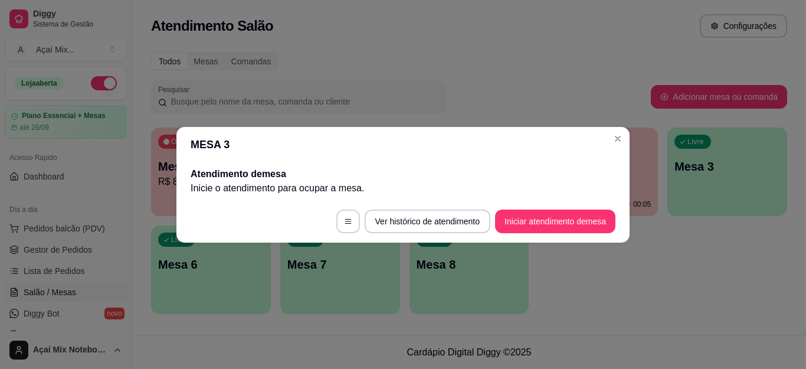
scroll to position [0, 0]
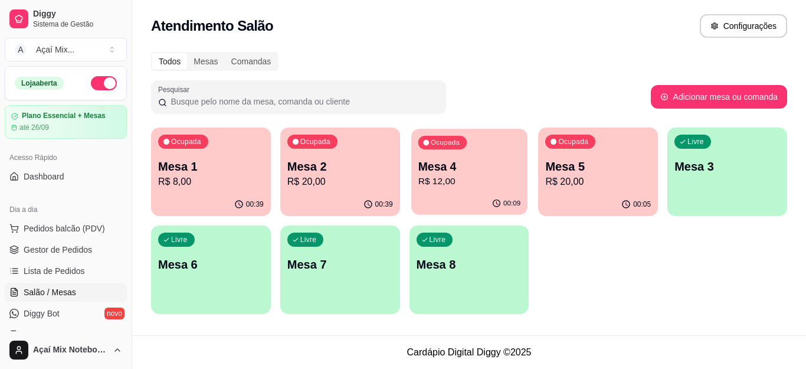
click at [478, 189] on div "Ocupada Mesa 4 R$ 12,00" at bounding box center [469, 161] width 116 height 64
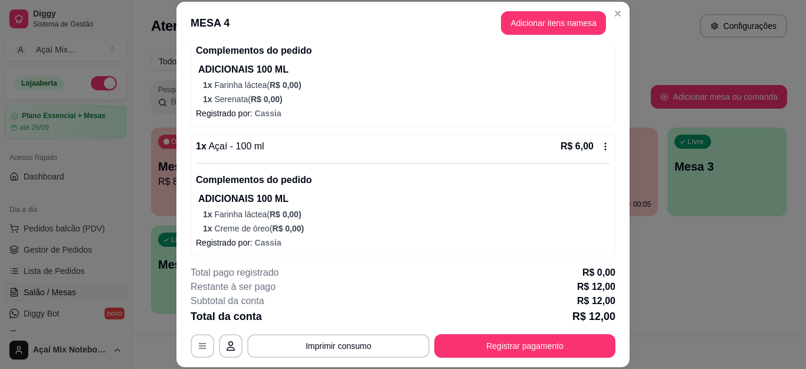
scroll to position [156, 0]
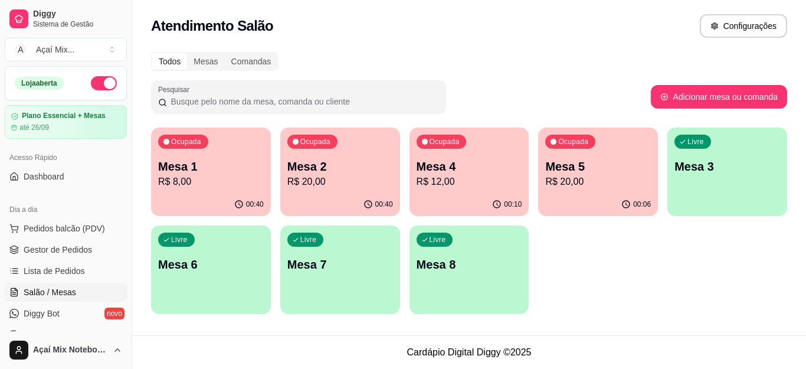
click at [469, 170] on p "Mesa 4" at bounding box center [469, 166] width 106 height 17
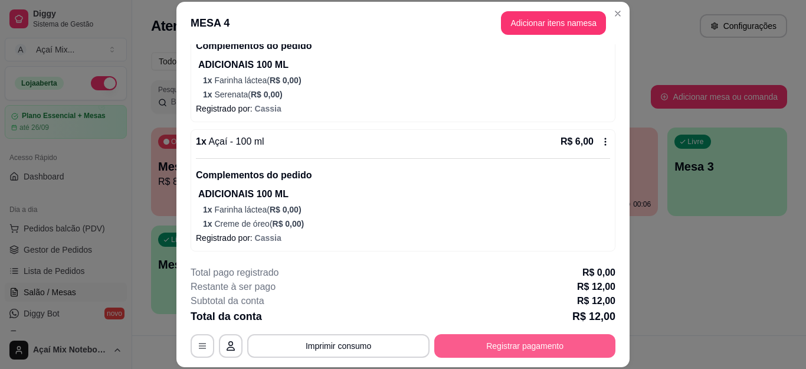
click at [502, 347] on button "Registrar pagamento" at bounding box center [524, 346] width 181 height 24
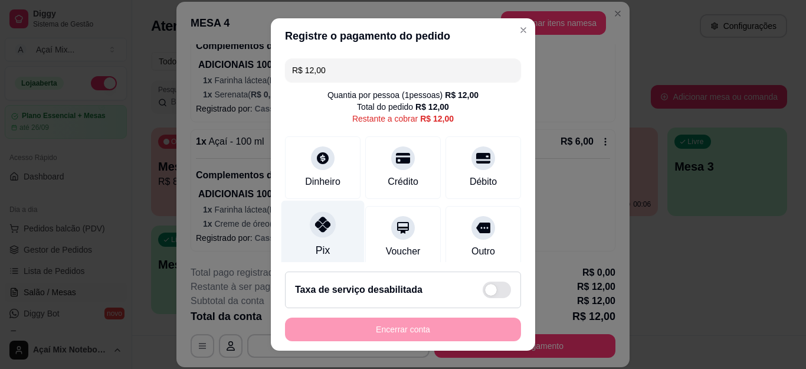
click at [299, 225] on div "Pix" at bounding box center [322, 234] width 83 height 69
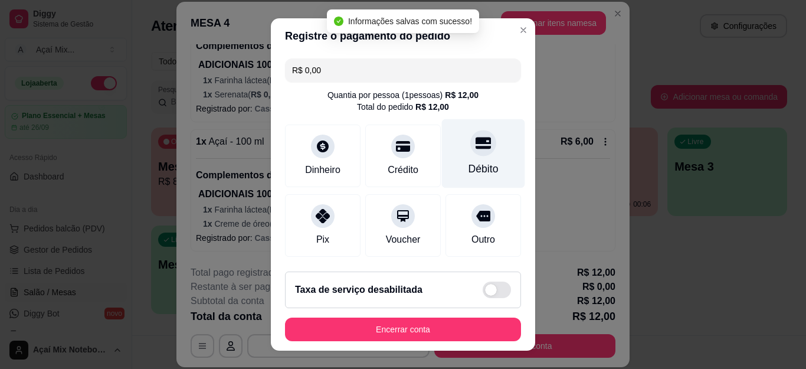
type input "R$ 0,00"
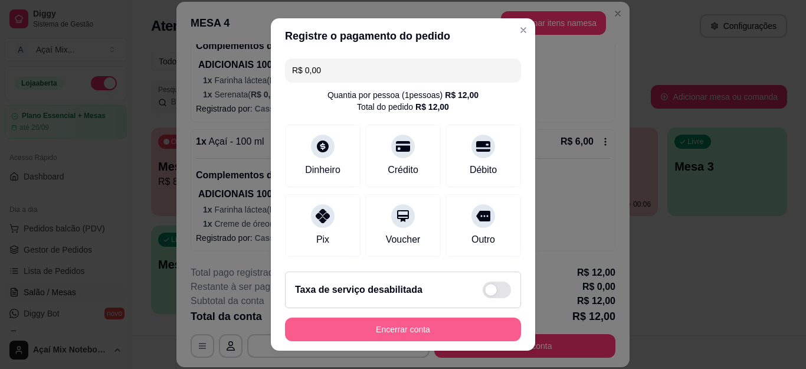
click at [405, 326] on button "Encerrar conta" at bounding box center [403, 329] width 236 height 24
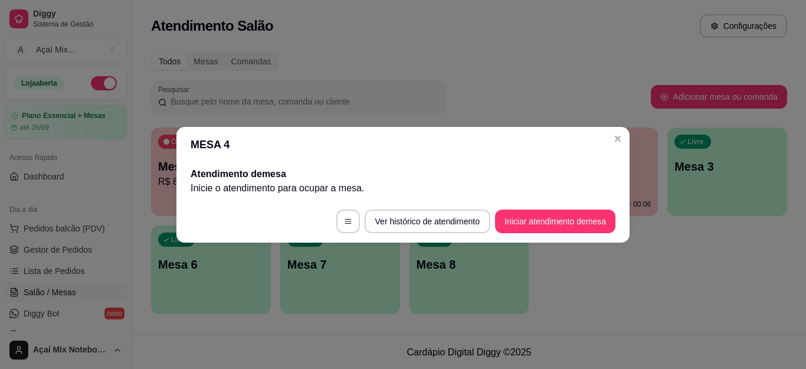
scroll to position [0, 0]
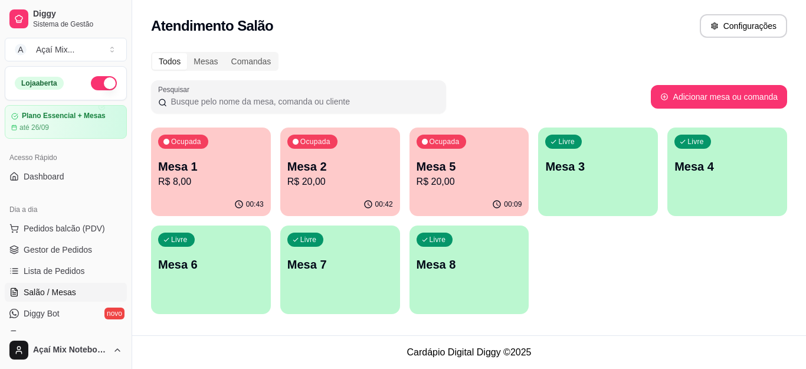
click at [228, 172] on p "Mesa 1" at bounding box center [211, 166] width 106 height 17
click at [68, 248] on span "Gestor de Pedidos" at bounding box center [58, 250] width 68 height 12
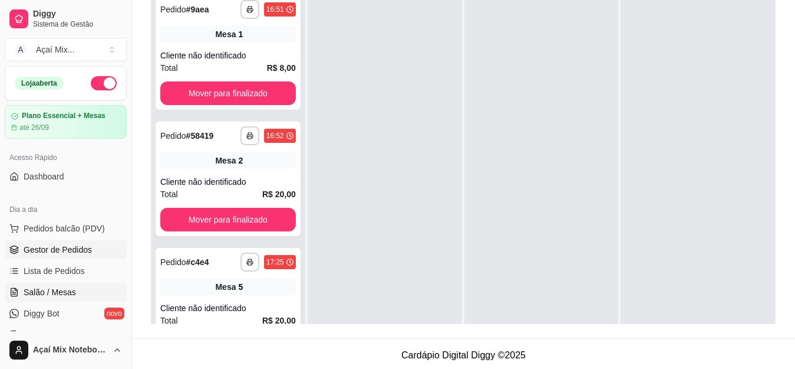
click at [61, 288] on span "Salão / Mesas" at bounding box center [50, 292] width 52 height 12
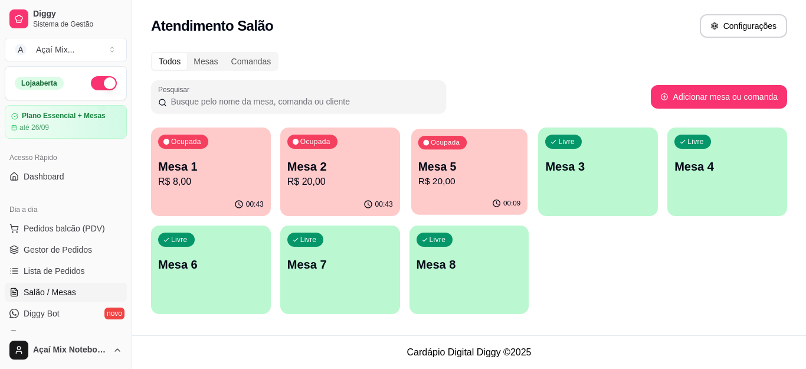
click at [453, 183] on p "R$ 20,00" at bounding box center [468, 182] width 102 height 14
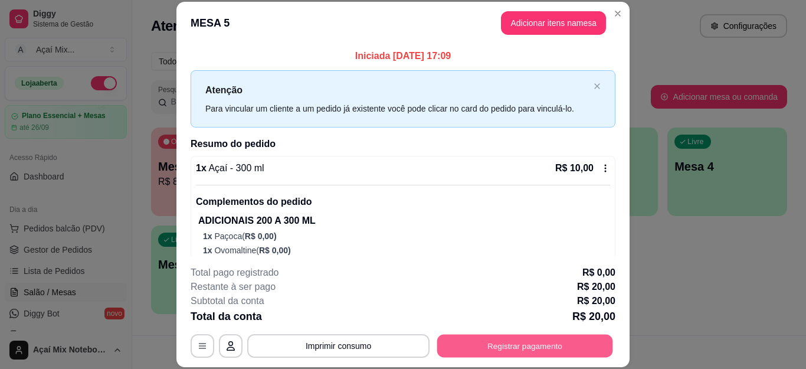
click at [495, 335] on button "Registrar pagamento" at bounding box center [525, 345] width 176 height 23
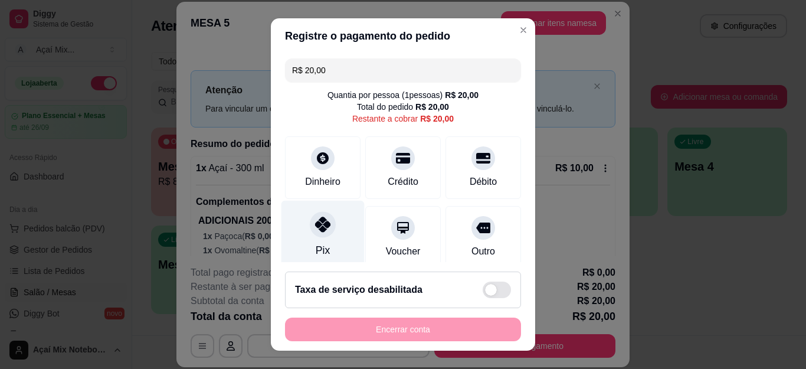
click at [311, 232] on div at bounding box center [323, 225] width 26 height 26
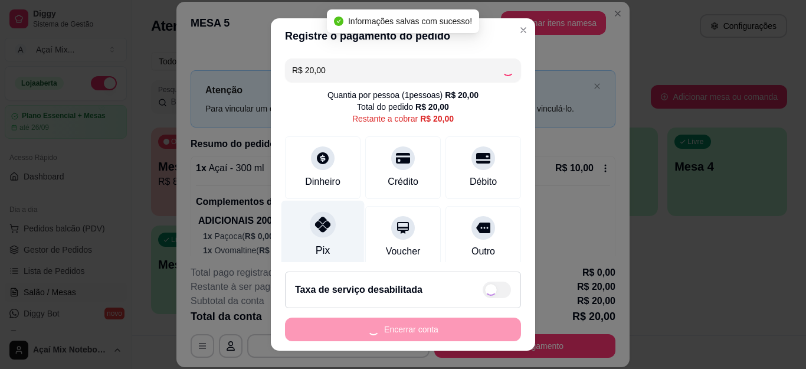
type input "R$ 0,00"
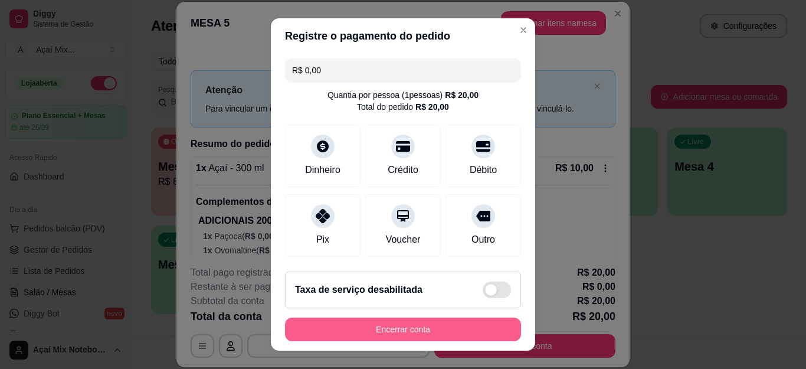
click at [380, 324] on button "Encerrar conta" at bounding box center [403, 329] width 236 height 24
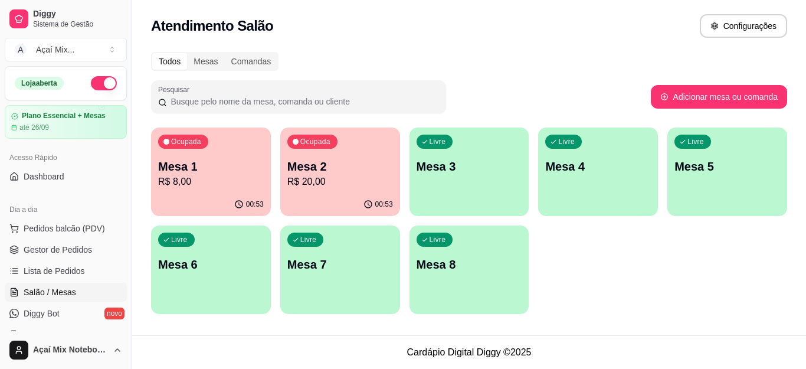
click at [459, 176] on div "Livre Mesa 3" at bounding box center [469, 164] width 120 height 74
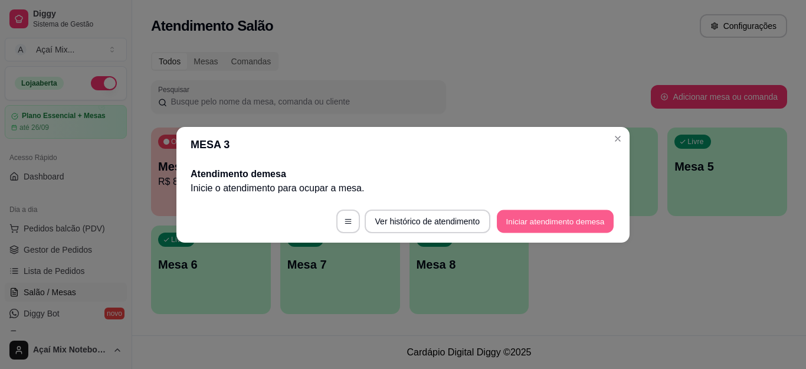
click at [575, 221] on button "Iniciar atendimento de mesa" at bounding box center [555, 220] width 117 height 23
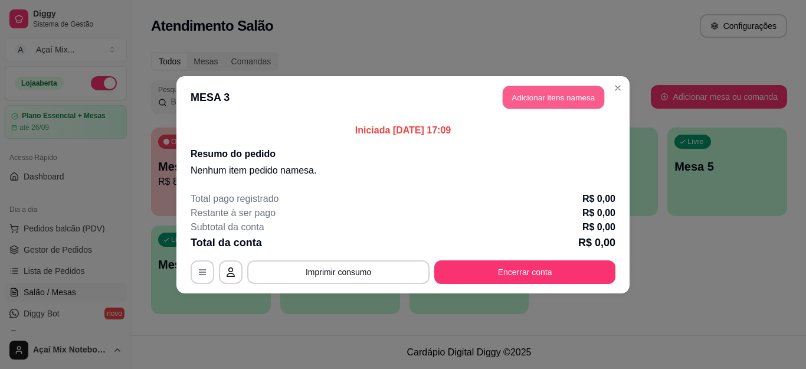
click at [562, 90] on button "Adicionar itens na mesa" at bounding box center [552, 97] width 101 height 23
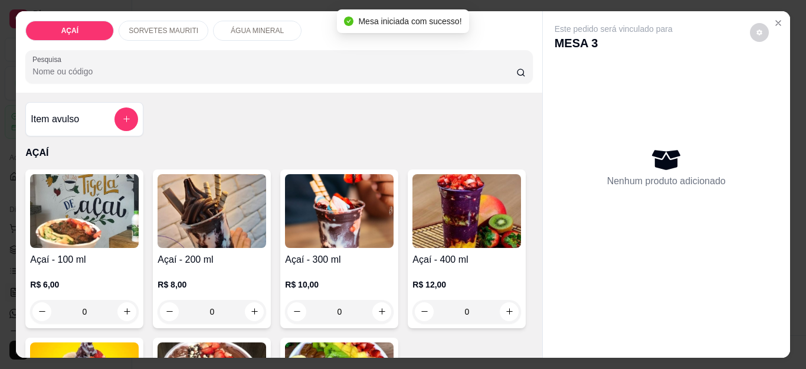
click at [325, 271] on div "R$ 10,00 0" at bounding box center [339, 295] width 109 height 57
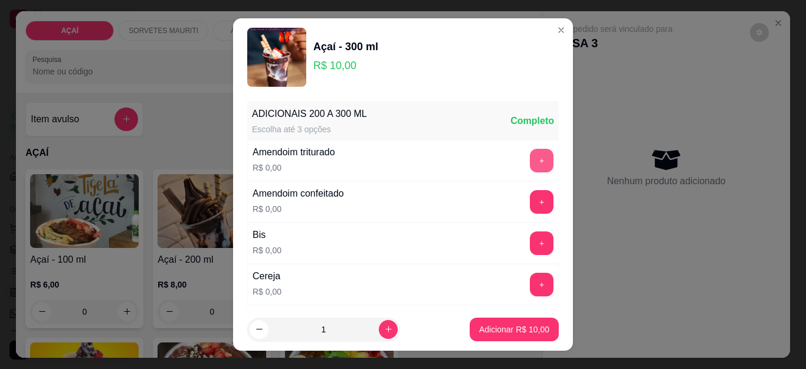
click at [530, 156] on button "+" at bounding box center [542, 161] width 24 height 24
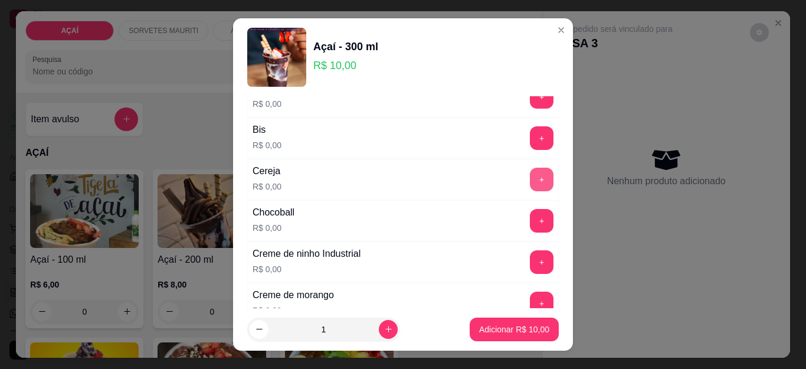
scroll to position [118, 0]
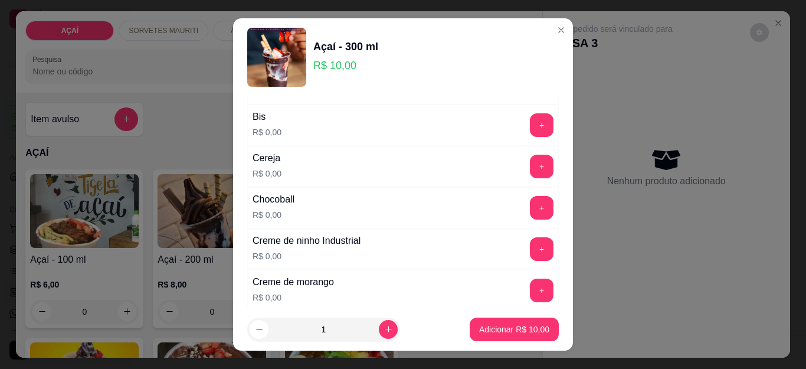
click at [530, 247] on button "+" at bounding box center [542, 249] width 24 height 24
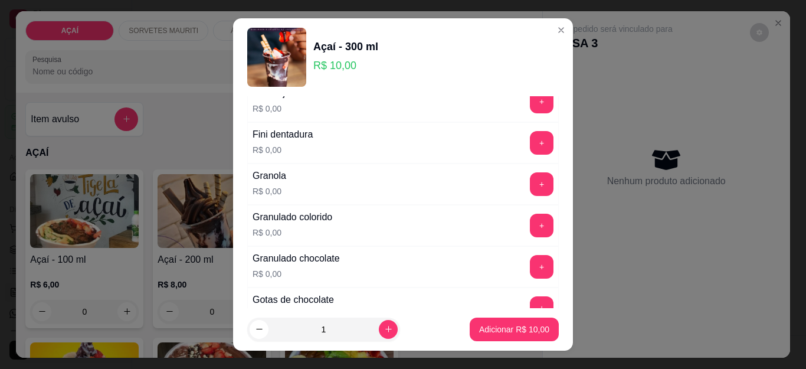
scroll to position [943, 0]
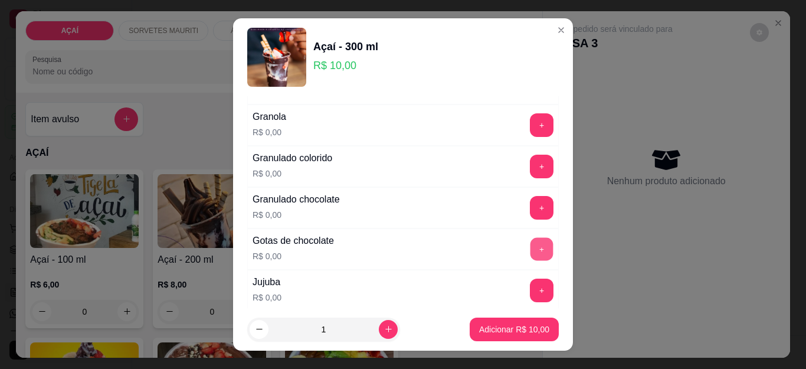
click at [530, 254] on button "+" at bounding box center [541, 249] width 23 height 23
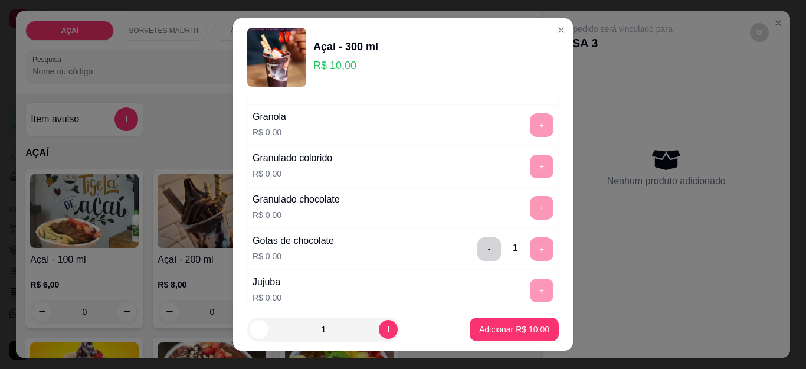
scroll to position [1002, 0]
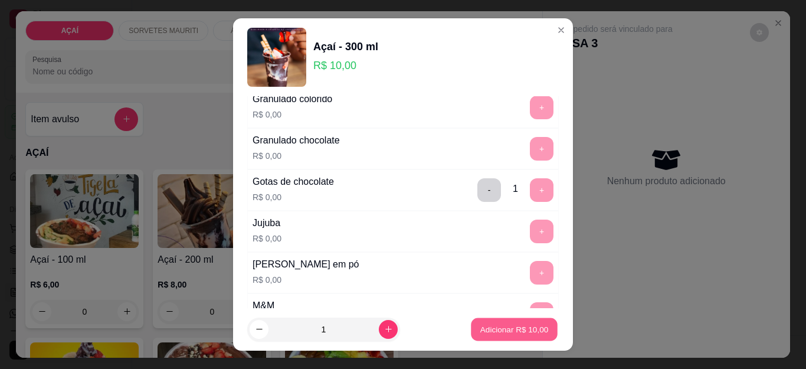
click at [486, 326] on p "Adicionar R$ 10,00" at bounding box center [514, 328] width 68 height 11
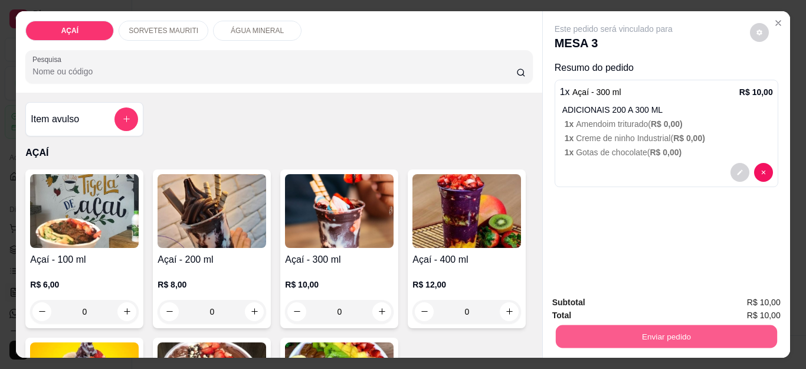
click at [744, 337] on button "Enviar pedido" at bounding box center [665, 336] width 221 height 23
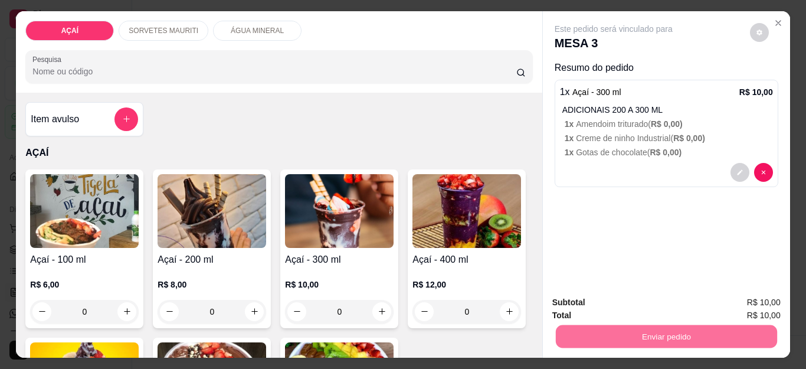
click at [660, 295] on button "Não registrar e enviar pedido" at bounding box center [626, 302] width 119 height 22
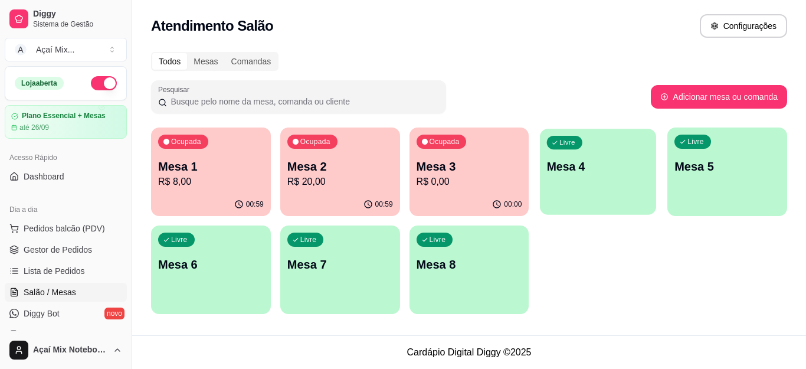
click at [559, 184] on div "Livre Mesa 4" at bounding box center [598, 165] width 116 height 72
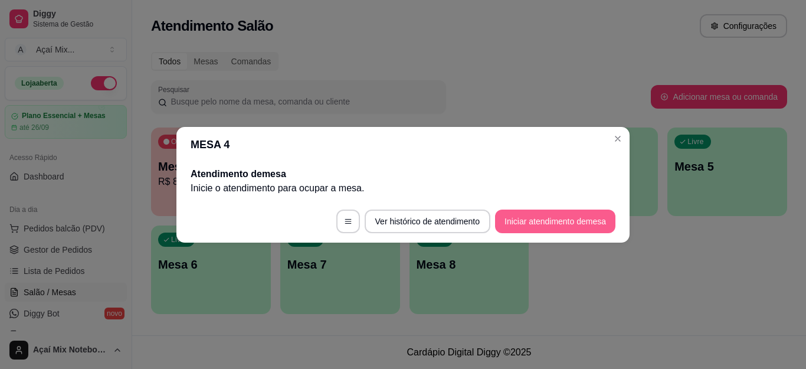
click at [590, 231] on button "Iniciar atendimento de mesa" at bounding box center [555, 221] width 120 height 24
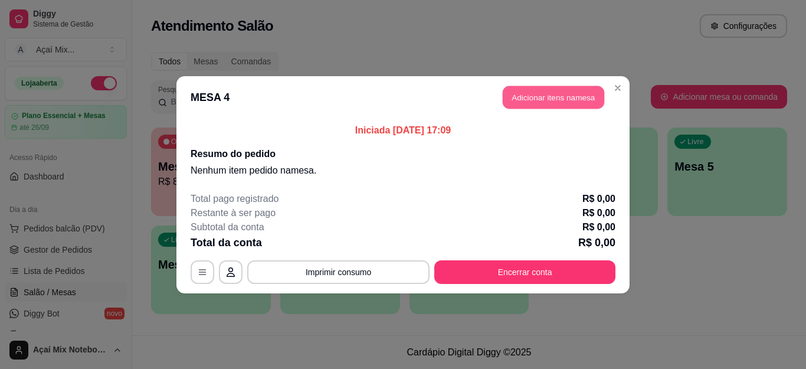
click at [563, 102] on button "Adicionar itens na mesa" at bounding box center [552, 97] width 101 height 23
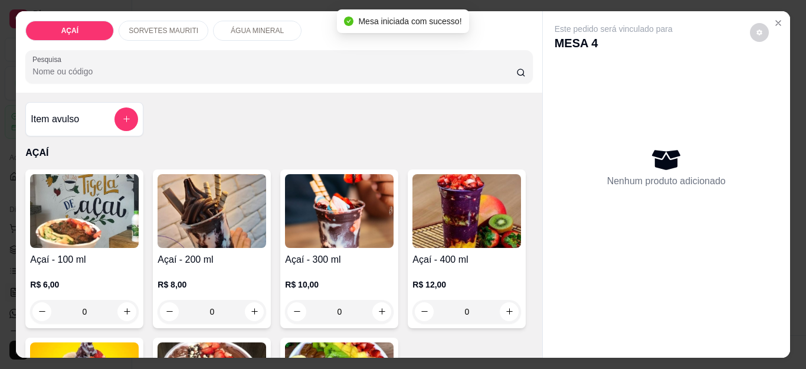
scroll to position [118, 0]
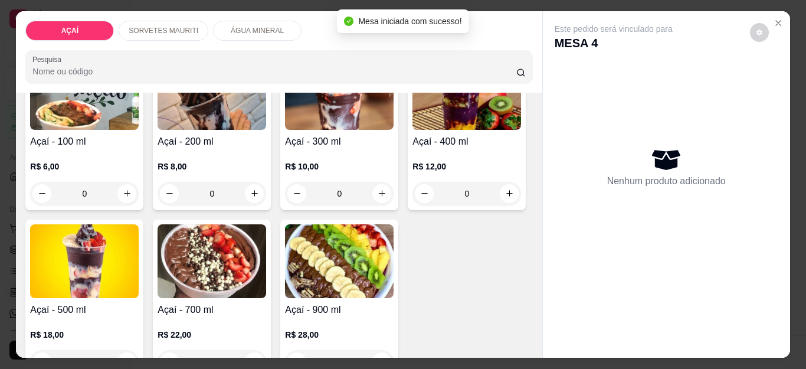
click at [407, 210] on div "Açaí - 400 ml R$ 12,00 0" at bounding box center [466, 130] width 118 height 159
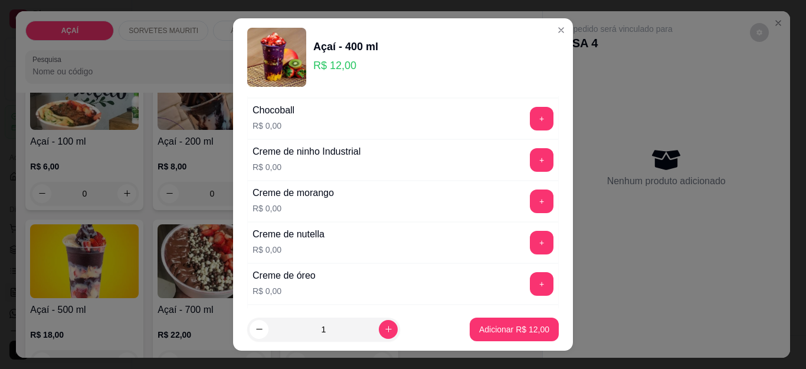
scroll to position [236, 0]
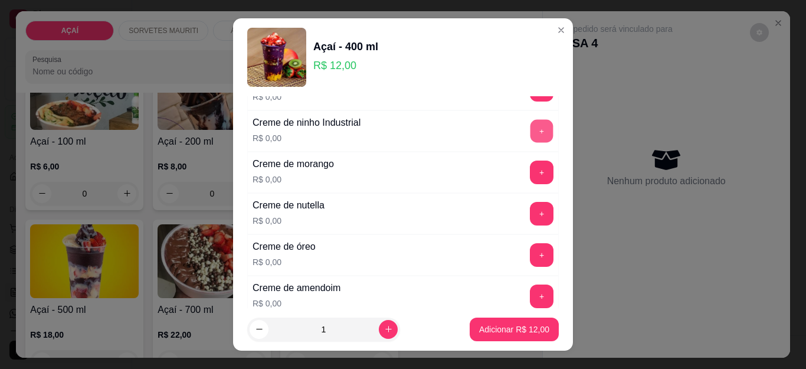
click at [530, 135] on button "+" at bounding box center [541, 131] width 23 height 23
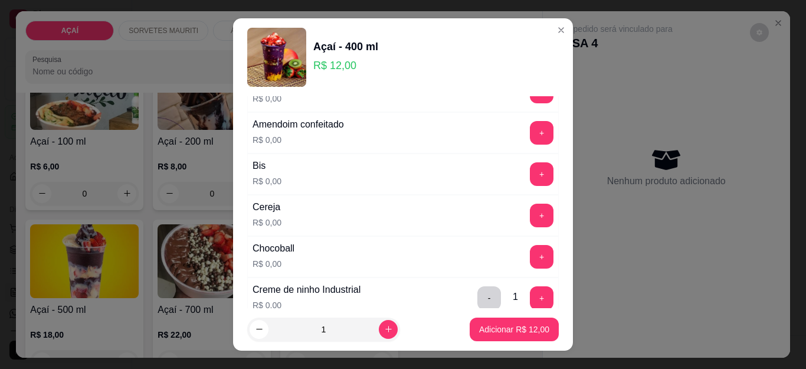
scroll to position [59, 0]
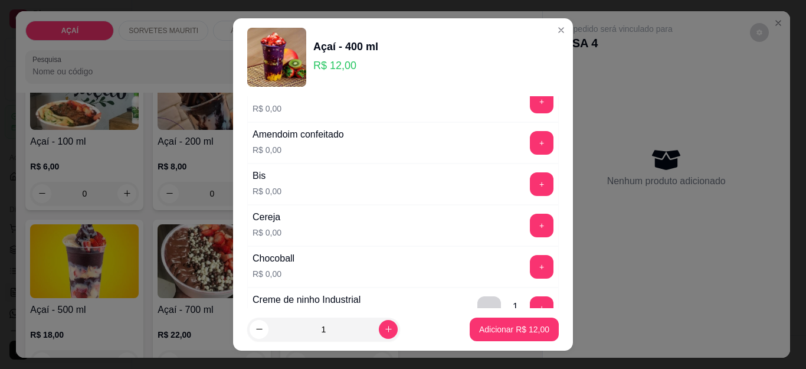
click at [527, 232] on div "+" at bounding box center [541, 225] width 33 height 24
click at [530, 226] on button "+" at bounding box center [542, 225] width 24 height 24
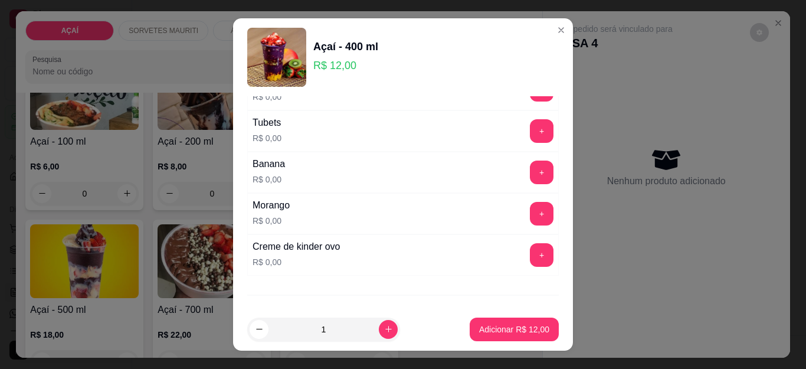
scroll to position [1530, 0]
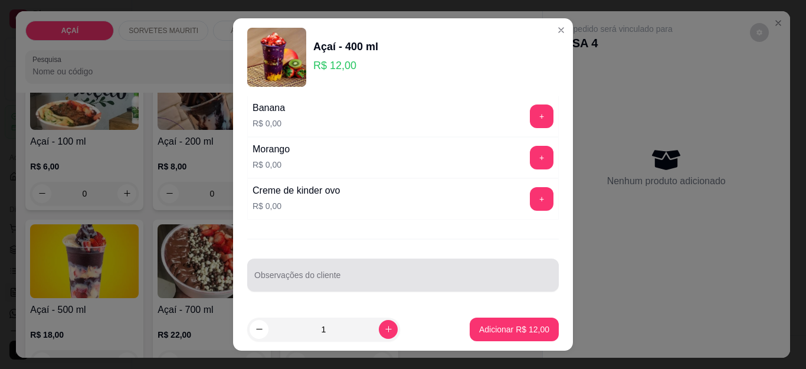
click at [309, 271] on div at bounding box center [402, 275] width 297 height 24
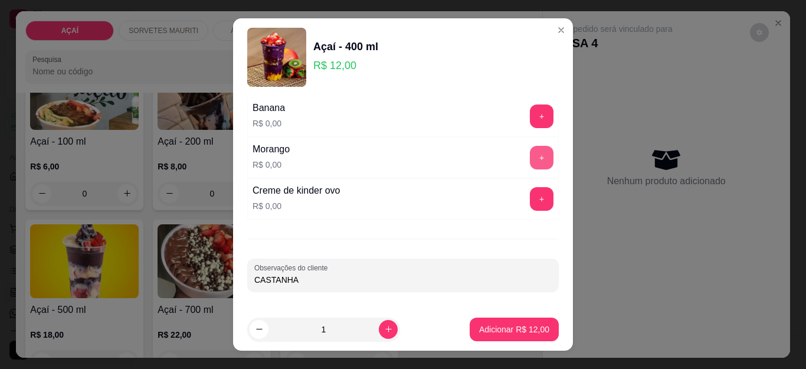
type input "CASTANHA"
click at [530, 157] on button "+" at bounding box center [542, 158] width 24 height 24
click at [484, 332] on p "Adicionar R$ 12,00" at bounding box center [514, 329] width 70 height 12
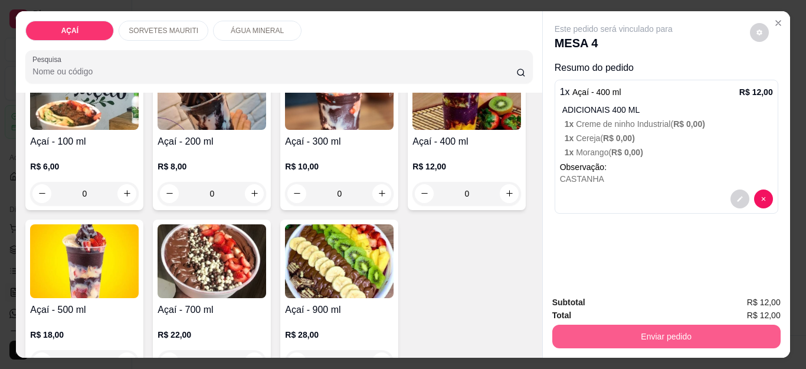
click at [760, 325] on button "Enviar pedido" at bounding box center [666, 336] width 228 height 24
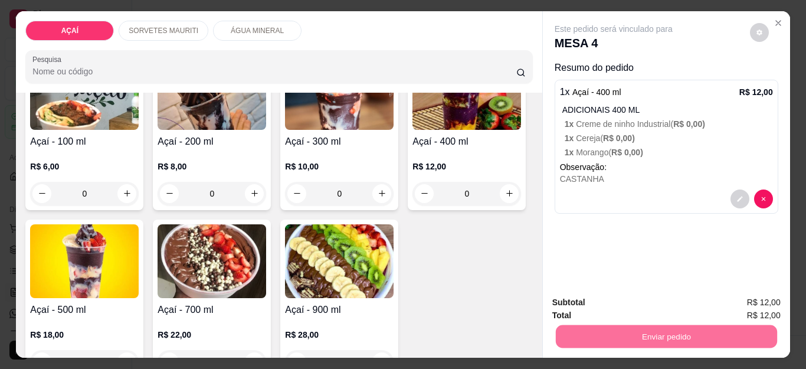
click at [675, 295] on button "Não registrar e enviar pedido" at bounding box center [626, 302] width 119 height 22
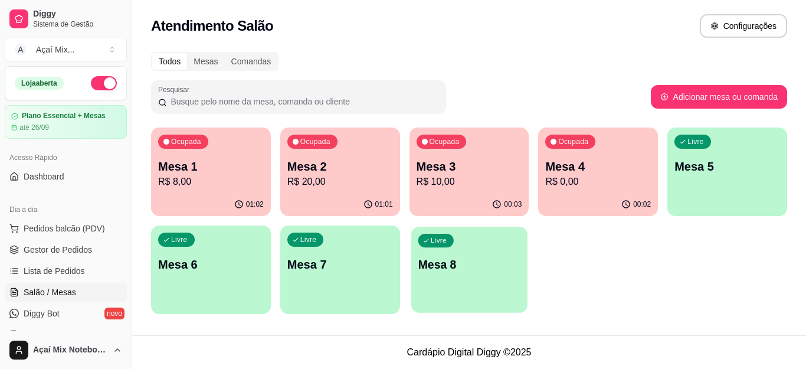
click at [475, 265] on p "Mesa 8" at bounding box center [468, 265] width 102 height 16
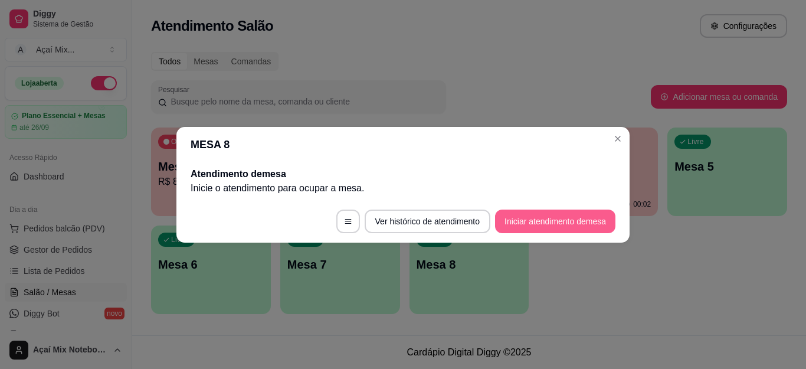
click at [533, 225] on button "Iniciar atendimento de mesa" at bounding box center [555, 221] width 120 height 24
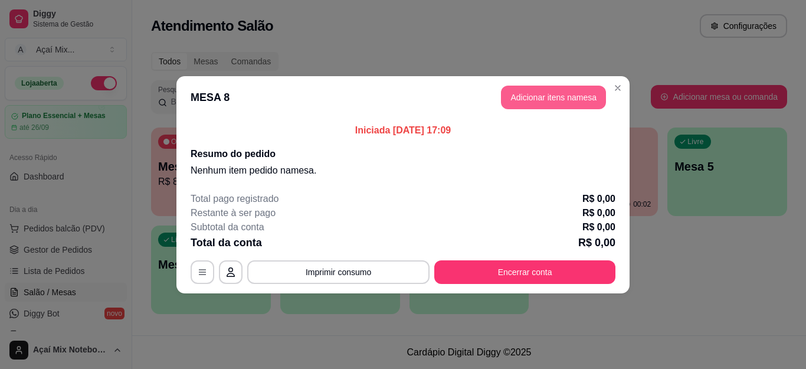
click at [526, 93] on button "Adicionar itens na mesa" at bounding box center [553, 98] width 105 height 24
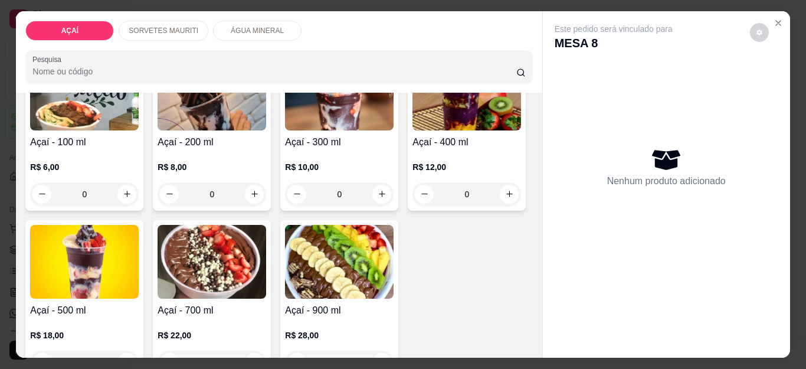
scroll to position [118, 0]
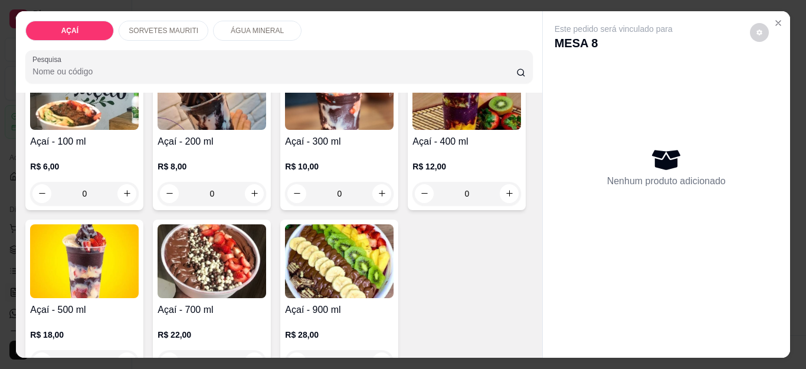
click at [319, 124] on img at bounding box center [339, 93] width 109 height 74
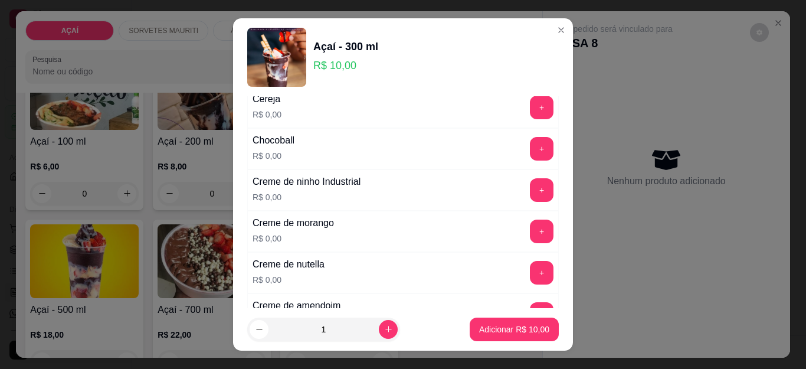
scroll to position [236, 0]
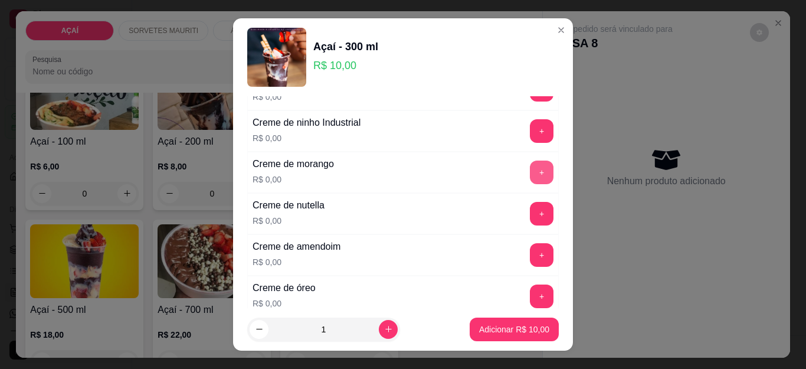
click at [530, 176] on button "+" at bounding box center [542, 172] width 24 height 24
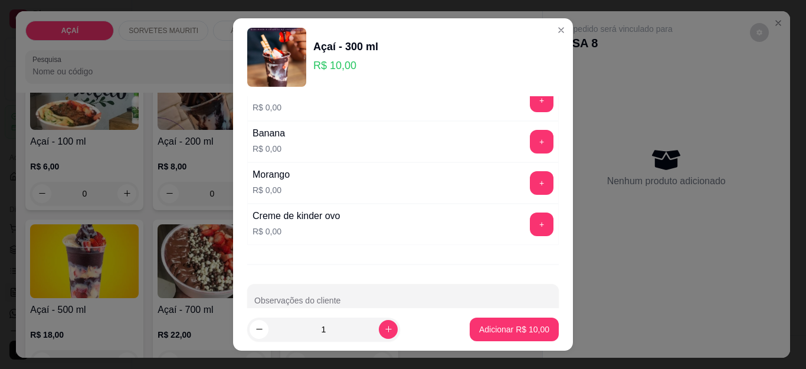
scroll to position [1530, 0]
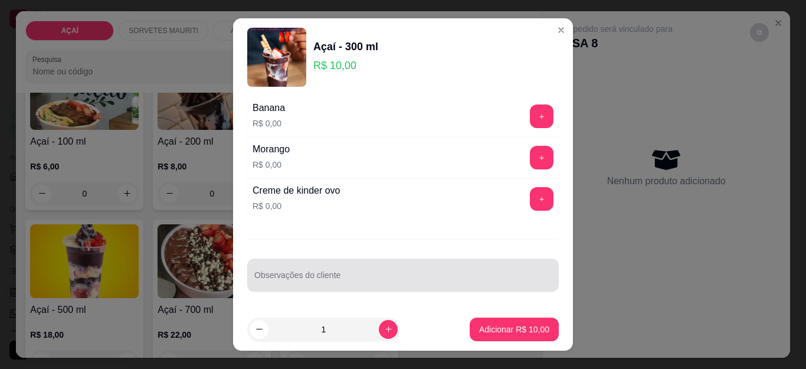
click at [306, 278] on input "Observações do cliente" at bounding box center [402, 280] width 297 height 12
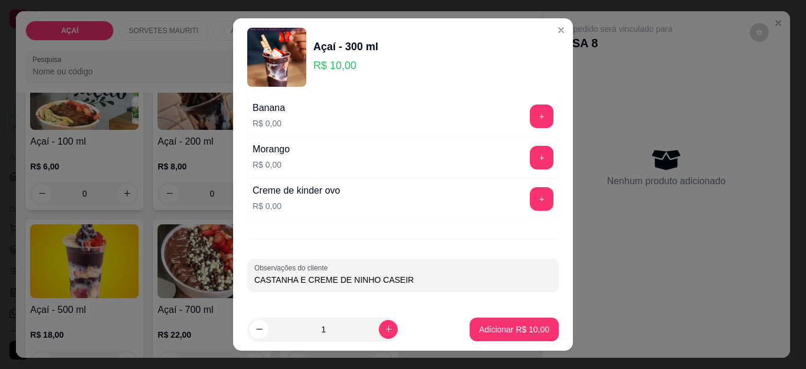
type input "CASTANHA E CREME DE NINHO CASEIRO"
click at [495, 334] on p "Adicionar R$ 10,00" at bounding box center [514, 329] width 70 height 12
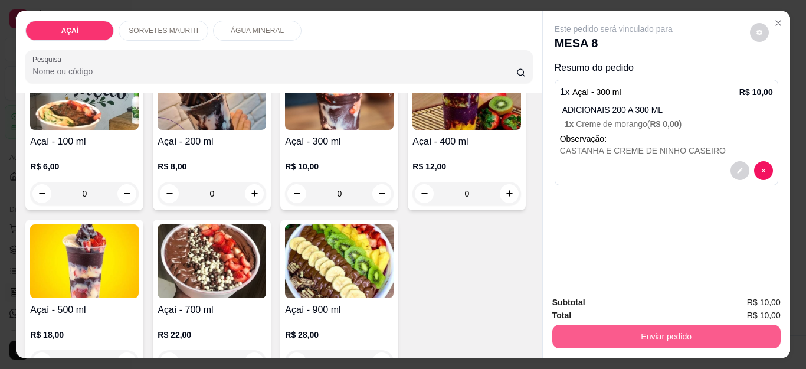
click at [591, 325] on button "Enviar pedido" at bounding box center [666, 336] width 228 height 24
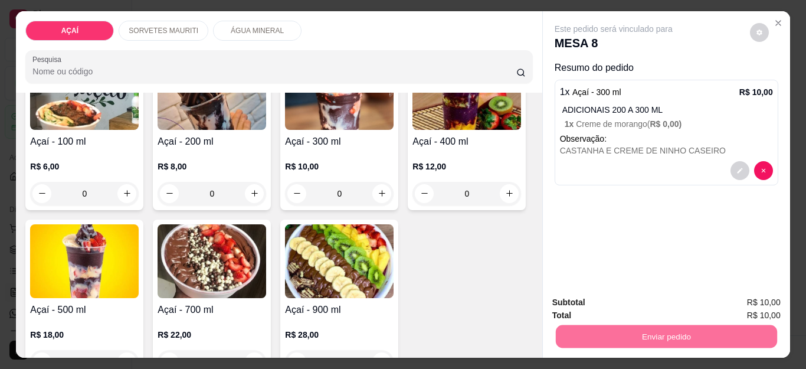
click at [616, 305] on button "Não registrar e enviar pedido" at bounding box center [626, 302] width 123 height 22
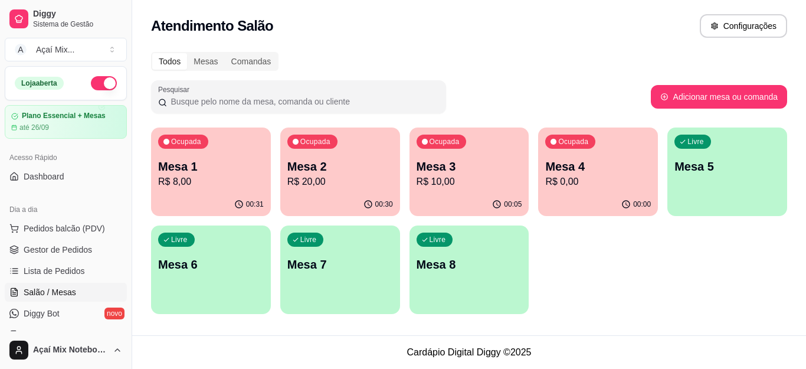
click at [733, 177] on div "Livre Mesa 5" at bounding box center [727, 164] width 120 height 74
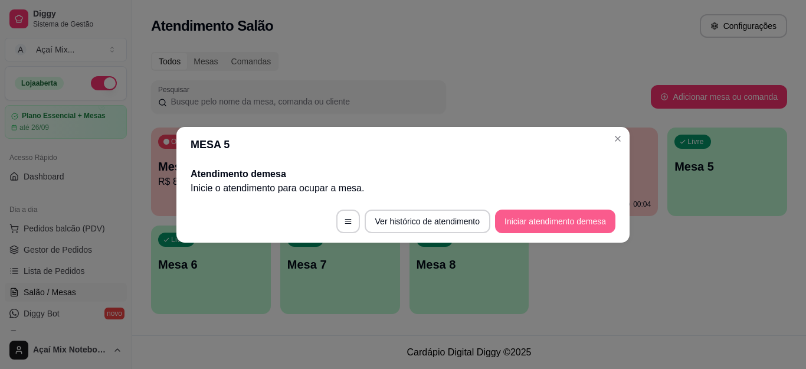
click at [608, 223] on button "Iniciar atendimento de mesa" at bounding box center [555, 221] width 120 height 24
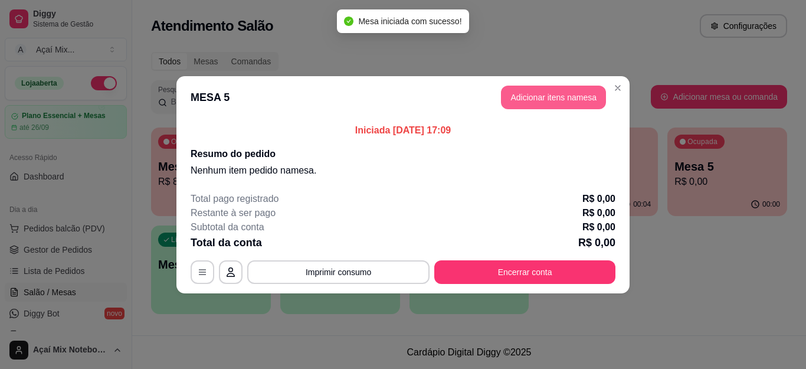
click at [520, 96] on button "Adicionar itens na mesa" at bounding box center [553, 98] width 105 height 24
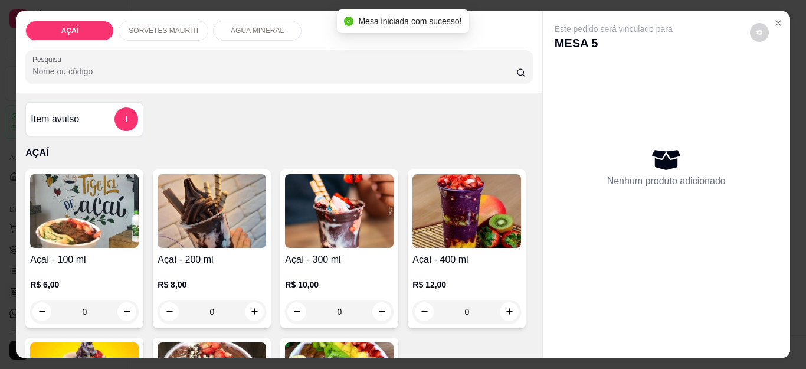
click at [304, 270] on div "R$ 10,00 0" at bounding box center [339, 295] width 109 height 57
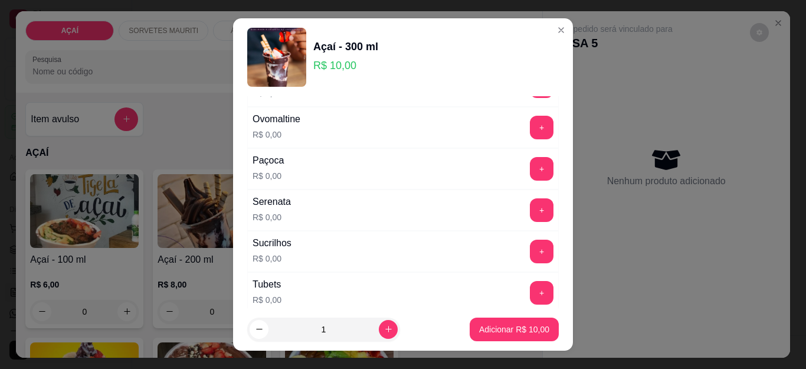
scroll to position [1297, 0]
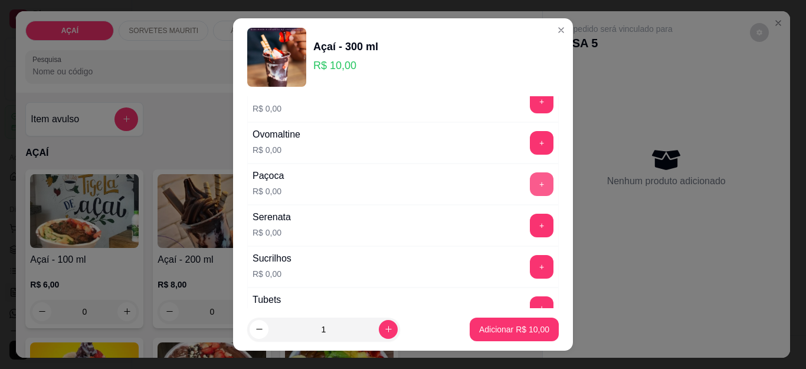
click at [530, 182] on button "+" at bounding box center [542, 184] width 24 height 24
click at [530, 142] on button "+" at bounding box center [542, 143] width 24 height 24
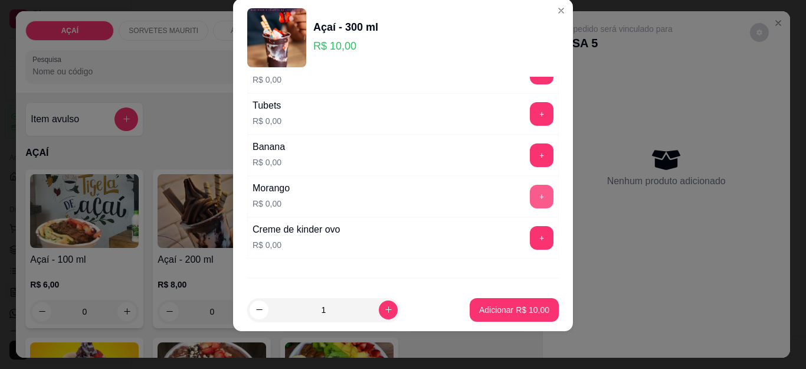
scroll to position [1471, 0]
click at [530, 155] on button "+" at bounding box center [542, 156] width 24 height 24
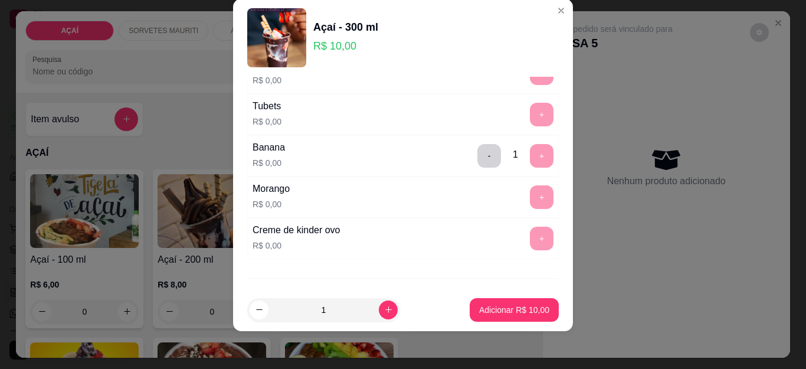
click at [501, 306] on p "Adicionar R$ 10,00" at bounding box center [514, 310] width 70 height 12
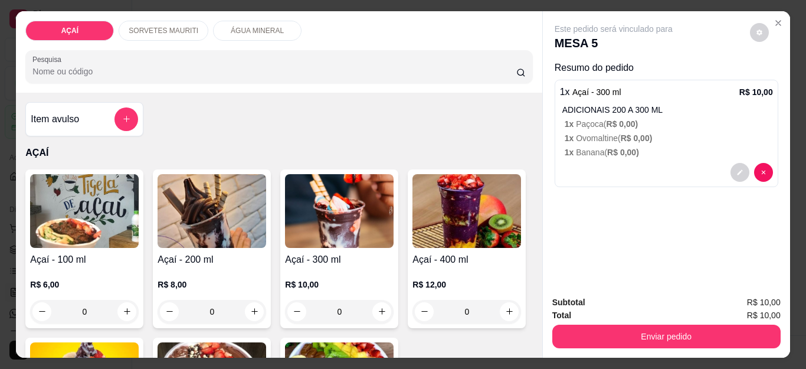
click at [280, 252] on div "Açaí - 300 ml R$ 10,00 0" at bounding box center [339, 248] width 118 height 159
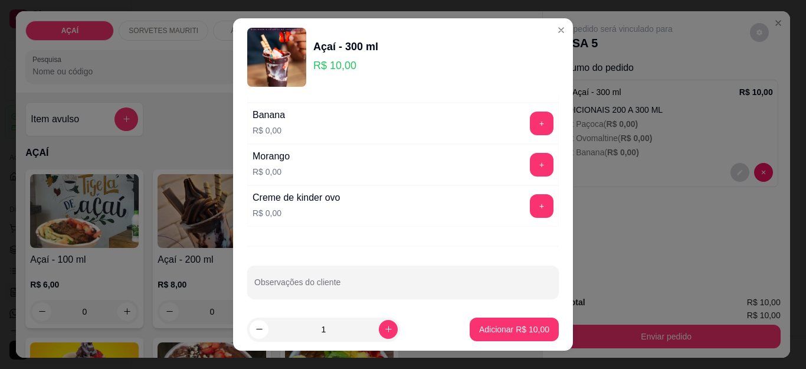
scroll to position [1530, 0]
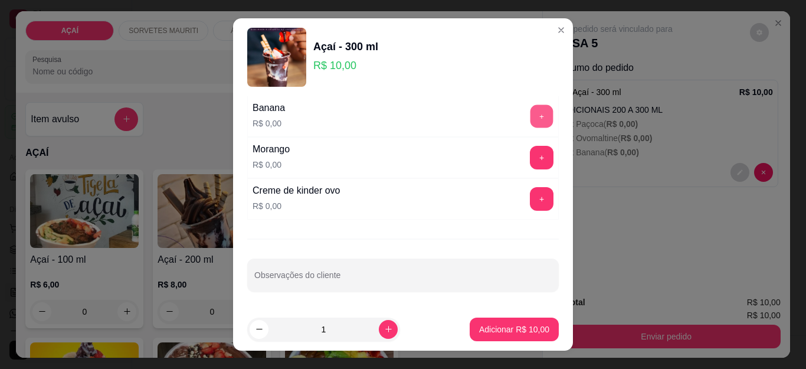
click at [530, 118] on button "+" at bounding box center [541, 116] width 23 height 23
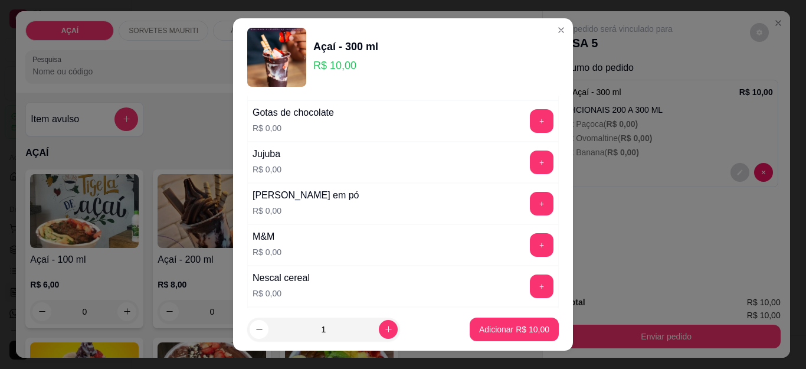
scroll to position [1058, 0]
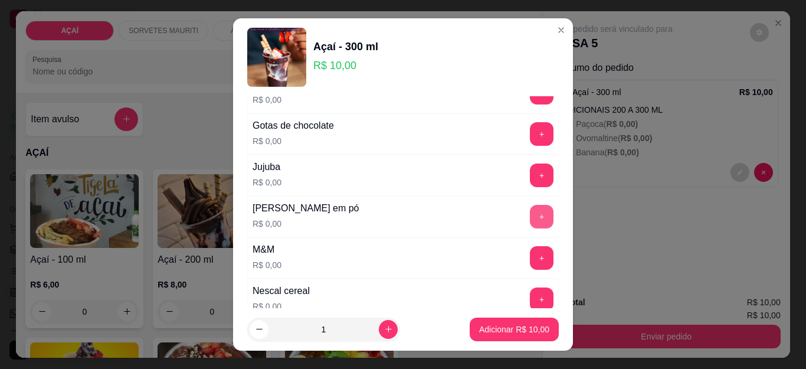
click at [530, 216] on button "+" at bounding box center [542, 217] width 24 height 24
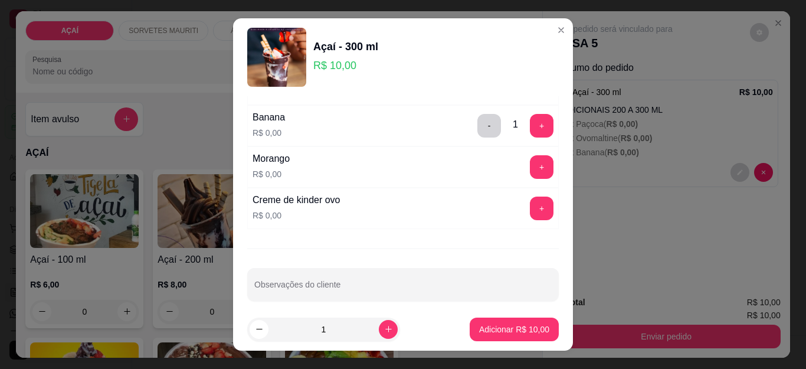
scroll to position [1530, 0]
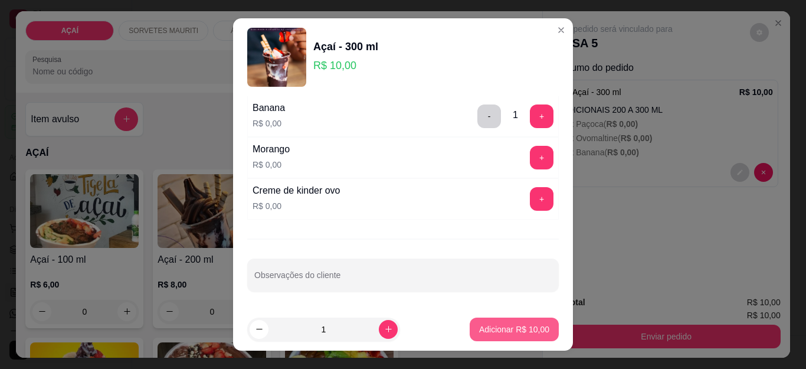
click at [486, 327] on p "Adicionar R$ 10,00" at bounding box center [514, 329] width 70 height 12
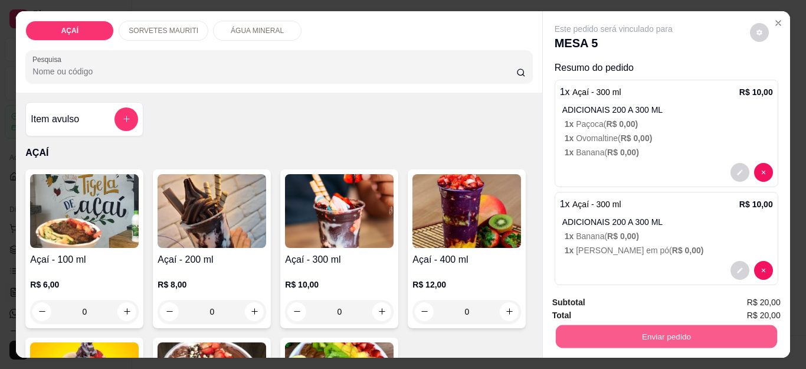
click at [656, 329] on button "Enviar pedido" at bounding box center [665, 336] width 221 height 23
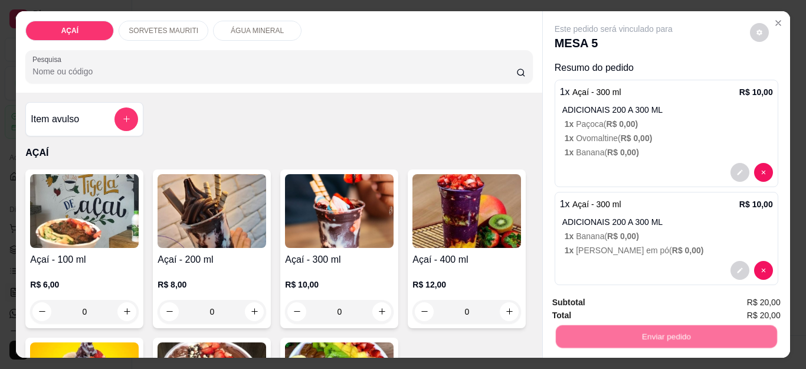
click at [626, 298] on button "Não registrar e enviar pedido" at bounding box center [626, 302] width 123 height 22
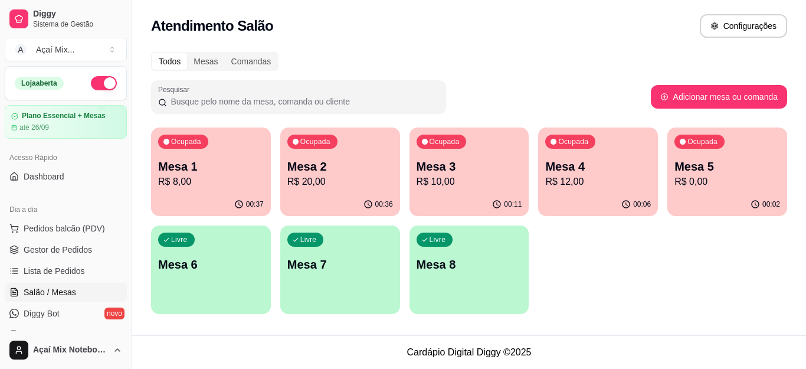
click at [196, 180] on p "R$ 8,00" at bounding box center [211, 182] width 106 height 14
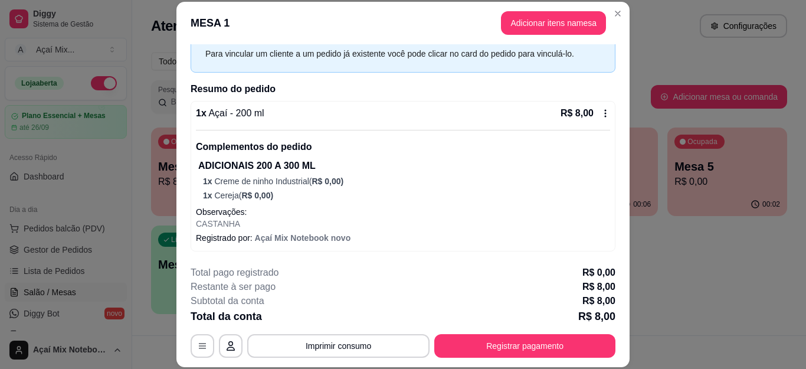
scroll to position [36, 0]
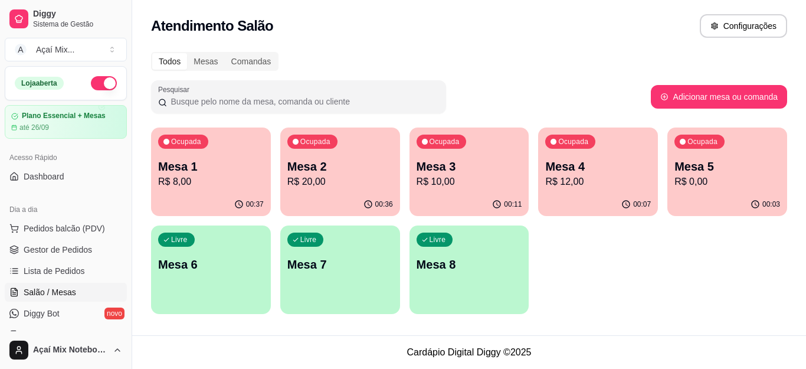
click at [441, 189] on div "Ocupada Mesa 3 R$ 10,00" at bounding box center [469, 159] width 120 height 65
click at [65, 249] on span "Gestor de Pedidos" at bounding box center [58, 250] width 68 height 12
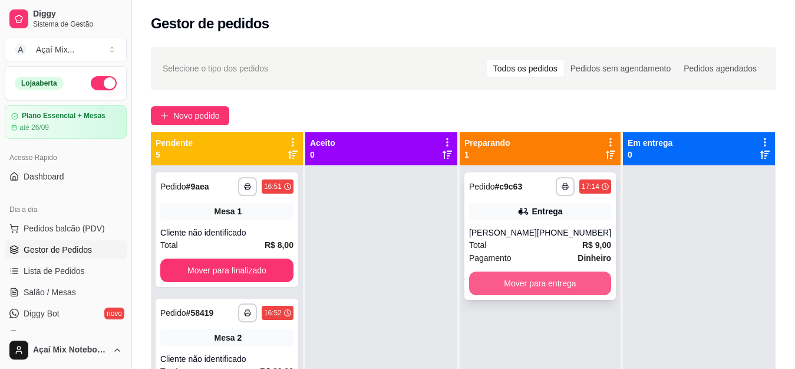
click at [506, 285] on button "Mover para entrega" at bounding box center [540, 283] width 142 height 24
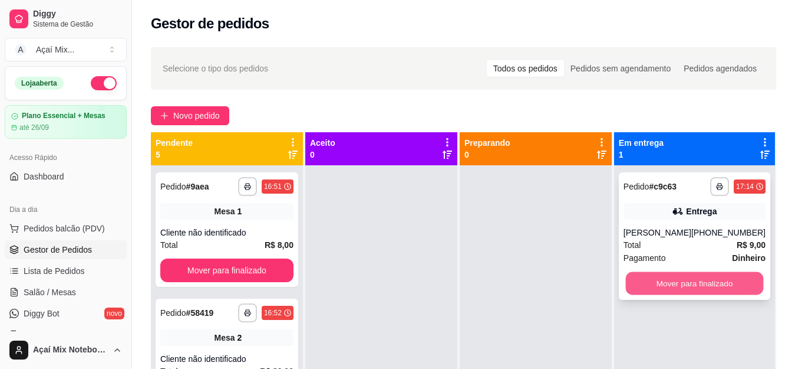
click at [666, 284] on button "Mover para finalizado" at bounding box center [695, 283] width 138 height 23
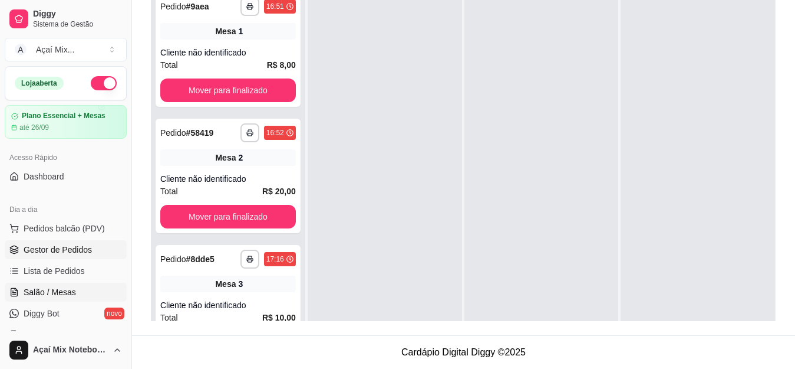
click at [50, 292] on span "Salão / Mesas" at bounding box center [50, 292] width 52 height 12
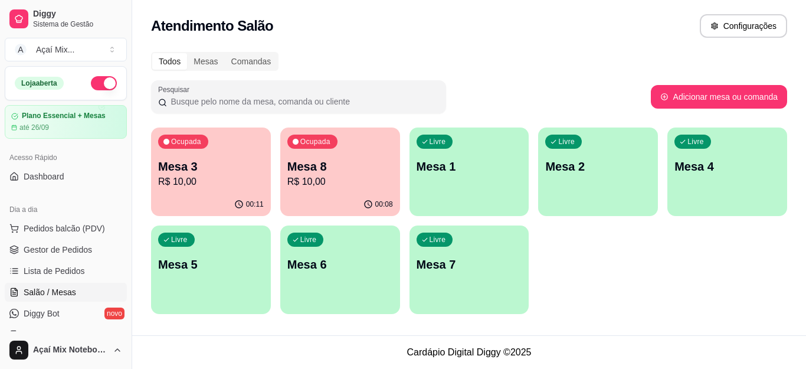
click at [228, 166] on p "Mesa 3" at bounding box center [211, 166] width 106 height 17
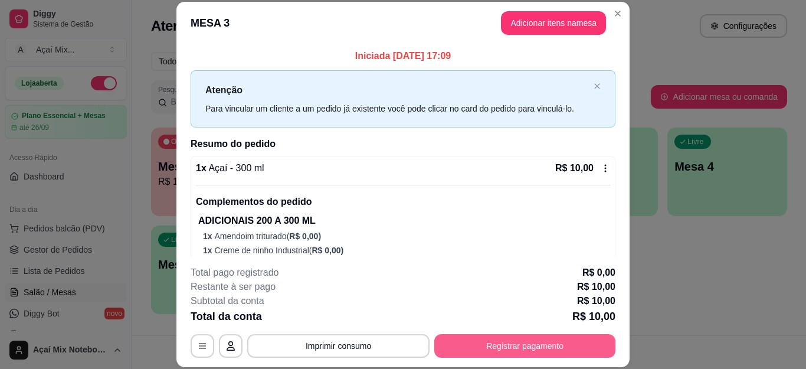
click at [524, 342] on button "Registrar pagamento" at bounding box center [524, 346] width 181 height 24
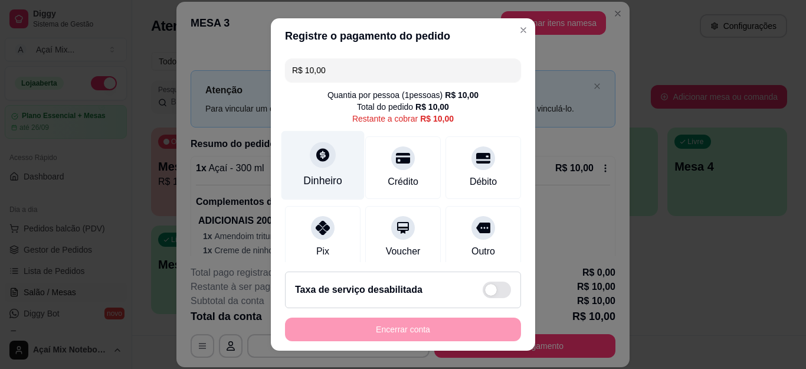
click at [321, 166] on div "Dinheiro" at bounding box center [322, 165] width 83 height 69
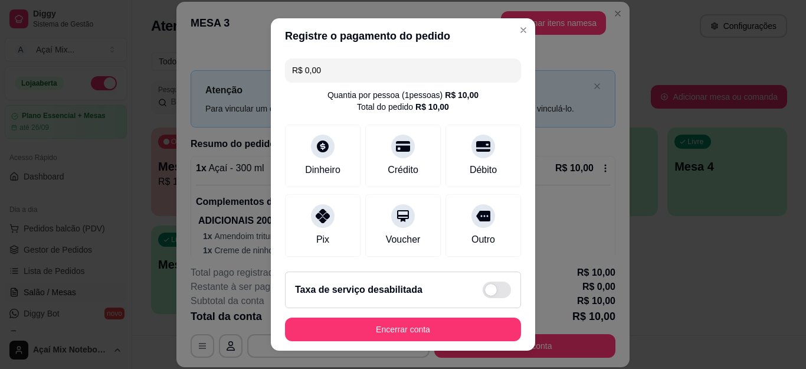
type input "R$ 0,00"
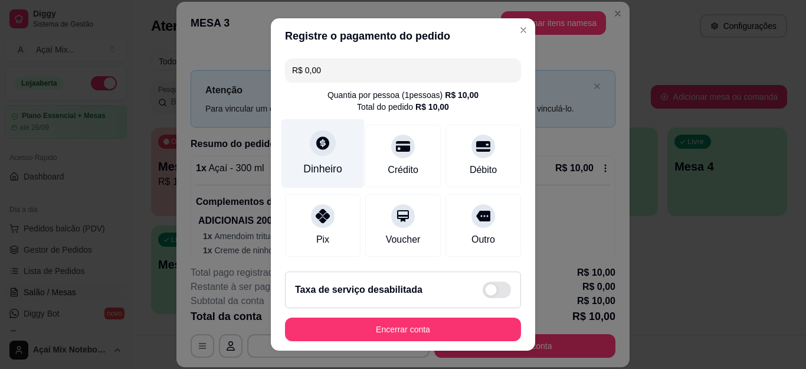
click at [316, 161] on div "Dinheiro" at bounding box center [322, 153] width 83 height 69
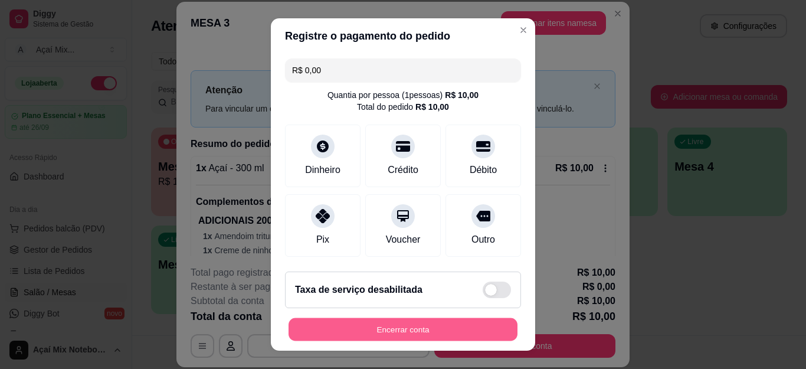
click at [408, 325] on button "Encerrar conta" at bounding box center [402, 328] width 229 height 23
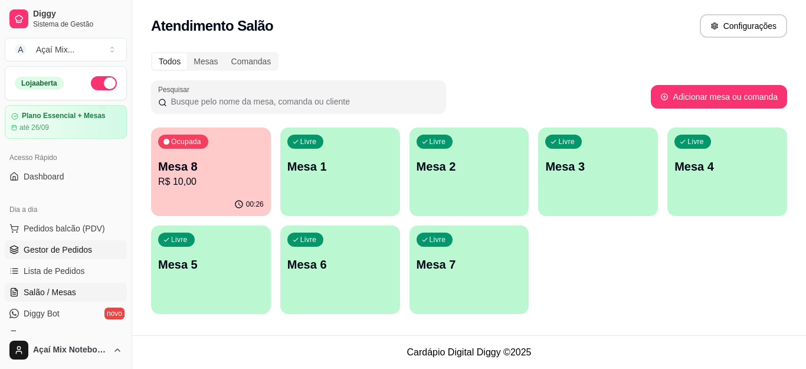
click at [95, 250] on link "Gestor de Pedidos" at bounding box center [66, 249] width 122 height 19
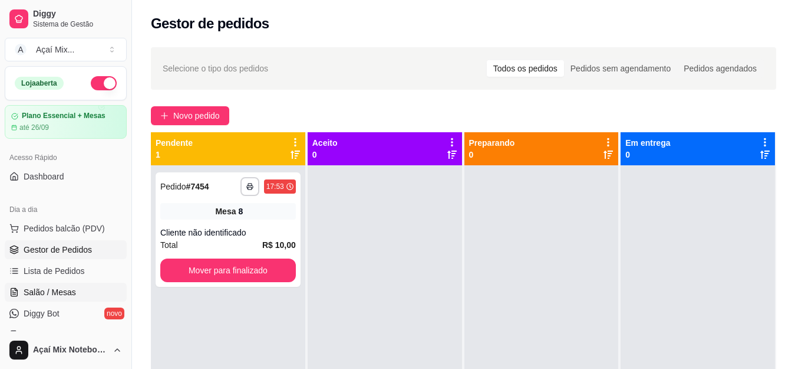
click at [48, 289] on span "Salão / Mesas" at bounding box center [50, 292] width 52 height 12
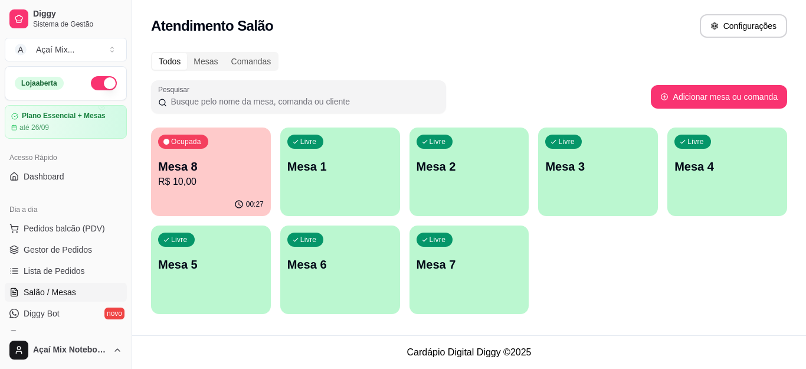
click at [185, 193] on div "00:27" at bounding box center [211, 204] width 120 height 23
click at [389, 185] on div "Livre Mesa 1" at bounding box center [340, 164] width 120 height 74
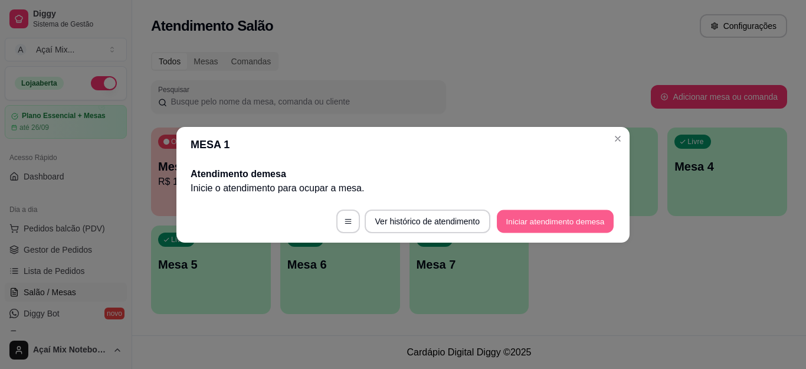
click at [577, 228] on button "Iniciar atendimento de mesa" at bounding box center [555, 220] width 117 height 23
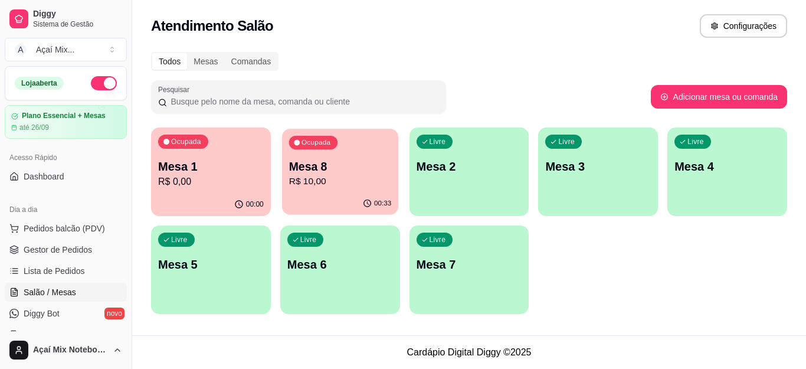
click at [362, 157] on div "Ocupada Mesa 8 R$ 10,00" at bounding box center [340, 161] width 116 height 64
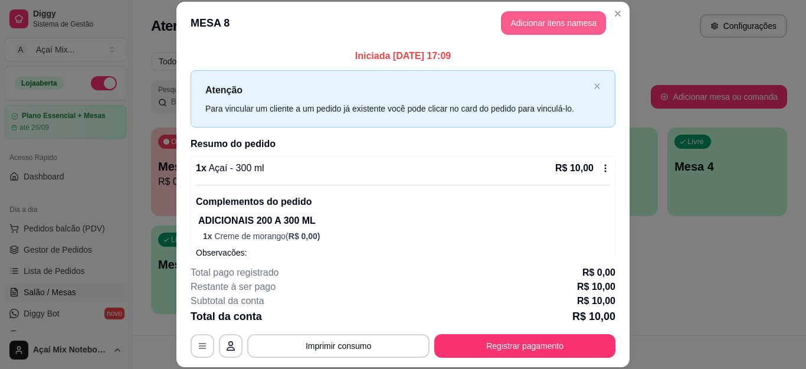
click at [558, 29] on button "Adicionar itens na mesa" at bounding box center [553, 23] width 105 height 24
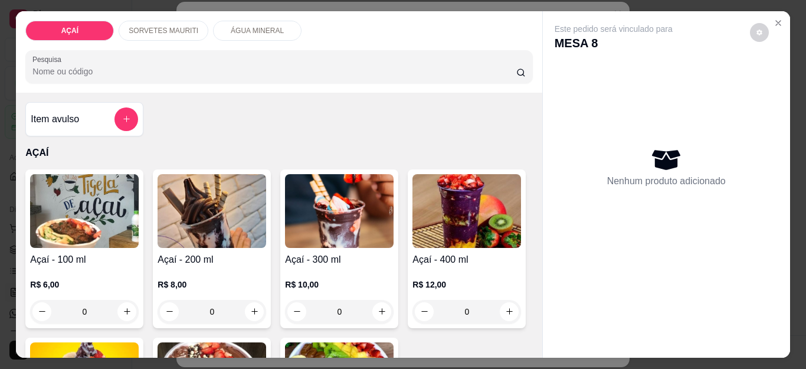
click at [186, 209] on img at bounding box center [211, 211] width 109 height 74
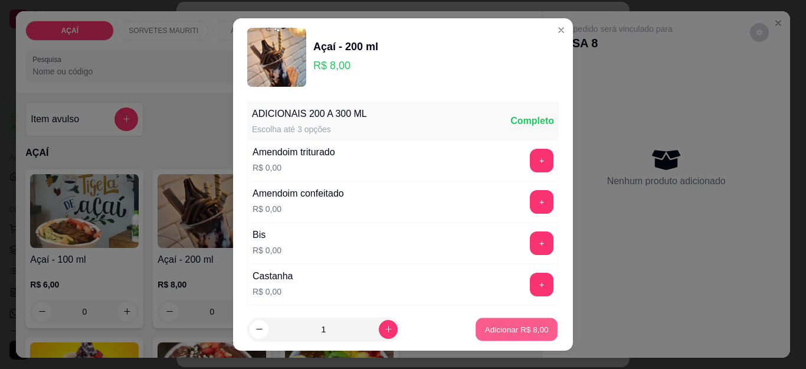
click at [484, 324] on p "Adicionar R$ 8,00" at bounding box center [516, 328] width 64 height 11
type input "1"
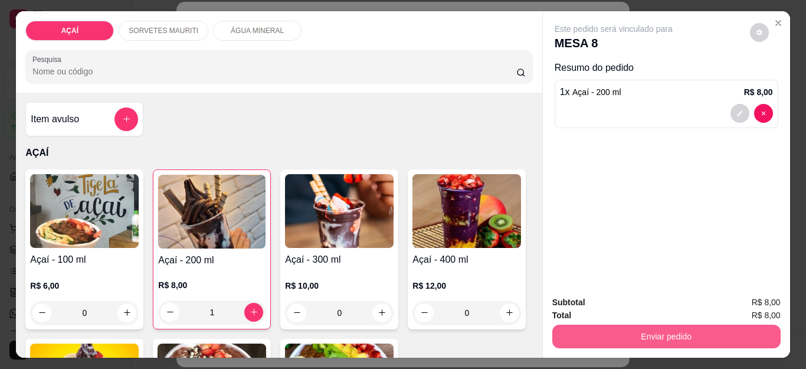
click at [632, 331] on button "Enviar pedido" at bounding box center [666, 336] width 228 height 24
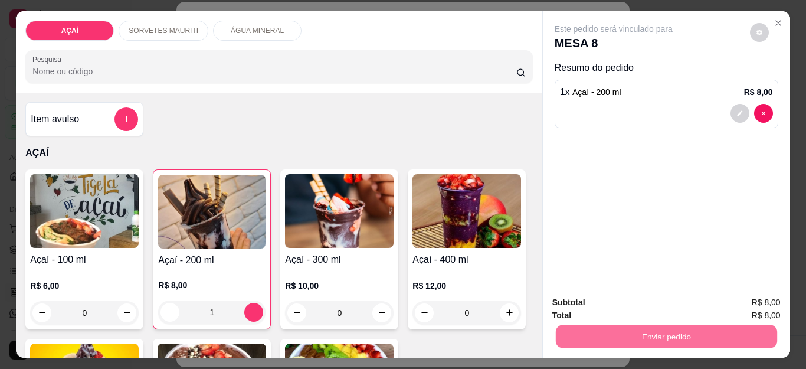
click at [640, 300] on button "Não registrar e enviar pedido" at bounding box center [626, 302] width 119 height 22
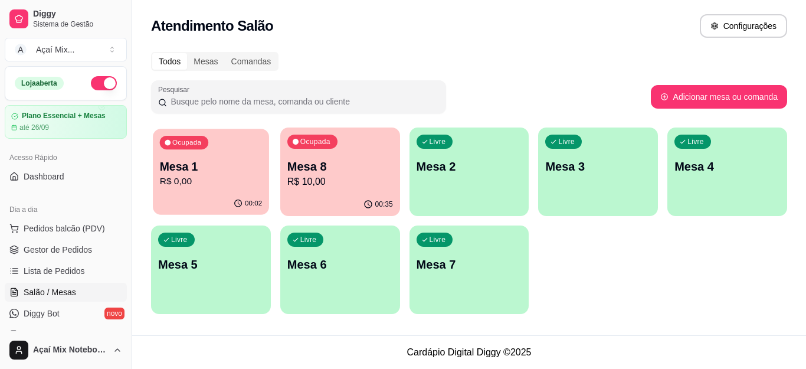
click at [218, 167] on p "Mesa 1" at bounding box center [211, 167] width 102 height 16
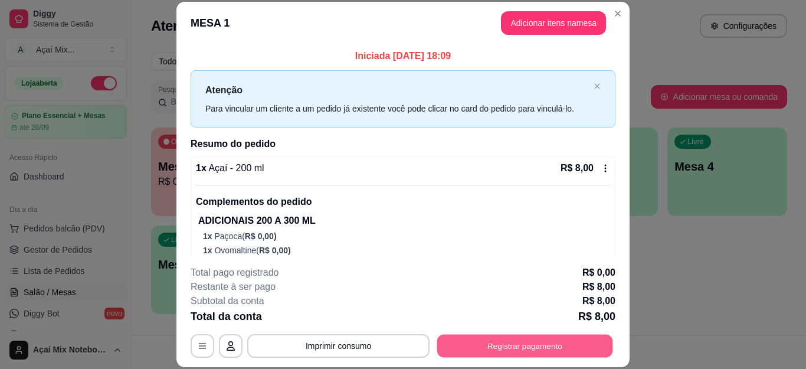
click at [485, 343] on button "Registrar pagamento" at bounding box center [525, 345] width 176 height 23
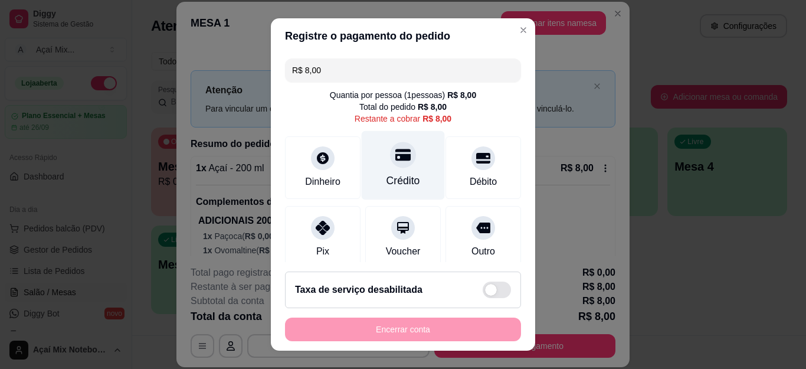
click at [398, 169] on div "Crédito" at bounding box center [402, 165] width 83 height 69
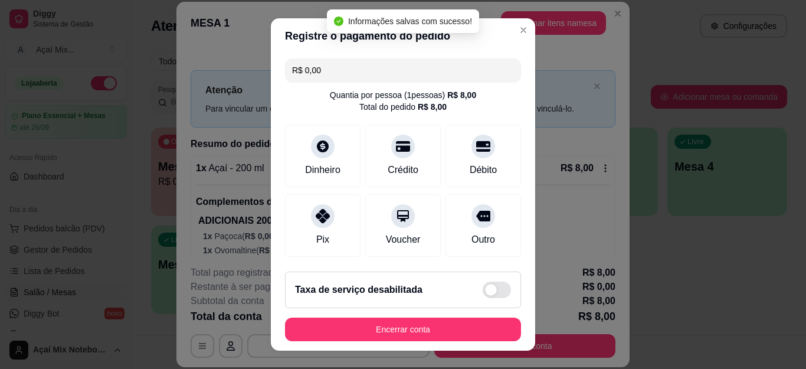
type input "R$ 0,00"
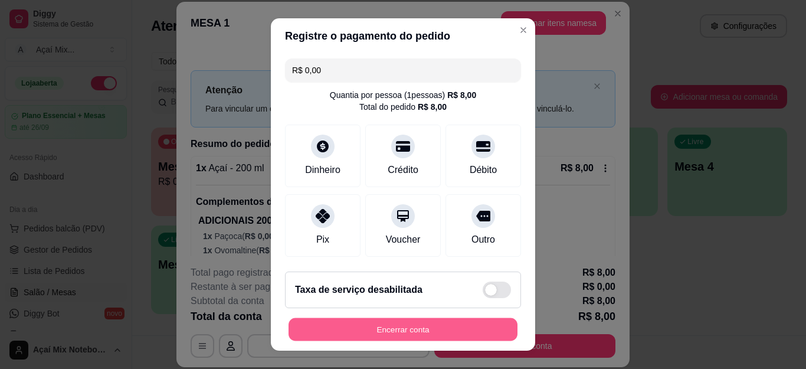
click at [402, 323] on button "Encerrar conta" at bounding box center [402, 328] width 229 height 23
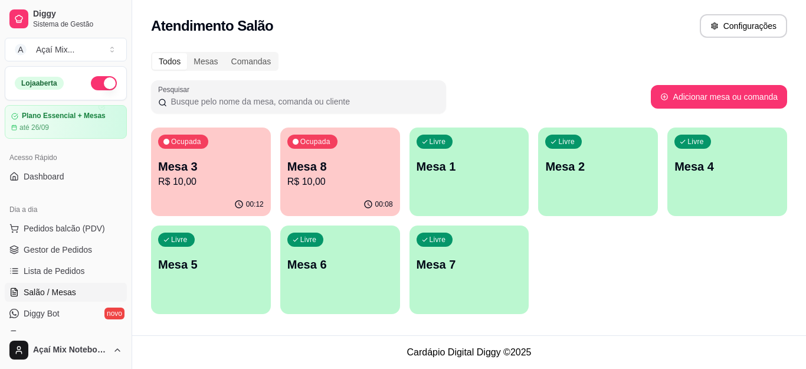
click at [478, 205] on div "button" at bounding box center [469, 209] width 120 height 14
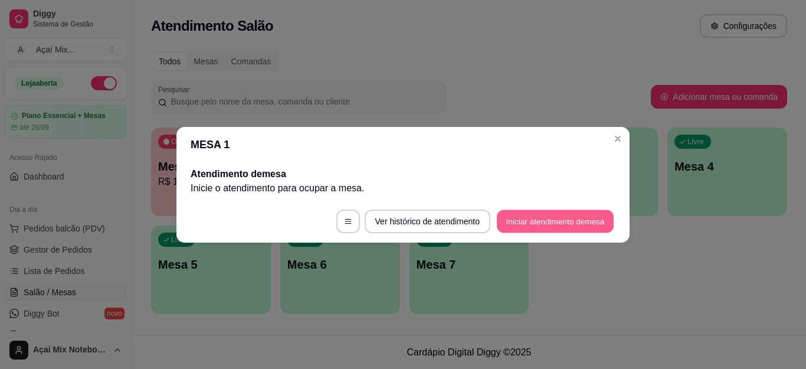
click at [550, 229] on button "Iniciar atendimento de mesa" at bounding box center [555, 220] width 117 height 23
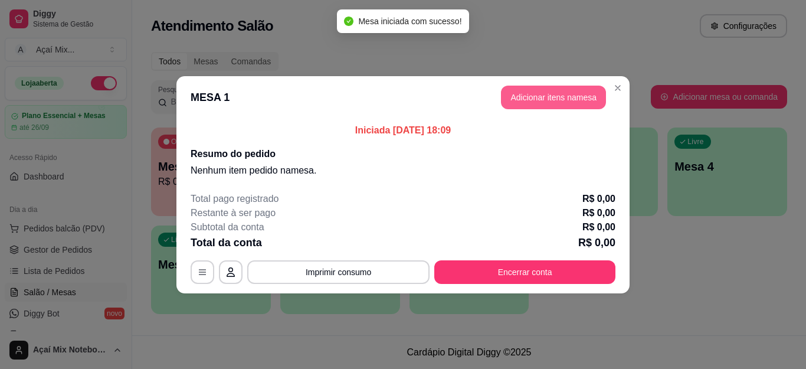
click at [527, 98] on button "Adicionar itens na mesa" at bounding box center [553, 98] width 105 height 24
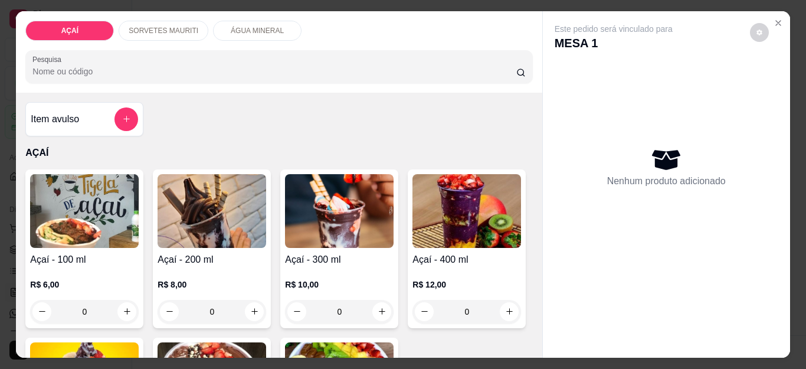
click at [157, 285] on p "R$ 8,00" at bounding box center [211, 284] width 109 height 12
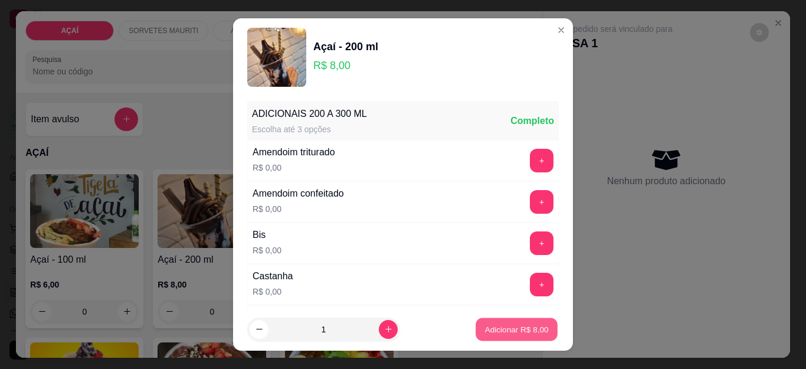
click at [502, 330] on p "Adicionar R$ 8,00" at bounding box center [516, 328] width 64 height 11
type input "1"
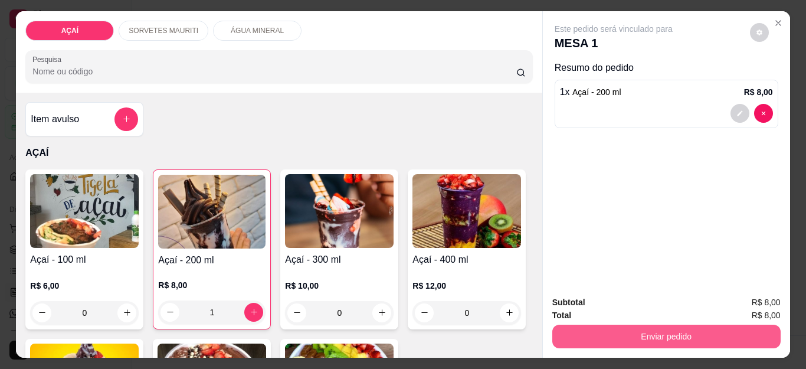
click at [613, 324] on button "Enviar pedido" at bounding box center [666, 336] width 228 height 24
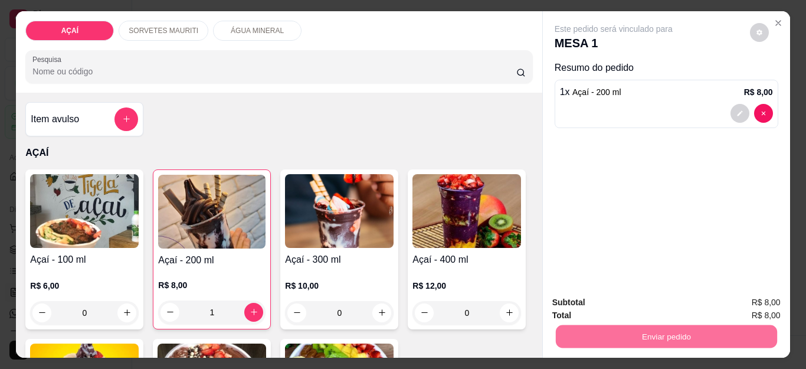
click at [627, 303] on button "Não registrar e enviar pedido" at bounding box center [626, 302] width 119 height 22
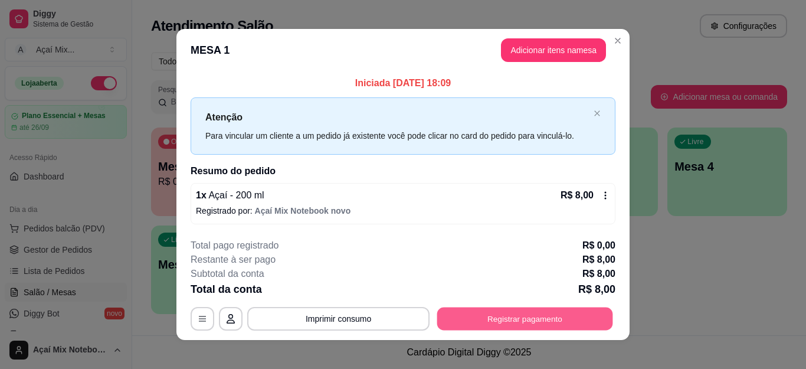
click at [506, 310] on button "Registrar pagamento" at bounding box center [525, 318] width 176 height 23
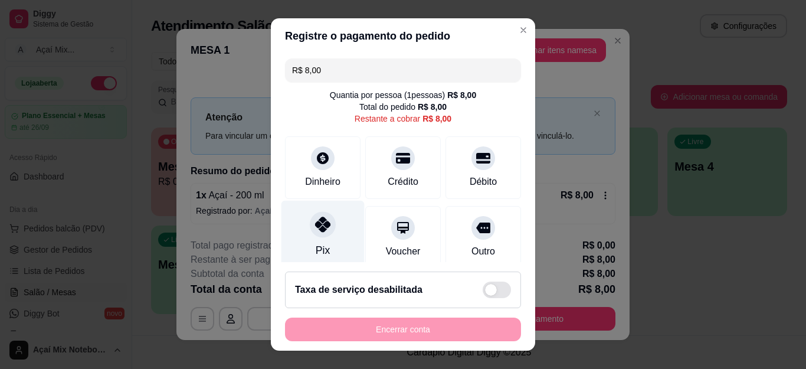
click at [315, 230] on icon at bounding box center [322, 223] width 15 height 15
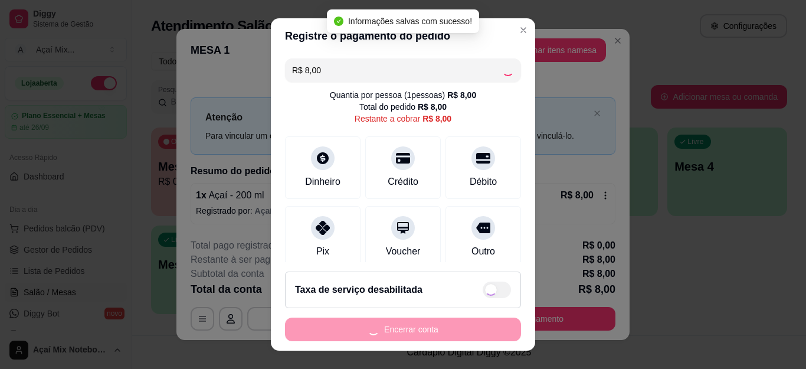
type input "R$ 0,00"
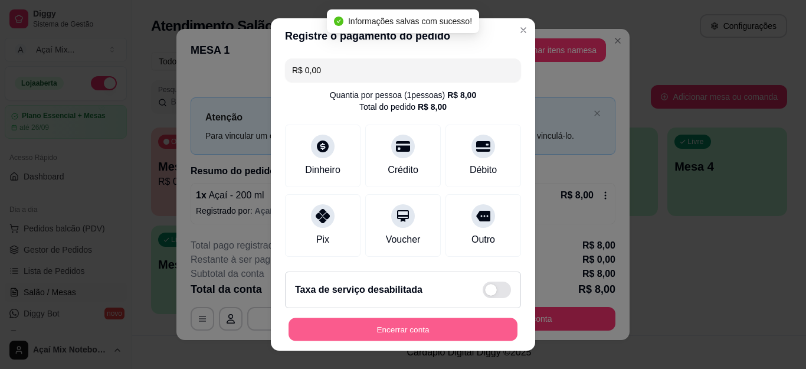
click at [421, 340] on button "Encerrar conta" at bounding box center [402, 328] width 229 height 23
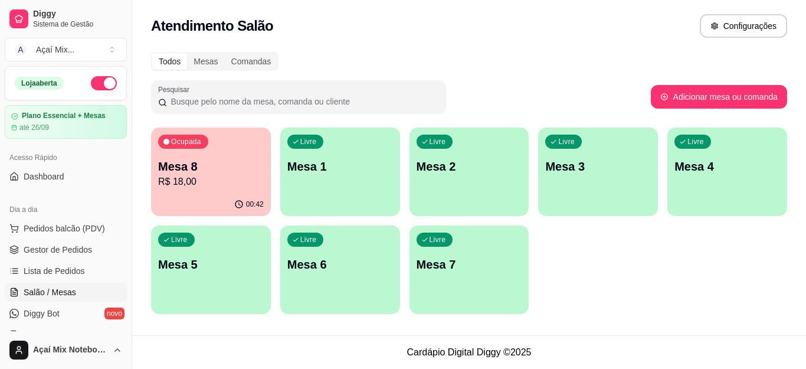
click at [195, 174] on p "Mesa 8" at bounding box center [211, 166] width 106 height 17
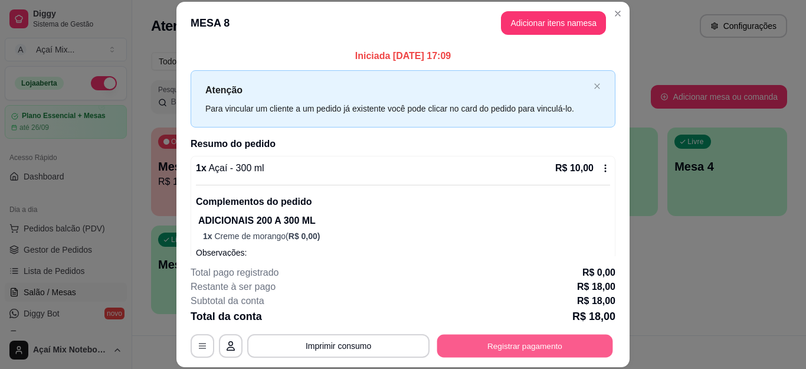
click at [514, 337] on button "Registrar pagamento" at bounding box center [525, 345] width 176 height 23
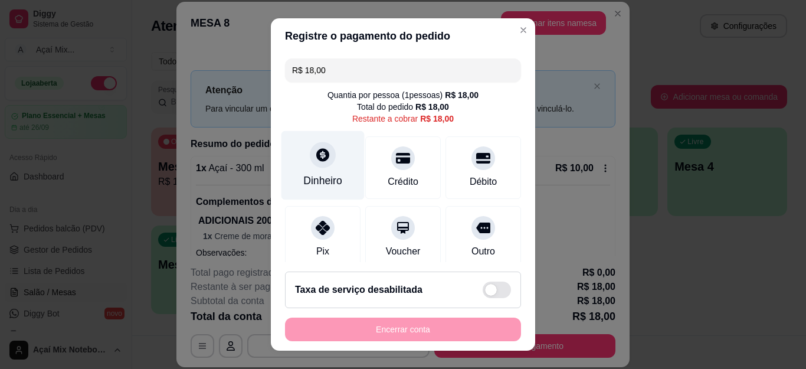
click at [319, 165] on div at bounding box center [323, 155] width 26 height 26
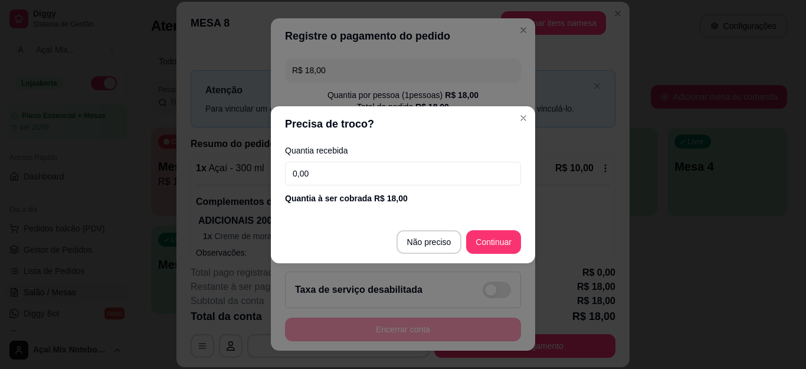
click at [346, 169] on input "0,00" at bounding box center [403, 174] width 236 height 24
type input "100,00"
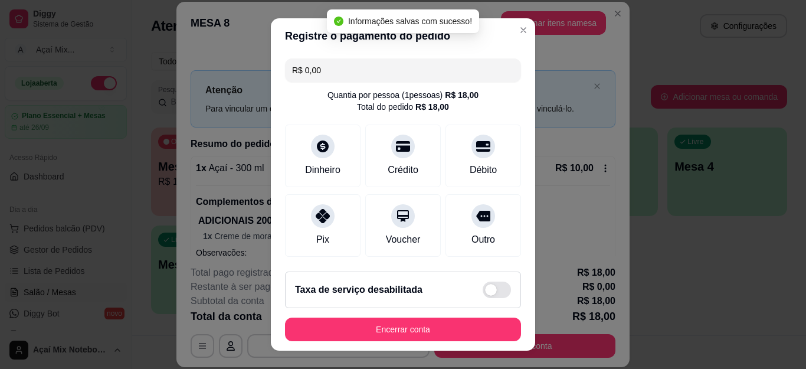
type input "R$ 0,00"
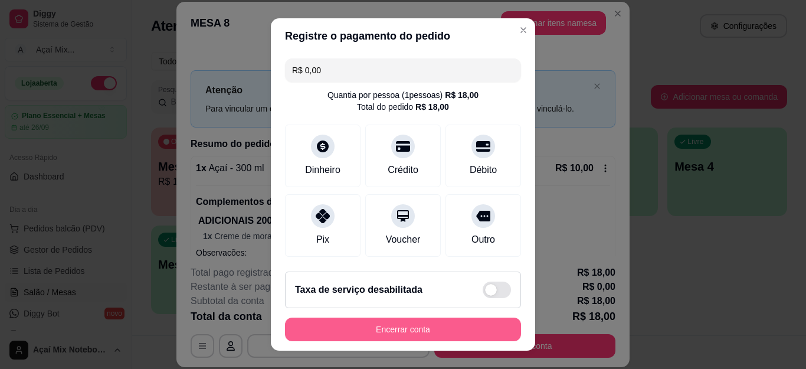
click at [407, 326] on button "Encerrar conta" at bounding box center [403, 329] width 236 height 24
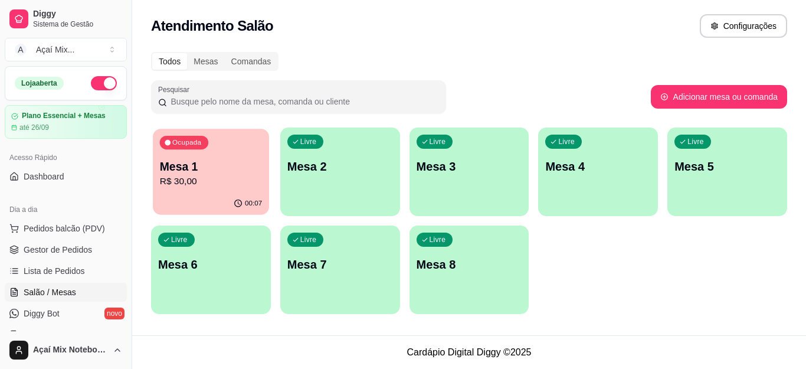
click at [162, 192] on button "Ocupada Mesa 1 R$ 30,00 00:07" at bounding box center [211, 172] width 116 height 86
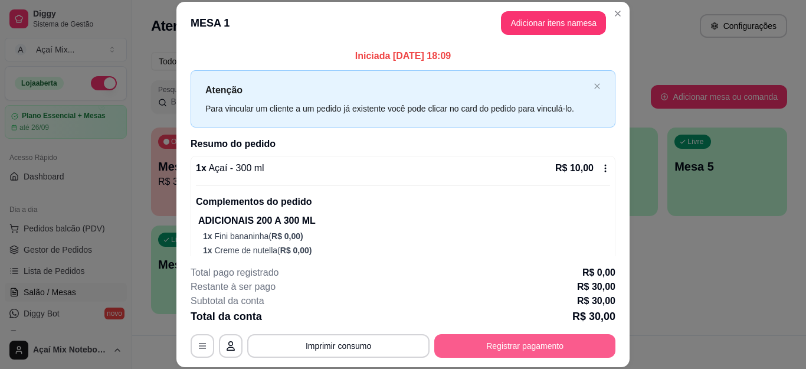
click at [459, 346] on button "Registrar pagamento" at bounding box center [524, 346] width 181 height 24
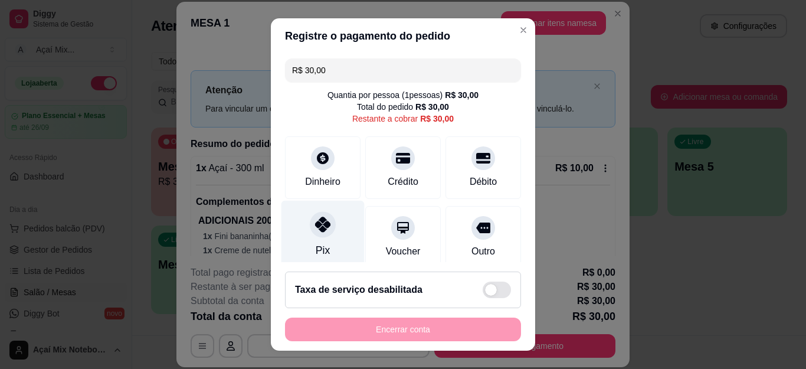
click at [300, 253] on div "Pix" at bounding box center [322, 234] width 83 height 69
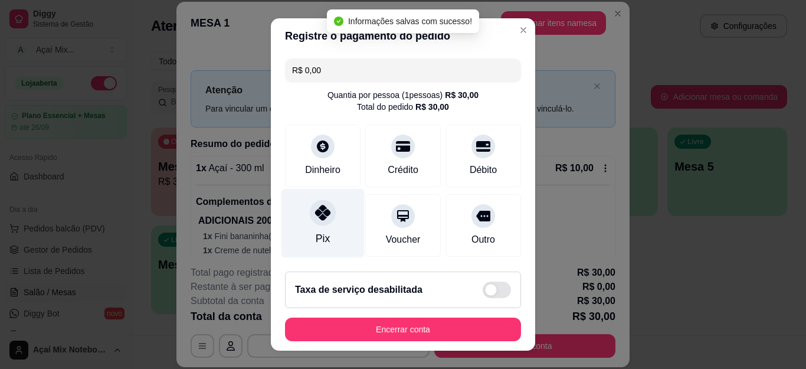
type input "R$ 0,00"
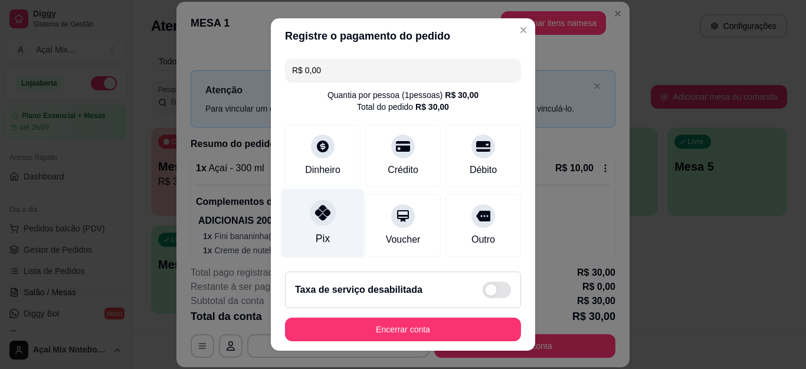
click at [330, 243] on div "Pix" at bounding box center [322, 223] width 83 height 69
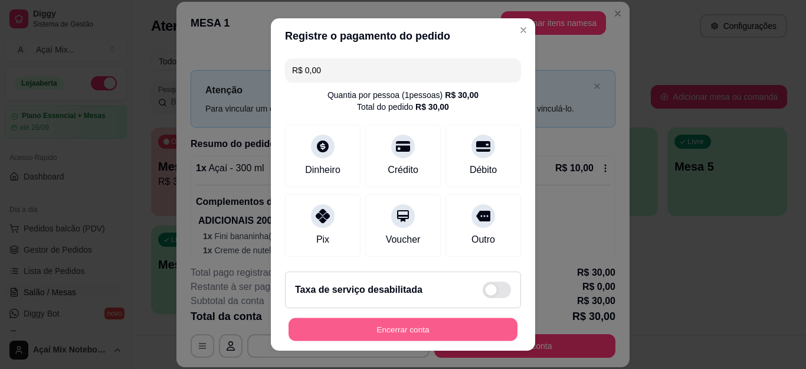
click at [347, 329] on button "Encerrar conta" at bounding box center [402, 328] width 229 height 23
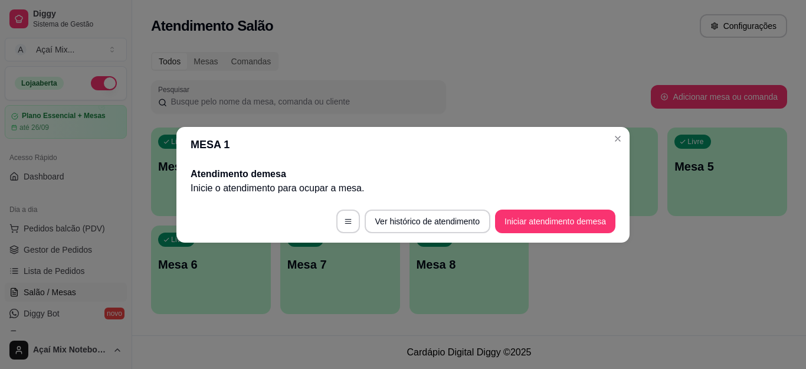
click at [606, 140] on header "MESA 1" at bounding box center [402, 144] width 453 height 35
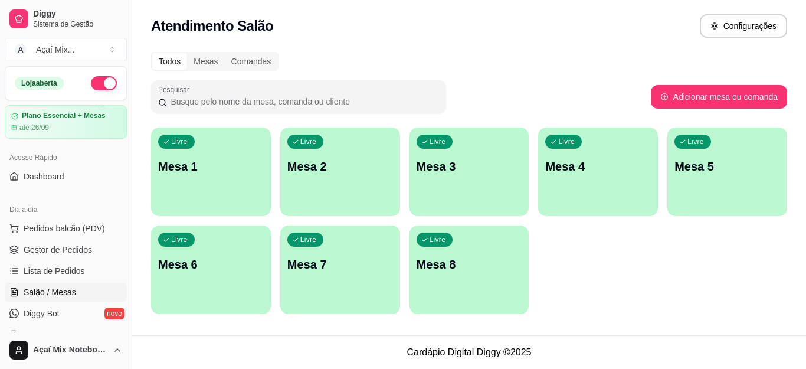
click at [212, 155] on div "Livre Mesa 1" at bounding box center [211, 164] width 120 height 74
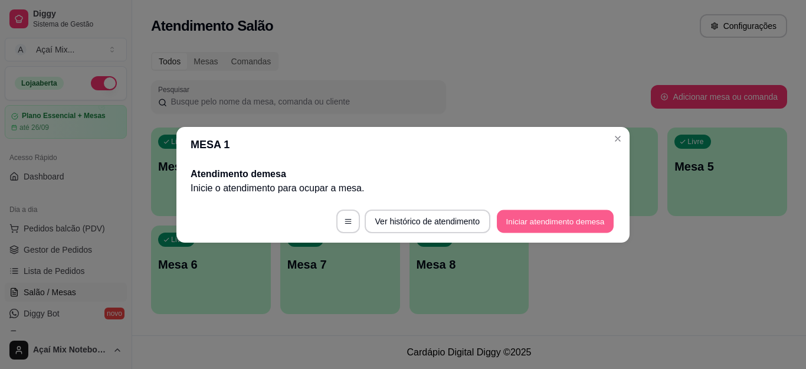
click at [518, 226] on button "Iniciar atendimento de mesa" at bounding box center [555, 220] width 117 height 23
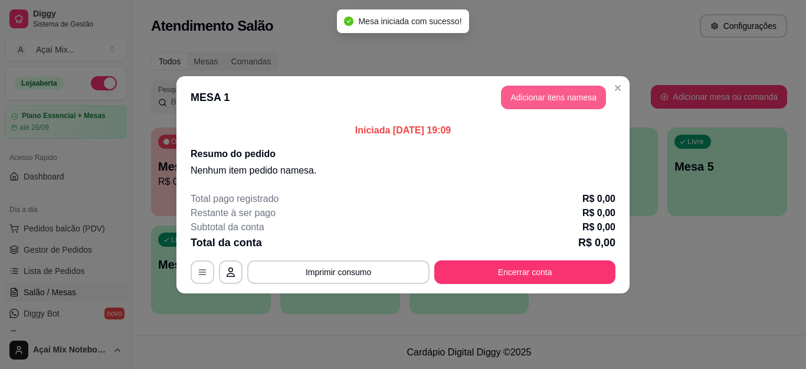
click at [528, 95] on button "Adicionar itens na mesa" at bounding box center [553, 98] width 105 height 24
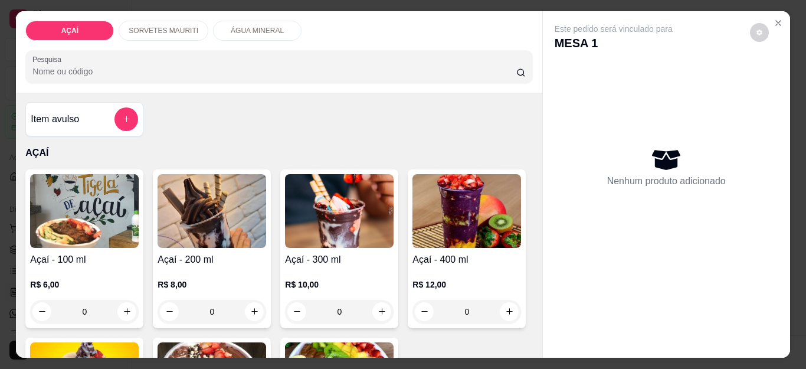
scroll to position [177, 0]
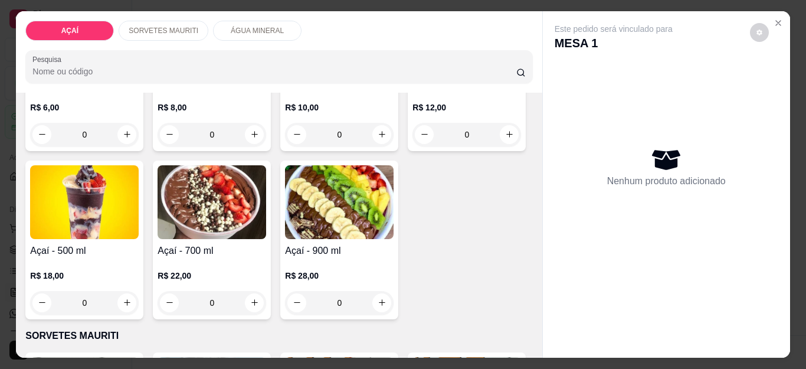
click at [139, 200] on img at bounding box center [84, 202] width 109 height 74
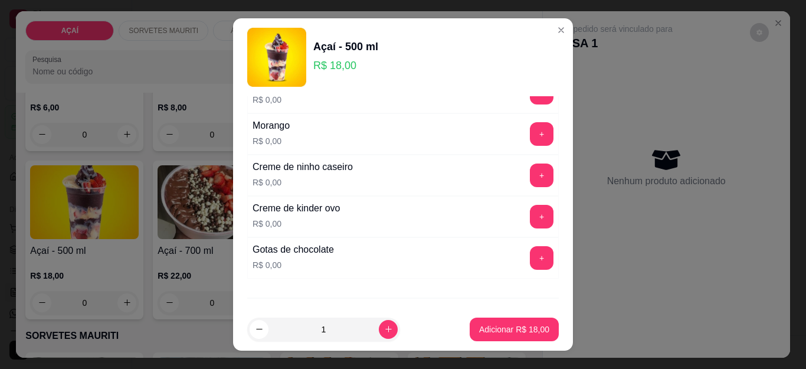
scroll to position [1495, 0]
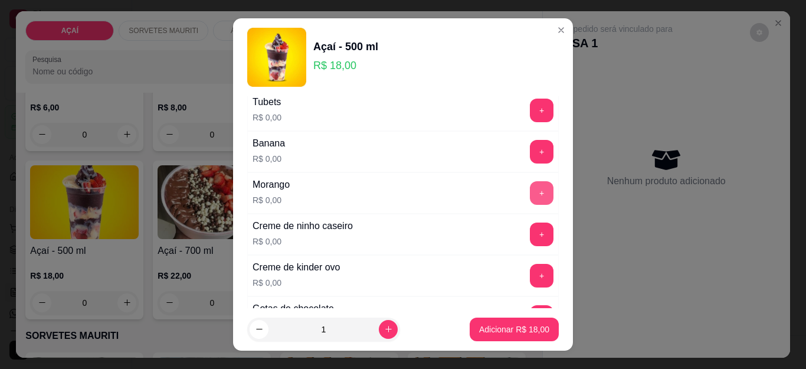
click at [530, 197] on button "+" at bounding box center [542, 193] width 24 height 24
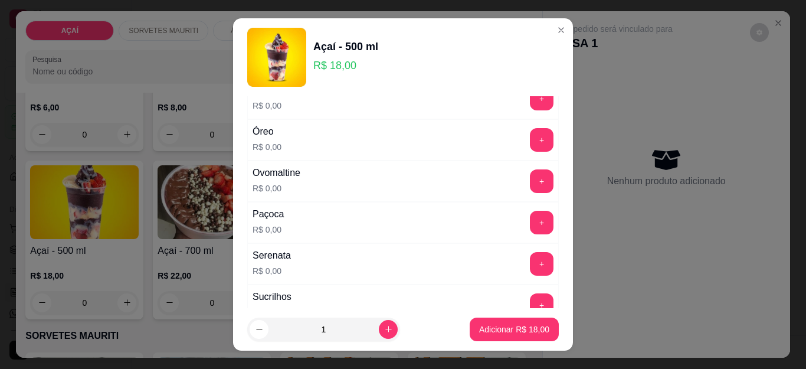
scroll to position [1318, 0]
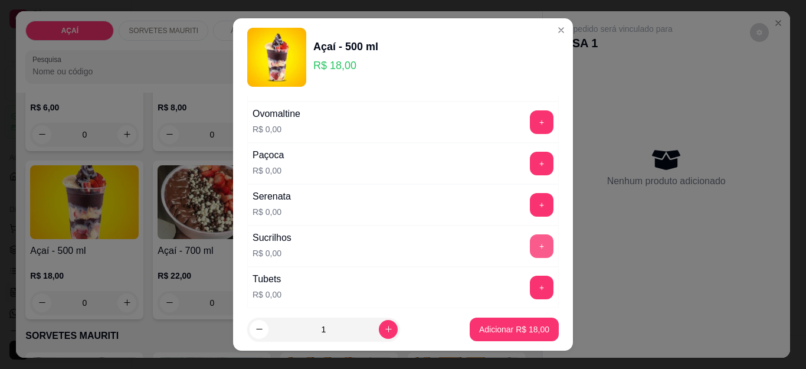
click at [530, 244] on button "+" at bounding box center [542, 246] width 24 height 24
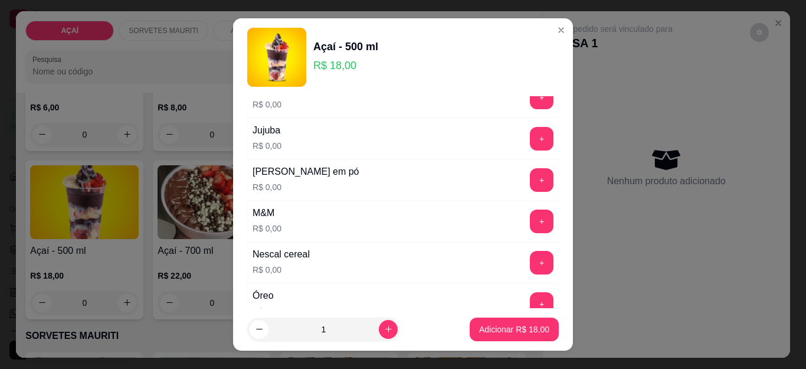
scroll to position [1082, 0]
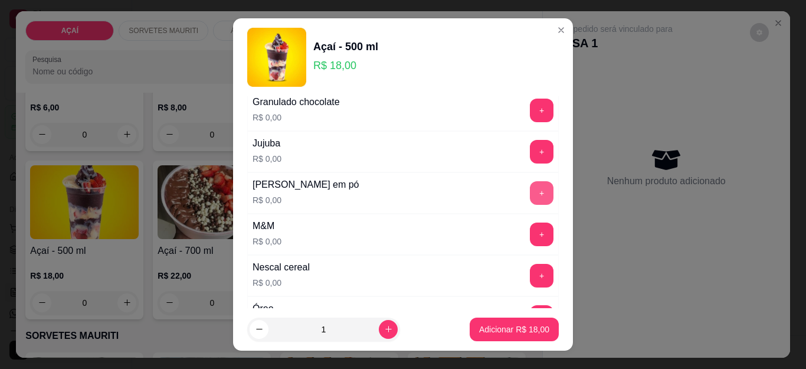
click at [530, 192] on button "+" at bounding box center [542, 193] width 24 height 24
click at [492, 327] on p "Adicionar R$ 18,00" at bounding box center [514, 329] width 70 height 12
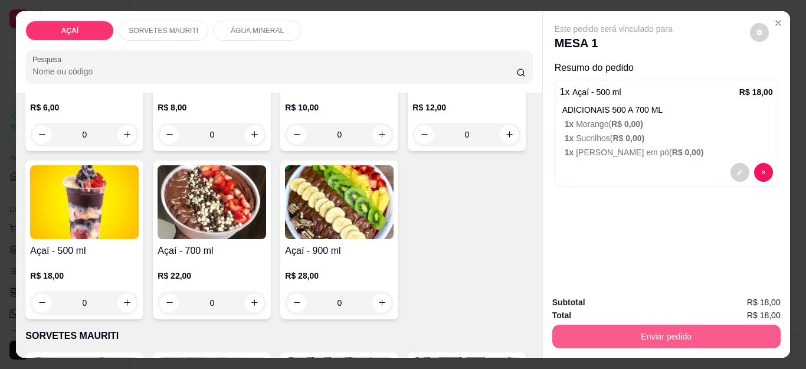
click at [617, 324] on button "Enviar pedido" at bounding box center [666, 336] width 228 height 24
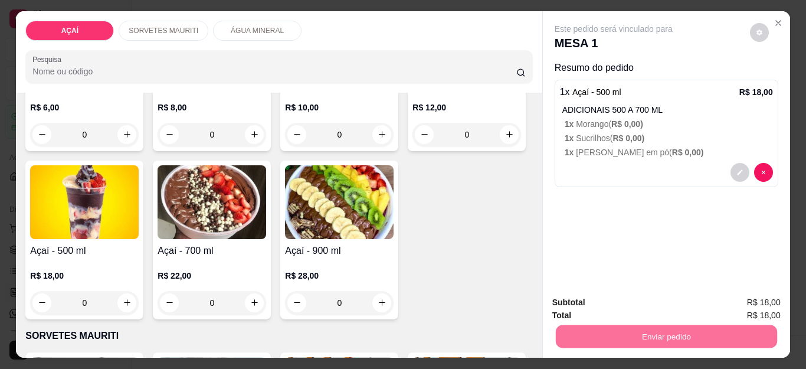
click at [599, 301] on button "Não registrar e enviar pedido" at bounding box center [626, 302] width 123 height 22
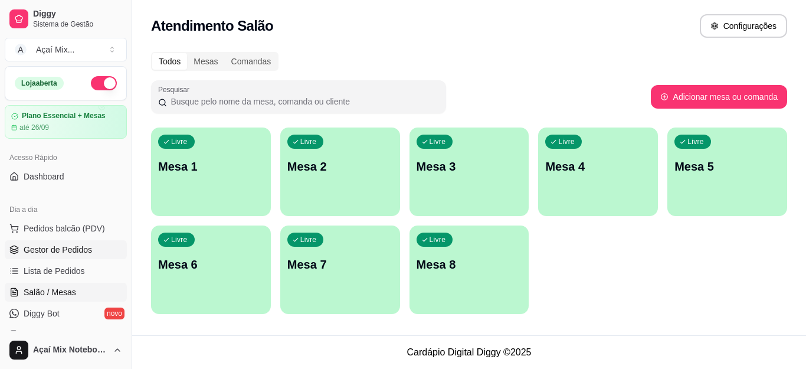
click at [83, 245] on span "Gestor de Pedidos" at bounding box center [58, 250] width 68 height 12
